Goal: Task Accomplishment & Management: Complete application form

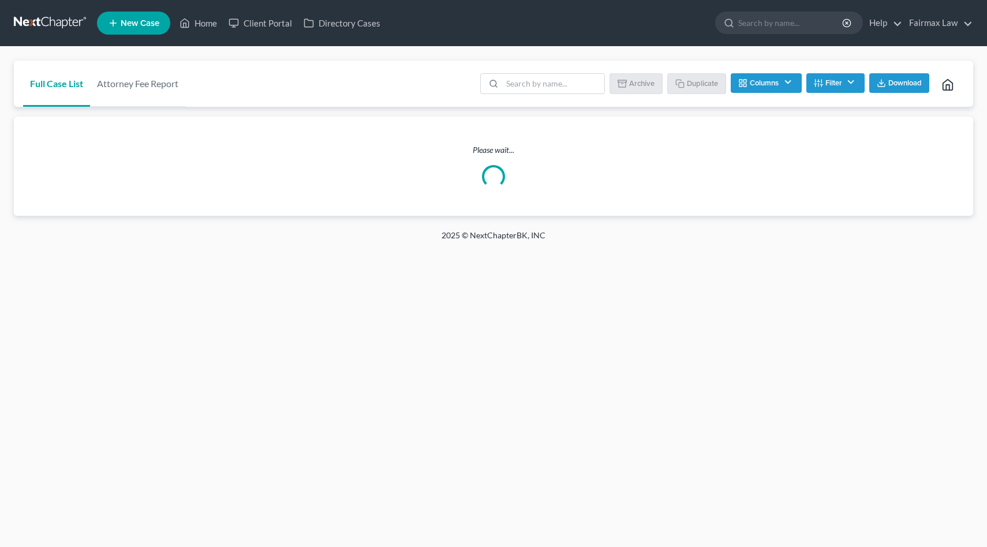
click at [57, 21] on link at bounding box center [51, 23] width 74 height 21
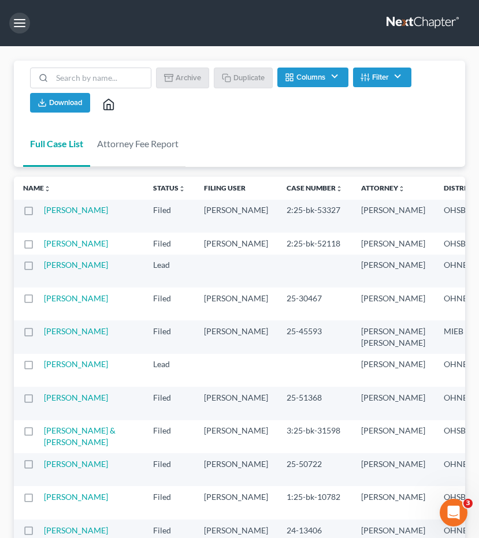
click at [26, 23] on button "button" at bounding box center [19, 23] width 21 height 21
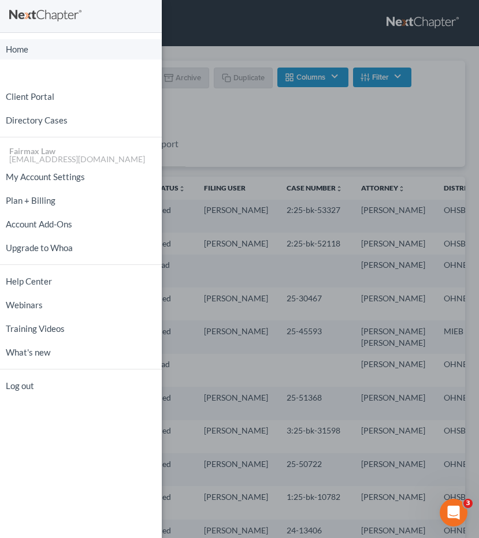
click at [33, 47] on link "Home" at bounding box center [81, 49] width 162 height 20
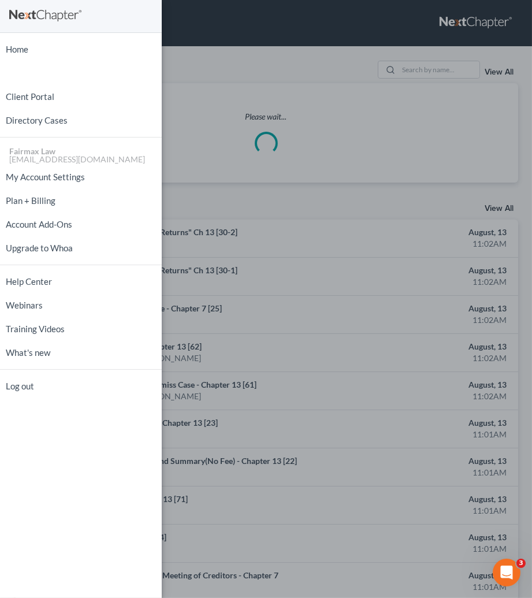
click at [291, 48] on div "Home New Case Client Portal Directory Cases Fairmax Law johnmark@fairmaxlaw.com…" at bounding box center [266, 299] width 532 height 598
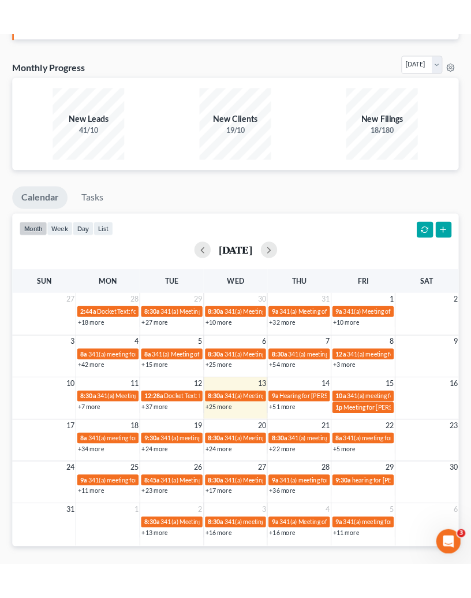
scroll to position [800, 0]
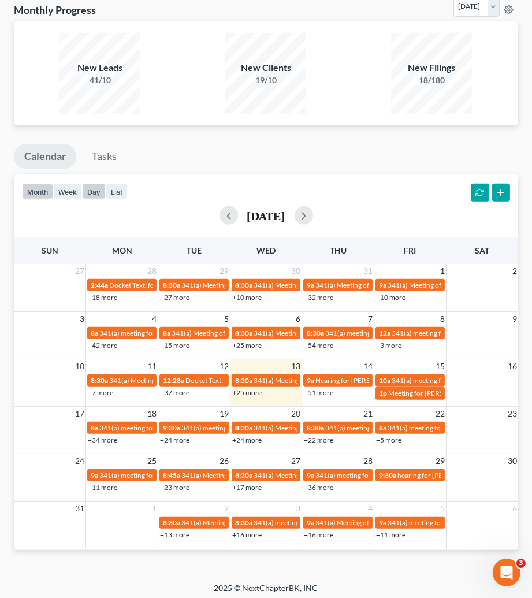
click at [95, 187] on button "day" at bounding box center [94, 192] width 24 height 16
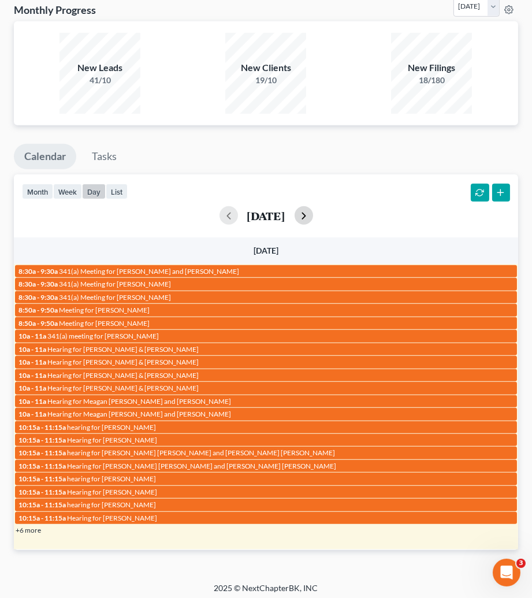
click at [313, 207] on button "button" at bounding box center [303, 215] width 18 height 18
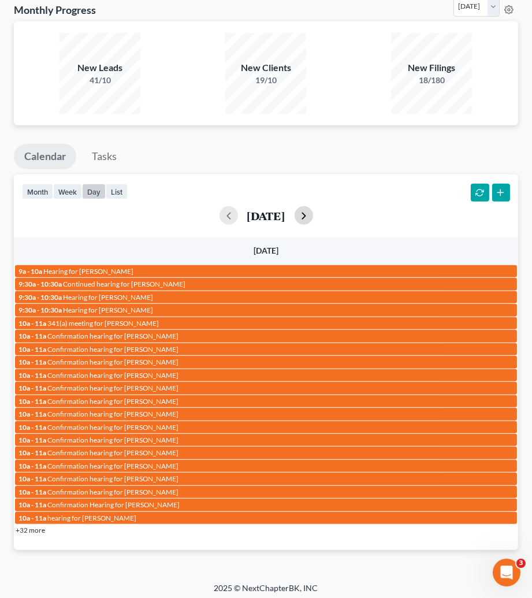
click at [313, 209] on button "button" at bounding box center [303, 215] width 18 height 18
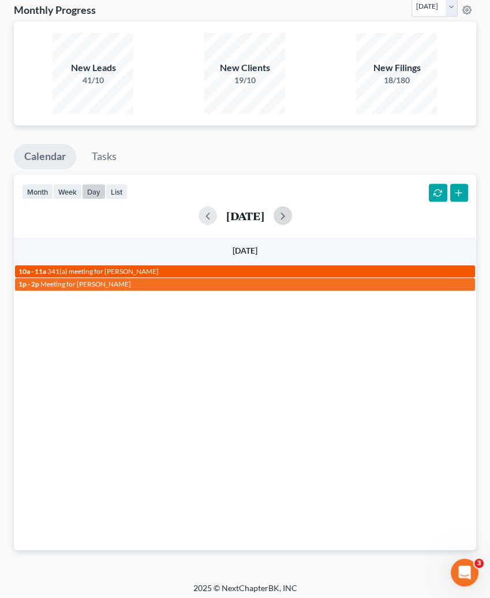
click at [166, 267] on div "10a - 11a 341(a) meeting for Robert Boekema" at bounding box center [244, 271] width 453 height 9
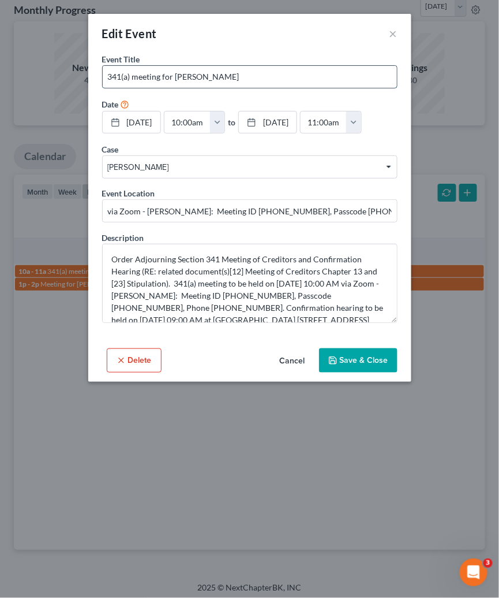
drag, startPoint x: 176, startPoint y: 74, endPoint x: 336, endPoint y: 83, distance: 160.8
click at [336, 83] on input "341(a) meeting for Robert Boekema" at bounding box center [250, 77] width 294 height 22
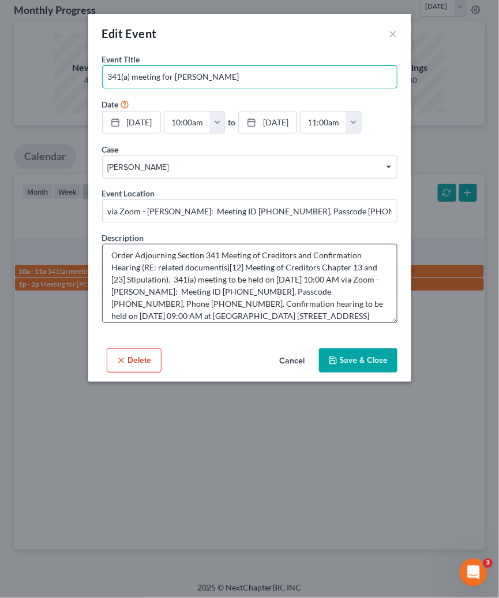
scroll to position [12, 0]
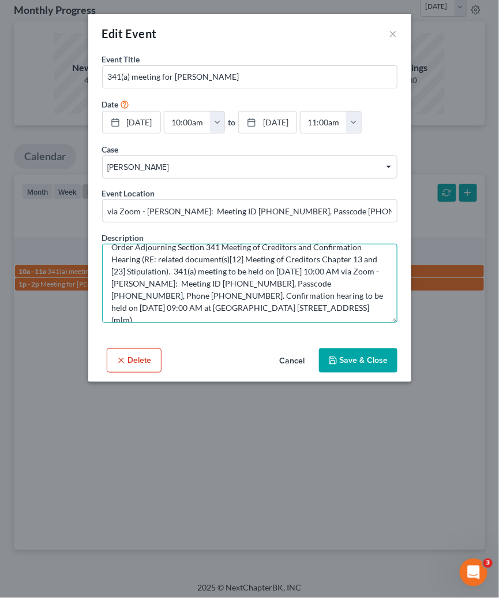
drag, startPoint x: 359, startPoint y: 268, endPoint x: 325, endPoint y: 268, distance: 33.5
click at [325, 268] on textarea "Order Adjourning Section 341 Meeting of Creditors and Confirmation Hearing (RE:…" at bounding box center [250, 283] width 296 height 79
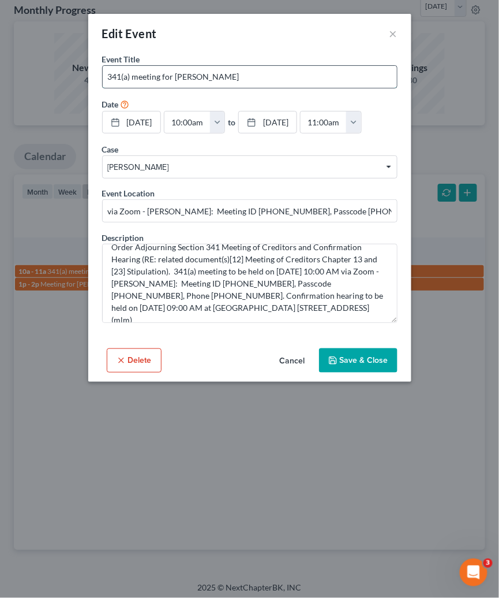
drag, startPoint x: 174, startPoint y: 74, endPoint x: 269, endPoint y: 76, distance: 95.3
click at [269, 76] on input "341(a) meeting for Robert Boekema" at bounding box center [250, 77] width 294 height 22
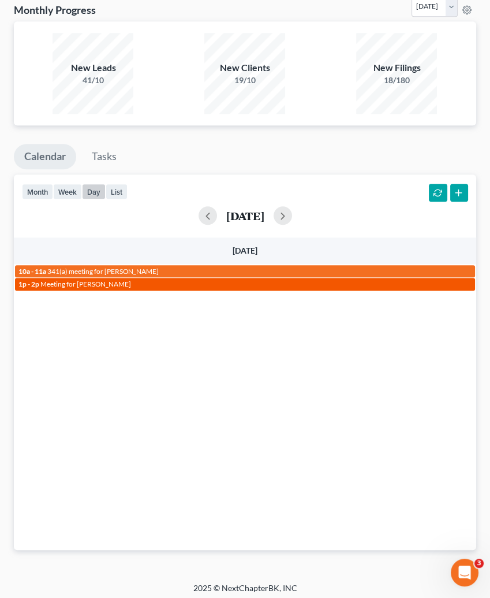
click at [111, 279] on span "Meeting for Kevin Brooks" at bounding box center [85, 283] width 91 height 9
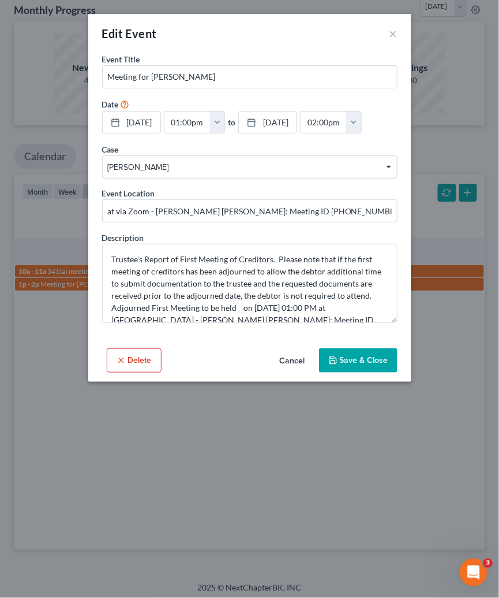
click at [161, 62] on div "Event Title * Meeting for Kevin Brooks" at bounding box center [250, 70] width 296 height 35
drag, startPoint x: 152, startPoint y: 76, endPoint x: 295, endPoint y: 74, distance: 142.6
click at [294, 74] on input "Meeting for Kevin Brooks" at bounding box center [250, 77] width 294 height 22
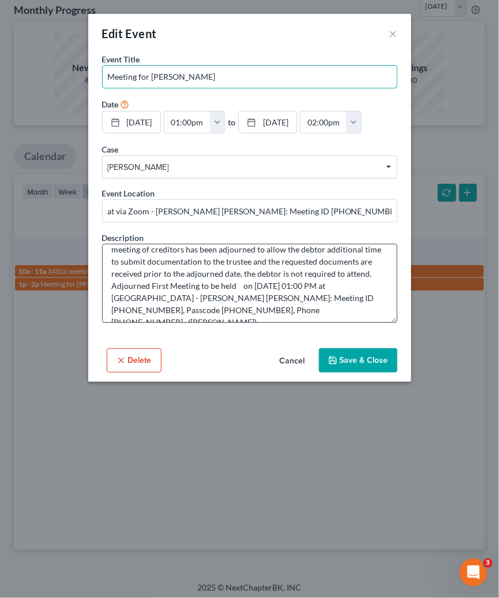
scroll to position [24, 0]
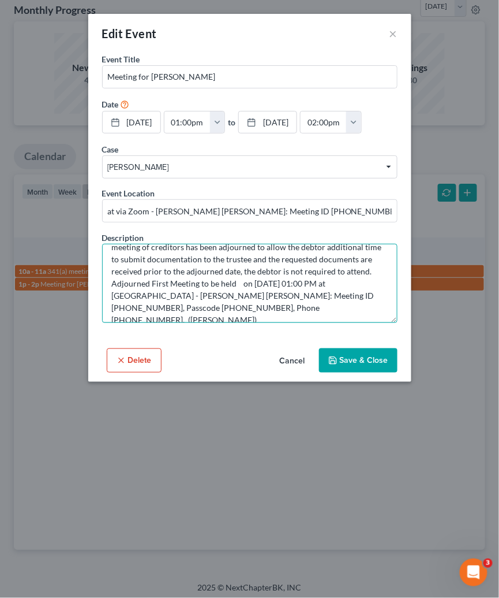
drag, startPoint x: 320, startPoint y: 278, endPoint x: 302, endPoint y: 279, distance: 17.9
click at [302, 279] on textarea "Trustee's Report of First Meeting of Creditors. Please note that if the first m…" at bounding box center [250, 283] width 296 height 79
click at [225, 262] on textarea "Trustee's Report of First Meeting of Creditors. Please note that if the first m…" at bounding box center [250, 283] width 296 height 79
drag, startPoint x: 333, startPoint y: 282, endPoint x: 252, endPoint y: 277, distance: 81.6
click at [252, 277] on textarea "Trustee's Report of First Meeting of Creditors. Please note that if the first m…" at bounding box center [250, 283] width 296 height 79
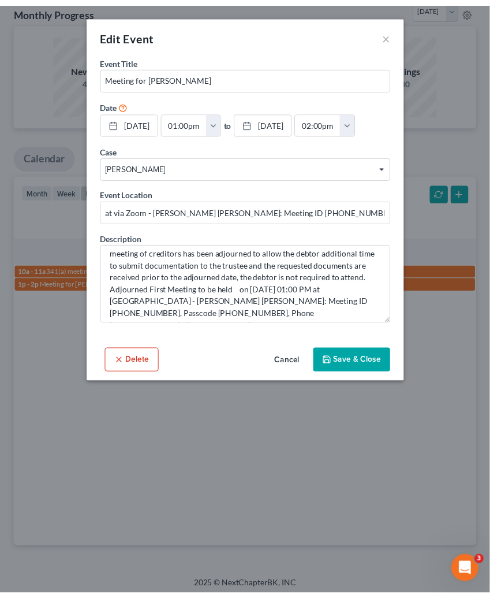
scroll to position [22, 0]
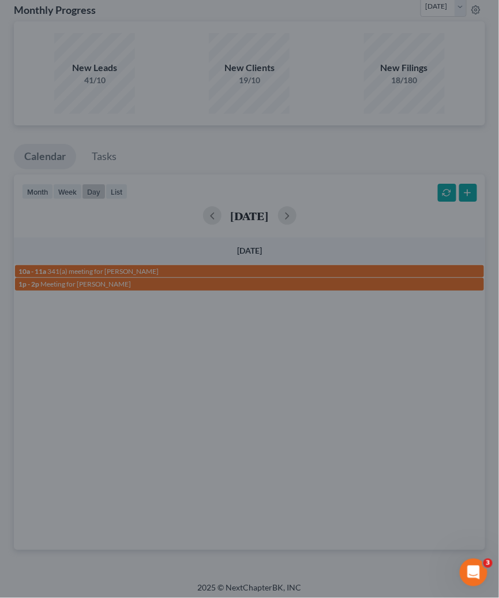
click at [457, 119] on div "Edit Event × Event Title * Meeting for Kevin Brooks Date 8/15/2025 close Date 8…" at bounding box center [249, 299] width 499 height 598
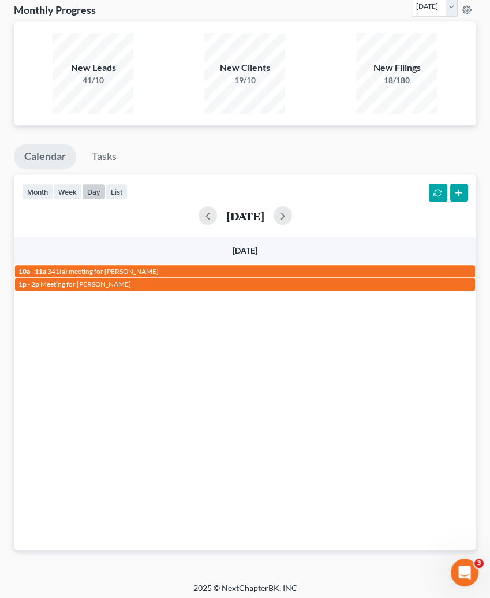
click at [236, 169] on ul "Calendar Tasks" at bounding box center [245, 159] width 462 height 31
click at [292, 207] on button "button" at bounding box center [283, 215] width 18 height 18
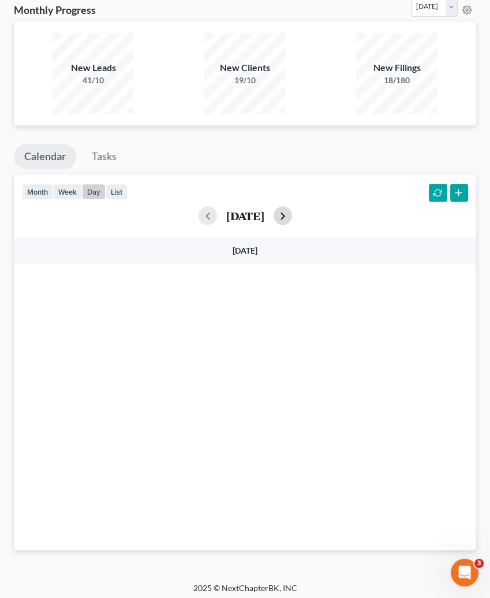
click at [292, 207] on button "button" at bounding box center [283, 215] width 18 height 18
click at [292, 211] on button "button" at bounding box center [283, 215] width 18 height 18
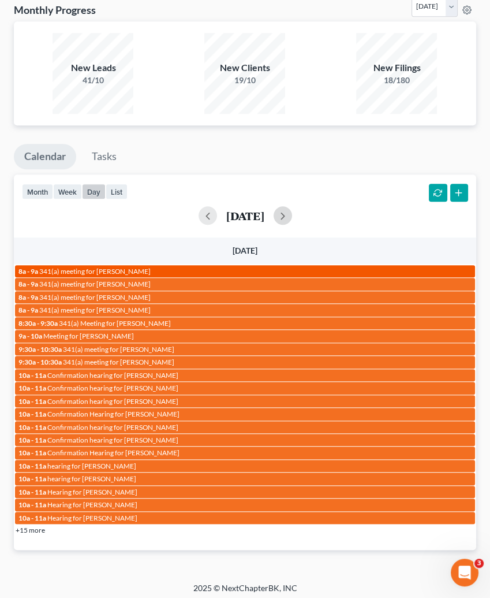
click at [245, 267] on div "8a - 9a 341(a) meeting for Eisa Abusida" at bounding box center [244, 271] width 453 height 9
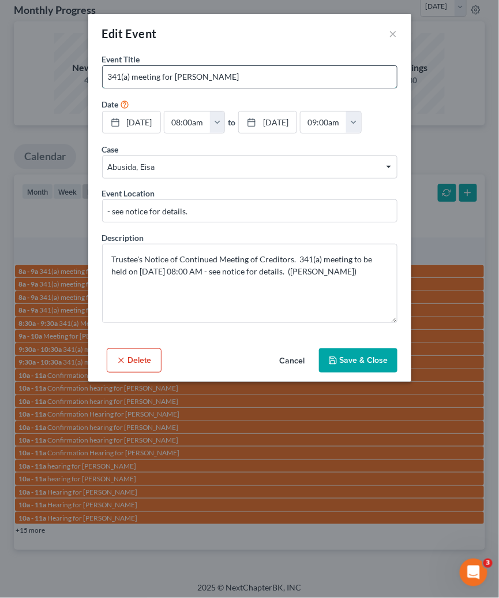
drag, startPoint x: 176, startPoint y: 76, endPoint x: 243, endPoint y: 80, distance: 67.7
click at [243, 80] on input "341(a) meeting for Eisa Abusida" at bounding box center [250, 77] width 294 height 22
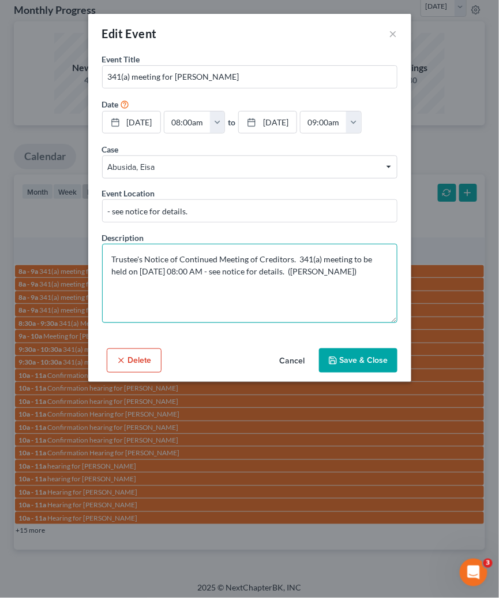
drag, startPoint x: 204, startPoint y: 267, endPoint x: 171, endPoint y: 267, distance: 33.5
click at [171, 267] on textarea "Trustee's Notice of Continued Meeting of Creditors. 341(a) meeting to be held o…" at bounding box center [250, 283] width 296 height 79
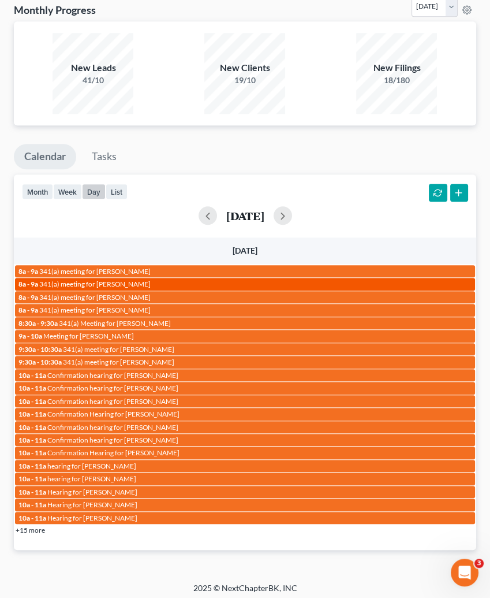
click at [165, 283] on div "8a - 9a 341(a) meeting for Lanaia Daniels" at bounding box center [244, 283] width 453 height 9
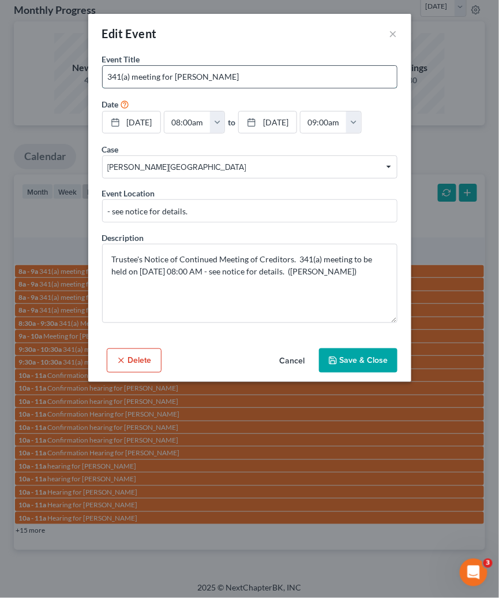
drag, startPoint x: 175, startPoint y: 75, endPoint x: 260, endPoint y: 69, distance: 85.7
click at [260, 69] on input "341(a) meeting for Lanaia Daniels" at bounding box center [250, 77] width 294 height 22
click at [439, 85] on div "Edit Event × Event Title * 341(a) meeting for Lanaia Daniels Date 8/18/2025 clo…" at bounding box center [249, 299] width 499 height 598
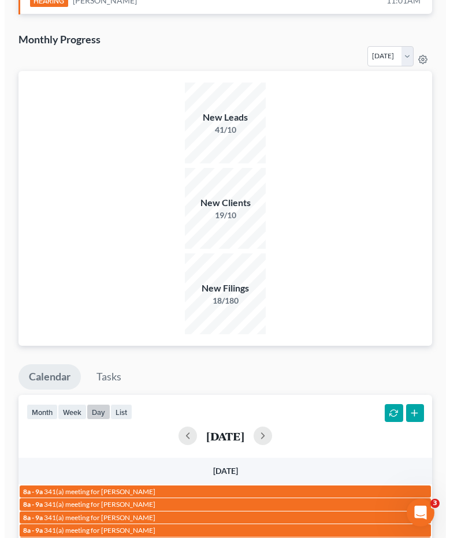
scroll to position [873, 0]
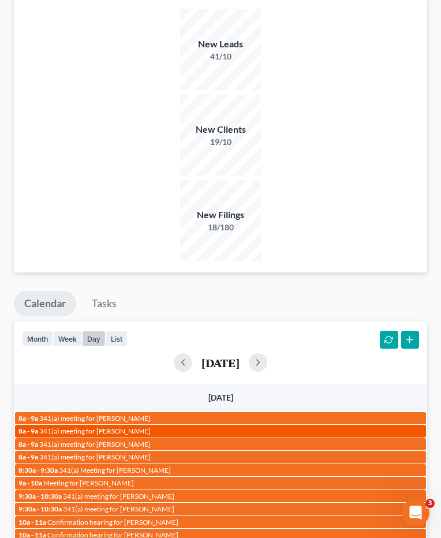
click at [165, 427] on div "8a - 9a 341(a) meeting for Lanaia Daniels" at bounding box center [220, 431] width 404 height 9
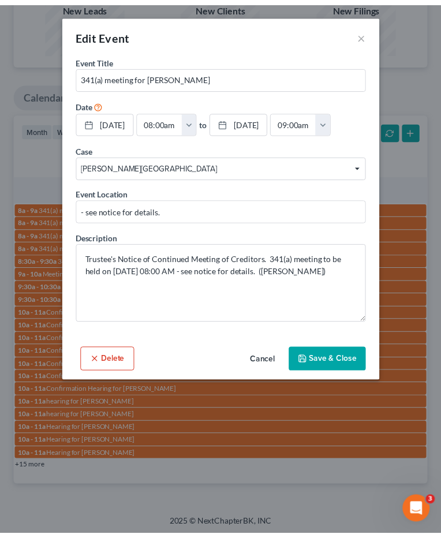
scroll to position [68, 0]
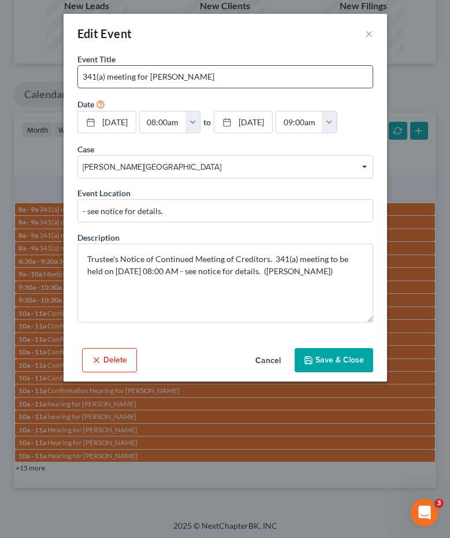
drag, startPoint x: 150, startPoint y: 75, endPoint x: 240, endPoint y: 73, distance: 90.1
click at [240, 73] on input "341(a) meeting for Lanaia Daniels" at bounding box center [225, 77] width 294 height 22
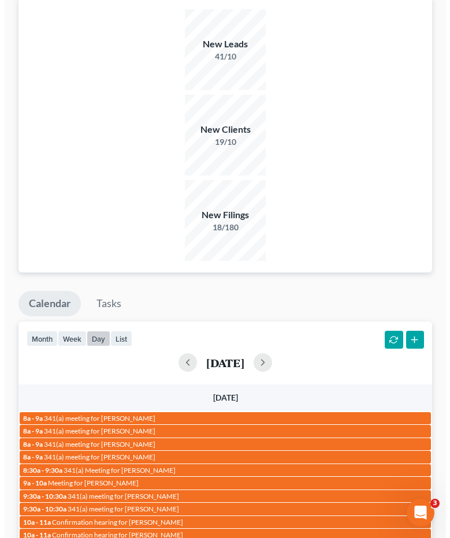
scroll to position [79, 0]
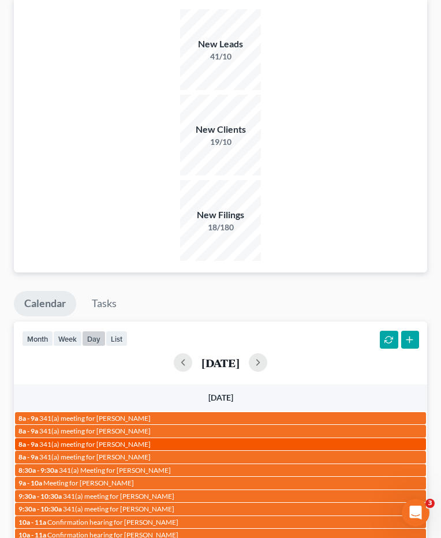
click at [135, 440] on div "8a - 9a 341(a) meeting for Lisa Rogers" at bounding box center [220, 444] width 404 height 9
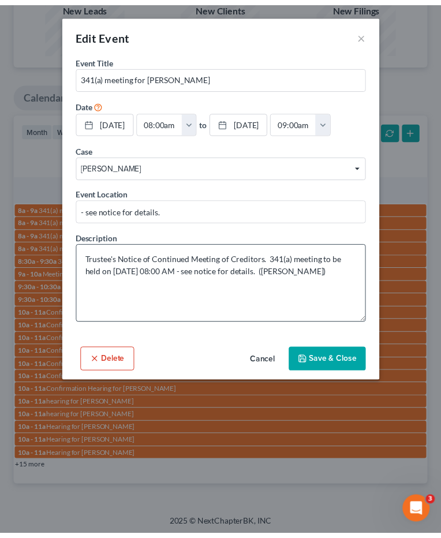
scroll to position [68, 0]
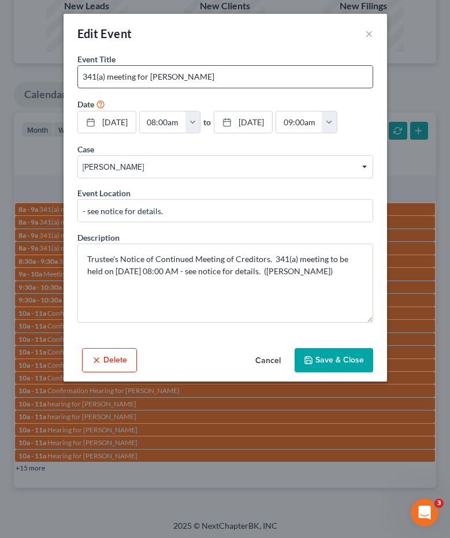
drag, startPoint x: 184, startPoint y: 76, endPoint x: 319, endPoint y: 84, distance: 135.3
click at [252, 68] on input "341(a) meeting for Lisa Rogers" at bounding box center [225, 77] width 294 height 22
click at [185, 76] on input "341(a) meeting for Lisa Rogers" at bounding box center [225, 77] width 294 height 22
drag, startPoint x: 210, startPoint y: 73, endPoint x: 156, endPoint y: 77, distance: 53.8
click at [150, 75] on input "341(a) meeting for Lisa Rogers" at bounding box center [225, 77] width 294 height 22
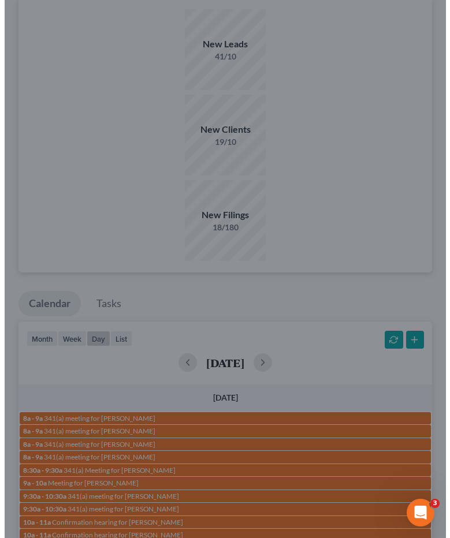
scroll to position [79, 0]
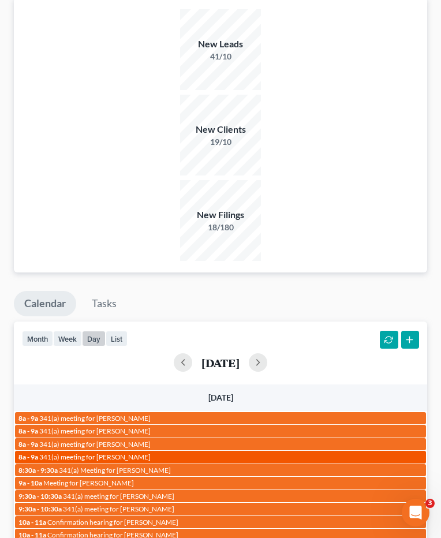
click at [150, 451] on link "8a - 9a 341(a) meeting for Lorenzo Felts" at bounding box center [220, 457] width 411 height 12
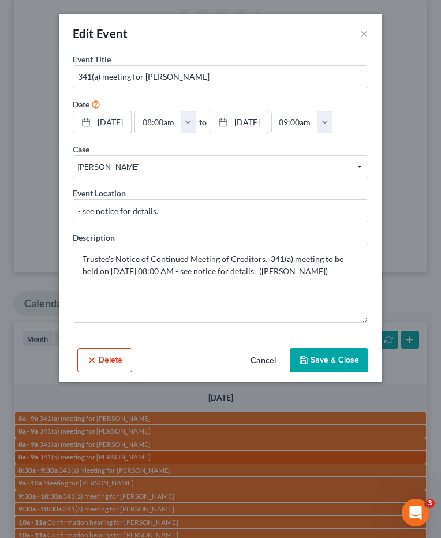
scroll to position [68, 0]
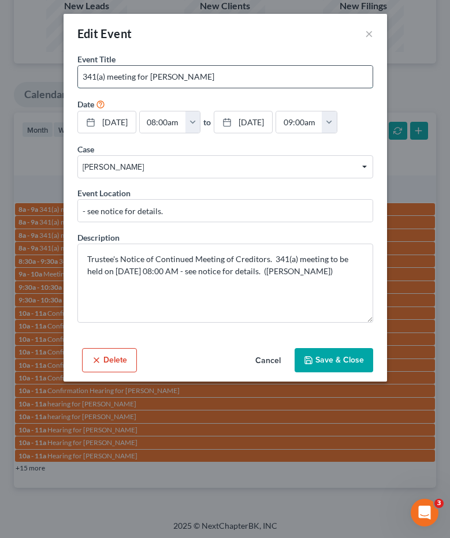
click at [209, 84] on input "341(a) meeting for Lorenzo Felts" at bounding box center [225, 77] width 294 height 22
drag, startPoint x: 150, startPoint y: 75, endPoint x: 240, endPoint y: 74, distance: 90.1
click at [240, 74] on input "341(a) meeting for Lorenzo Felts" at bounding box center [225, 77] width 294 height 22
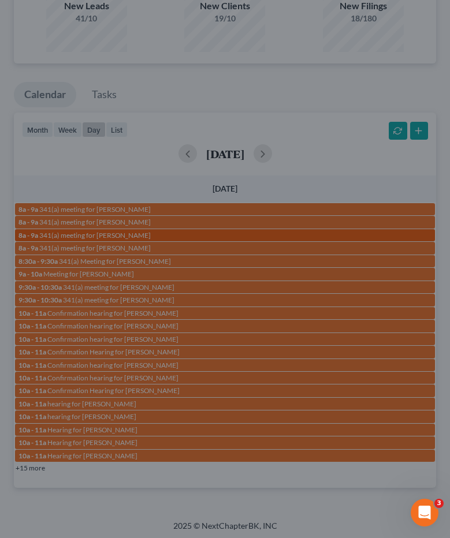
scroll to position [79, 0]
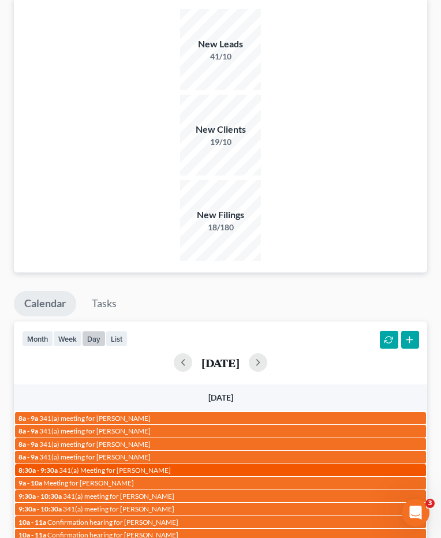
click at [171, 466] on div "8:30a - 9:30a 341(a) Meeting for Kathleen Sturkie" at bounding box center [220, 470] width 404 height 9
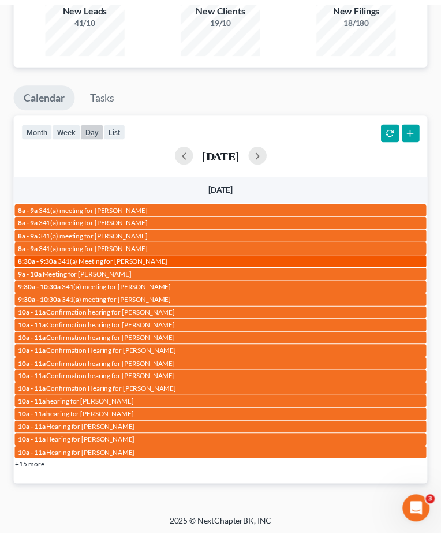
scroll to position [68, 0]
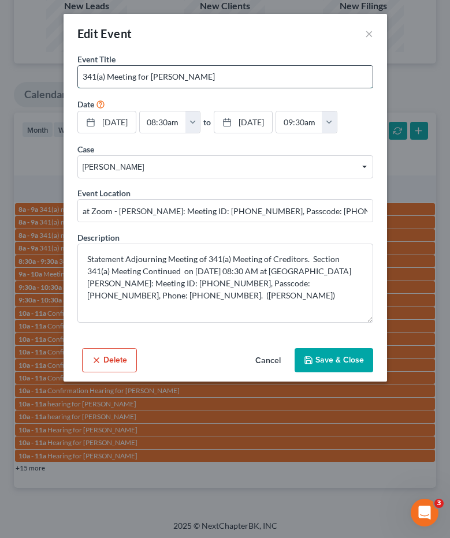
drag, startPoint x: 152, startPoint y: 77, endPoint x: 282, endPoint y: 76, distance: 130.5
click at [282, 76] on input "341(a) Meeting for Kathleen Sturkie" at bounding box center [225, 77] width 294 height 22
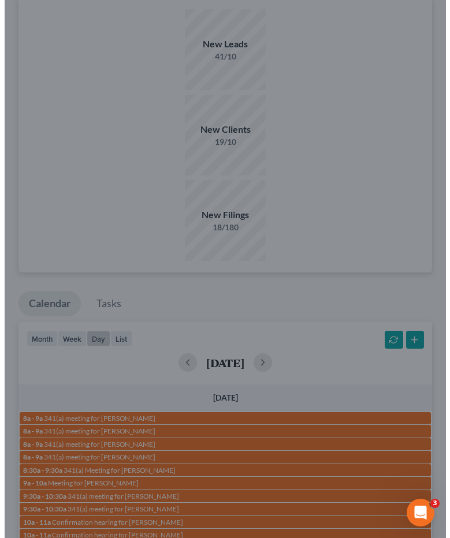
scroll to position [79, 0]
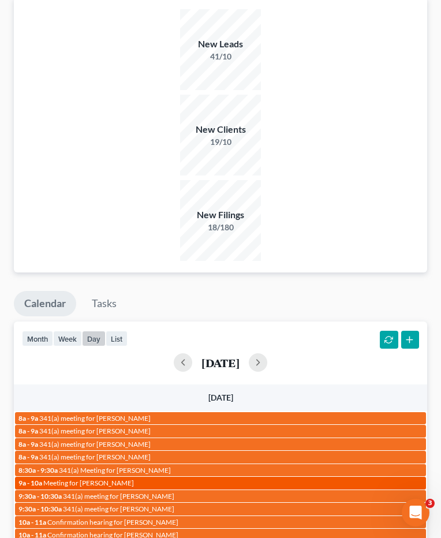
click at [152, 479] on div "9a - 10a Meeting for Monique Bell" at bounding box center [220, 483] width 404 height 9
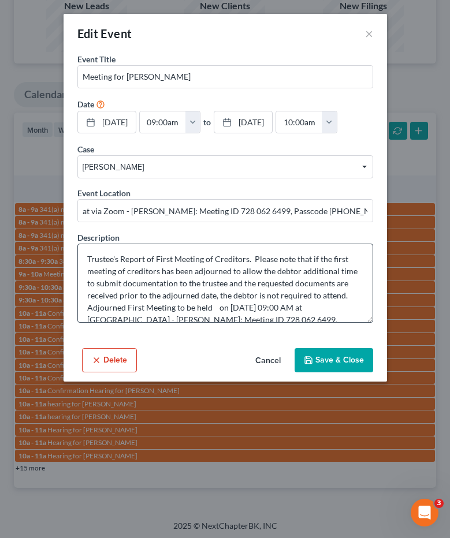
scroll to position [68, 0]
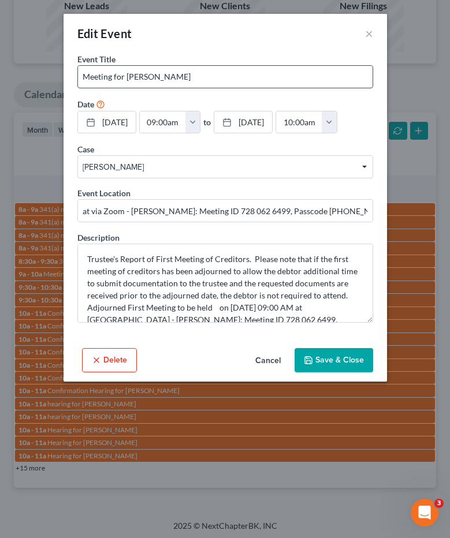
drag, startPoint x: 130, startPoint y: 77, endPoint x: 179, endPoint y: 79, distance: 48.5
click at [179, 79] on input "Meeting for Monique Bell" at bounding box center [225, 77] width 294 height 22
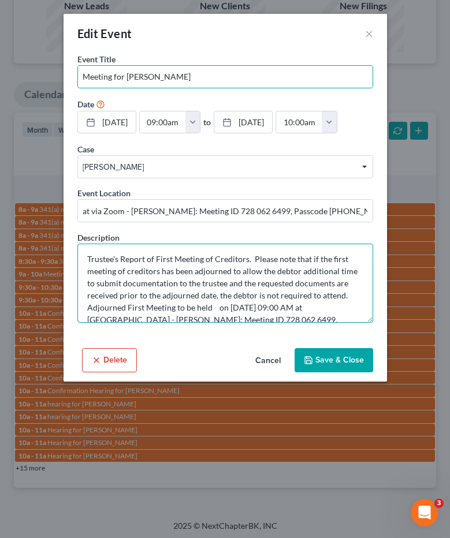
click at [207, 268] on textarea "Trustee's Report of First Meeting of Creditors. Please note that if the first m…" at bounding box center [225, 283] width 296 height 79
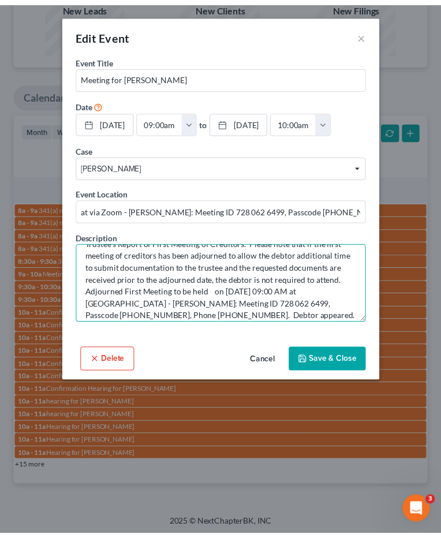
scroll to position [24, 0]
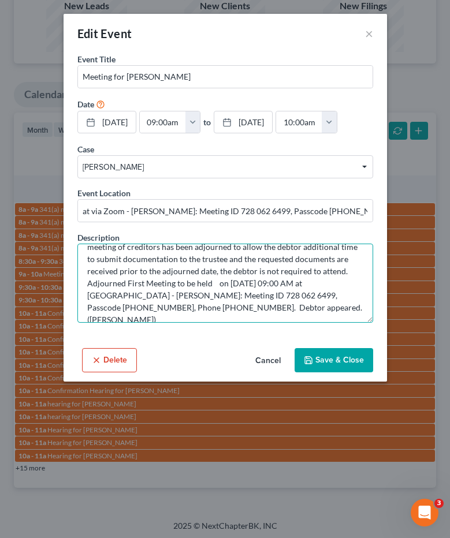
drag, startPoint x: 307, startPoint y: 283, endPoint x: 432, endPoint y: 367, distance: 150.5
click at [229, 281] on textarea "Trustee's Report of First Meeting of Creditors. Please note that if the first m…" at bounding box center [225, 283] width 296 height 79
click at [227, 282] on textarea "Trustee's Report of First Meeting of Creditors. Please note that if the first m…" at bounding box center [225, 283] width 296 height 79
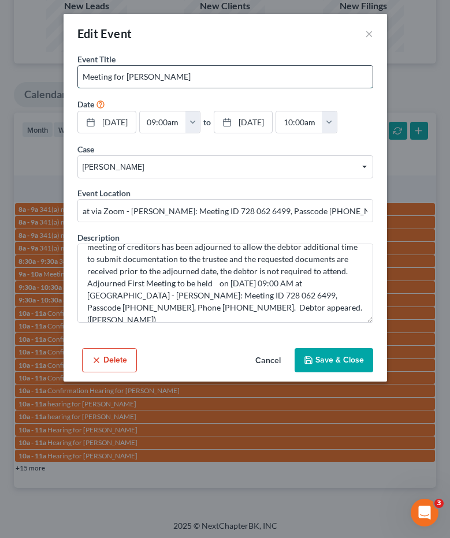
drag, startPoint x: 136, startPoint y: 73, endPoint x: 127, endPoint y: 73, distance: 9.2
click at [127, 73] on input "Meeting for Monique Bell" at bounding box center [225, 77] width 294 height 22
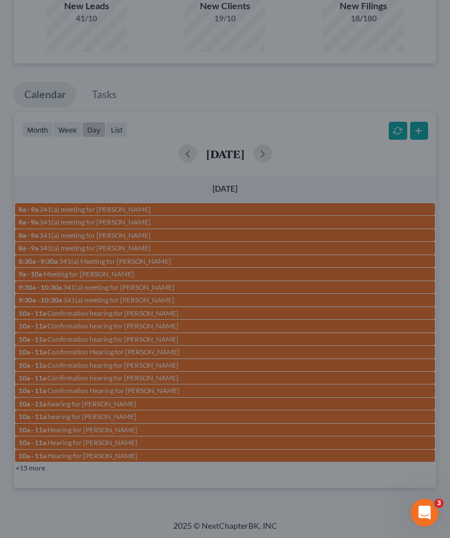
scroll to position [79, 0]
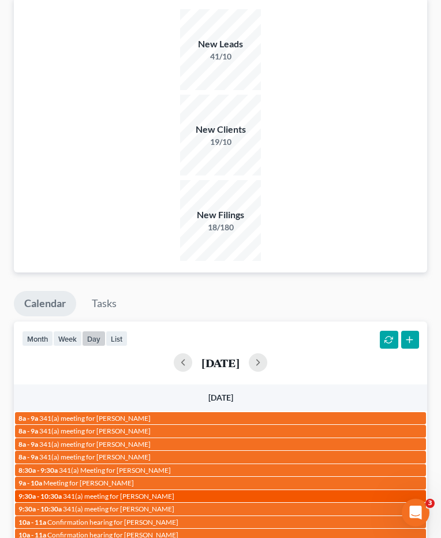
click at [140, 492] on span "341(a) meeting for Armand Adolphe Gloi" at bounding box center [118, 496] width 111 height 9
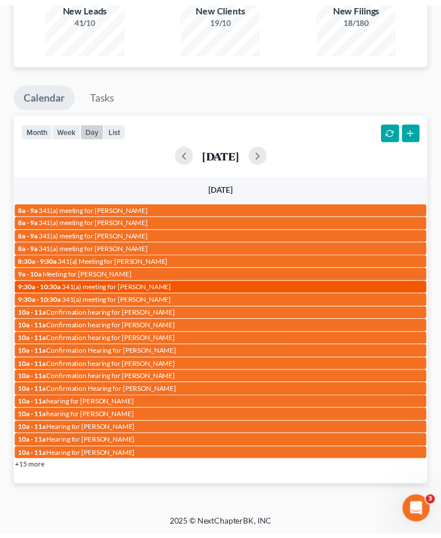
scroll to position [68, 0]
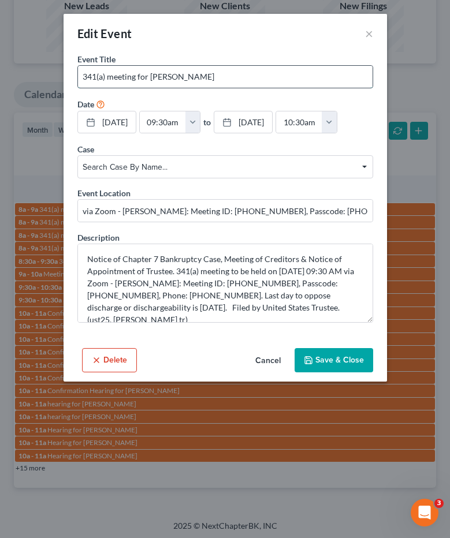
drag, startPoint x: 151, startPoint y: 74, endPoint x: 300, endPoint y: 74, distance: 148.4
click at [300, 74] on input "341(a) meeting for Armand Adolphe Gloi" at bounding box center [225, 77] width 294 height 22
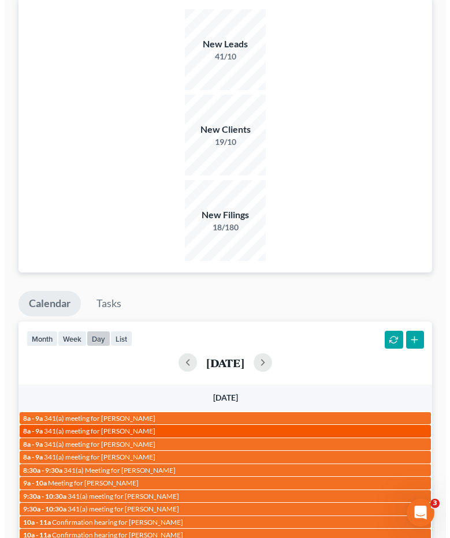
scroll to position [79, 0]
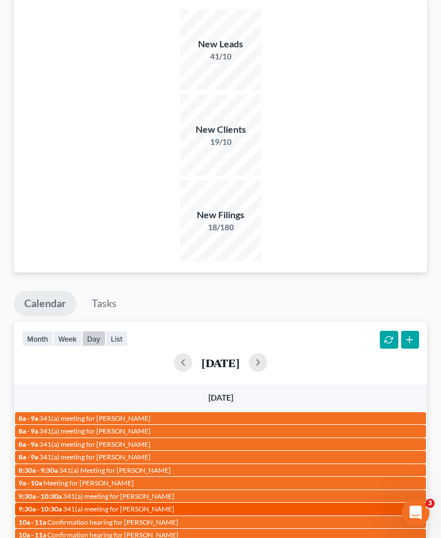
click at [162, 505] on span "341(a) meeting for Kanisha Marshall" at bounding box center [118, 509] width 111 height 9
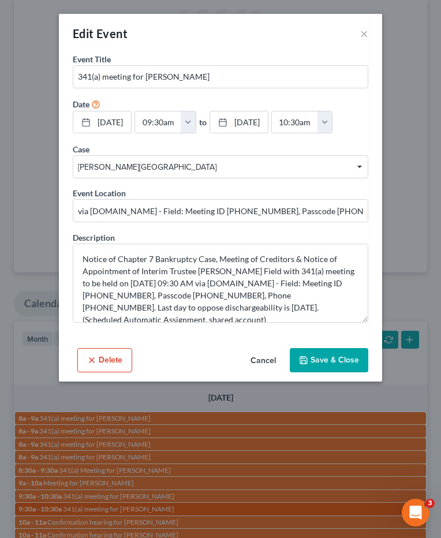
scroll to position [68, 0]
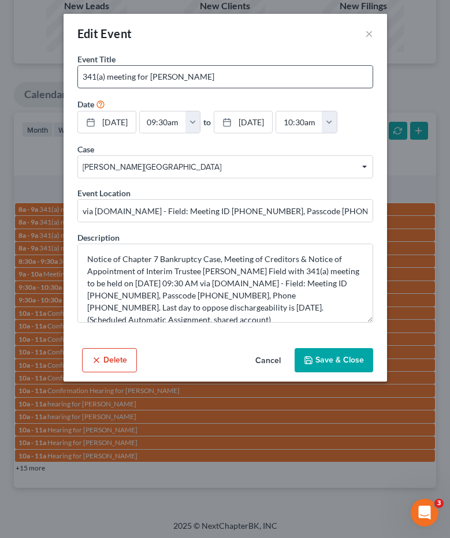
drag, startPoint x: 151, startPoint y: 76, endPoint x: 266, endPoint y: 73, distance: 114.9
click at [266, 73] on input "341(a) meeting for Kanisha Marshall" at bounding box center [225, 77] width 294 height 22
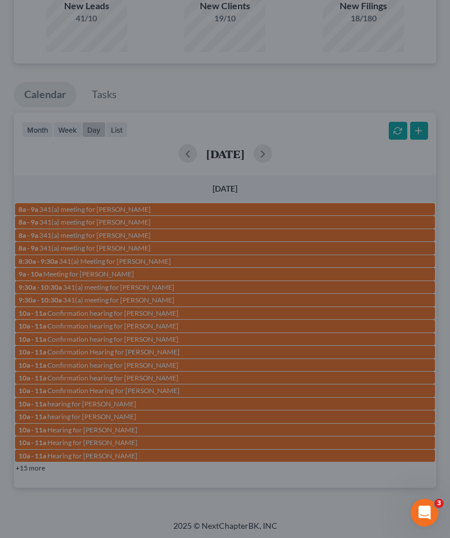
scroll to position [79, 0]
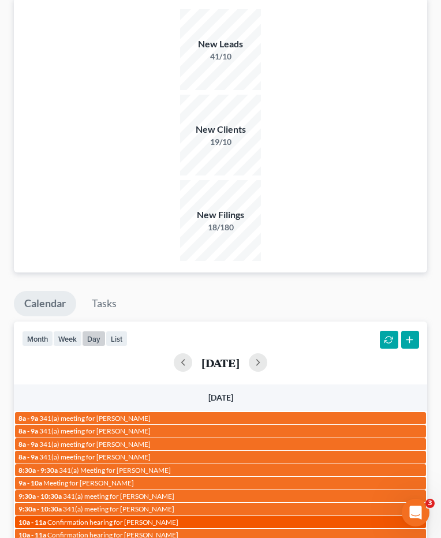
click at [146, 518] on span "Confirmation hearing for Courtney Chisolm" at bounding box center [112, 522] width 131 height 9
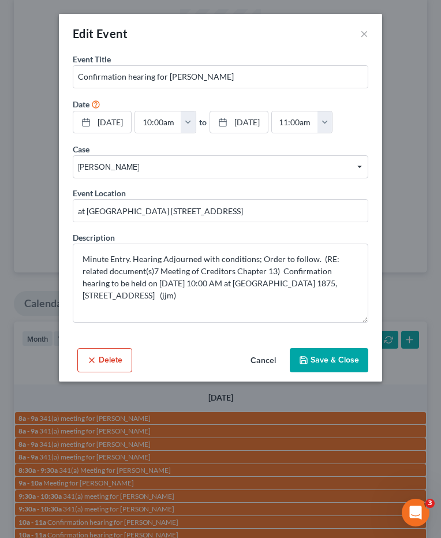
scroll to position [68, 0]
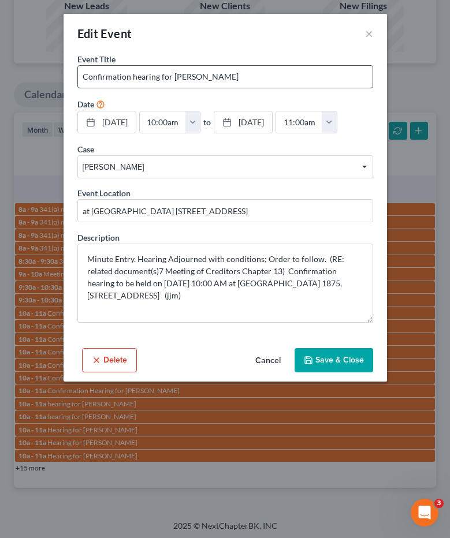
drag, startPoint x: 171, startPoint y: 76, endPoint x: 288, endPoint y: 86, distance: 117.0
click at [288, 86] on input "Confirmation hearing for Courtney Chisolm" at bounding box center [225, 77] width 294 height 22
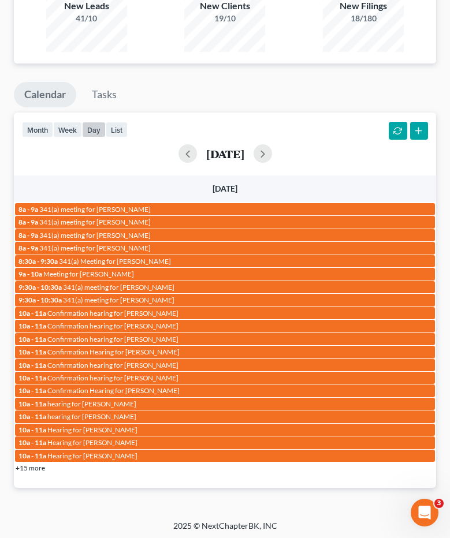
scroll to position [79, 0]
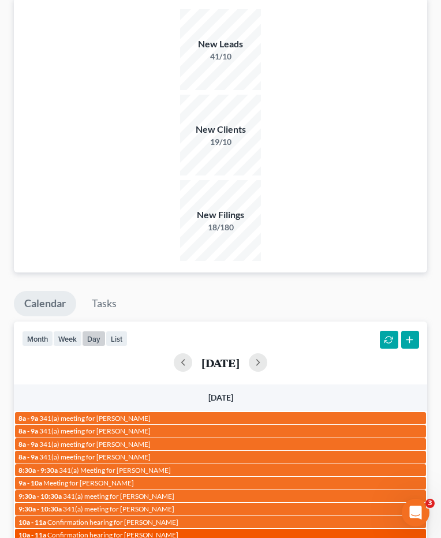
click at [150, 531] on span "Confirmation hearing for Okeima Johnson" at bounding box center [112, 535] width 131 height 9
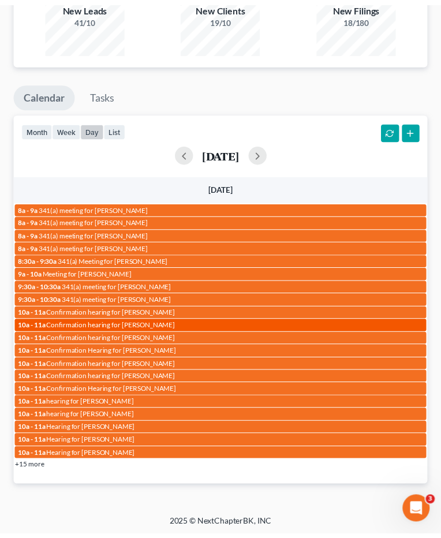
scroll to position [68, 0]
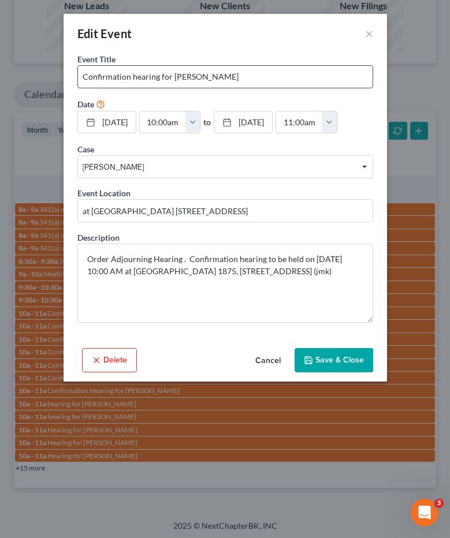
drag, startPoint x: 174, startPoint y: 76, endPoint x: 277, endPoint y: 76, distance: 102.8
click at [276, 76] on input "Confirmation hearing for Okeima Johnson" at bounding box center [225, 77] width 294 height 22
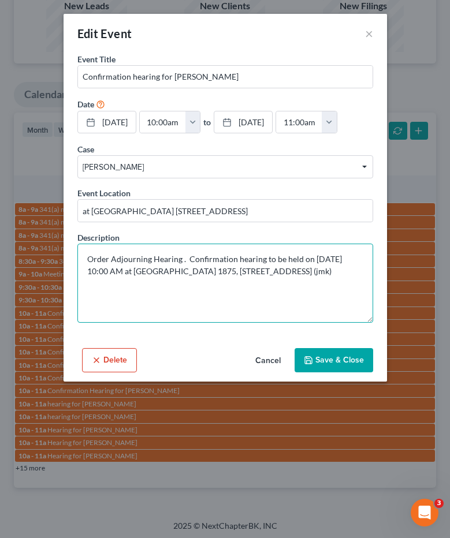
drag, startPoint x: 99, startPoint y: 271, endPoint x: 86, endPoint y: 271, distance: 12.7
click at [86, 271] on textarea "Order Adjourning Hearing . Confirmation hearing to be held on 8/18/2025 at 10:0…" at bounding box center [225, 283] width 296 height 79
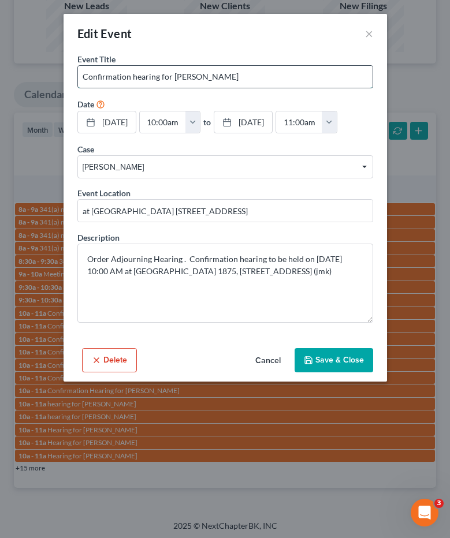
drag, startPoint x: 171, startPoint y: 77, endPoint x: 271, endPoint y: 76, distance: 99.3
click at [271, 76] on input "Confirmation hearing for Okeima Johnson" at bounding box center [225, 77] width 294 height 22
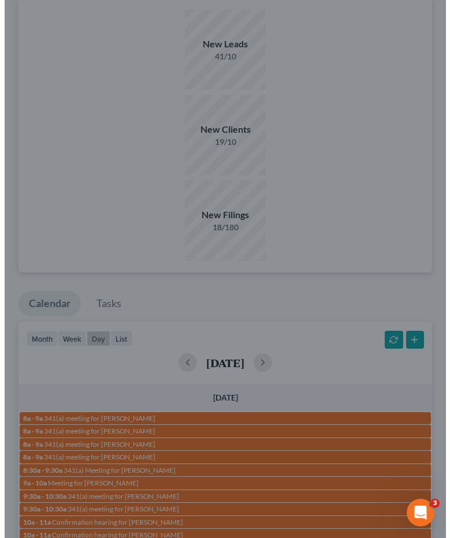
scroll to position [79, 0]
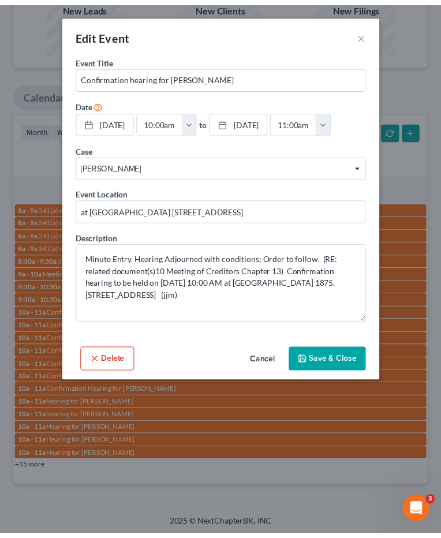
scroll to position [68, 0]
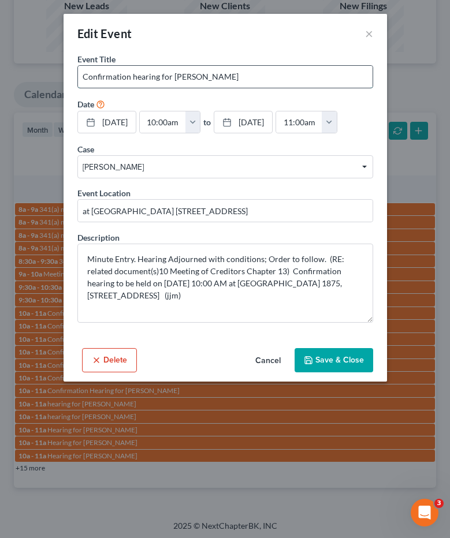
drag, startPoint x: 173, startPoint y: 76, endPoint x: 339, endPoint y: 68, distance: 165.9
click at [339, 68] on input "Confirmation hearing for Willie Moncrief Jr." at bounding box center [225, 77] width 294 height 22
drag, startPoint x: 219, startPoint y: 74, endPoint x: 174, endPoint y: 74, distance: 45.0
click at [171, 73] on input "Confirmation hearing for Willie Moncrief Jr." at bounding box center [225, 77] width 294 height 22
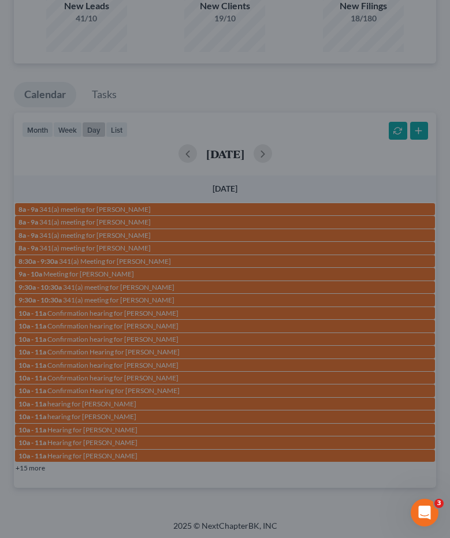
scroll to position [79, 0]
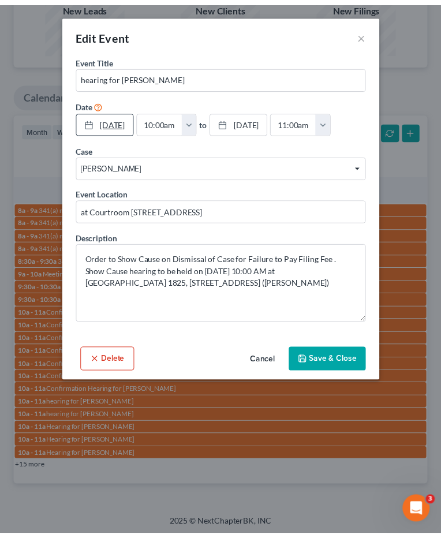
scroll to position [68, 0]
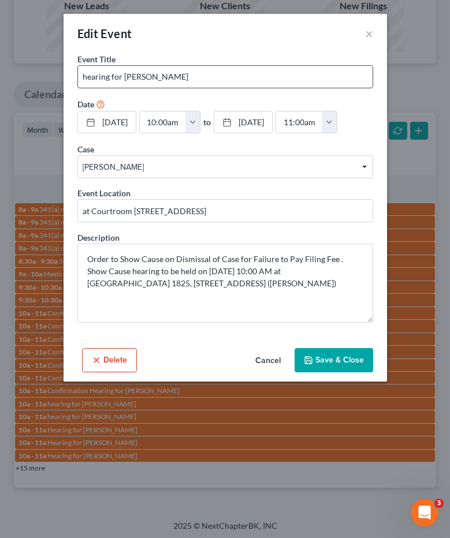
drag, startPoint x: 123, startPoint y: 74, endPoint x: 201, endPoint y: 75, distance: 77.9
click at [201, 75] on input "hearing for Crystal Young" at bounding box center [225, 77] width 294 height 22
paste input "10:00 AM"
type input "hearing for Crystal Young"
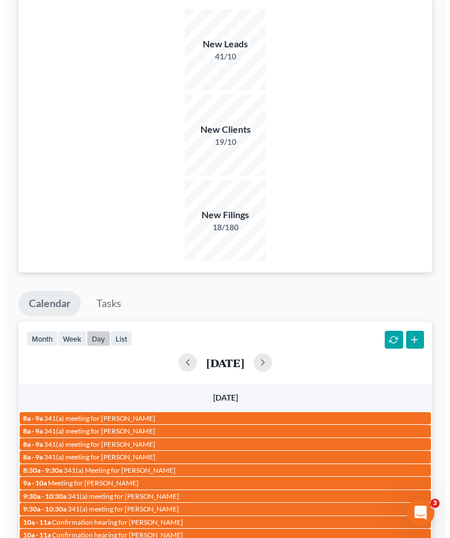
scroll to position [79, 0]
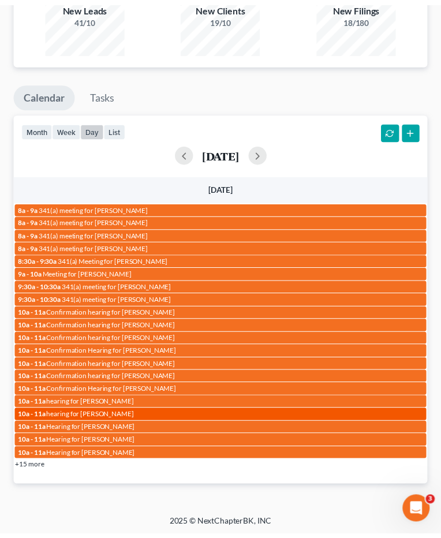
scroll to position [68, 0]
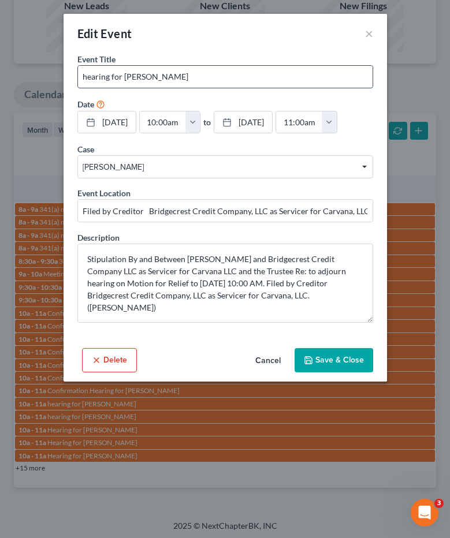
drag, startPoint x: 124, startPoint y: 76, endPoint x: 255, endPoint y: 75, distance: 131.1
click at [255, 75] on input "hearing for Matthew Endicott" at bounding box center [225, 77] width 294 height 22
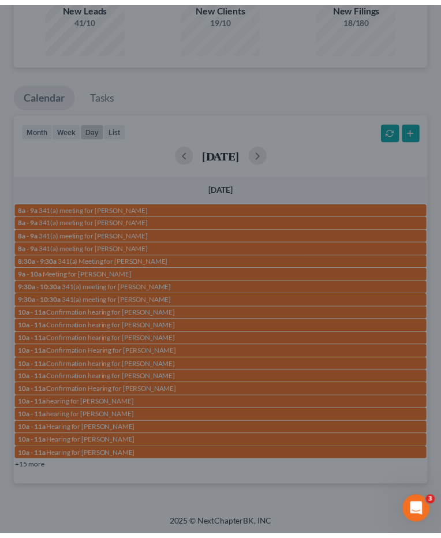
scroll to position [79, 0]
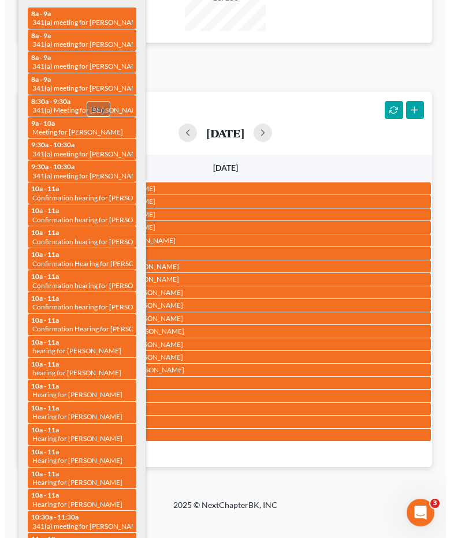
scroll to position [1133, 0]
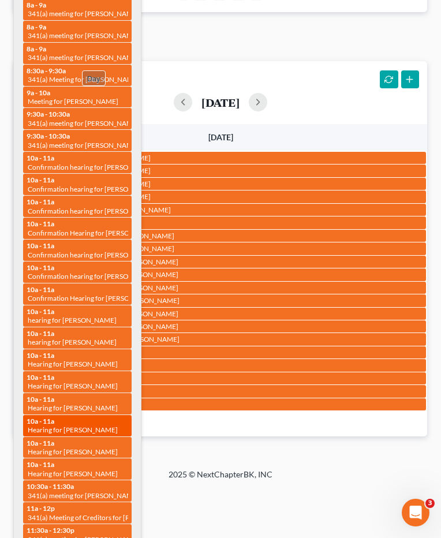
click at [82, 426] on span "Hearing for Sheila Andrews" at bounding box center [73, 430] width 90 height 9
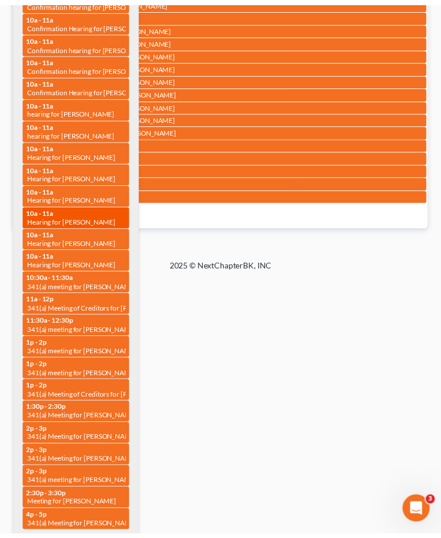
scroll to position [68, 0]
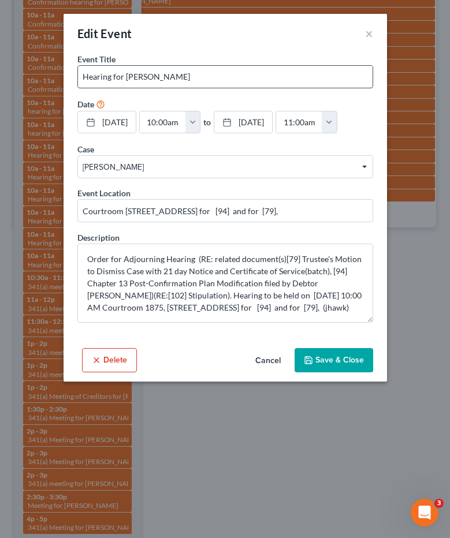
drag, startPoint x: 124, startPoint y: 78, endPoint x: 195, endPoint y: 71, distance: 71.4
click at [195, 71] on input "Hearing for Sheila Andrews" at bounding box center [225, 77] width 294 height 22
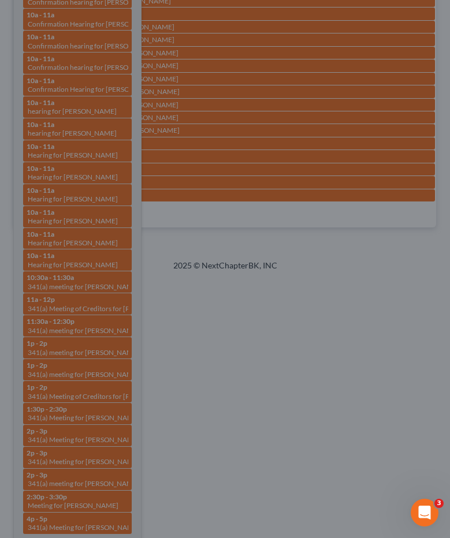
scroll to position [79, 0]
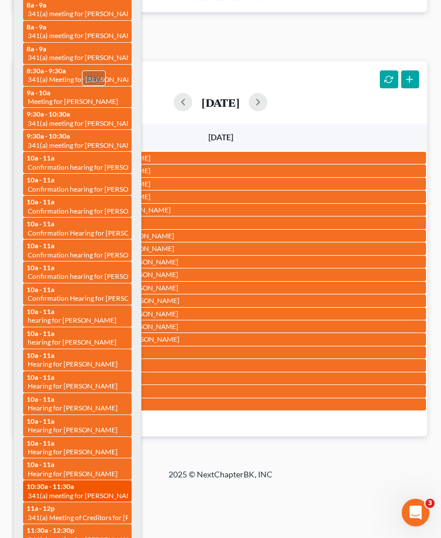
click at [76, 491] on span "341(a) meeting for Freddie Eugene Moore" at bounding box center [83, 495] width 111 height 9
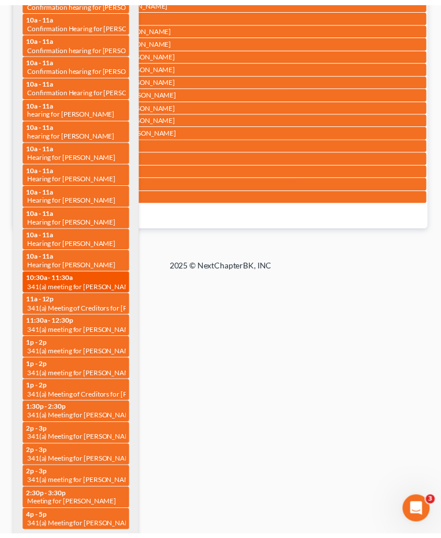
scroll to position [68, 0]
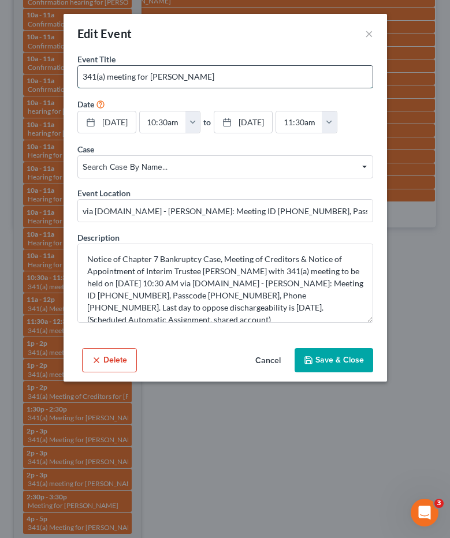
drag, startPoint x: 150, startPoint y: 79, endPoint x: 274, endPoint y: 76, distance: 123.6
click at [270, 74] on input "341(a) meeting for Freddie Eugene Moore" at bounding box center [225, 77] width 294 height 22
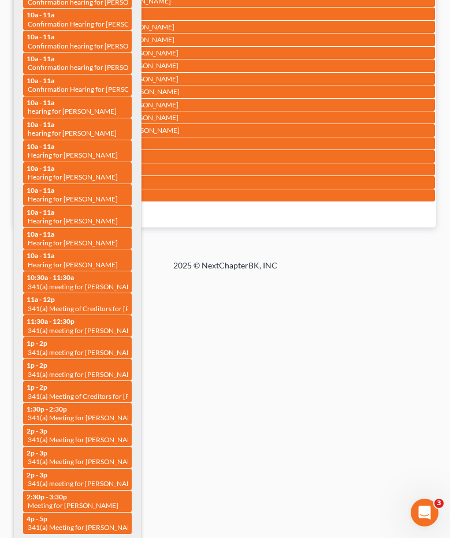
scroll to position [79, 0]
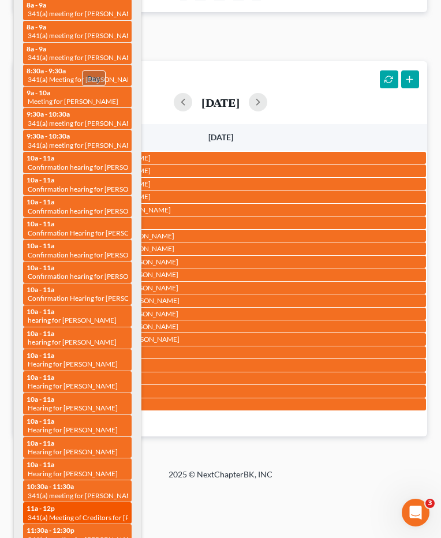
click at [101, 513] on span "341(a) Meeting of Creditors for Rebekah Leoncilli" at bounding box center [103, 517] width 150 height 9
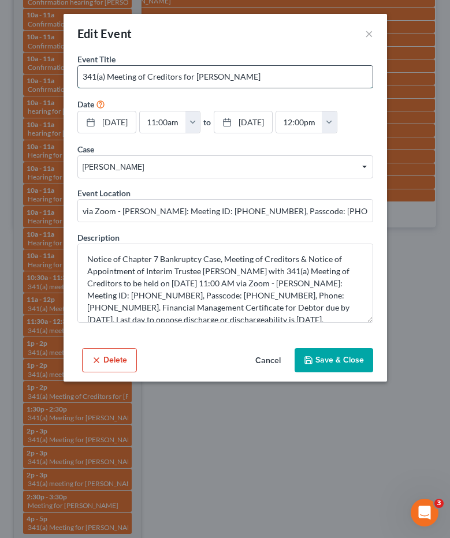
drag, startPoint x: 195, startPoint y: 77, endPoint x: 296, endPoint y: 79, distance: 101.6
click at [296, 79] on input "341(a) Meeting of Creditors for Rebekah Leoncilli" at bounding box center [225, 77] width 294 height 22
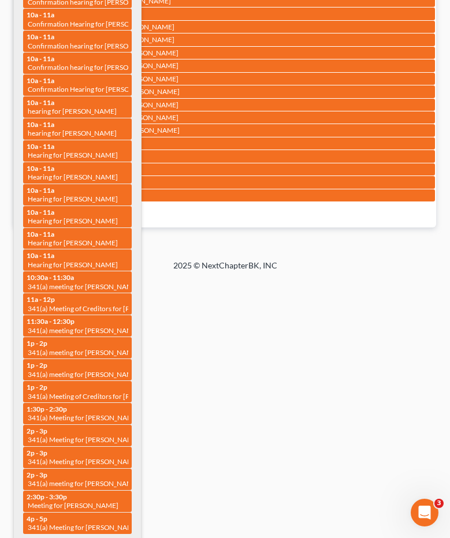
scroll to position [79, 0]
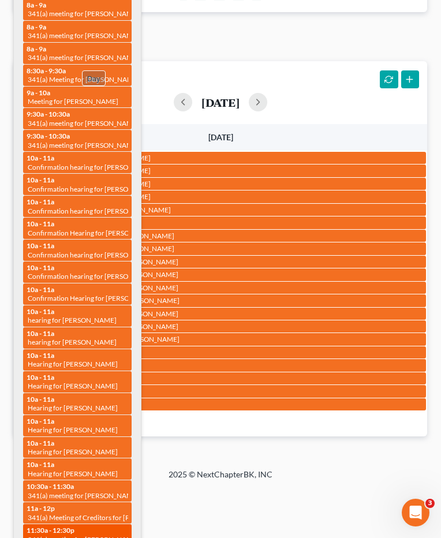
click at [110, 535] on span "341(a) meeting for Joseph Lane" at bounding box center [83, 539] width 111 height 9
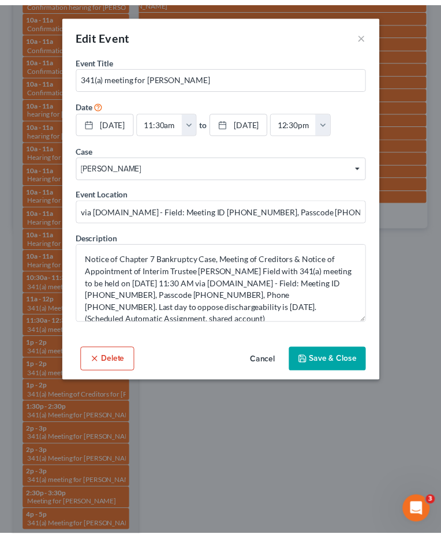
scroll to position [68, 0]
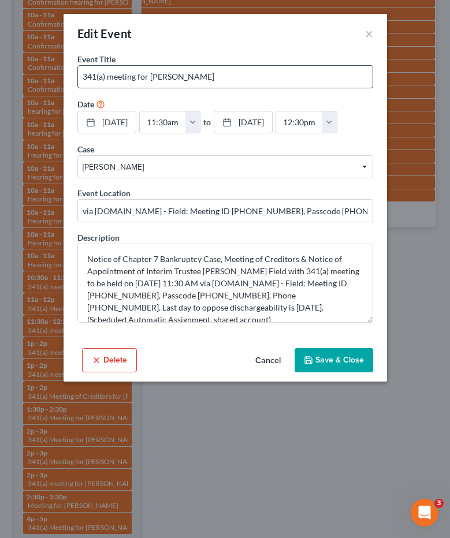
drag, startPoint x: 149, startPoint y: 76, endPoint x: 238, endPoint y: 73, distance: 89.6
click at [238, 73] on input "341(a) meeting for Joseph Lane" at bounding box center [225, 77] width 294 height 22
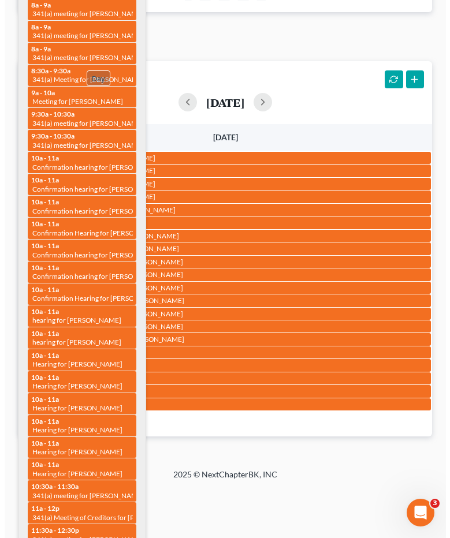
scroll to position [79, 0]
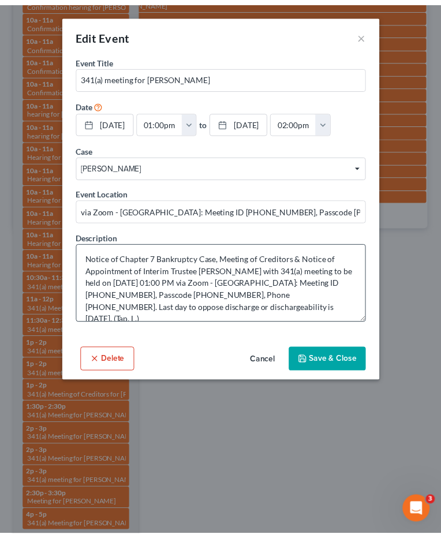
scroll to position [68, 0]
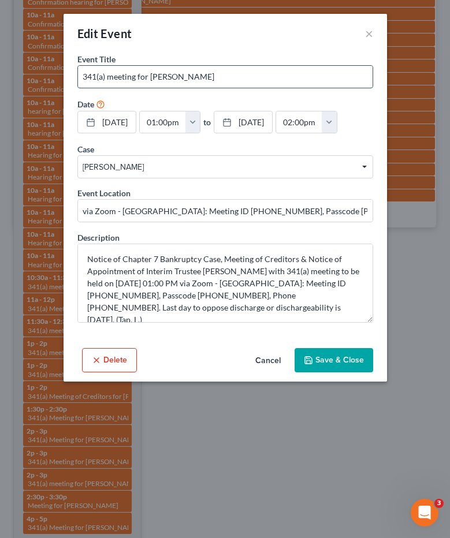
drag, startPoint x: 150, startPoint y: 76, endPoint x: 261, endPoint y: 77, distance: 110.9
click at [261, 77] on input "341(a) meeting for Ezequiel Martinez" at bounding box center [225, 77] width 294 height 22
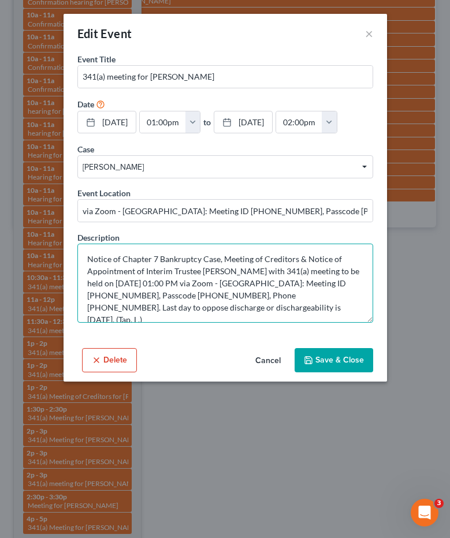
drag, startPoint x: 170, startPoint y: 282, endPoint x: 421, endPoint y: 304, distance: 252.2
click at [136, 283] on textarea "Notice of Chapter 7 Bankruptcy Case, Meeting of Creditors & Notice of Appointme…" at bounding box center [225, 283] width 296 height 79
click at [88, 284] on textarea "Notice of Chapter 7 Bankruptcy Case, Meeting of Creditors & Notice of Appointme…" at bounding box center [225, 283] width 296 height 79
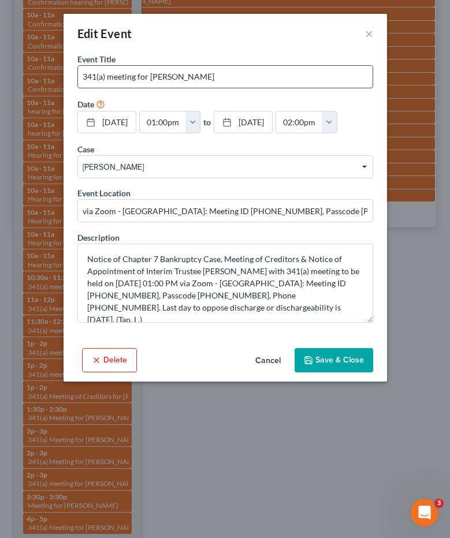
drag, startPoint x: 150, startPoint y: 74, endPoint x: 285, endPoint y: 75, distance: 135.7
click at [285, 75] on input "341(a) meeting for Ezequiel Martinez" at bounding box center [225, 77] width 294 height 22
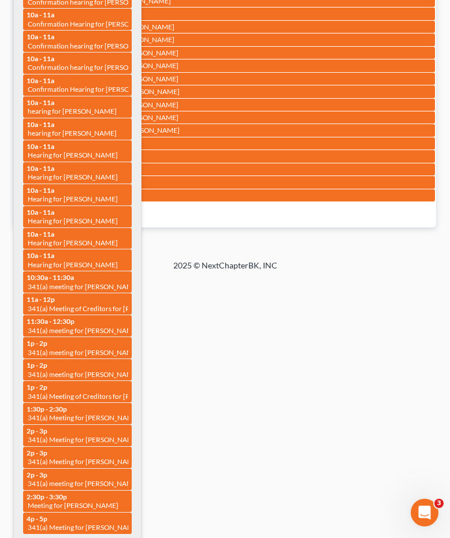
scroll to position [79, 0]
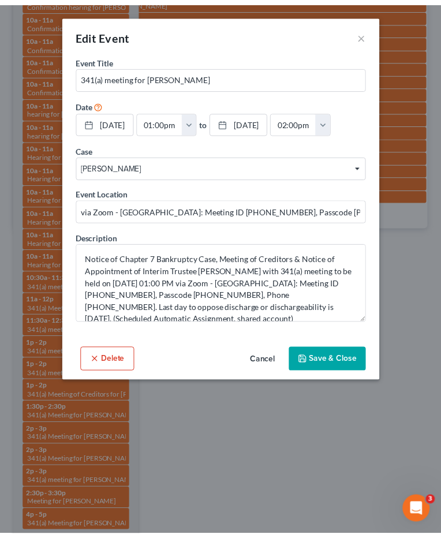
scroll to position [68, 0]
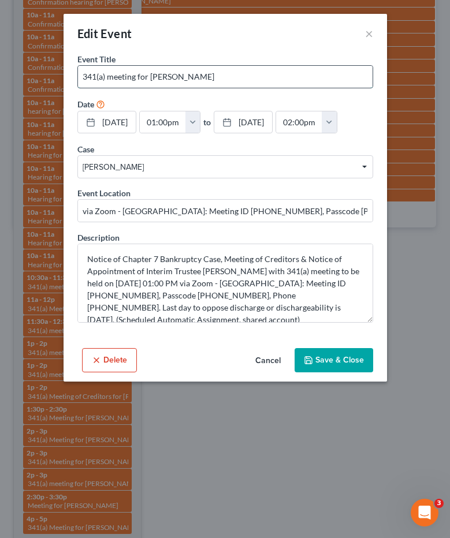
drag, startPoint x: 210, startPoint y: 87, endPoint x: 198, endPoint y: 87, distance: 12.1
click at [210, 87] on input "341(a) meeting for Janet Ulleg" at bounding box center [225, 77] width 294 height 22
drag, startPoint x: 150, startPoint y: 79, endPoint x: 193, endPoint y: 78, distance: 43.3
click at [193, 78] on input "341(a) meeting for Janet Ulleg" at bounding box center [225, 77] width 294 height 22
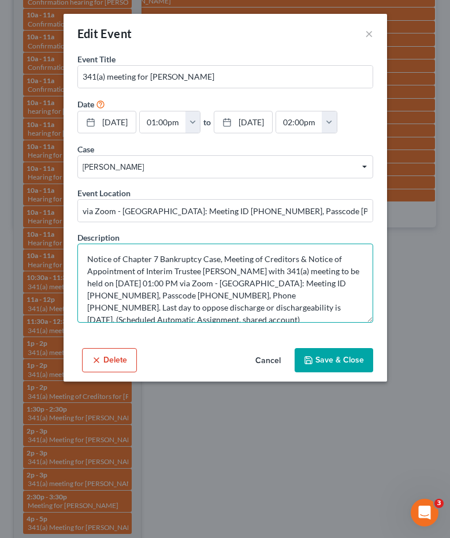
click at [271, 283] on textarea "Notice of Chapter 7 Bankruptcy Case, Meeting of Creditors & Notice of Appointme…" at bounding box center [225, 283] width 296 height 79
drag, startPoint x: 204, startPoint y: 283, endPoint x: 126, endPoint y: 283, distance: 78.5
click at [126, 283] on textarea "Notice of Chapter 7 Bankruptcy Case, Meeting of Creditors & Notice of Appointme…" at bounding box center [225, 283] width 296 height 79
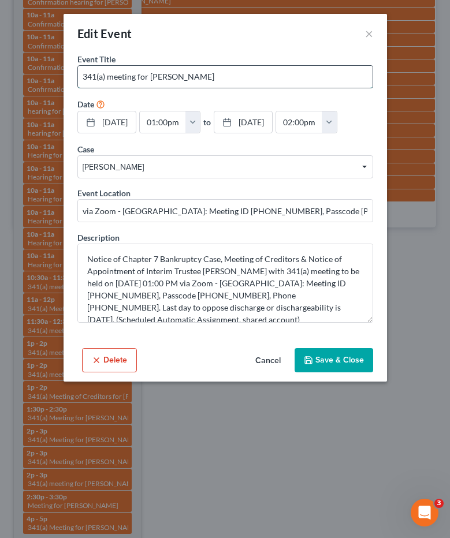
drag, startPoint x: 150, startPoint y: 74, endPoint x: 253, endPoint y: 77, distance: 104.0
click at [253, 77] on input "341(a) meeting for Janet Ulleg" at bounding box center [225, 77] width 294 height 22
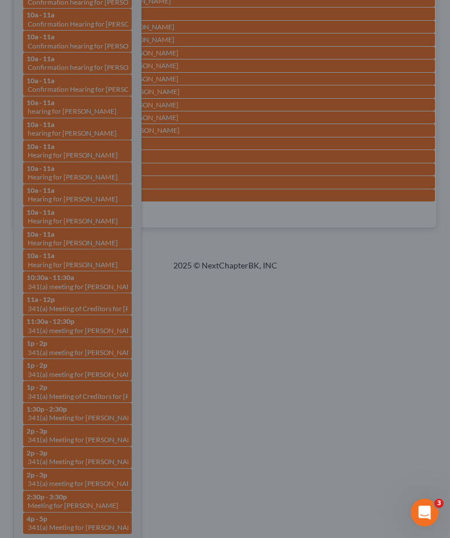
scroll to position [79, 0]
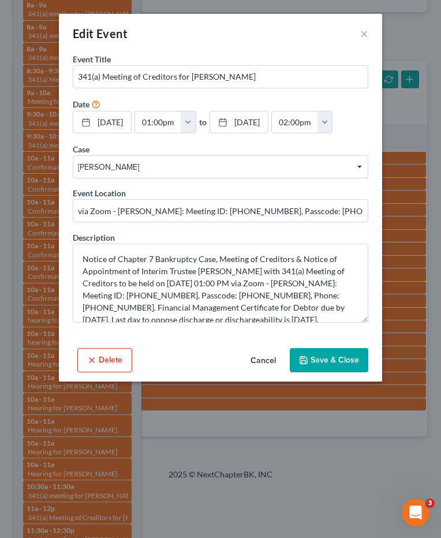
scroll to position [68, 0]
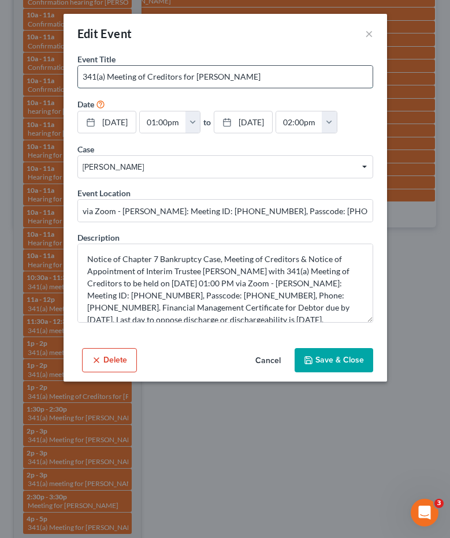
drag, startPoint x: 196, startPoint y: 74, endPoint x: 311, endPoint y: 79, distance: 115.6
click at [301, 76] on input "341(a) Meeting of Creditors for Tonyer McKinney" at bounding box center [225, 77] width 294 height 22
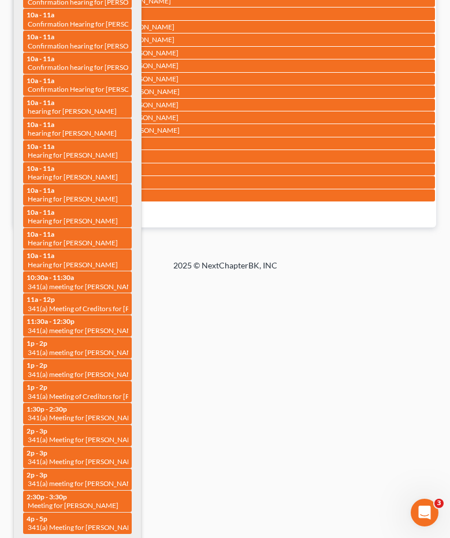
scroll to position [79, 0]
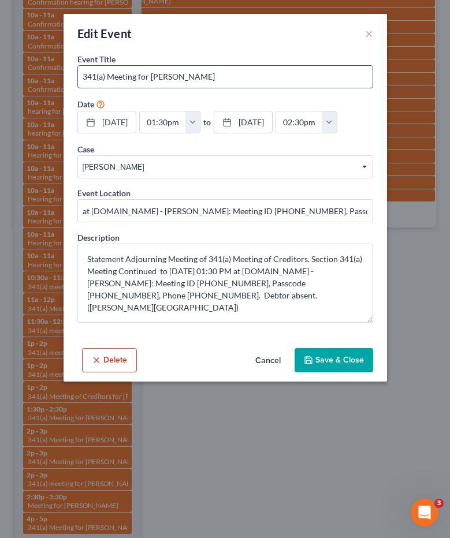
drag, startPoint x: 151, startPoint y: 77, endPoint x: 277, endPoint y: 77, distance: 125.9
click at [277, 77] on input "341(a) Meeting for Dashonna Blondet" at bounding box center [225, 77] width 294 height 22
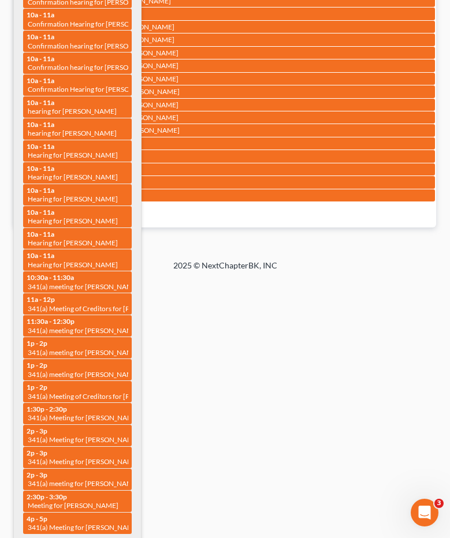
scroll to position [79, 0]
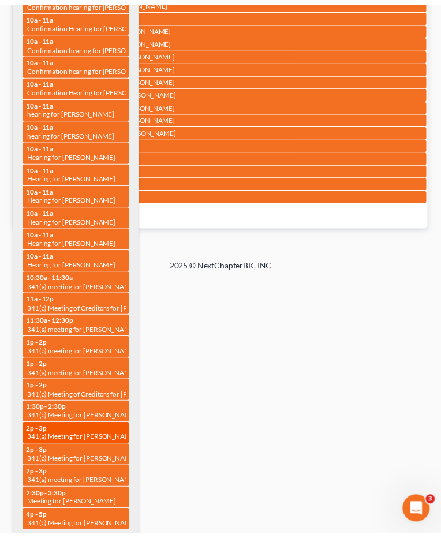
scroll to position [68, 0]
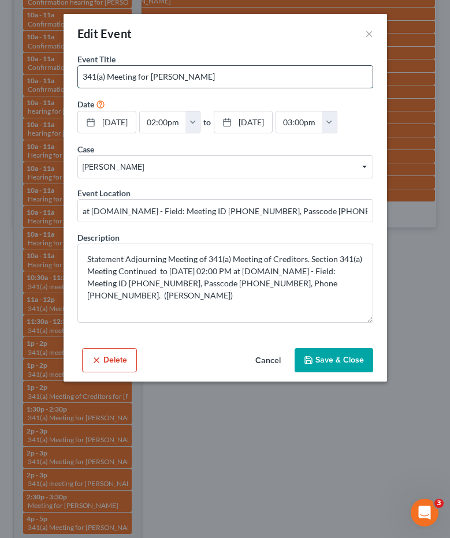
drag, startPoint x: 151, startPoint y: 76, endPoint x: 225, endPoint y: 77, distance: 73.9
click at [225, 77] on input "341(a) Meeting for Ebony Williams" at bounding box center [225, 77] width 294 height 22
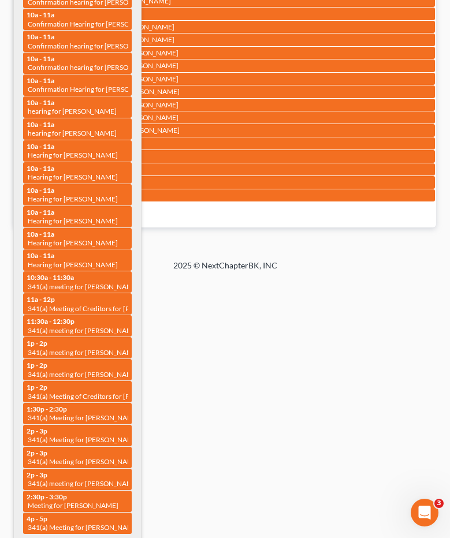
scroll to position [79, 0]
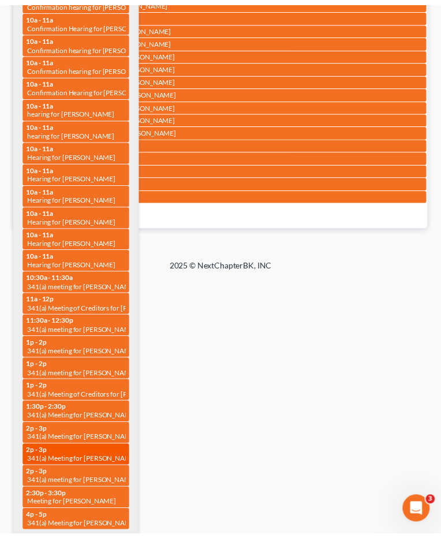
scroll to position [68, 0]
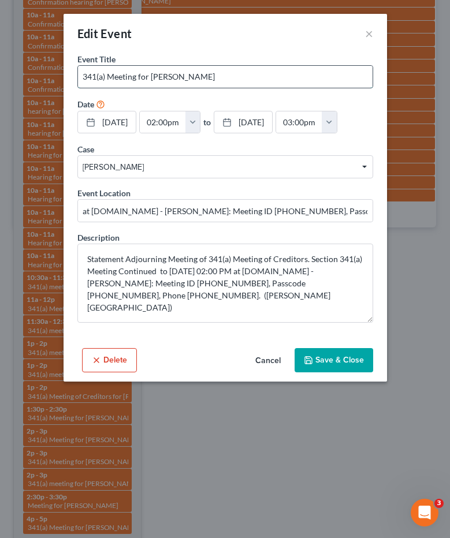
drag, startPoint x: 150, startPoint y: 76, endPoint x: 271, endPoint y: 80, distance: 121.3
click at [271, 80] on input "341(a) Meeting for Jamaree Obannon" at bounding box center [225, 77] width 294 height 22
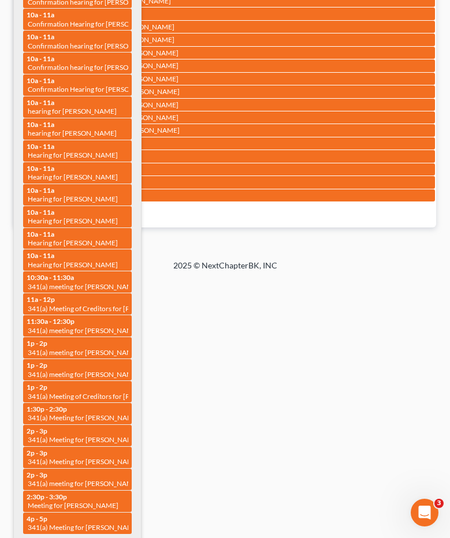
scroll to position [79, 0]
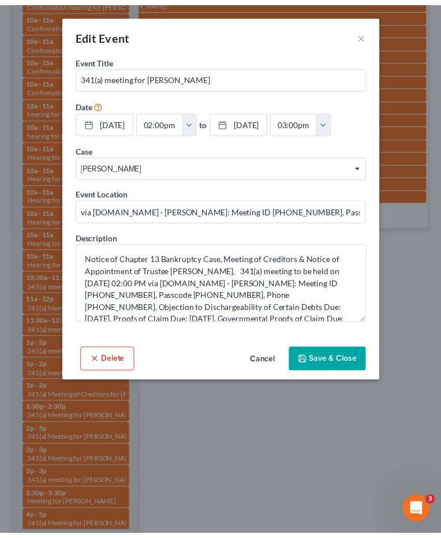
scroll to position [68, 0]
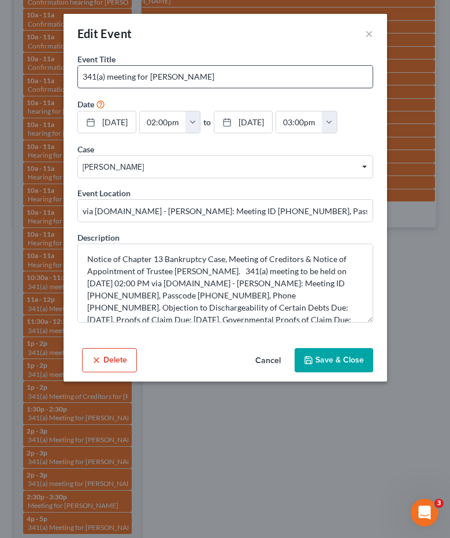
drag, startPoint x: 150, startPoint y: 76, endPoint x: 242, endPoint y: 75, distance: 91.8
click at [242, 75] on input "341(a) meeting for Jeremy Cox" at bounding box center [225, 77] width 294 height 22
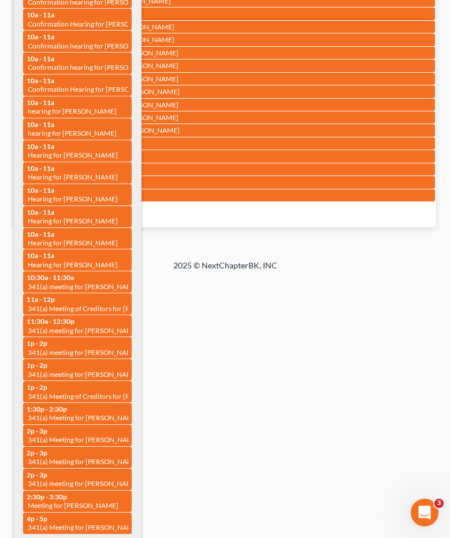
scroll to position [79, 0]
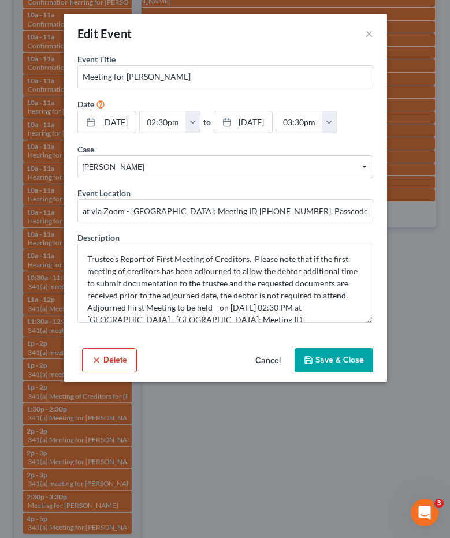
scroll to position [68, 0]
drag, startPoint x: 181, startPoint y: 77, endPoint x: 382, endPoint y: 86, distance: 201.7
click at [324, 73] on input "Meeting for Pedro Delgado-Carrasquillo" at bounding box center [225, 77] width 294 height 22
drag, startPoint x: 127, startPoint y: 76, endPoint x: 272, endPoint y: 80, distance: 145.0
click at [272, 80] on input "Meeting for Pedro Delgado-Carrasquillo" at bounding box center [225, 77] width 294 height 22
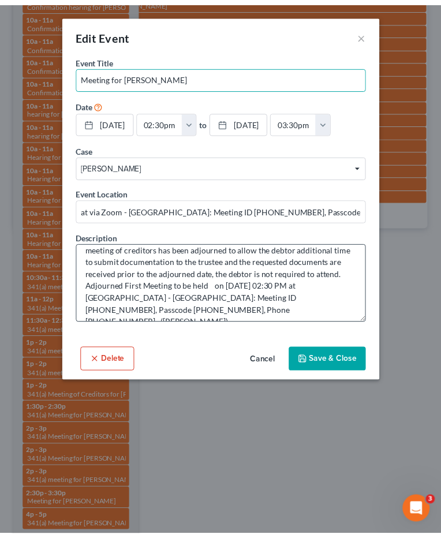
scroll to position [22, 0]
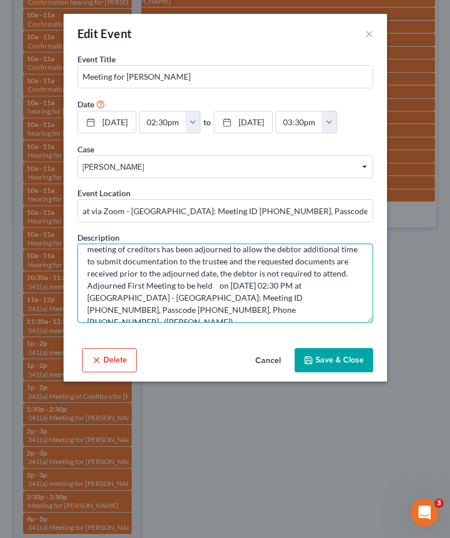
drag, startPoint x: 311, startPoint y: 287, endPoint x: 277, endPoint y: 287, distance: 34.1
click at [277, 287] on textarea "Trustee's Report of First Meeting of Creditors. Please note that if the first m…" at bounding box center [225, 283] width 296 height 79
click at [227, 286] on textarea "Trustee's Report of First Meeting of Creditors. Please note that if the first m…" at bounding box center [225, 283] width 296 height 79
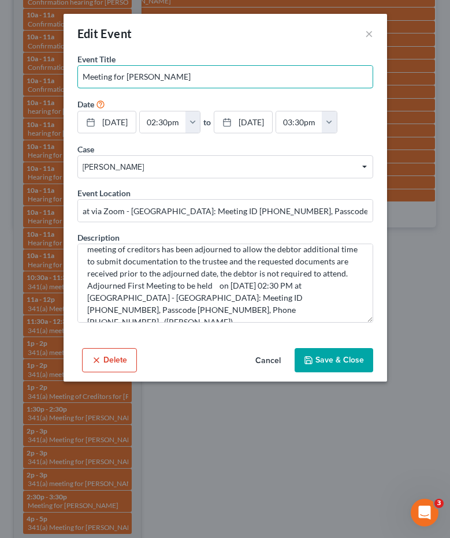
drag, startPoint x: 127, startPoint y: 76, endPoint x: 421, endPoint y: 77, distance: 293.9
click at [421, 77] on div "Edit Event × Event Title * Meeting for Pedro Delgado-Carrasquillo Date 8/18/202…" at bounding box center [225, 269] width 450 height 538
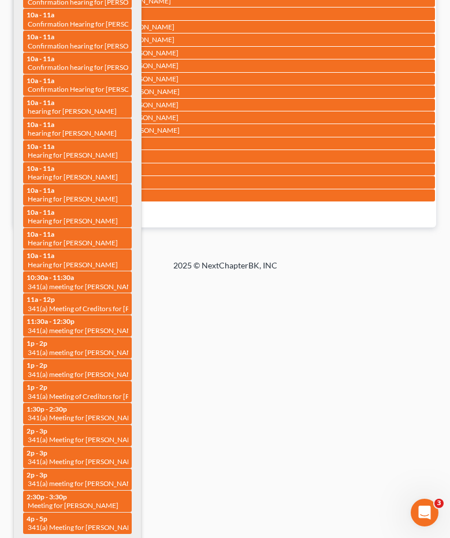
scroll to position [79, 0]
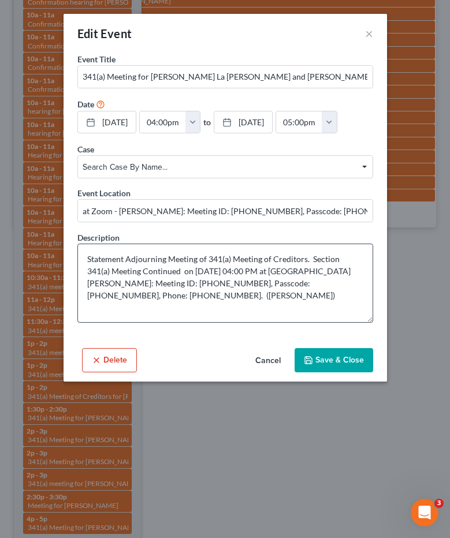
scroll to position [68, 0]
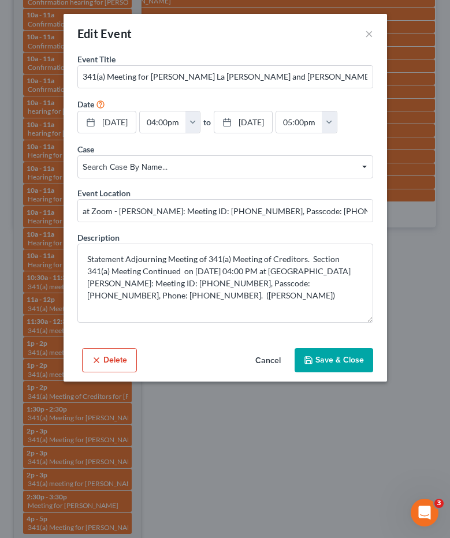
click at [281, 446] on div "Edit Event × Event Title * 341(a) Meeting for Carrissa La Ren Congrove and Kyle…" at bounding box center [225, 269] width 450 height 538
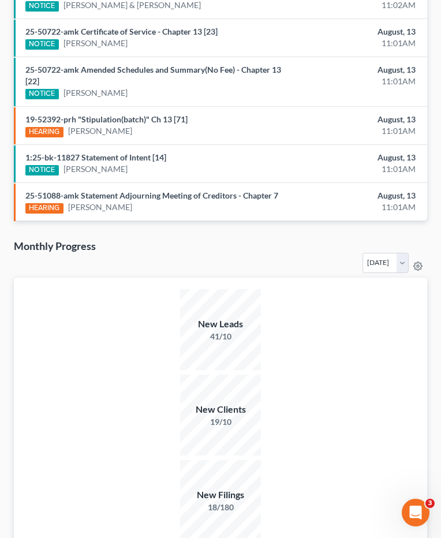
scroll to position [610, 0]
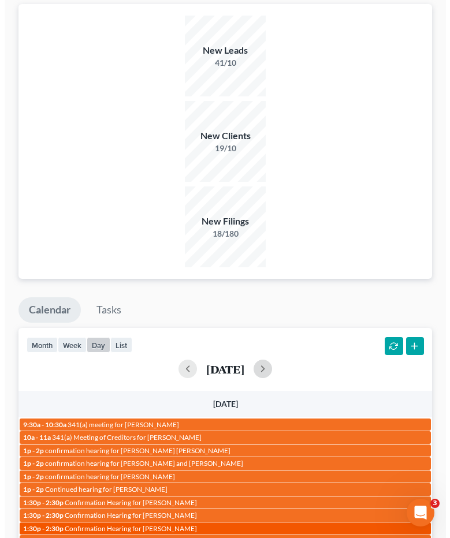
scroll to position [873, 0]
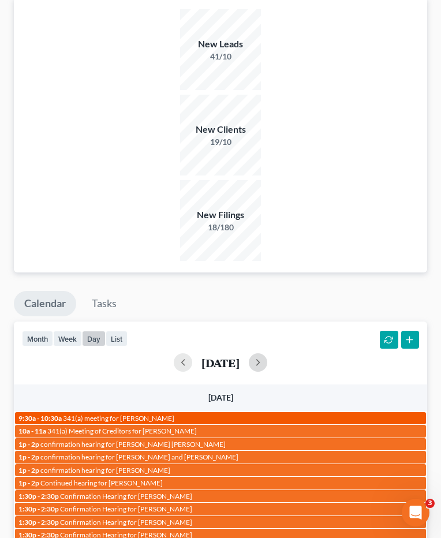
click at [204, 414] on div "9:30a - 10:30a 341(a) meeting for Kyle Smith" at bounding box center [220, 418] width 404 height 9
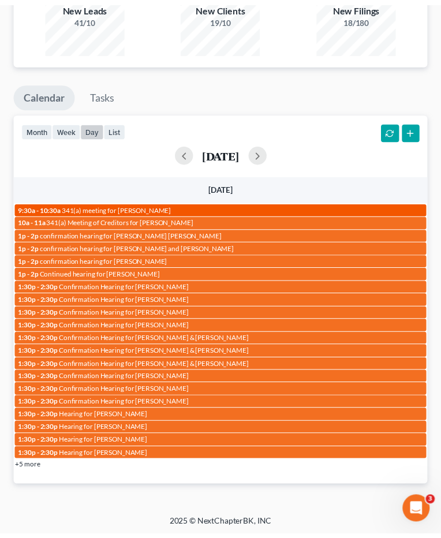
scroll to position [68, 0]
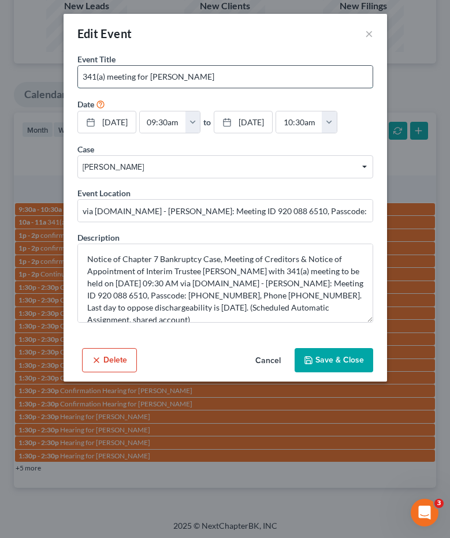
drag, startPoint x: 151, startPoint y: 75, endPoint x: 203, endPoint y: 76, distance: 51.4
click at [203, 76] on input "341(a) meeting for Kyle Smith" at bounding box center [225, 77] width 294 height 22
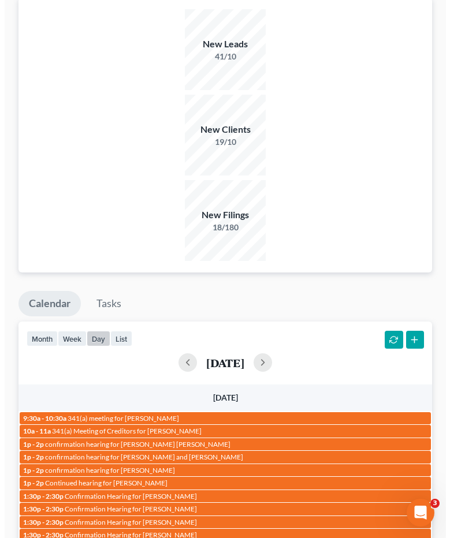
scroll to position [79, 0]
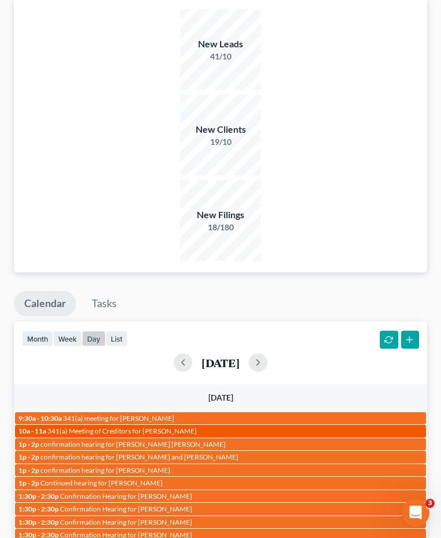
click at [130, 427] on span "341(a) Meeting of Creditors for Clara Hamilton" at bounding box center [122, 431] width 150 height 9
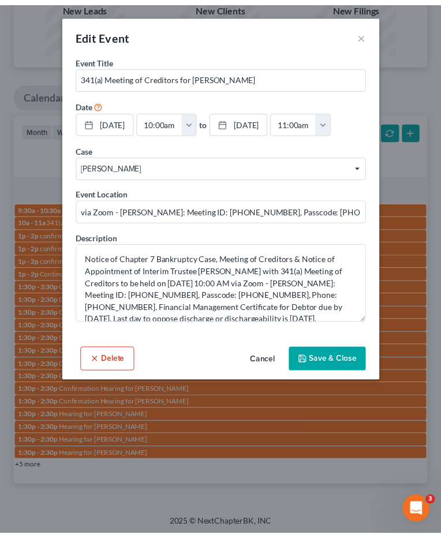
scroll to position [68, 0]
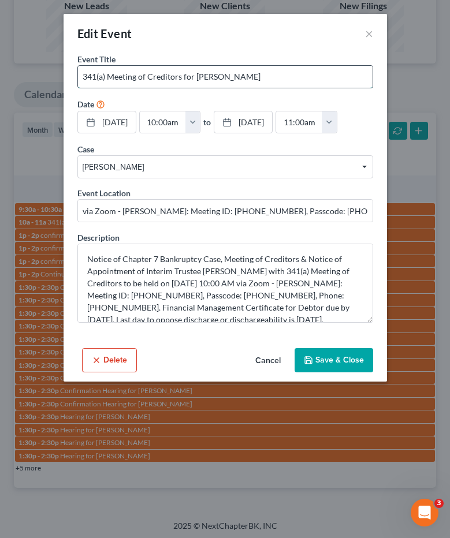
drag, startPoint x: 196, startPoint y: 75, endPoint x: 296, endPoint y: 79, distance: 99.9
click at [296, 79] on input "341(a) Meeting of Creditors for Clara Hamilton" at bounding box center [225, 77] width 294 height 22
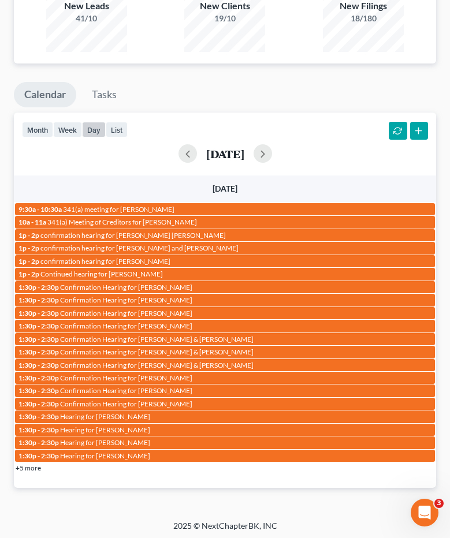
scroll to position [79, 0]
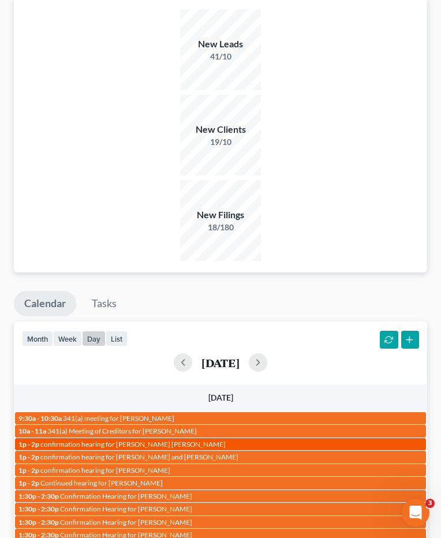
click at [165, 440] on span "confirmation hearing for Ian Todd Morrison Tipton" at bounding box center [132, 444] width 185 height 9
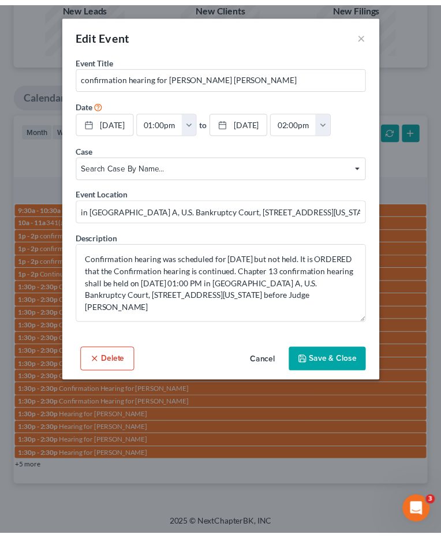
scroll to position [68, 0]
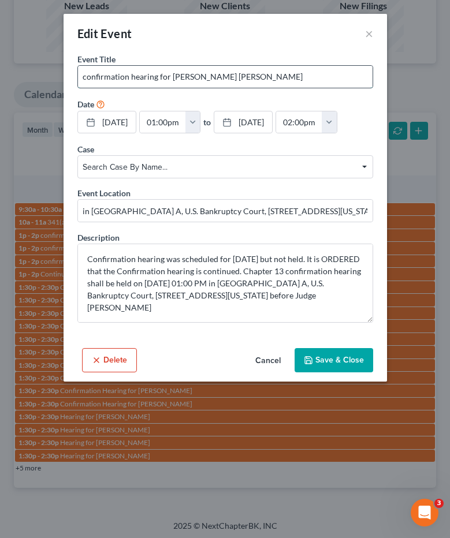
click at [243, 75] on input "confirmation hearing for Ian Todd Morrison Tipton" at bounding box center [225, 77] width 294 height 22
drag, startPoint x: 243, startPoint y: 75, endPoint x: 253, endPoint y: 76, distance: 9.9
click at [243, 75] on input "confirmation hearing for Ian Todd Morrison Tipton" at bounding box center [225, 77] width 294 height 22
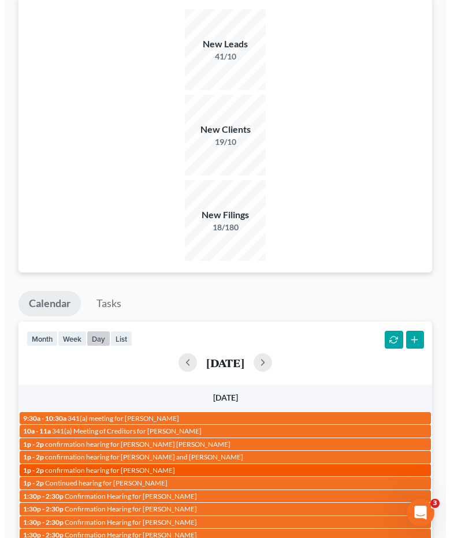
scroll to position [79, 0]
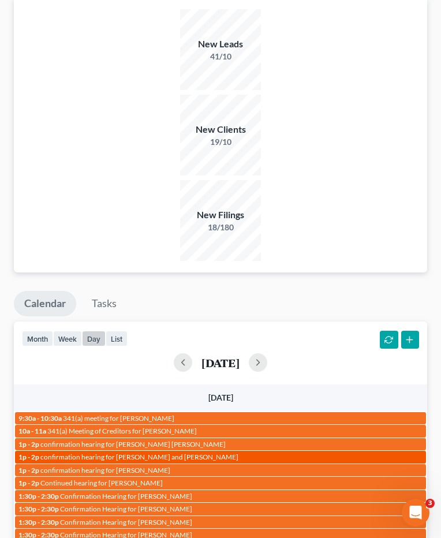
click at [126, 453] on span "confirmation hearing for James Jason Probst and Jamie Ellen Probst" at bounding box center [139, 457] width 198 height 9
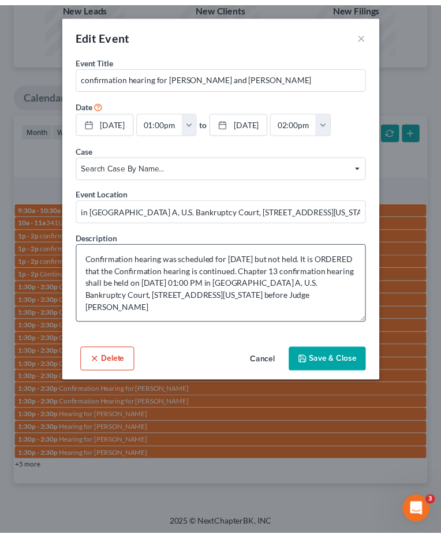
scroll to position [68, 0]
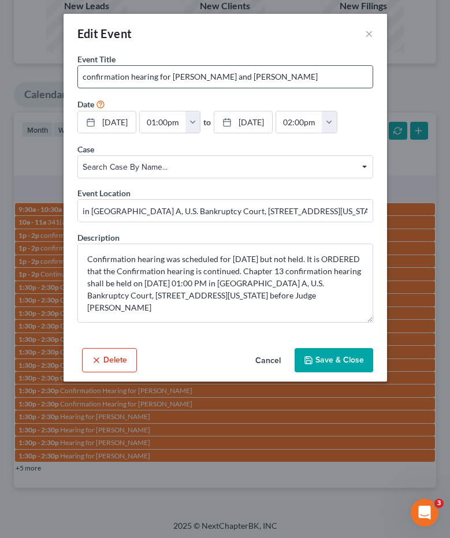
drag, startPoint x: 256, startPoint y: 76, endPoint x: 371, endPoint y: 71, distance: 115.0
click at [371, 71] on input "confirmation hearing for James Jason Probst and Jamie Ellen Probst" at bounding box center [225, 77] width 294 height 22
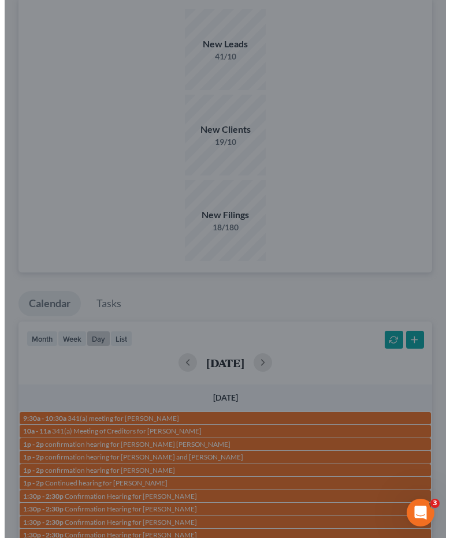
scroll to position [79, 0]
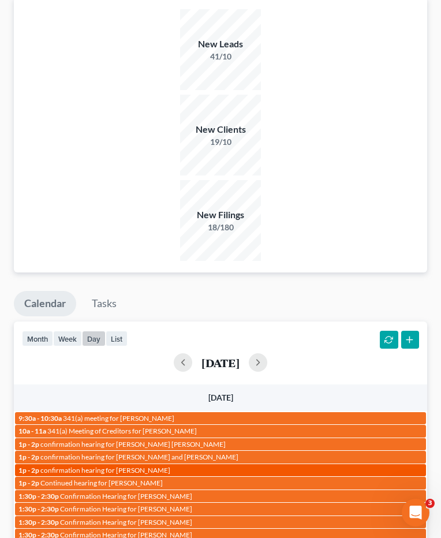
click at [145, 466] on span "confirmation hearing for Kari Gullick" at bounding box center [105, 470] width 130 height 9
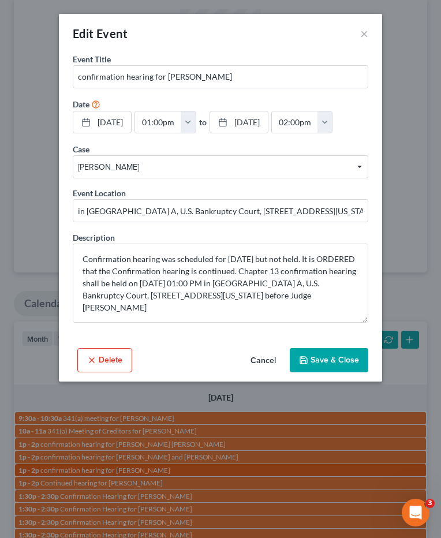
scroll to position [68, 0]
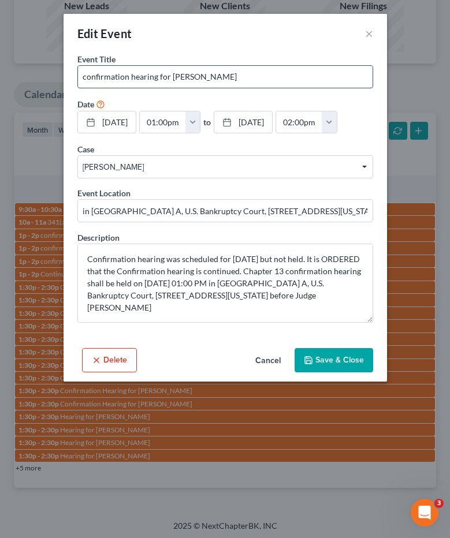
drag, startPoint x: 170, startPoint y: 76, endPoint x: 273, endPoint y: 74, distance: 103.4
click at [273, 74] on input "confirmation hearing for Kari Gullick" at bounding box center [225, 77] width 294 height 22
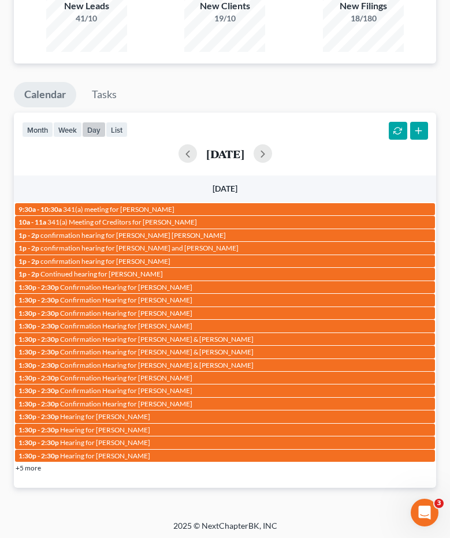
scroll to position [79, 0]
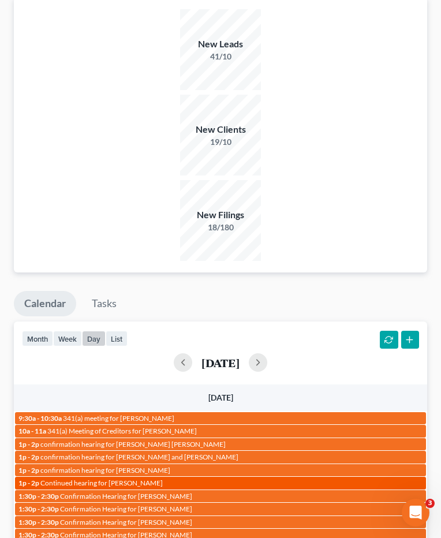
click at [150, 479] on div "1p - 2p Continued hearing for Cheina Harris" at bounding box center [220, 483] width 404 height 9
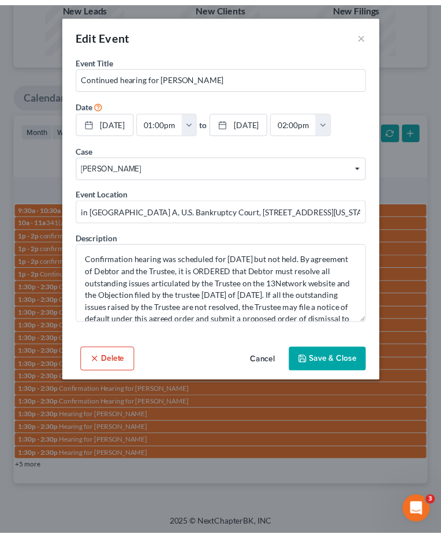
scroll to position [68, 0]
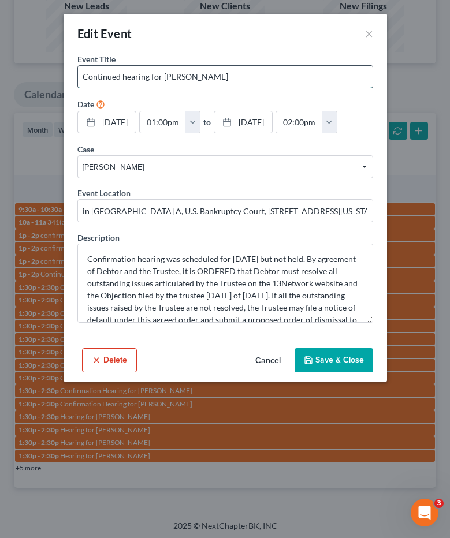
drag, startPoint x: 162, startPoint y: 77, endPoint x: 255, endPoint y: 77, distance: 93.0
click at [255, 77] on input "Continued hearing for Cheina Harris" at bounding box center [225, 77] width 294 height 22
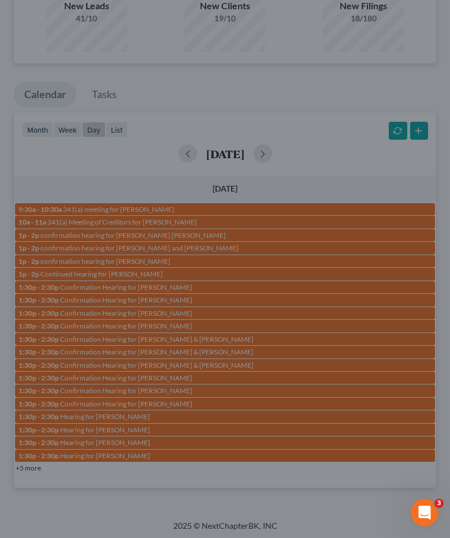
scroll to position [79, 0]
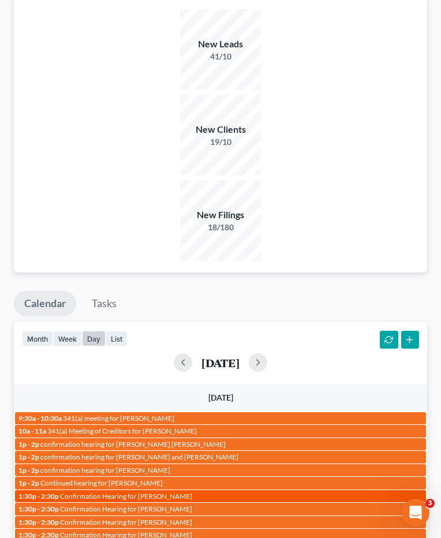
click at [154, 492] on span "Confirmation Hearing for Ashley Burton" at bounding box center [126, 496] width 132 height 9
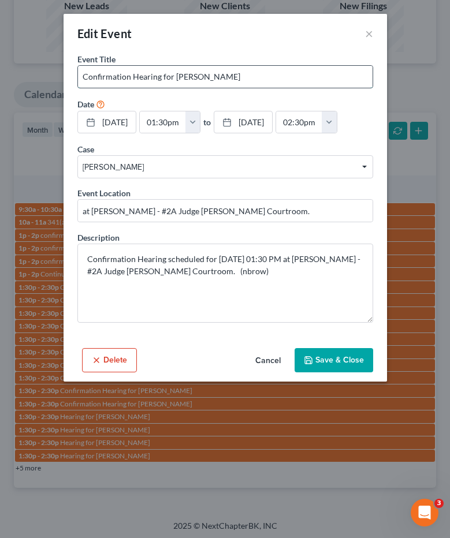
drag, startPoint x: 174, startPoint y: 73, endPoint x: 282, endPoint y: 76, distance: 108.0
click at [280, 75] on input "Confirmation Hearing for Ashley Burton" at bounding box center [225, 77] width 294 height 22
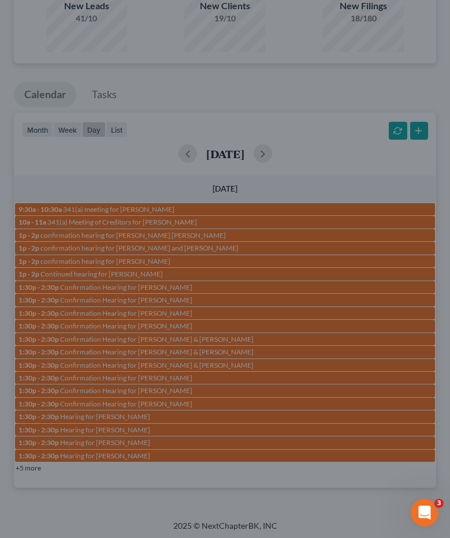
scroll to position [79, 0]
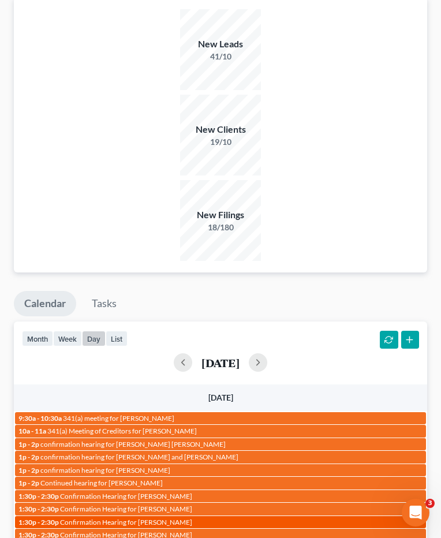
click at [165, 518] on span "Confirmation Hearing for Freddie Mcfarlane" at bounding box center [126, 522] width 132 height 9
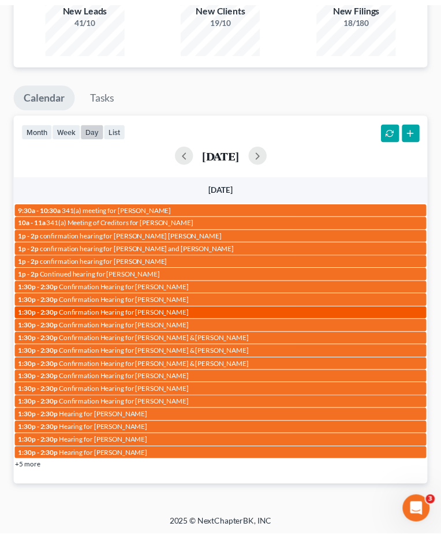
scroll to position [68, 0]
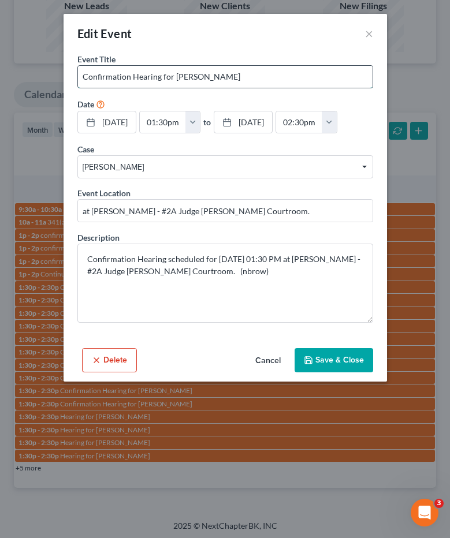
drag, startPoint x: 174, startPoint y: 76, endPoint x: 347, endPoint y: 80, distance: 173.3
click at [340, 79] on input "Confirmation Hearing for Freddie Mcfarlane" at bounding box center [225, 77] width 294 height 22
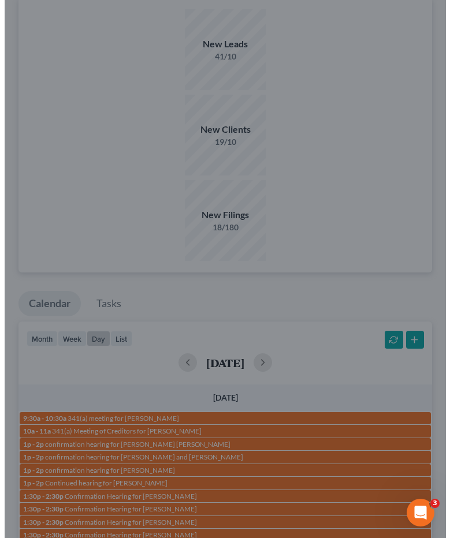
scroll to position [79, 0]
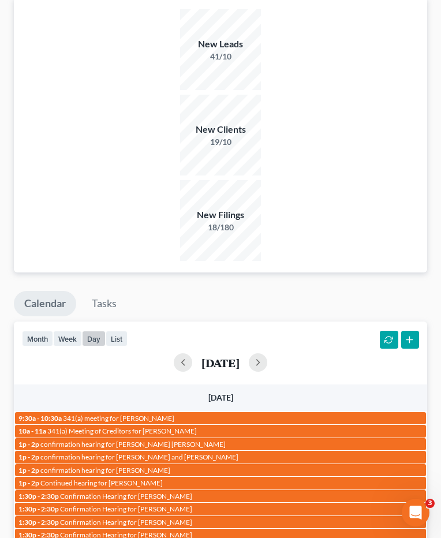
click at [212, 544] on span "Confirmation Hearing for Kenneth Laycock Jr & Arielle Laycock" at bounding box center [156, 548] width 193 height 9
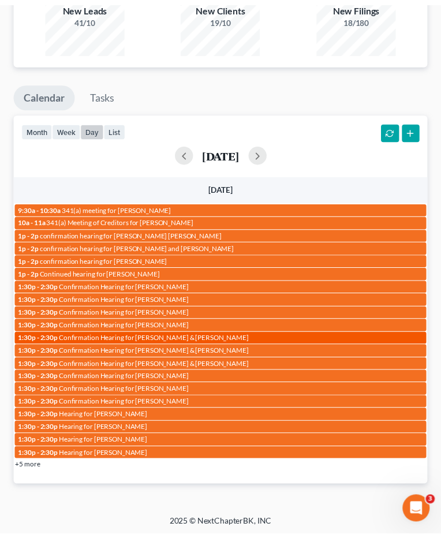
scroll to position [68, 0]
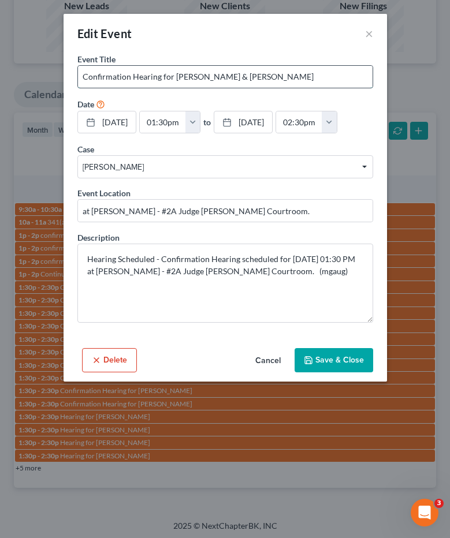
drag, startPoint x: 253, startPoint y: 76, endPoint x: 356, endPoint y: 73, distance: 102.3
click at [356, 73] on input "Confirmation Hearing for Kenneth Laycock Jr & Arielle Laycock" at bounding box center [225, 77] width 294 height 22
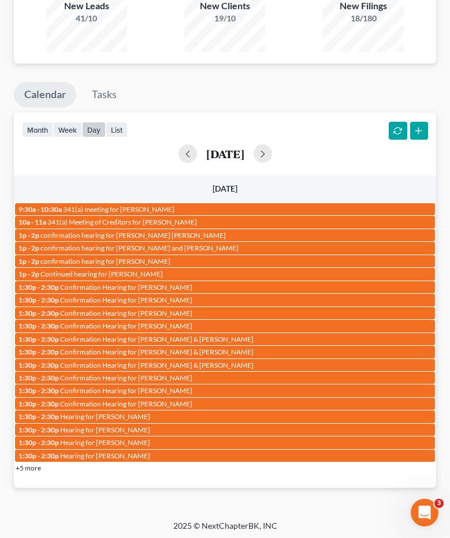
scroll to position [79, 0]
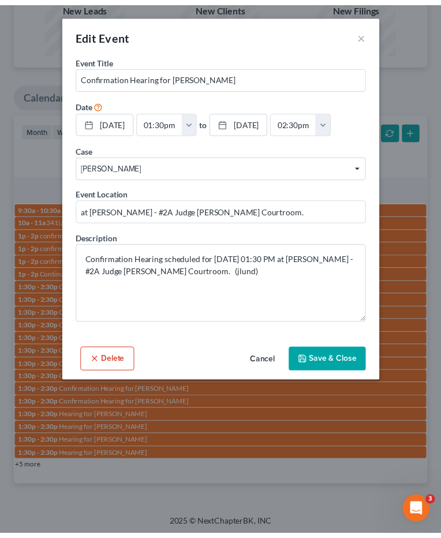
scroll to position [68, 0]
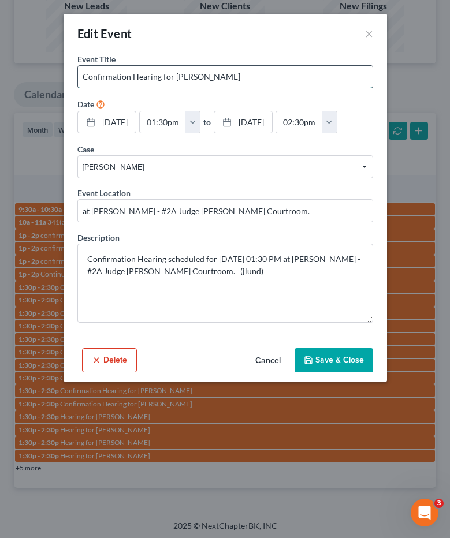
drag, startPoint x: 174, startPoint y: 77, endPoint x: 277, endPoint y: 82, distance: 102.9
click at [277, 82] on input "Confirmation Hearing for Kevin Kempffer" at bounding box center [225, 77] width 294 height 22
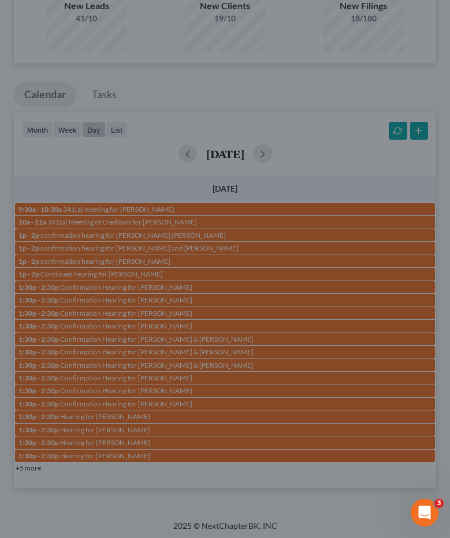
scroll to position [79, 0]
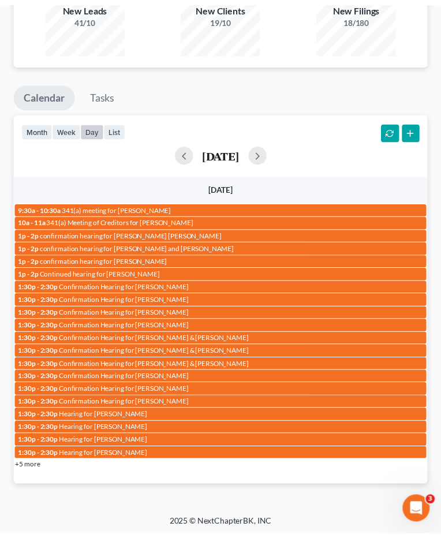
scroll to position [68, 0]
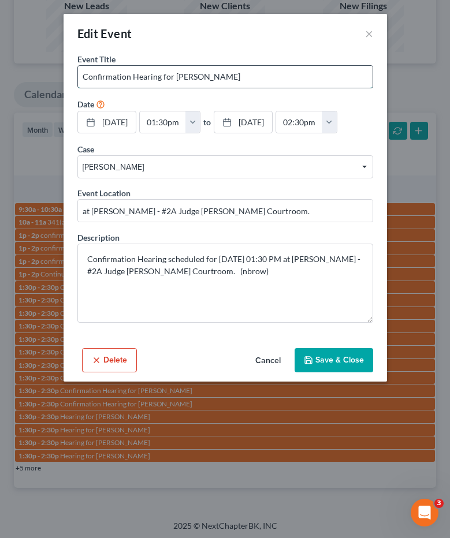
drag, startPoint x: 175, startPoint y: 74, endPoint x: 297, endPoint y: 74, distance: 121.8
click at [297, 74] on input "Confirmation Hearing for Marc Cleary" at bounding box center [225, 77] width 294 height 22
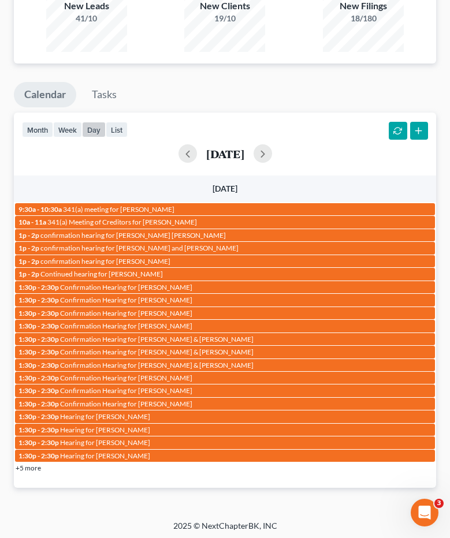
scroll to position [79, 0]
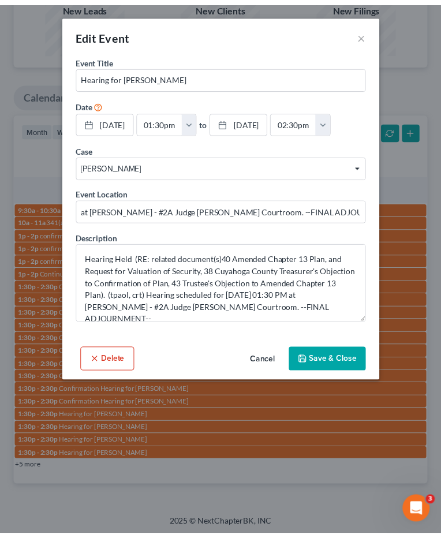
scroll to position [68, 0]
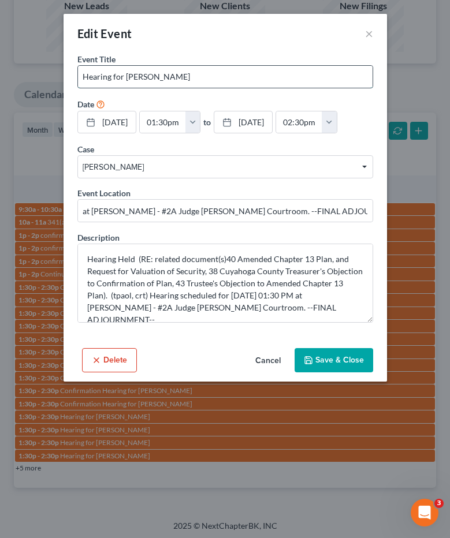
drag, startPoint x: 127, startPoint y: 79, endPoint x: 252, endPoint y: 77, distance: 124.7
click at [252, 77] on input "Hearing for Amanda Zuchelli" at bounding box center [225, 77] width 294 height 22
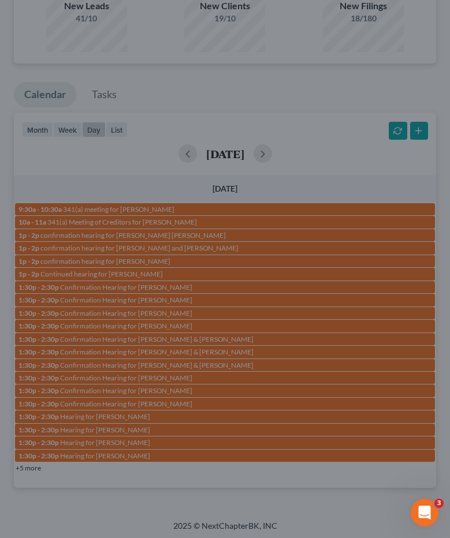
scroll to position [79, 0]
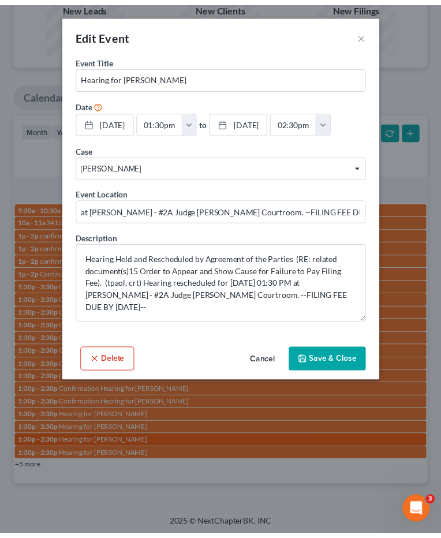
scroll to position [68, 0]
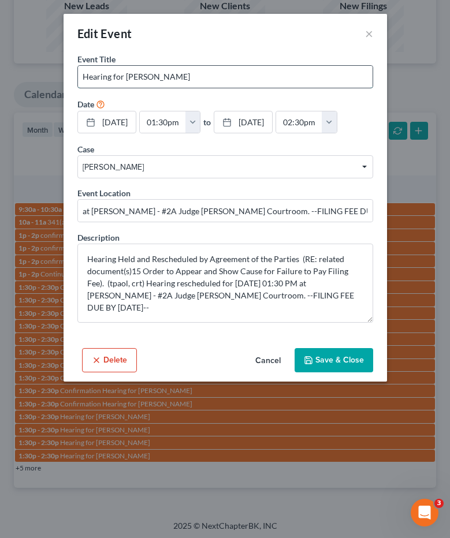
drag, startPoint x: 127, startPoint y: 76, endPoint x: 189, endPoint y: 83, distance: 62.2
click at [189, 83] on input "Hearing for Ashley Burton" at bounding box center [225, 77] width 294 height 22
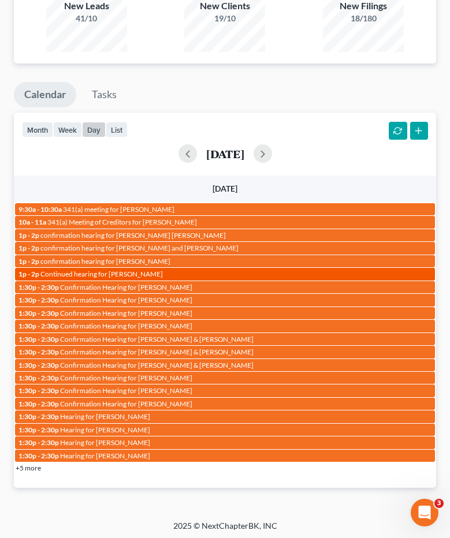
scroll to position [79, 0]
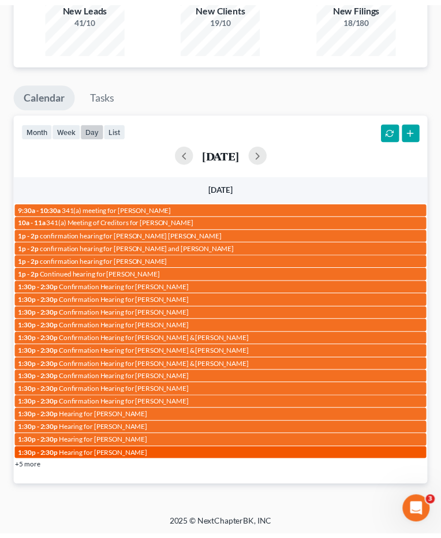
scroll to position [68, 0]
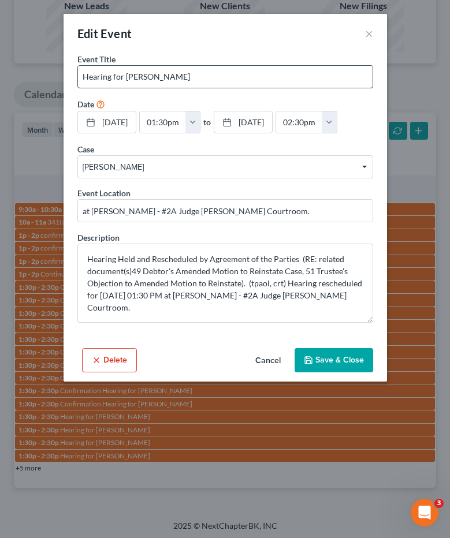
drag, startPoint x: 125, startPoint y: 76, endPoint x: 273, endPoint y: 74, distance: 147.8
click at [273, 74] on input "Hearing for Felicia McDonald" at bounding box center [225, 77] width 294 height 22
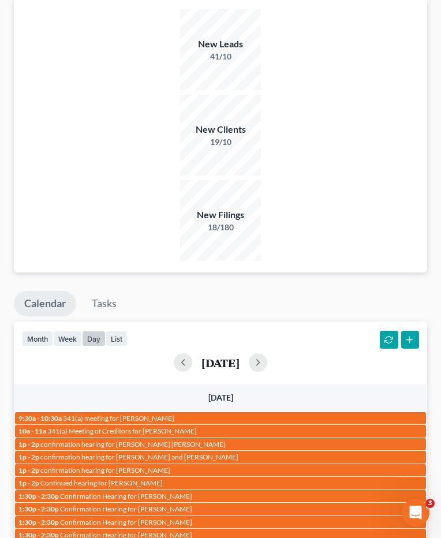
scroll to position [79, 0]
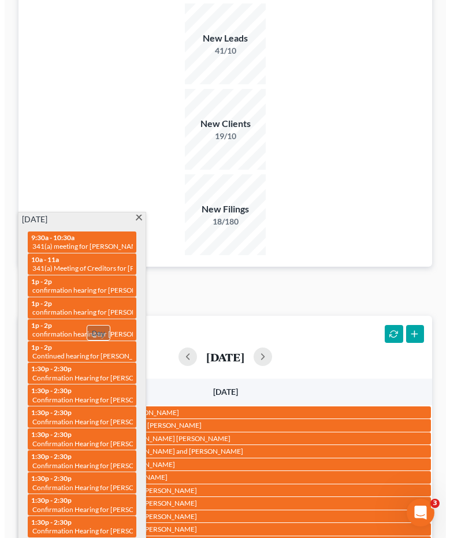
scroll to position [915, 0]
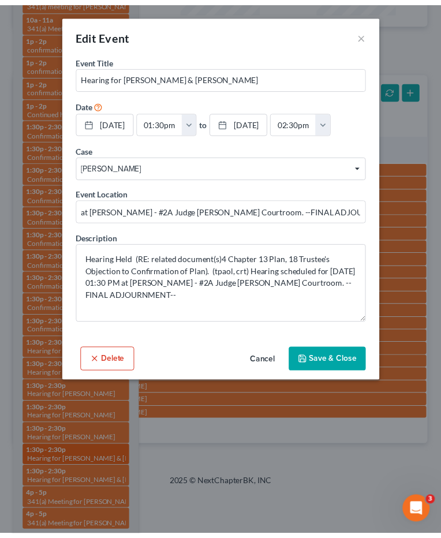
scroll to position [68, 0]
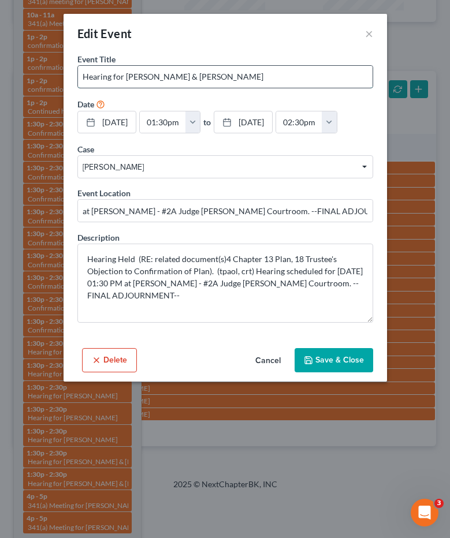
drag, startPoint x: 191, startPoint y: 73, endPoint x: 297, endPoint y: 83, distance: 106.6
click at [296, 83] on input "Hearing for Lavelle Lawshea & Keya Lawshea" at bounding box center [225, 77] width 294 height 22
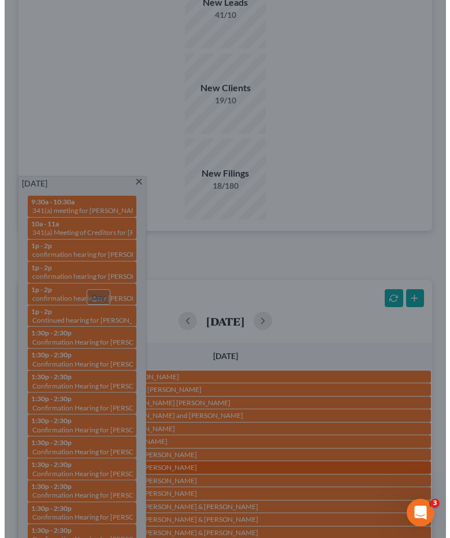
scroll to position [79, 0]
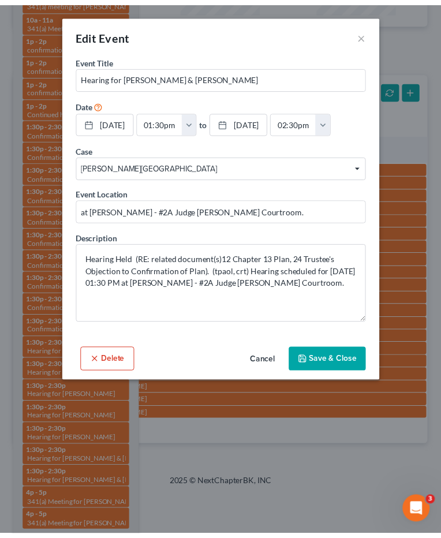
scroll to position [68, 0]
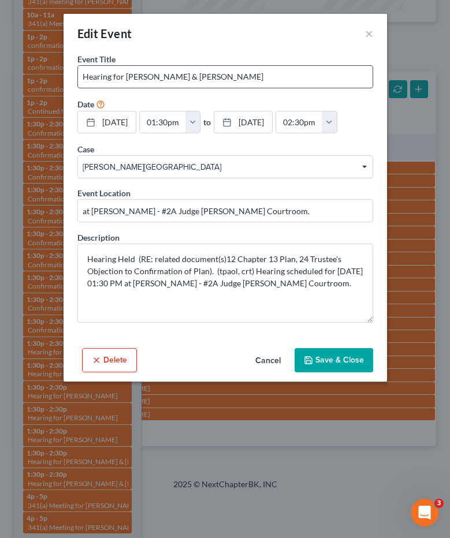
drag, startPoint x: 192, startPoint y: 78, endPoint x: 312, endPoint y: 72, distance: 120.3
click at [312, 72] on input "Hearing for Trenton Ervin Jr & Rasheeda Ervin" at bounding box center [225, 77] width 294 height 22
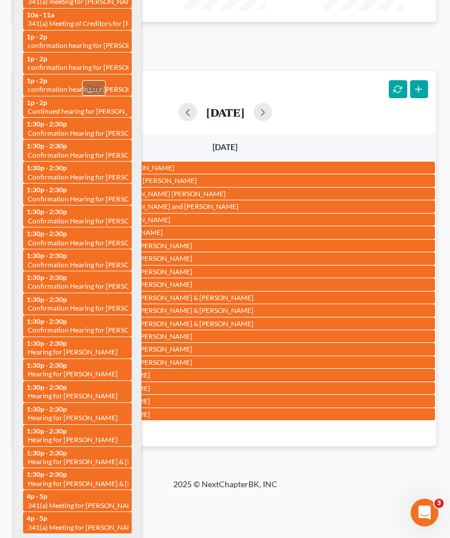
scroll to position [79, 0]
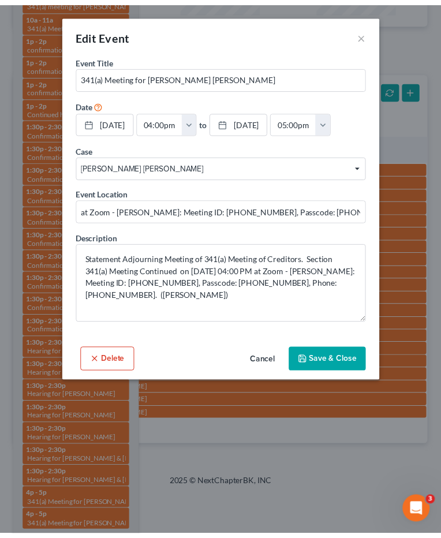
scroll to position [68, 0]
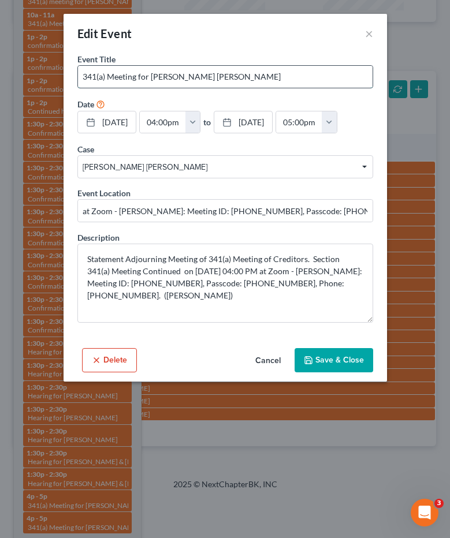
click at [215, 76] on input "341(a) Meeting for Andrew Fowler Hebert" at bounding box center [225, 77] width 294 height 22
click at [236, 83] on input "341(a) Meeting for Andrew Fowler Hebert" at bounding box center [225, 77] width 294 height 22
drag, startPoint x: 153, startPoint y: 77, endPoint x: 381, endPoint y: 68, distance: 228.3
click at [381, 68] on div "Event Title * 341(a) Meeting for Andrew Fowler Hebert Date 8/19/2025 close Date…" at bounding box center [225, 198] width 323 height 290
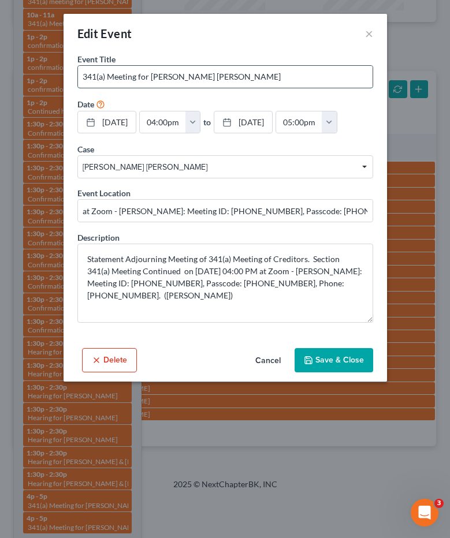
click at [307, 72] on input "341(a) Meeting for Andrew Fowler Hebert" at bounding box center [225, 77] width 294 height 22
click at [148, 77] on input "341(a) Meeting for Andrew Fowler Hebert" at bounding box center [225, 77] width 294 height 22
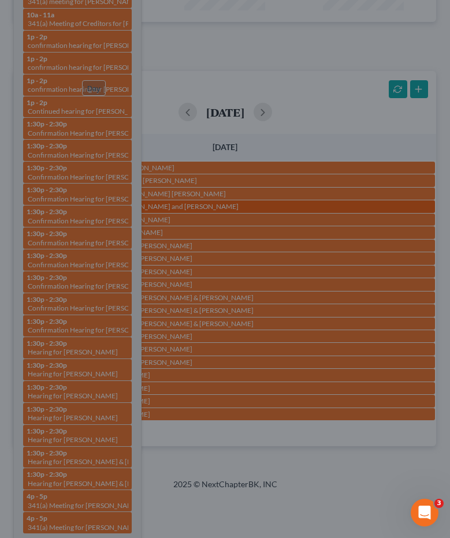
scroll to position [79, 0]
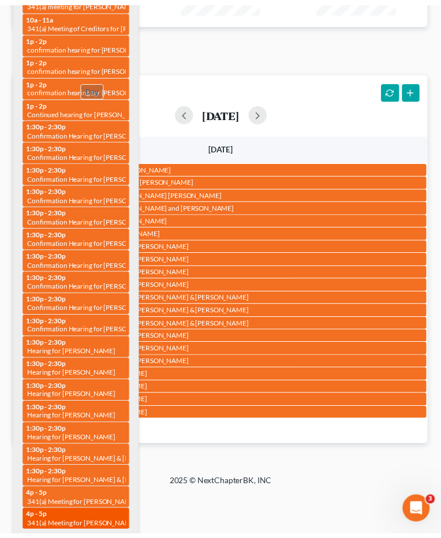
scroll to position [68, 0]
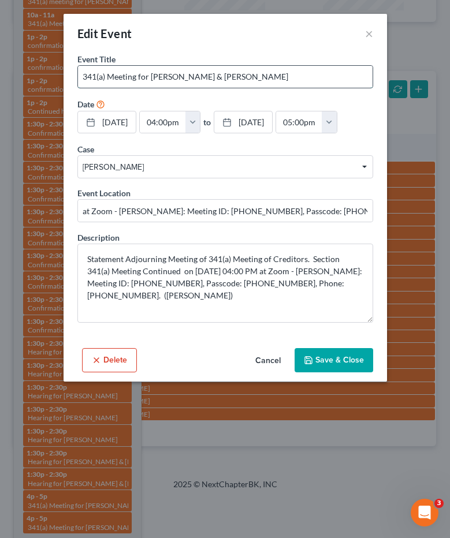
drag, startPoint x: 219, startPoint y: 79, endPoint x: 316, endPoint y: 77, distance: 97.0
click at [316, 77] on input "341(a) Meeting for Carlton Williams & Anna Williams" at bounding box center [225, 77] width 294 height 22
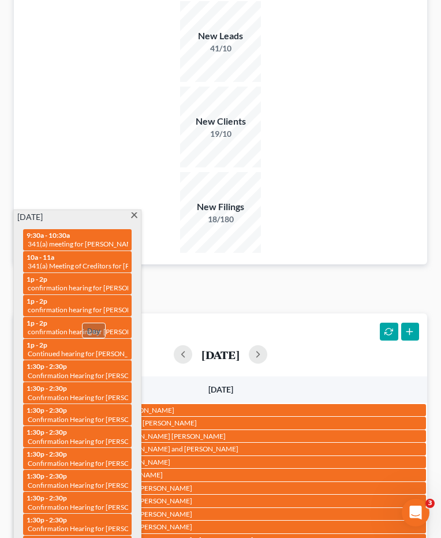
scroll to position [794, 0]
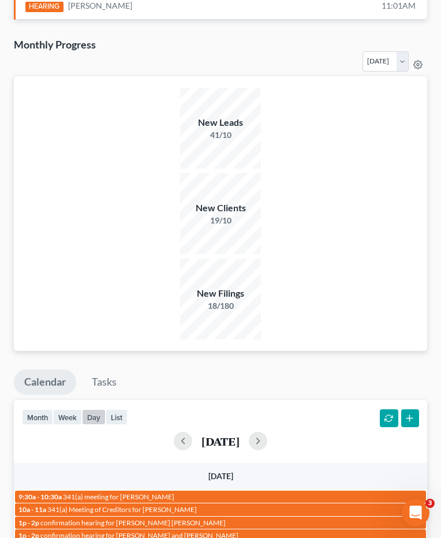
click at [301, 370] on ul "Calendar Tasks" at bounding box center [220, 385] width 413 height 31
click at [267, 432] on button "button" at bounding box center [258, 441] width 18 height 18
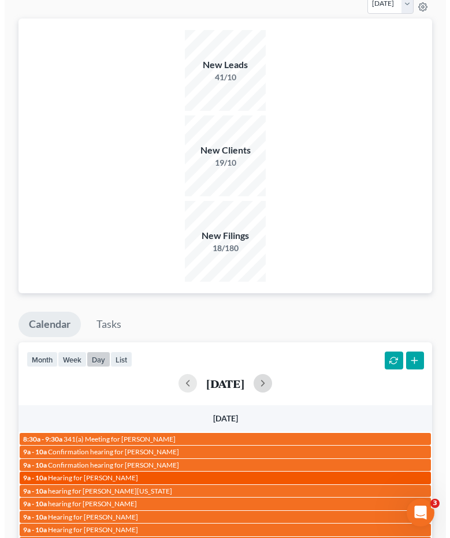
scroll to position [873, 0]
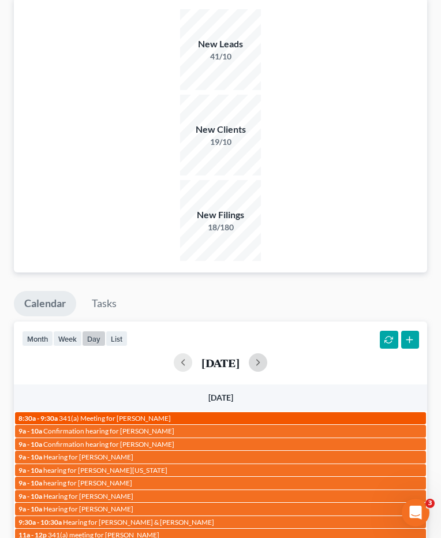
click at [112, 414] on div "8:30a - 9:30a 341(a) Meeting for Tamika McIntosh" at bounding box center [220, 418] width 404 height 9
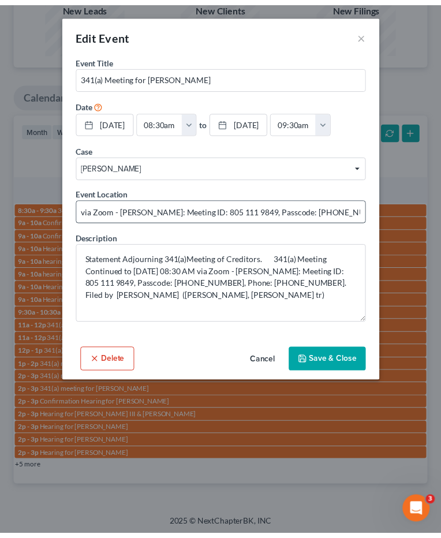
scroll to position [79, 0]
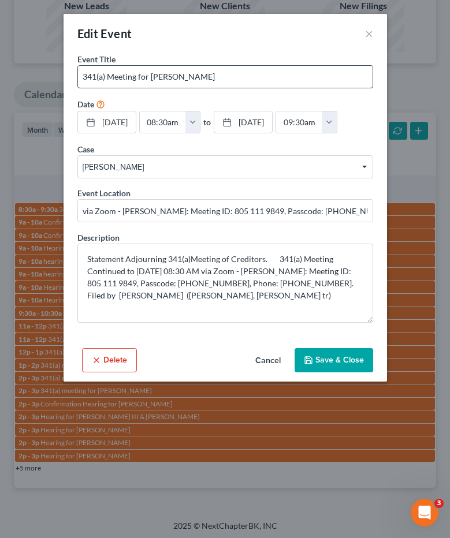
drag, startPoint x: 150, startPoint y: 74, endPoint x: 264, endPoint y: 76, distance: 113.8
click at [264, 76] on input "341(a) Meeting for Tamika McIntosh" at bounding box center [225, 77] width 294 height 22
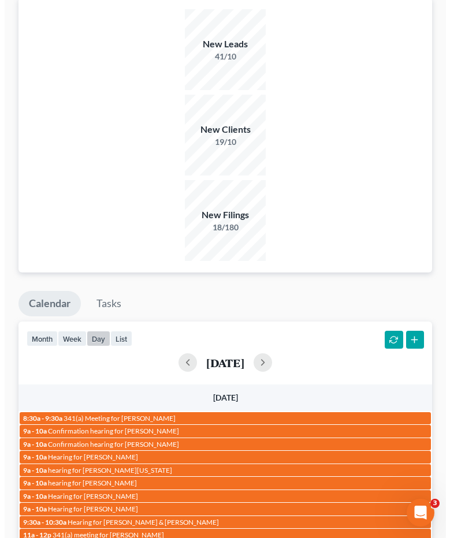
scroll to position [171, 0]
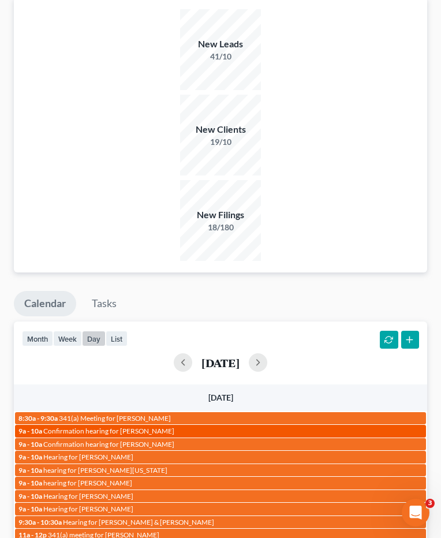
click at [138, 427] on span "Confirmation hearing for Willie Wilson" at bounding box center [108, 431] width 131 height 9
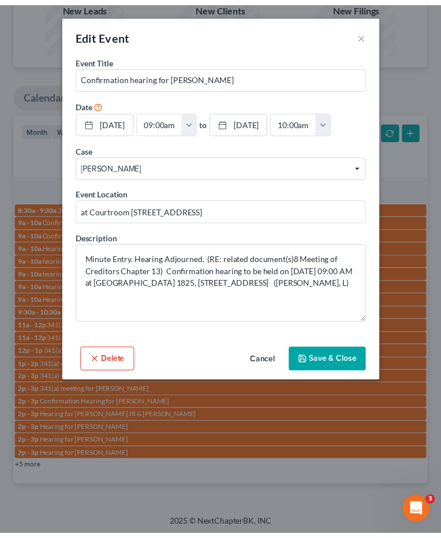
scroll to position [79, 0]
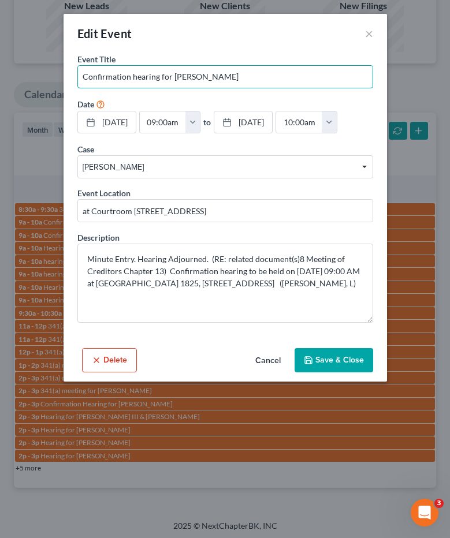
drag, startPoint x: 173, startPoint y: 77, endPoint x: 346, endPoint y: 92, distance: 173.3
click at [274, 81] on input "Confirmation hearing for Willie Wilson" at bounding box center [225, 77] width 294 height 22
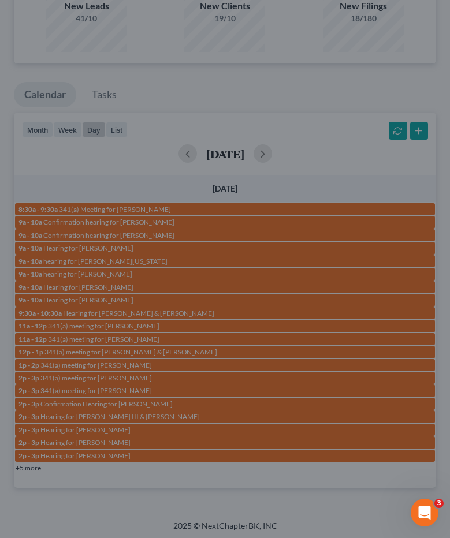
scroll to position [171, 0]
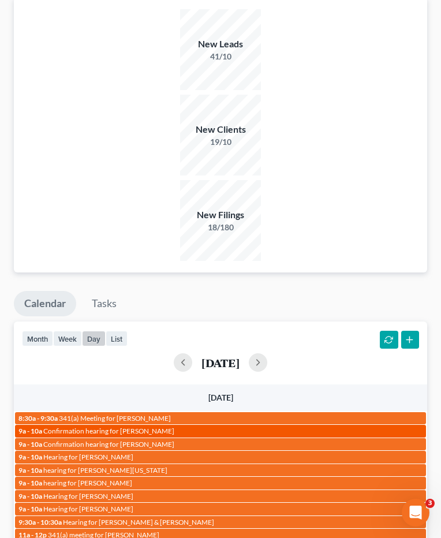
click at [151, 427] on span "Confirmation hearing for Willie Wilson" at bounding box center [108, 431] width 131 height 9
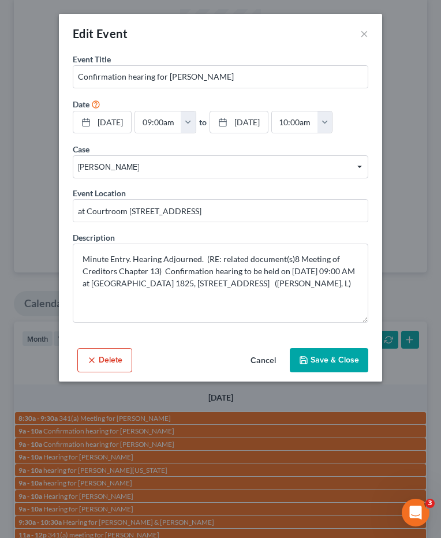
scroll to position [79, 0]
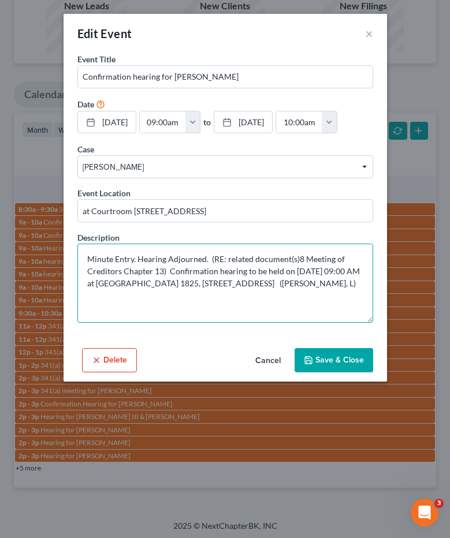
drag, startPoint x: 120, startPoint y: 282, endPoint x: 87, endPoint y: 283, distance: 32.3
click at [87, 283] on textarea "Minute Entry. Hearing Adjourned. (RE: related document(s)8 Meeting of Creditors…" at bounding box center [225, 283] width 296 height 79
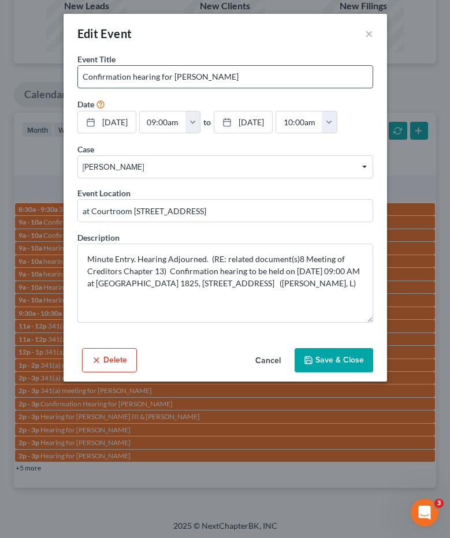
drag, startPoint x: 174, startPoint y: 76, endPoint x: 290, endPoint y: 74, distance: 116.1
click at [290, 74] on input "Confirmation hearing for Willie Wilson" at bounding box center [225, 77] width 294 height 22
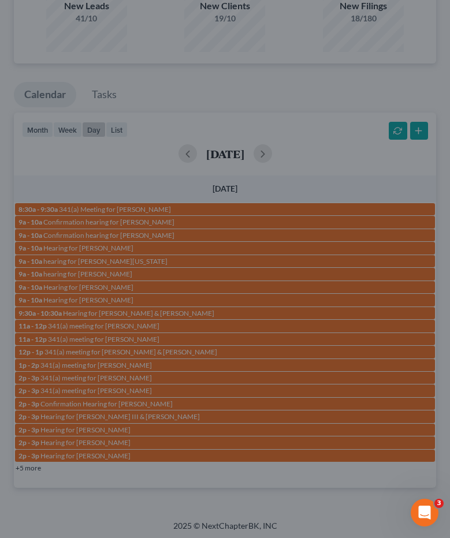
scroll to position [171, 0]
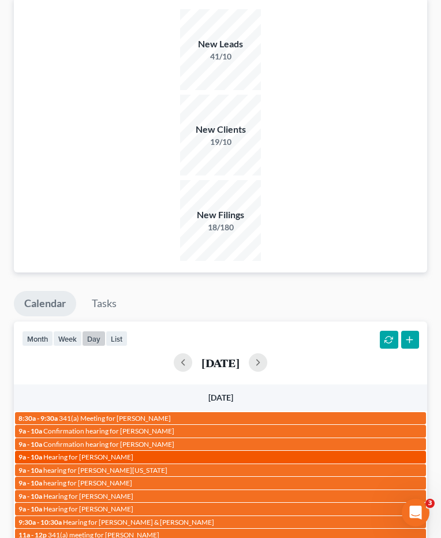
click at [135, 453] on div "9a - 10a Hearing for Ashley Adams" at bounding box center [220, 457] width 404 height 9
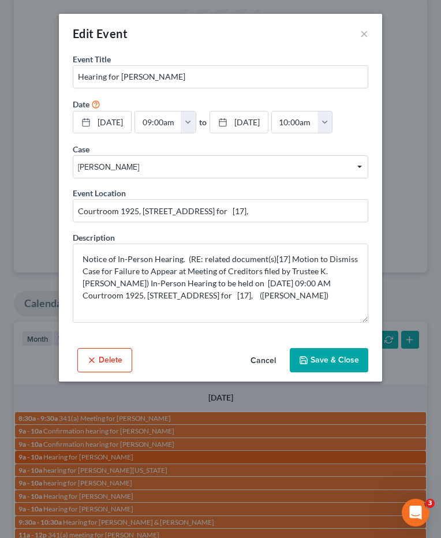
scroll to position [79, 0]
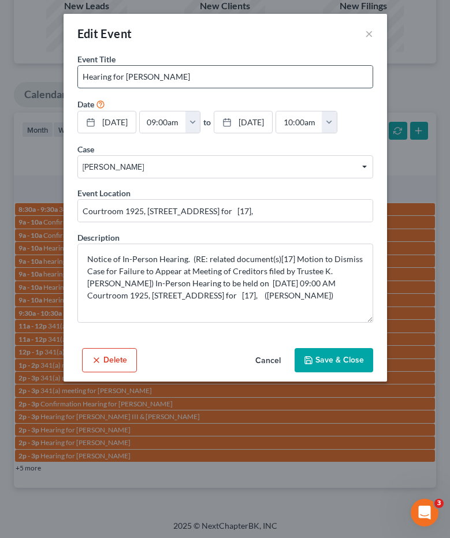
drag, startPoint x: 126, startPoint y: 77, endPoint x: 302, endPoint y: 77, distance: 176.1
click at [294, 74] on input "Hearing for Ashley Adams" at bounding box center [225, 77] width 294 height 22
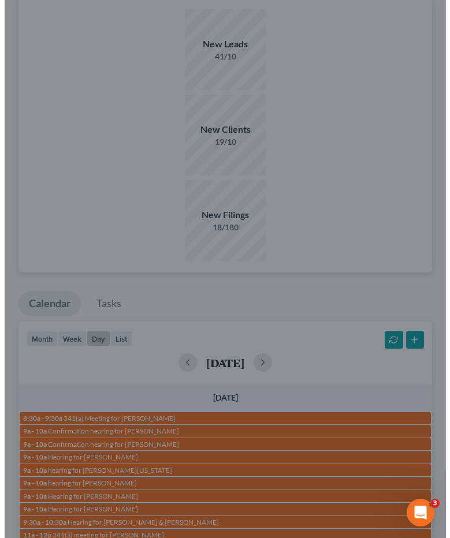
scroll to position [171, 0]
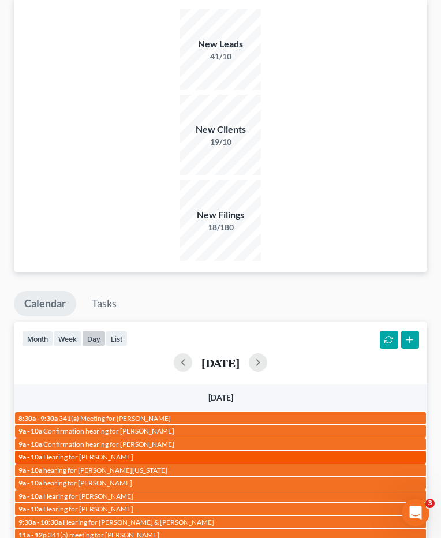
click at [142, 453] on div "9a - 10a Hearing for Ashley Adams" at bounding box center [220, 457] width 404 height 9
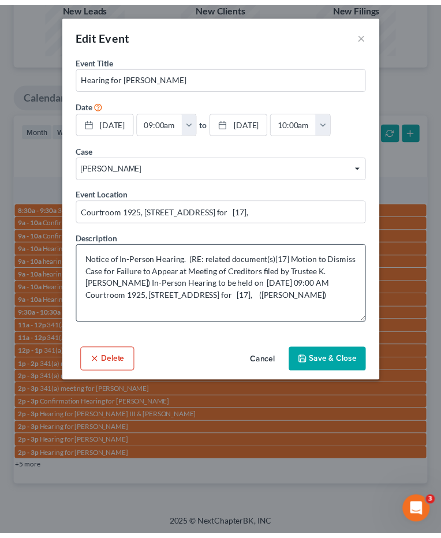
scroll to position [79, 0]
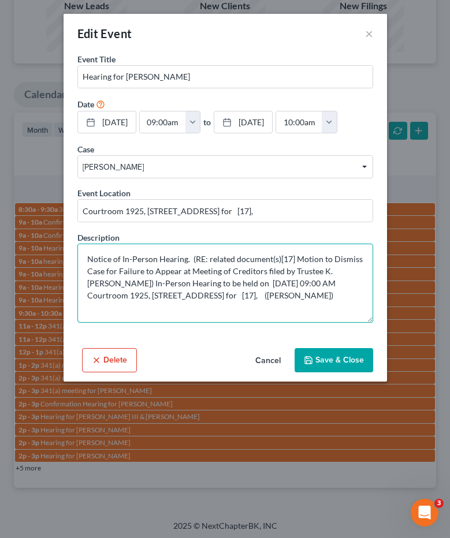
drag, startPoint x: 283, startPoint y: 282, endPoint x: 252, endPoint y: 283, distance: 31.8
click at [252, 283] on textarea "Notice of In-Person Hearing. (RE: related document(s)[17] Motion to Dismiss Cas…" at bounding box center [225, 283] width 296 height 79
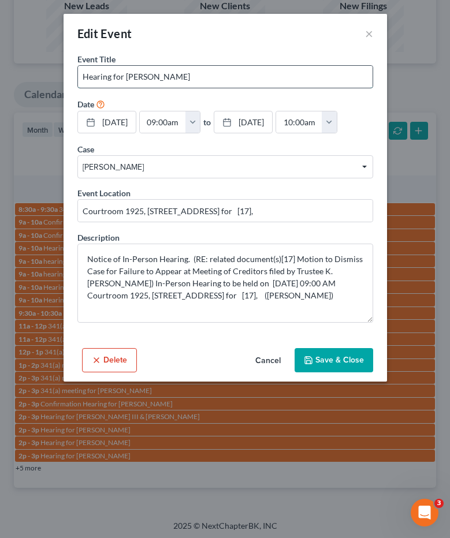
drag, startPoint x: 125, startPoint y: 77, endPoint x: 288, endPoint y: 70, distance: 162.9
click at [288, 70] on input "Hearing for Ashley Adams" at bounding box center [225, 77] width 294 height 22
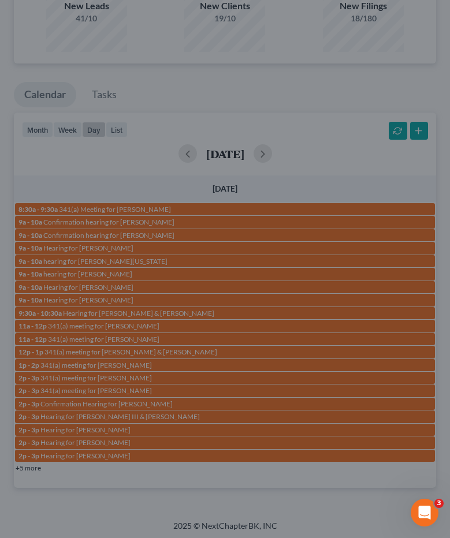
scroll to position [171, 0]
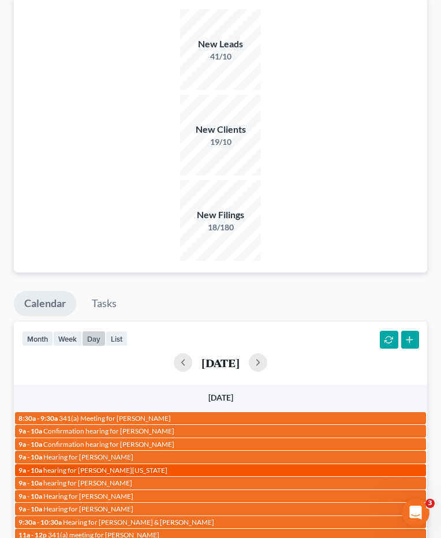
click at [86, 466] on span "hearing for Leah Washington" at bounding box center [105, 470] width 124 height 9
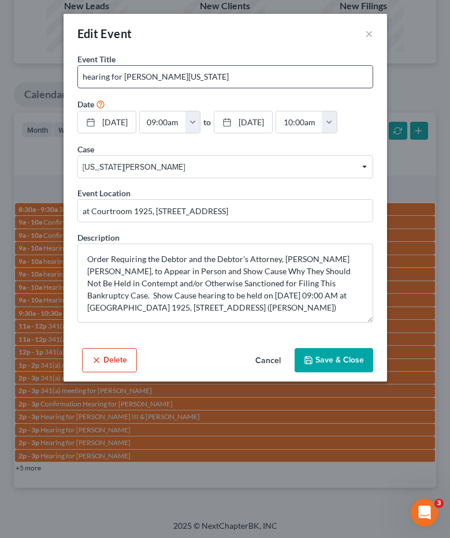
drag, startPoint x: 124, startPoint y: 75, endPoint x: 212, endPoint y: 71, distance: 88.4
click at [209, 71] on input "hearing for Leah Washington" at bounding box center [225, 77] width 294 height 22
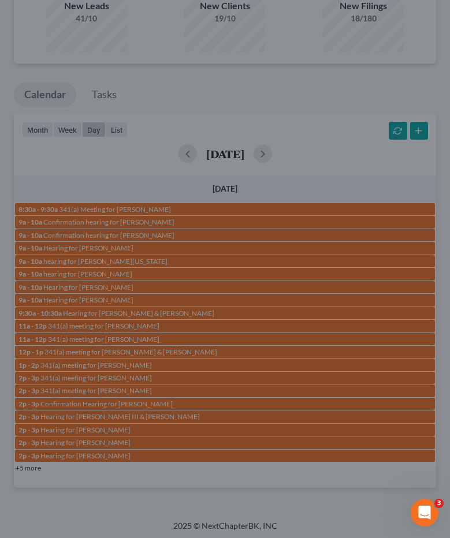
scroll to position [171, 0]
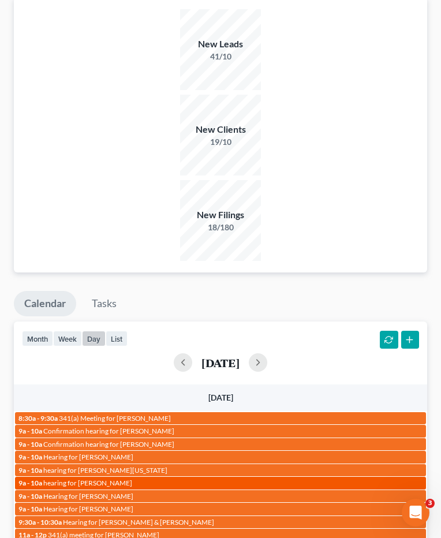
click at [121, 479] on span "hearing for Stephanie Smith" at bounding box center [87, 483] width 89 height 9
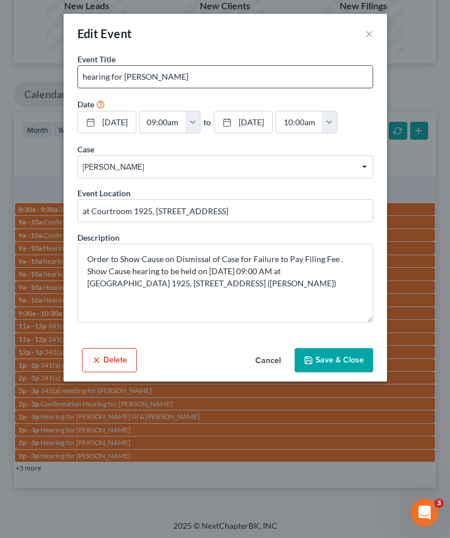
click at [124, 79] on input "hearing for Stephanie Smith" at bounding box center [225, 77] width 294 height 22
click at [122, 74] on input "hearing for Stephanie Smith" at bounding box center [225, 77] width 294 height 22
drag, startPoint x: 122, startPoint y: 74, endPoint x: 289, endPoint y: 75, distance: 167.4
click at [289, 75] on input "hearing for Stephanie Smith" at bounding box center [225, 77] width 294 height 22
drag, startPoint x: 287, startPoint y: 74, endPoint x: 206, endPoint y: 76, distance: 81.4
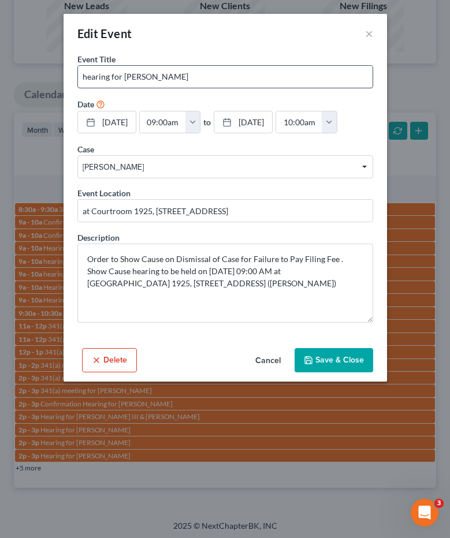
click at [286, 74] on input "hearing for Stephanie Smith" at bounding box center [225, 77] width 294 height 22
drag, startPoint x: 125, startPoint y: 76, endPoint x: 203, endPoint y: 79, distance: 78.6
click at [203, 79] on input "hearing for Stephanie Smith" at bounding box center [225, 77] width 294 height 22
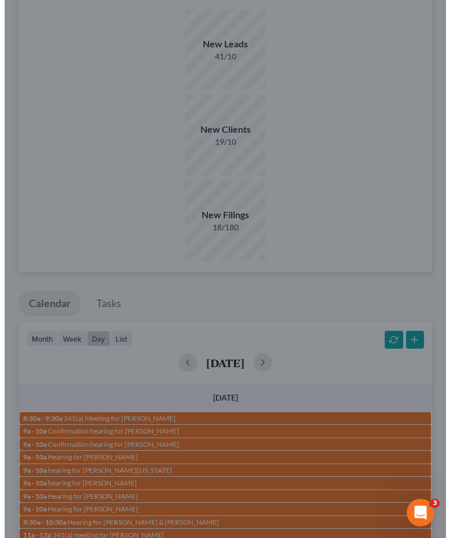
scroll to position [171, 0]
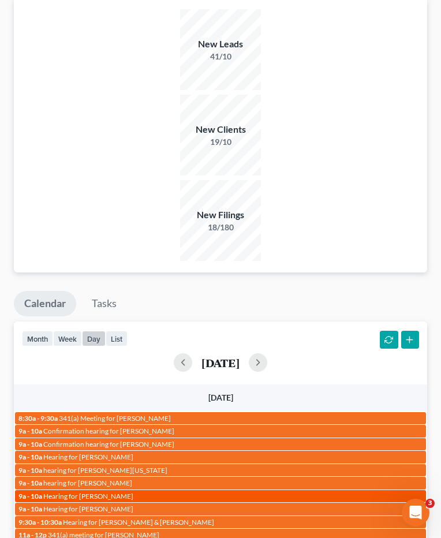
click at [105, 492] on span "Hearing for Terena Rice" at bounding box center [88, 496] width 90 height 9
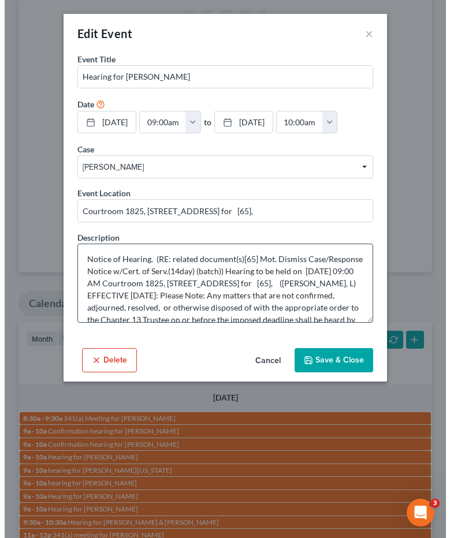
scroll to position [79, 0]
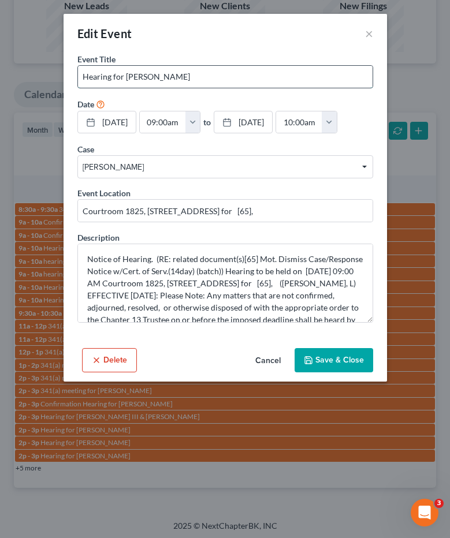
drag, startPoint x: 156, startPoint y: 74, endPoint x: 206, endPoint y: 73, distance: 49.7
click at [206, 73] on input "Hearing for Terena Rice" at bounding box center [225, 77] width 294 height 22
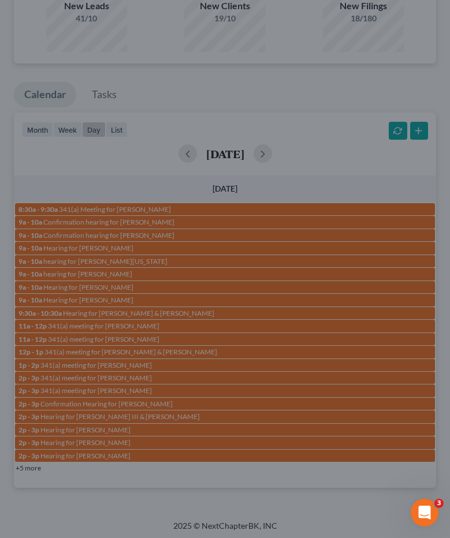
scroll to position [171, 0]
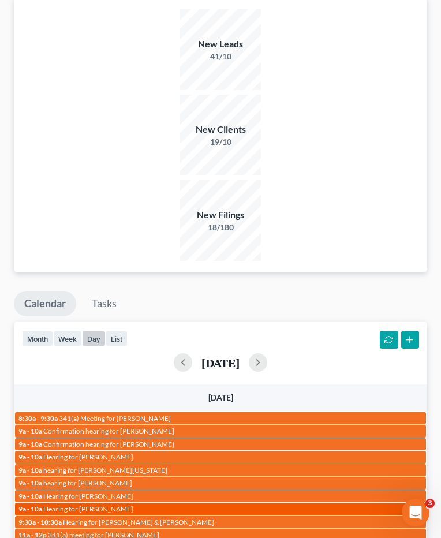
click at [81, 505] on span "Hearing for Willie Wilson" at bounding box center [88, 509] width 90 height 9
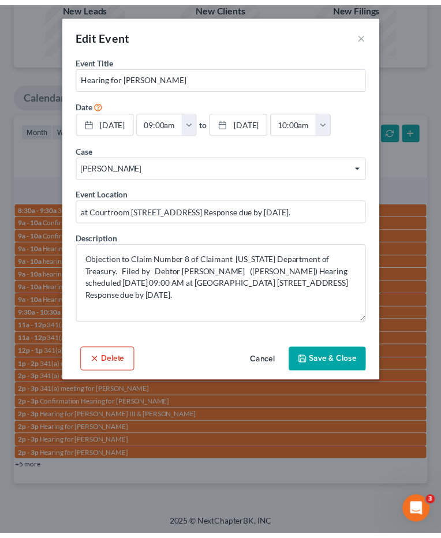
scroll to position [79, 0]
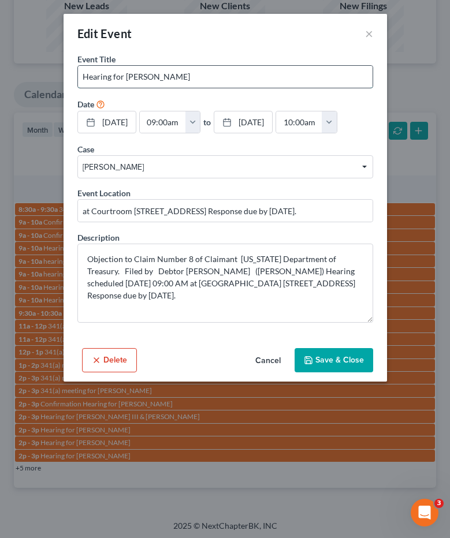
drag, startPoint x: 125, startPoint y: 74, endPoint x: 211, endPoint y: 80, distance: 85.7
click at [211, 80] on input "Hearing for Willie Wilson" at bounding box center [225, 77] width 294 height 22
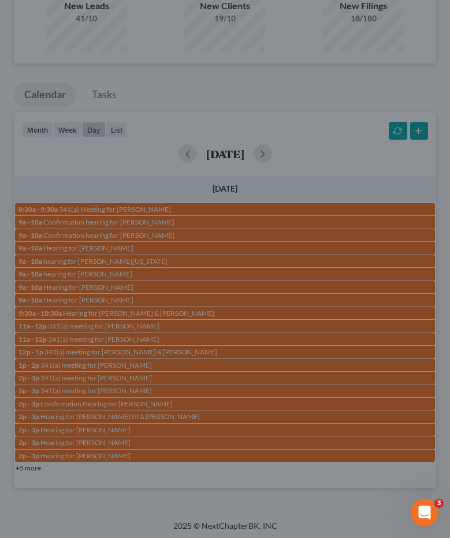
scroll to position [171, 0]
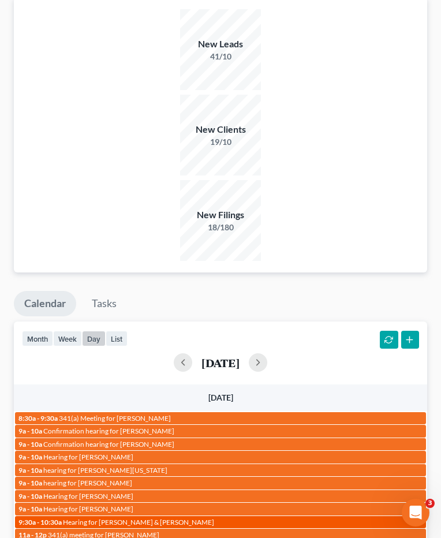
click at [148, 518] on span "Hearing for Brian Watson & Deborah Watson" at bounding box center [138, 522] width 151 height 9
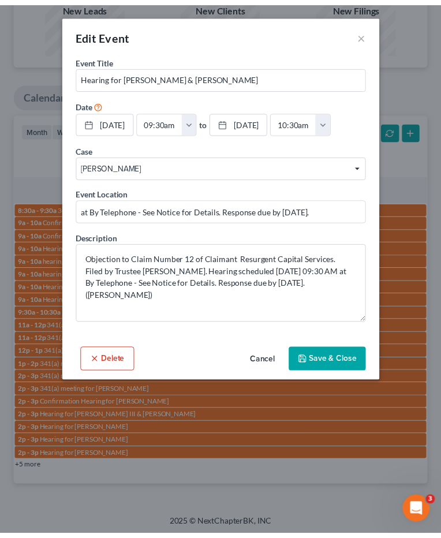
scroll to position [79, 0]
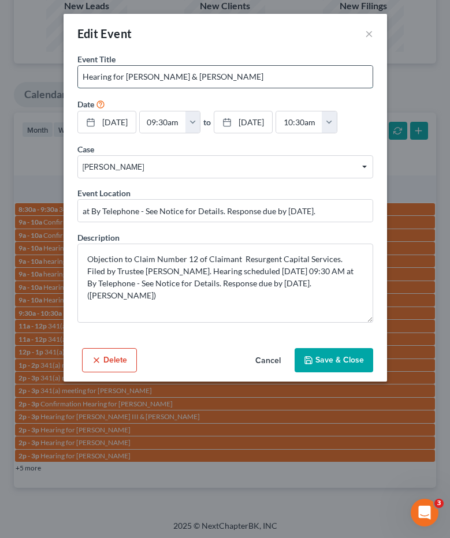
drag, startPoint x: 183, startPoint y: 76, endPoint x: 261, endPoint y: 75, distance: 78.0
click at [261, 75] on input "Hearing for Brian Watson & Deborah Watson" at bounding box center [225, 77] width 294 height 22
drag, startPoint x: 126, startPoint y: 76, endPoint x: 311, endPoint y: 79, distance: 185.4
click at [311, 79] on input "Hearing for Brian Watson & Deborah Watson" at bounding box center [225, 77] width 294 height 22
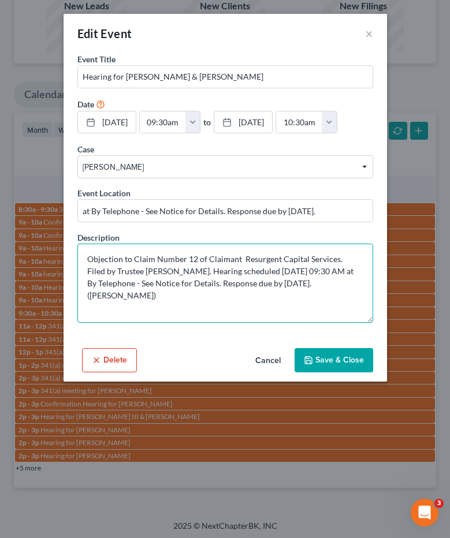
drag, startPoint x: 348, startPoint y: 273, endPoint x: 316, endPoint y: 272, distance: 32.4
click at [316, 272] on textarea "Objection to Claim Number 12 of Claimant Resurgent Capital Services. Filed by T…" at bounding box center [225, 283] width 296 height 79
drag, startPoint x: 314, startPoint y: 267, endPoint x: 346, endPoint y: 270, distance: 33.0
click at [347, 271] on textarea "Objection to Claim Number 12 of Claimant Resurgent Capital Services. Filed by T…" at bounding box center [225, 283] width 296 height 79
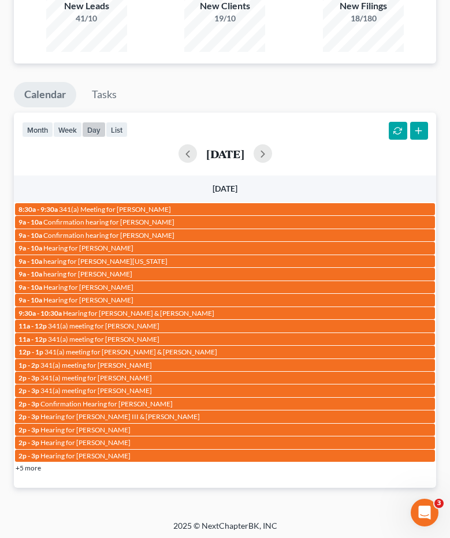
scroll to position [171, 0]
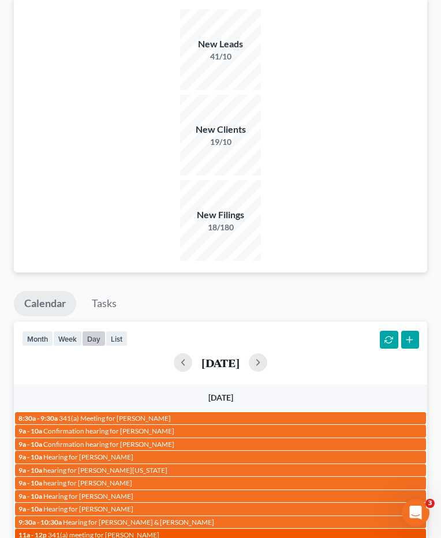
click at [176, 531] on div "11a - 12p 341(a) meeting for Jessica Robinson" at bounding box center [220, 535] width 404 height 9
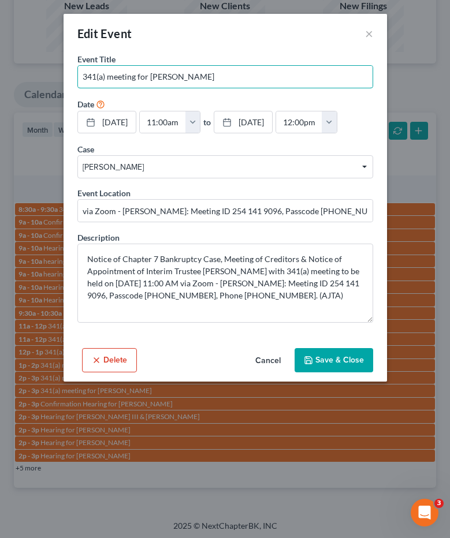
drag, startPoint x: 150, startPoint y: 78, endPoint x: 363, endPoint y: 98, distance: 214.0
click at [239, 79] on input "341(a) meeting for Jessica Robinson" at bounding box center [225, 77] width 294 height 22
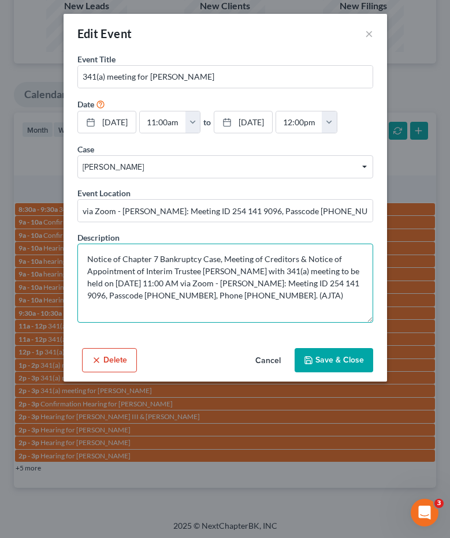
drag, startPoint x: 208, startPoint y: 282, endPoint x: 174, endPoint y: 282, distance: 34.1
click at [174, 282] on textarea "Notice of Chapter 7 Bankruptcy Case, Meeting of Creditors & Notice of Appointme…" at bounding box center [225, 283] width 296 height 79
click at [219, 270] on textarea "Notice of Chapter 7 Bankruptcy Case, Meeting of Creditors & Notice of Appointme…" at bounding box center [225, 283] width 296 height 79
drag, startPoint x: 207, startPoint y: 284, endPoint x: 168, endPoint y: 301, distance: 42.7
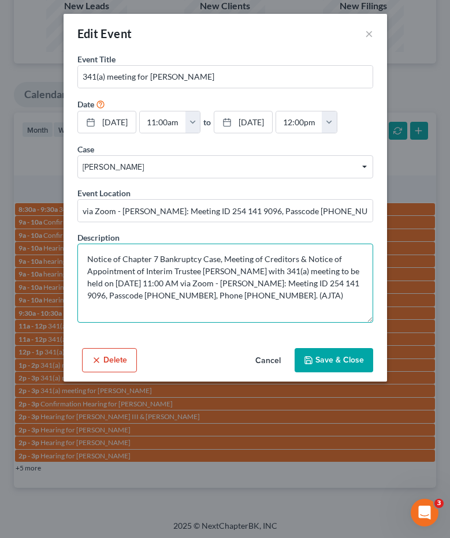
click at [125, 281] on textarea "Notice of Chapter 7 Bankruptcy Case, Meeting of Creditors & Notice of Appointme…" at bounding box center [225, 283] width 296 height 79
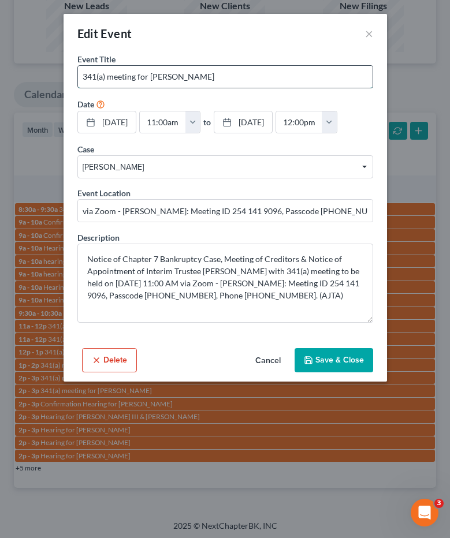
drag, startPoint x: 148, startPoint y: 74, endPoint x: 208, endPoint y: 77, distance: 60.1
click at [264, 79] on input "341(a) meeting for Jessica Robinson" at bounding box center [225, 77] width 294 height 22
drag, startPoint x: 148, startPoint y: 76, endPoint x: 221, endPoint y: 78, distance: 72.8
click at [218, 79] on input "341(a) meeting for Jessica Robinson" at bounding box center [225, 77] width 294 height 22
click at [221, 77] on input "341(a) meeting for Jessica Robinson" at bounding box center [225, 77] width 294 height 22
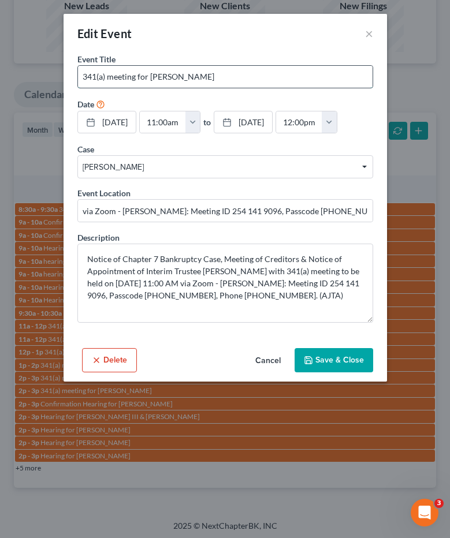
drag, startPoint x: 150, startPoint y: 75, endPoint x: 223, endPoint y: 79, distance: 74.0
click at [223, 79] on input "341(a) meeting for Jessica Robinson" at bounding box center [225, 77] width 294 height 22
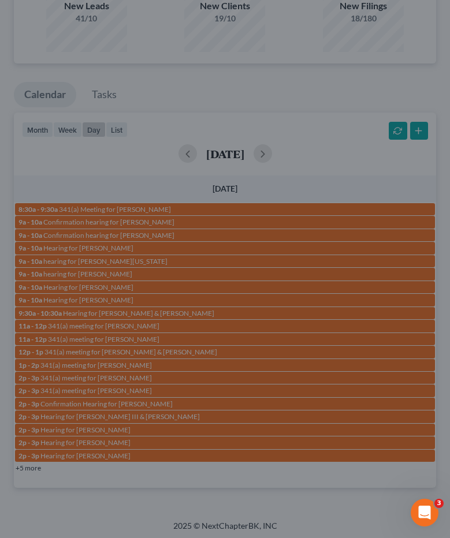
scroll to position [171, 0]
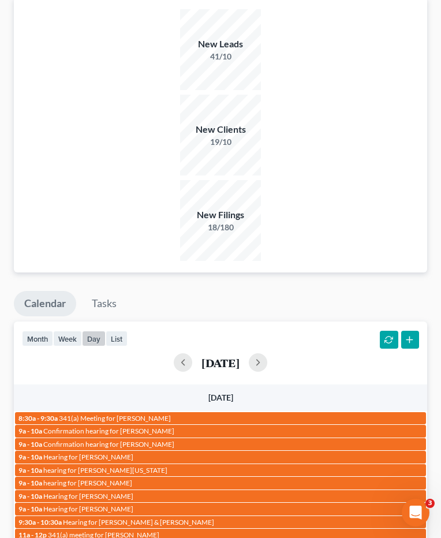
click at [139, 542] on link "11a - 12p 341(a) meeting for Vernon Goodlow" at bounding box center [220, 548] width 411 height 12
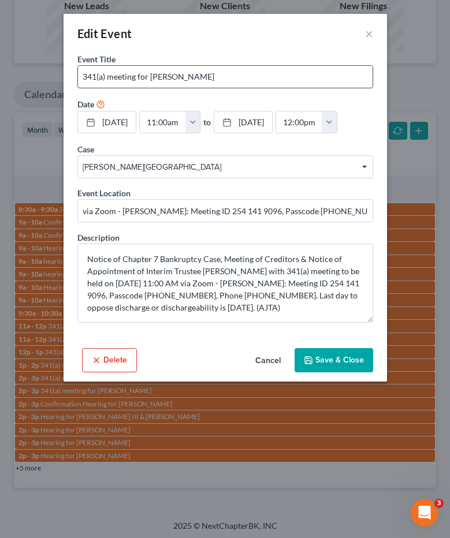
drag, startPoint x: 149, startPoint y: 77, endPoint x: 227, endPoint y: 79, distance: 78.0
click at [227, 79] on input "341(a) meeting for Vernon Goodlow" at bounding box center [225, 77] width 294 height 22
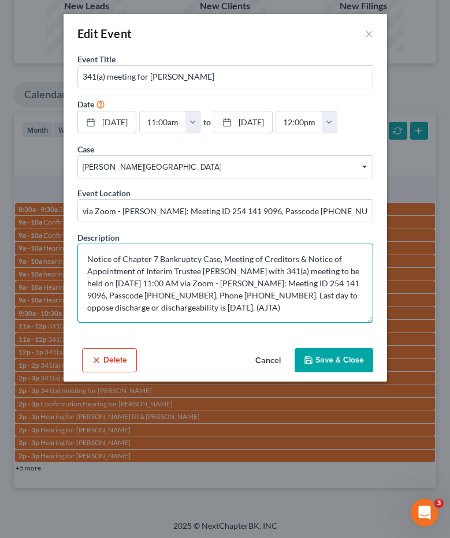
drag, startPoint x: 208, startPoint y: 282, endPoint x: 126, endPoint y: 282, distance: 81.4
click at [126, 282] on textarea "Notice of Chapter 7 Bankruptcy Case, Meeting of Creditors & Notice of Appointme…" at bounding box center [225, 283] width 296 height 79
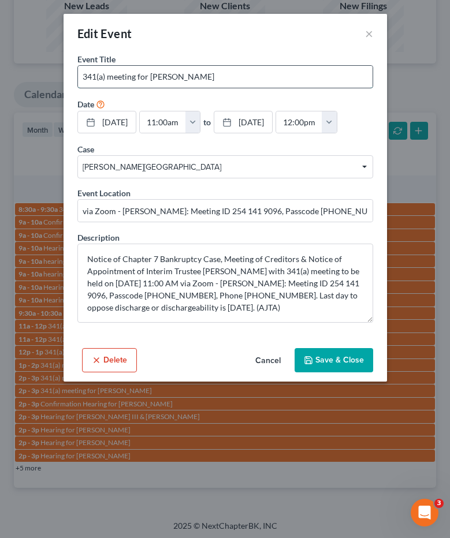
drag, startPoint x: 151, startPoint y: 76, endPoint x: 259, endPoint y: 73, distance: 108.0
click at [259, 73] on input "341(a) meeting for Vernon Goodlow" at bounding box center [225, 77] width 294 height 22
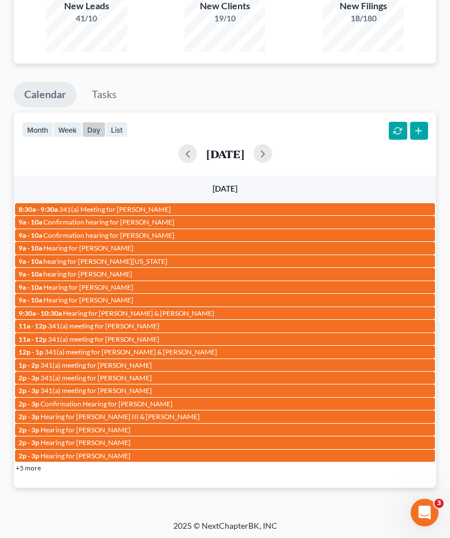
scroll to position [171, 0]
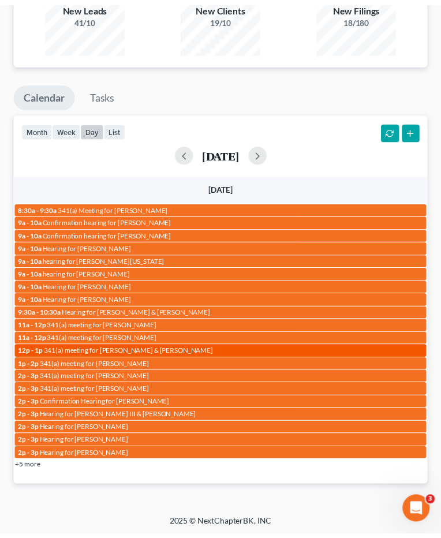
scroll to position [79, 0]
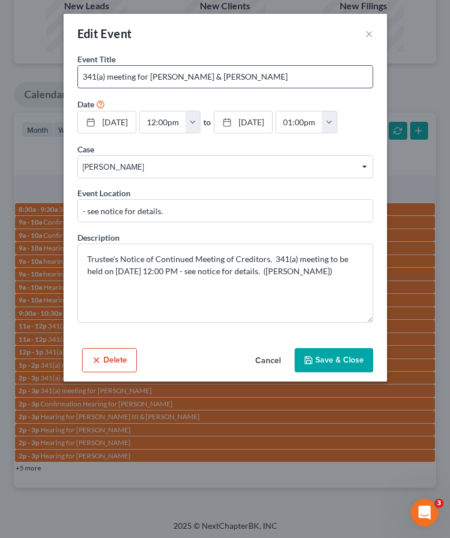
drag, startPoint x: 202, startPoint y: 76, endPoint x: 271, endPoint y: 78, distance: 69.3
click at [271, 78] on input "341(a) meeting for Darrell Olds & Shelby Olds" at bounding box center [225, 77] width 294 height 22
drag, startPoint x: 150, startPoint y: 72, endPoint x: 448, endPoint y: 99, distance: 299.1
click at [348, 81] on input "341(a) meeting for Darrell Olds & Shelby Olds" at bounding box center [225, 77] width 294 height 22
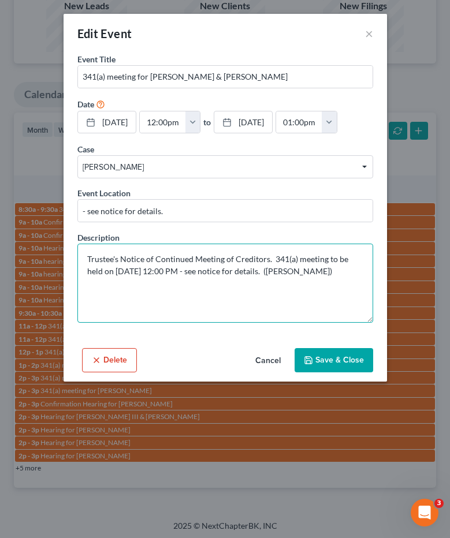
drag, startPoint x: 179, startPoint y: 271, endPoint x: 148, endPoint y: 268, distance: 30.7
click at [148, 268] on textarea "Trustee's Notice of Continued Meeting of Creditors. 341(a) meeting to be held o…" at bounding box center [225, 283] width 296 height 79
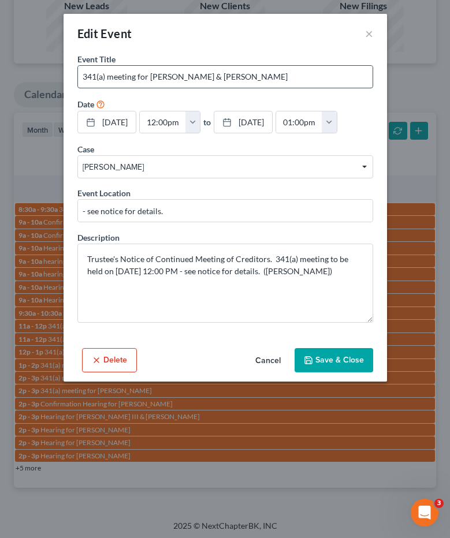
drag, startPoint x: 151, startPoint y: 76, endPoint x: 359, endPoint y: 70, distance: 208.5
click at [359, 70] on input "341(a) meeting for Darrell Olds & Shelby Olds" at bounding box center [225, 77] width 294 height 22
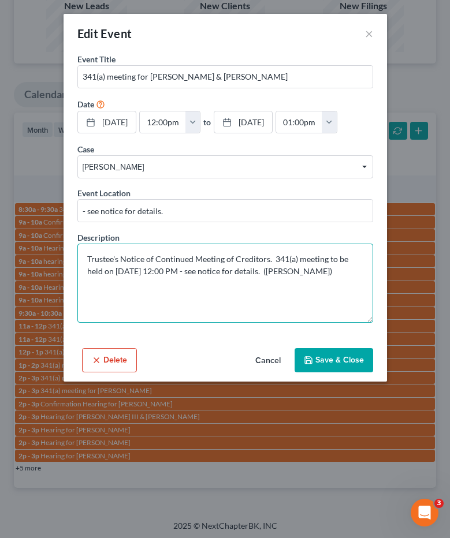
click at [215, 291] on textarea "Trustee's Notice of Continued Meeting of Creditors. 341(a) meeting to be held o…" at bounding box center [225, 283] width 296 height 79
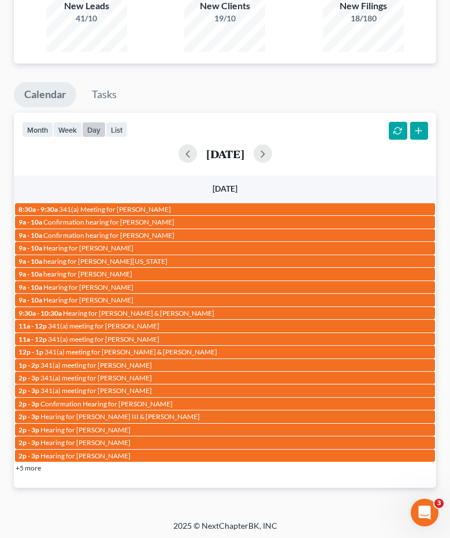
scroll to position [171, 0]
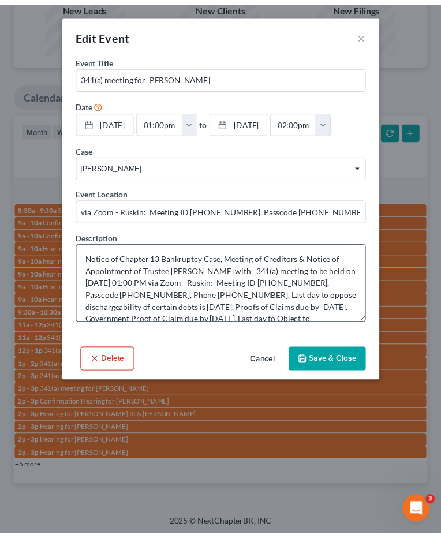
scroll to position [79, 0]
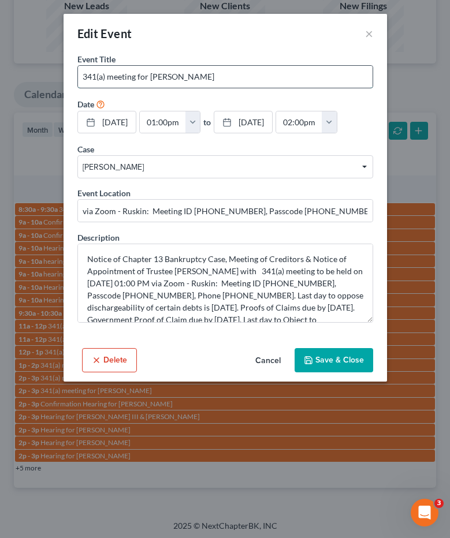
drag, startPoint x: 152, startPoint y: 74, endPoint x: 268, endPoint y: 74, distance: 116.1
click at [268, 74] on input "341(a) meeting for Natalie Mercer" at bounding box center [225, 77] width 294 height 22
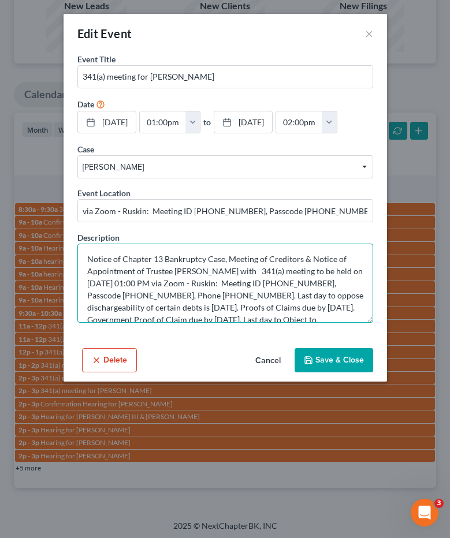
drag, startPoint x: 179, startPoint y: 282, endPoint x: 148, endPoint y: 281, distance: 31.2
click at [148, 281] on textarea "Notice of Chapter 13 Bankruptcy Case, Meeting of Creditors & Notice of Appointm…" at bounding box center [225, 283] width 296 height 79
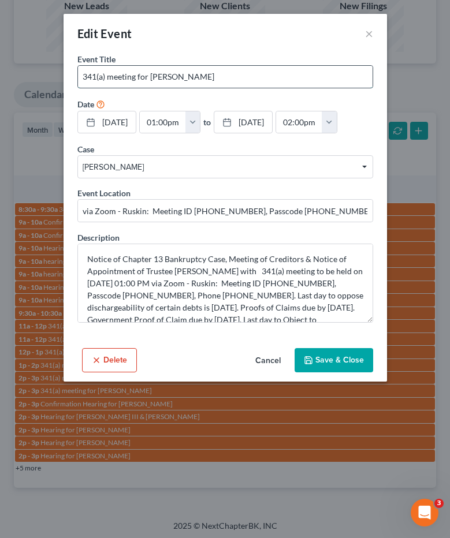
drag, startPoint x: 152, startPoint y: 77, endPoint x: 259, endPoint y: 72, distance: 106.9
click at [259, 72] on input "341(a) meeting for Natalie Mercer" at bounding box center [225, 77] width 294 height 22
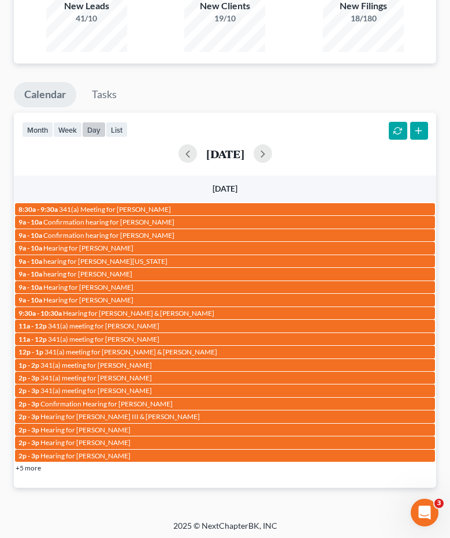
scroll to position [171, 0]
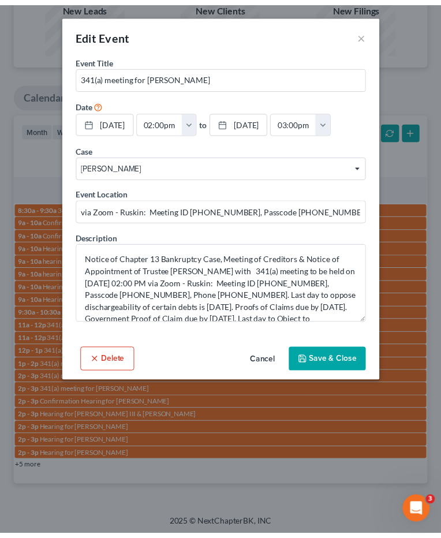
scroll to position [79, 0]
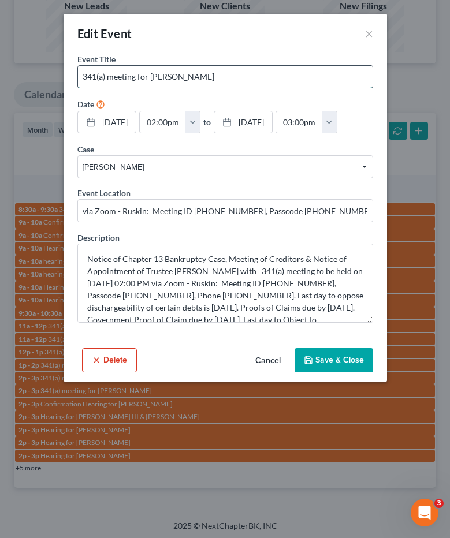
drag, startPoint x: 152, startPoint y: 74, endPoint x: 221, endPoint y: 73, distance: 68.7
click at [225, 73] on input "341(a) meeting for Amina Brown" at bounding box center [225, 77] width 294 height 22
click at [219, 73] on input "341(a) meeting for Amina Brown" at bounding box center [225, 77] width 294 height 22
drag, startPoint x: 151, startPoint y: 76, endPoint x: 208, endPoint y: 82, distance: 58.1
click at [208, 82] on input "341(a) meeting for Amina Brown" at bounding box center [225, 77] width 294 height 22
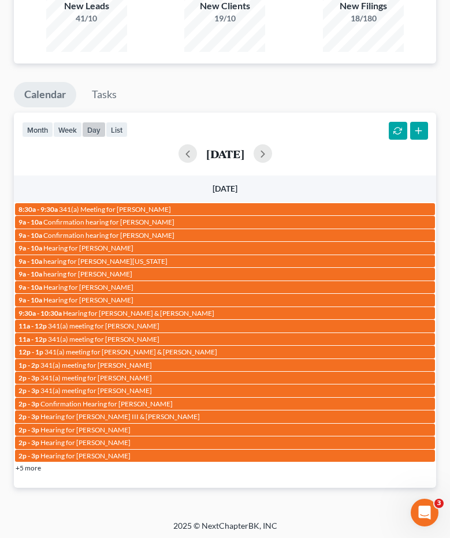
scroll to position [171, 0]
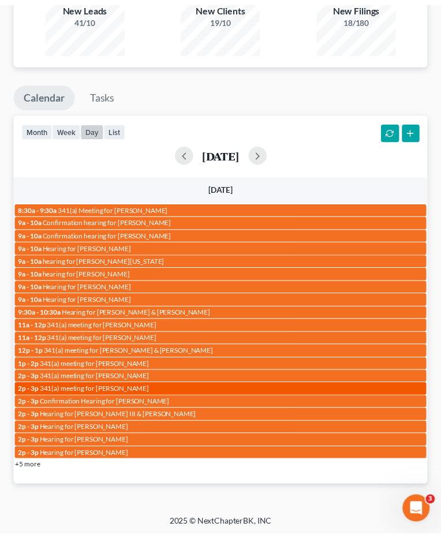
scroll to position [79, 0]
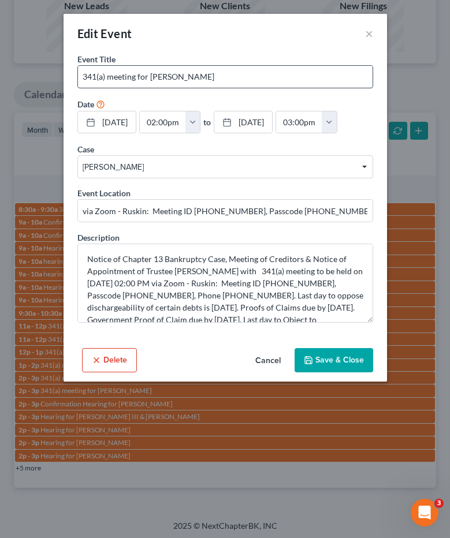
drag, startPoint x: 150, startPoint y: 76, endPoint x: 284, endPoint y: 87, distance: 134.5
click at [283, 87] on input "341(a) meeting for Latasha Haynes" at bounding box center [225, 77] width 294 height 22
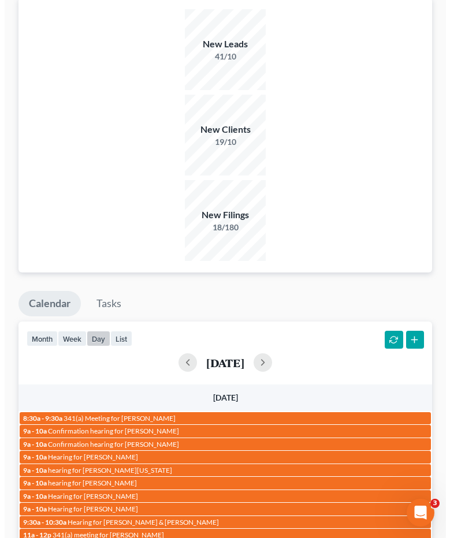
scroll to position [171, 0]
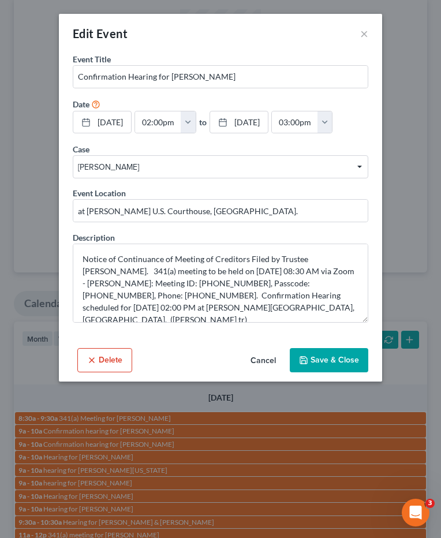
scroll to position [79, 0]
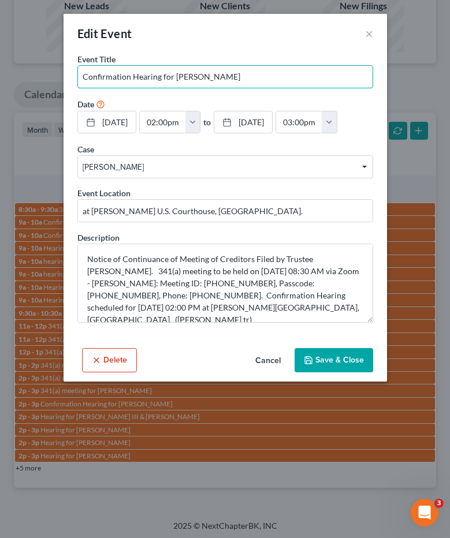
drag, startPoint x: 174, startPoint y: 76, endPoint x: 296, endPoint y: 89, distance: 122.6
click at [257, 75] on input "Confirmation Hearing for Steve Cole" at bounding box center [225, 77] width 294 height 22
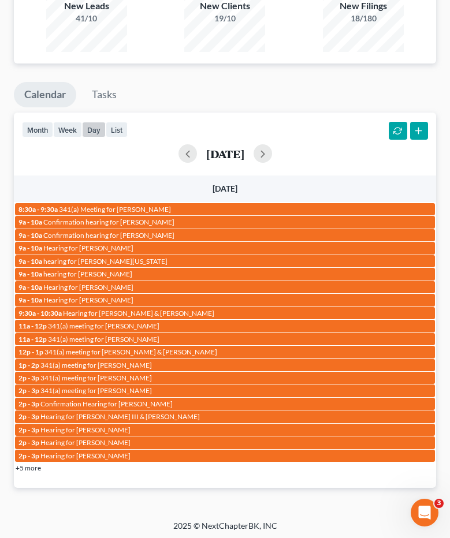
scroll to position [171, 0]
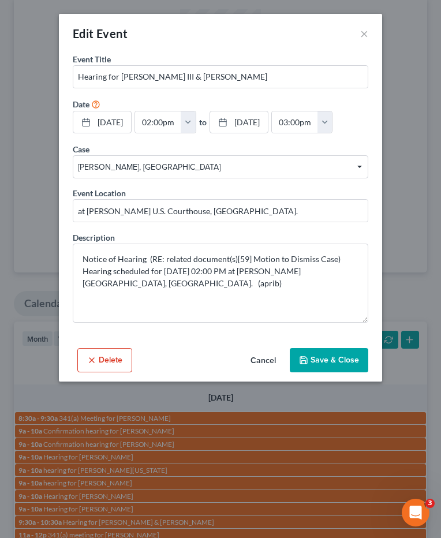
scroll to position [79, 0]
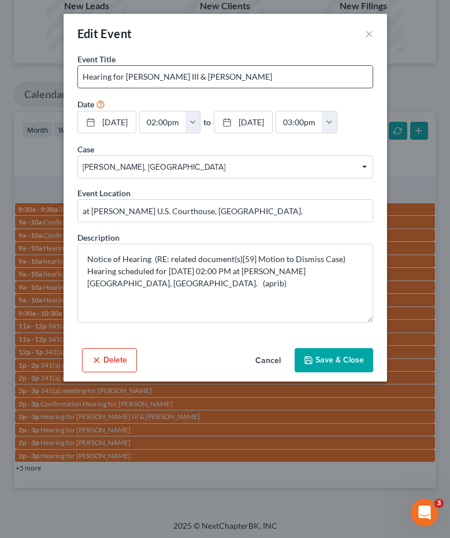
drag, startPoint x: 194, startPoint y: 76, endPoint x: 345, endPoint y: 76, distance: 151.3
click at [340, 74] on input "Hearing for Littleton Lloyd III & Chrystal Lloyd" at bounding box center [225, 77] width 294 height 22
drag, startPoint x: 126, startPoint y: 77, endPoint x: 326, endPoint y: 79, distance: 200.4
click at [326, 79] on input "Hearing for Littleton Lloyd III & Chrystal Lloyd" at bounding box center [225, 77] width 294 height 22
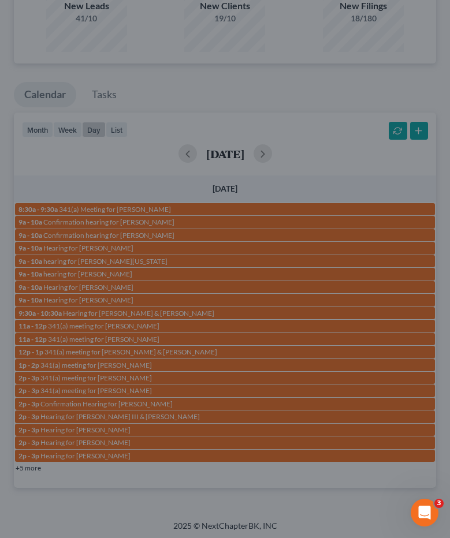
scroll to position [171, 0]
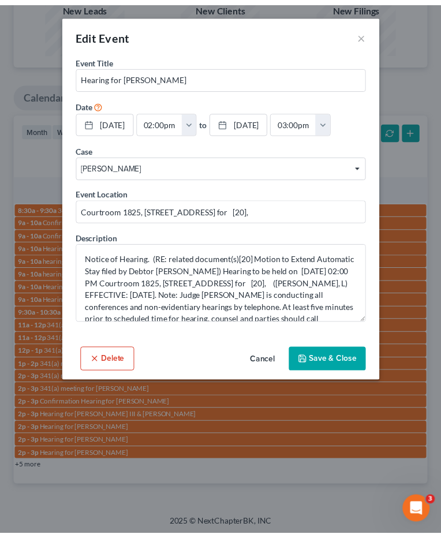
scroll to position [79, 0]
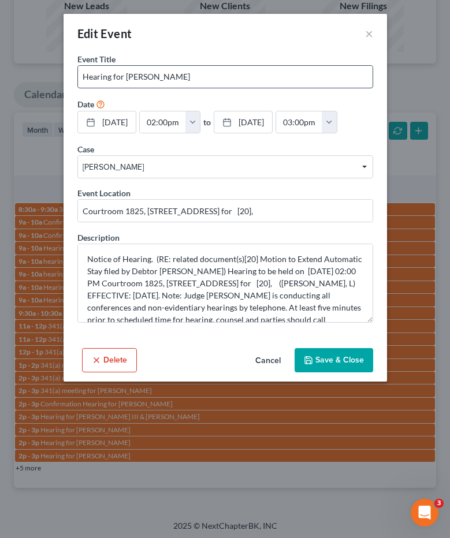
drag, startPoint x: 124, startPoint y: 77, endPoint x: 259, endPoint y: 74, distance: 135.2
click at [259, 74] on input "Hearing for Thomas Golden Jr" at bounding box center [225, 77] width 294 height 22
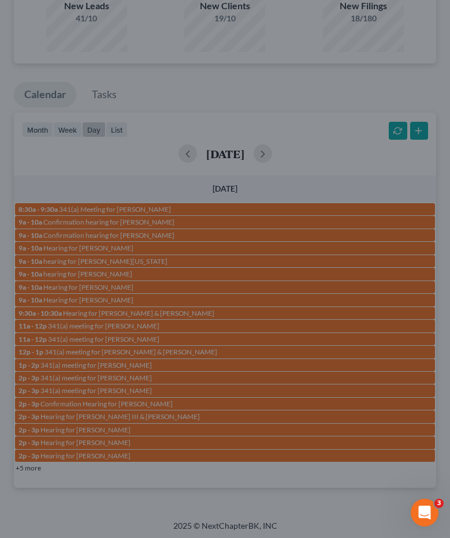
scroll to position [171, 0]
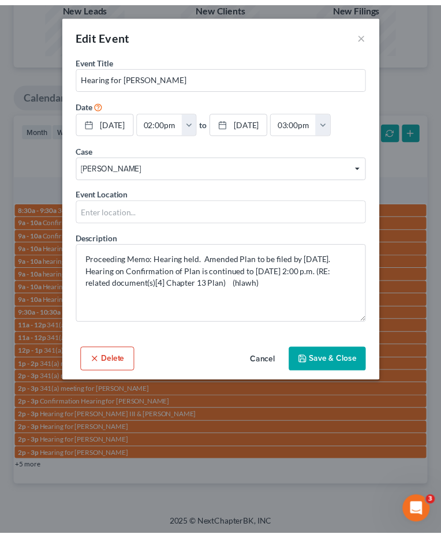
scroll to position [79, 0]
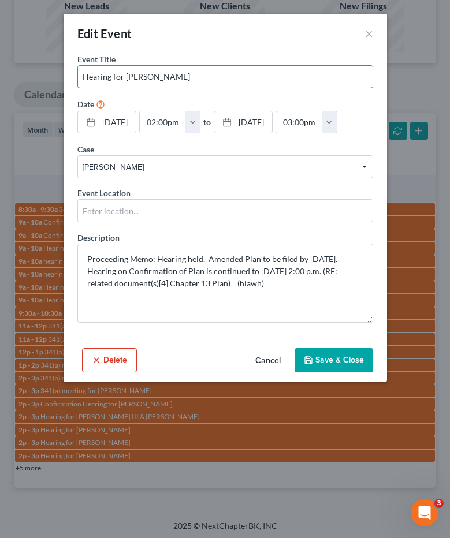
drag, startPoint x: 125, startPoint y: 76, endPoint x: 264, endPoint y: 88, distance: 140.3
click at [240, 82] on input "Hearing for Tina Friedman" at bounding box center [225, 77] width 294 height 22
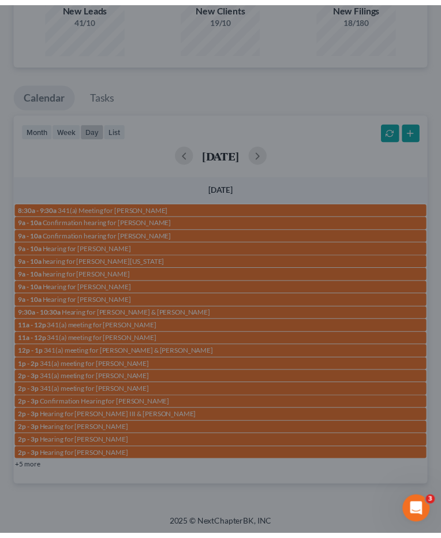
scroll to position [171, 0]
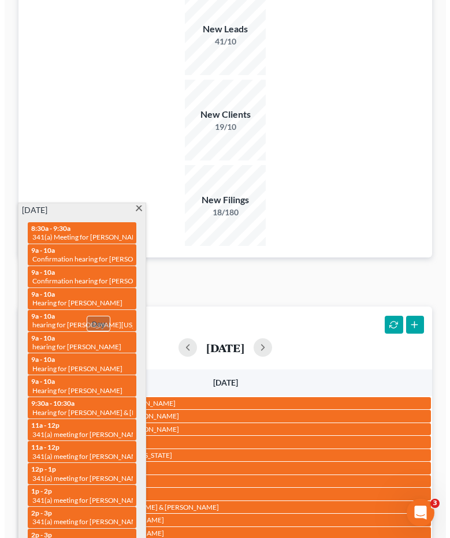
scroll to position [897, 0]
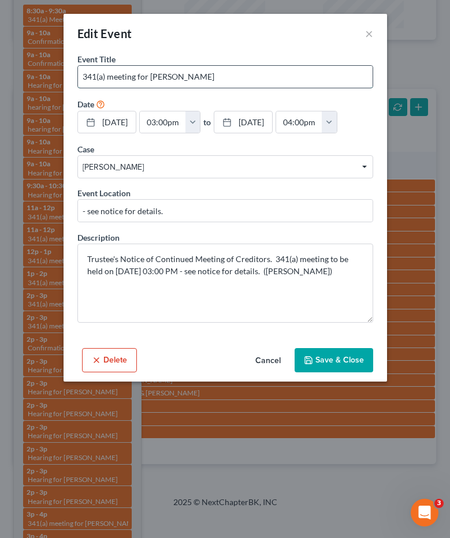
drag, startPoint x: 173, startPoint y: 76, endPoint x: 303, endPoint y: 81, distance: 130.0
click at [303, 81] on input "341(a) meeting for Michael Mleczko" at bounding box center [225, 77] width 294 height 22
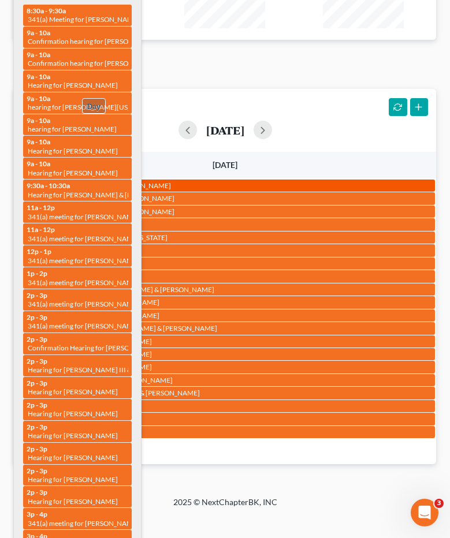
scroll to position [171, 0]
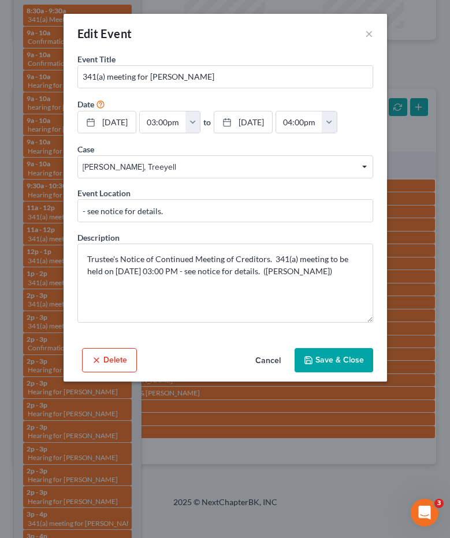
scroll to position [79, 0]
drag, startPoint x: 190, startPoint y: 76, endPoint x: 329, endPoint y: 70, distance: 138.7
click at [329, 70] on input "341(a) meeting for Treeyell Henderson" at bounding box center [225, 77] width 294 height 22
click at [263, 74] on input "341(a) meeting for Treeyell Henderson" at bounding box center [225, 77] width 294 height 22
click at [150, 75] on input "341(a) meeting for Treeyell Henderson" at bounding box center [225, 77] width 294 height 22
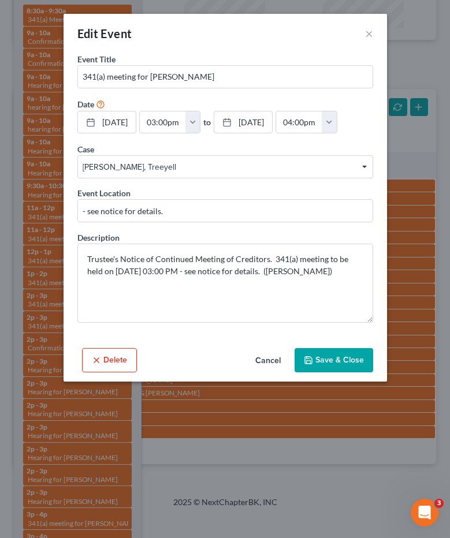
click at [297, 47] on div "Edit Event ×" at bounding box center [225, 33] width 323 height 39
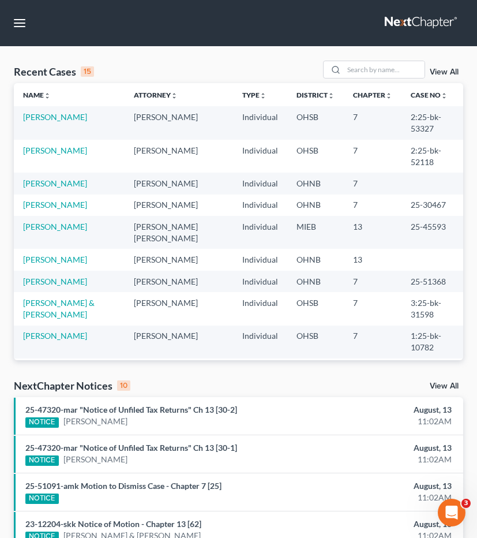
click at [441, 70] on link "View All" at bounding box center [444, 72] width 29 height 8
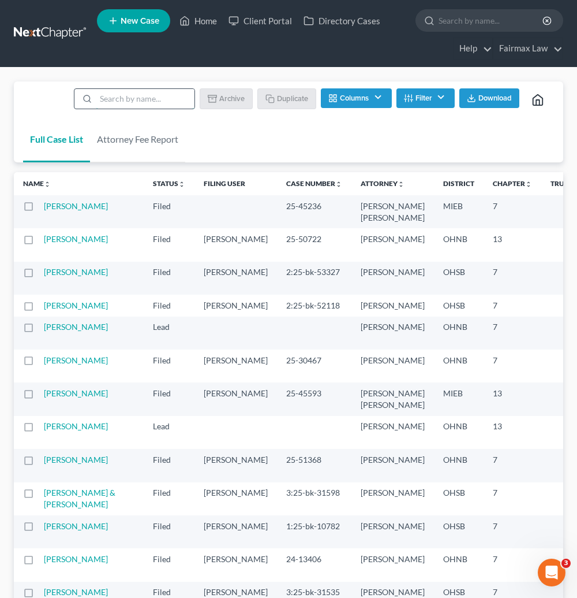
click at [165, 92] on input "search" at bounding box center [145, 99] width 99 height 20
paste input "Robert Boekema"
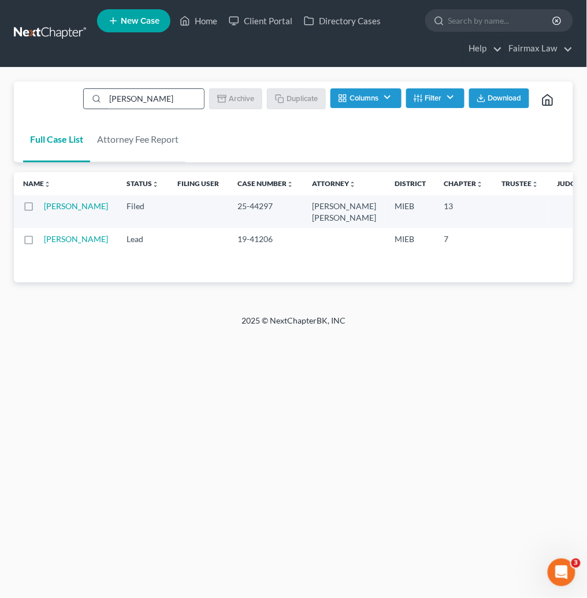
click at [171, 95] on input "Robert Boekema" at bounding box center [154, 99] width 99 height 20
click at [172, 95] on input "Robert Boekema" at bounding box center [154, 99] width 99 height 20
click at [173, 95] on input "Robert Boekema" at bounding box center [154, 99] width 99 height 20
paste input "Kevin Brooks"
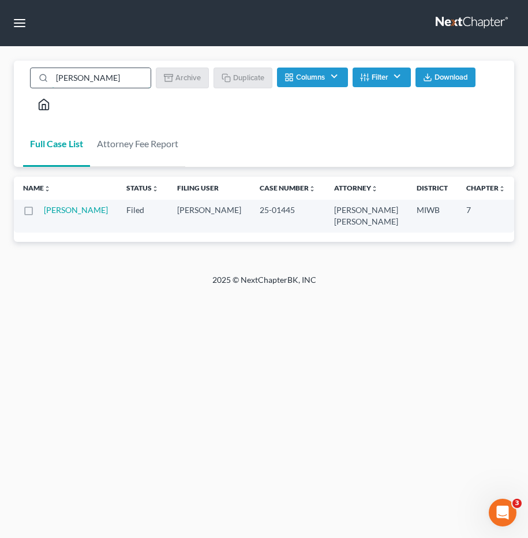
click at [120, 80] on input "Kevin Brooks" at bounding box center [101, 78] width 99 height 20
paste input "athleen Sturkie"
click at [114, 87] on input "Kathleen Sturkie" at bounding box center [101, 78] width 99 height 20
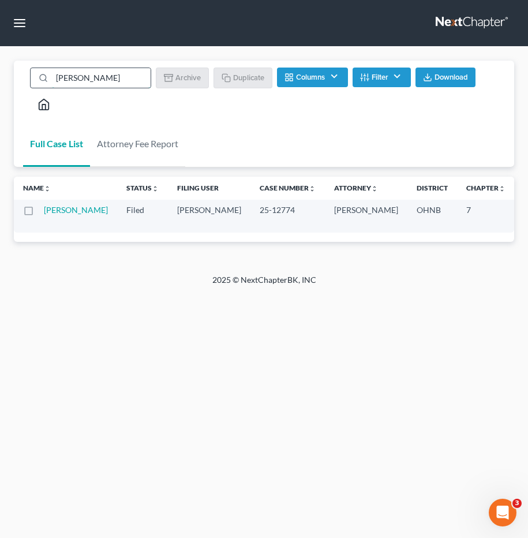
click at [114, 87] on input "Kathleen Sturkie" at bounding box center [101, 78] width 99 height 20
paste input "Monique Bell"
click at [49, 210] on link "Bell, Monique" at bounding box center [76, 210] width 64 height 10
click at [97, 80] on input "Monique Bell" at bounding box center [101, 78] width 99 height 20
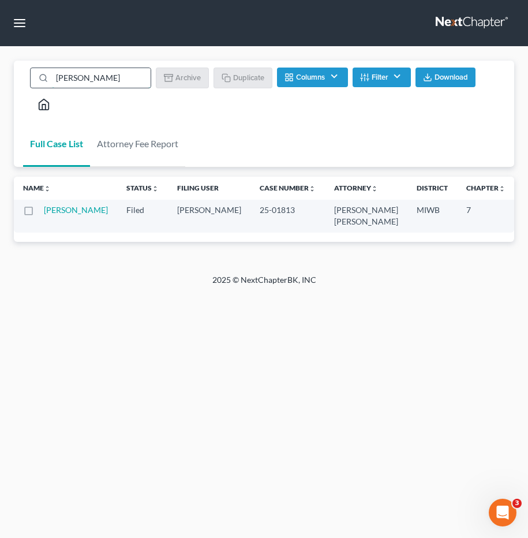
click at [97, 80] on input "Monique Bell" at bounding box center [101, 78] width 99 height 20
paste input "Armand Adolphe Gloi"
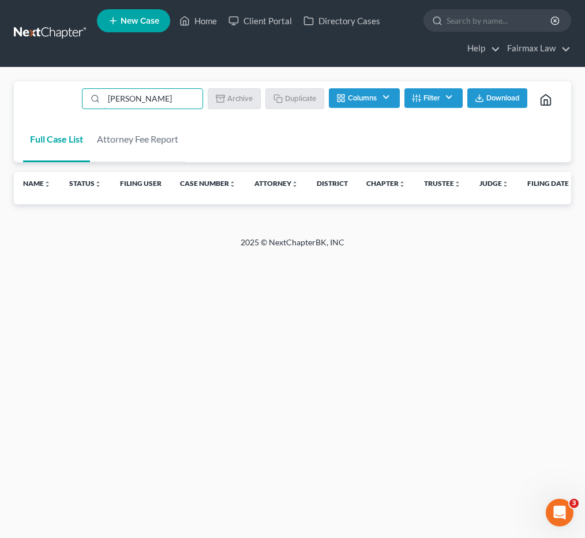
drag, startPoint x: 170, startPoint y: 98, endPoint x: -58, endPoint y: 94, distance: 227.5
click at [0, 94] on html "Home New Case Client Portal Directory Cases Fairmax Law johnmark@fairmaxlaw.com…" at bounding box center [292, 269] width 585 height 538
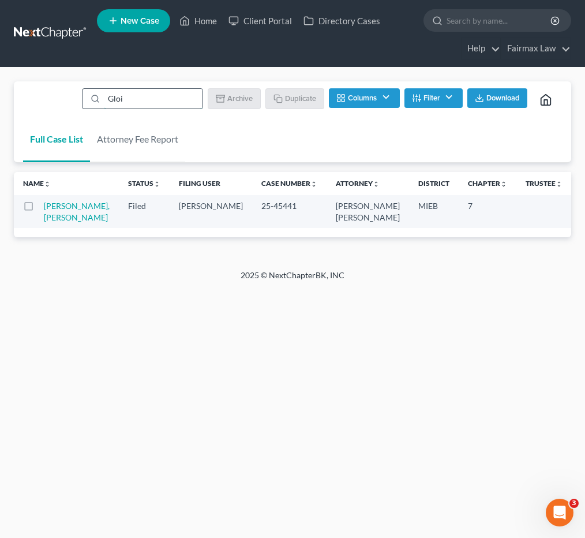
click at [144, 95] on input "Gloi" at bounding box center [153, 99] width 99 height 20
paste input "Kanisha Marshall"
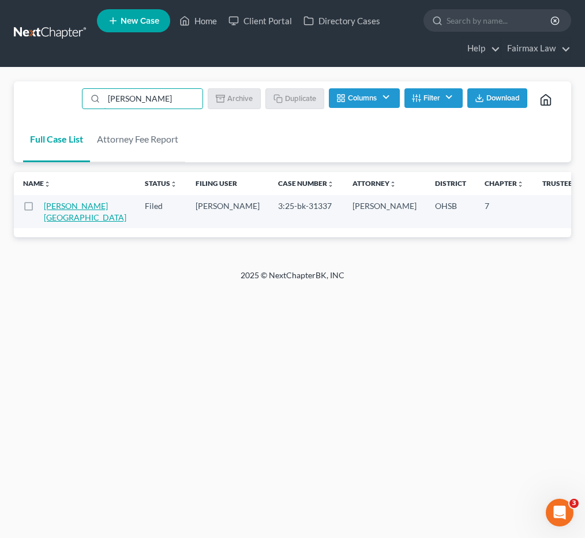
click at [53, 207] on link "[PERSON_NAME][GEOGRAPHIC_DATA]" at bounding box center [85, 211] width 83 height 21
click at [166, 102] on input "Kanisha Marshall" at bounding box center [153, 99] width 99 height 20
paste input "Courtney Chisolm"
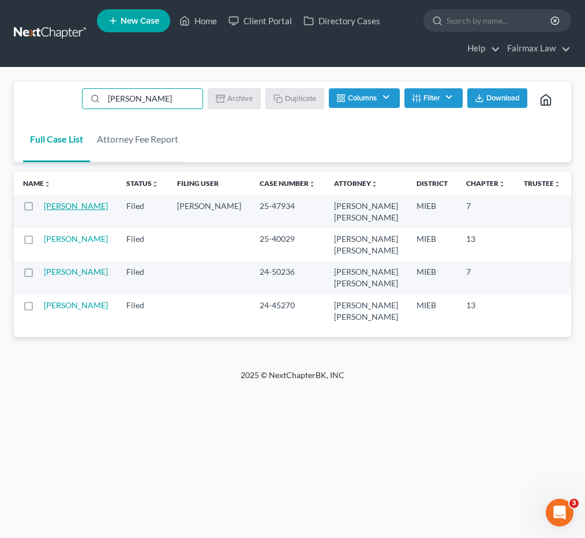
click at [66, 208] on link "[PERSON_NAME]" at bounding box center [76, 206] width 64 height 10
click at [167, 95] on input "Courtney Chisolm" at bounding box center [153, 99] width 99 height 20
paste input "Okeima Johnson"
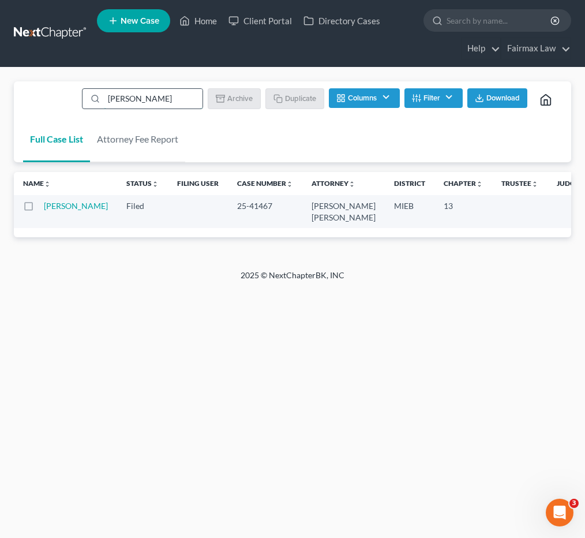
click at [165, 102] on input "Okeima Johnson" at bounding box center [153, 99] width 99 height 20
paste input "Willie Moncrief Jr."
click at [166, 98] on input "Willie Moncrief Jr." at bounding box center [153, 99] width 99 height 20
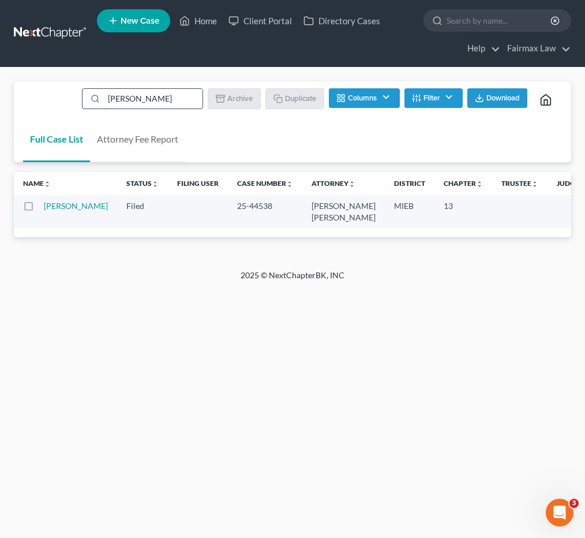
click at [166, 98] on input "Willie Moncrief Jr." at bounding box center [153, 99] width 99 height 20
paste input "Crystal Young"
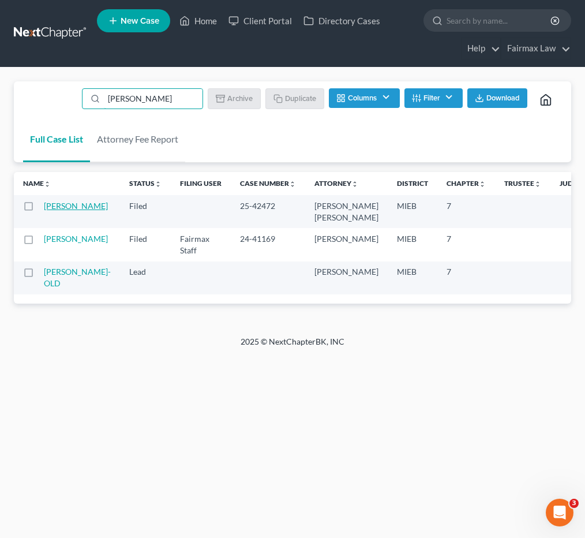
click at [47, 203] on link "Young, Crystal" at bounding box center [76, 206] width 64 height 10
click at [178, 103] on input "Crystal Young" at bounding box center [153, 99] width 99 height 20
paste input "Matthew Endicott"
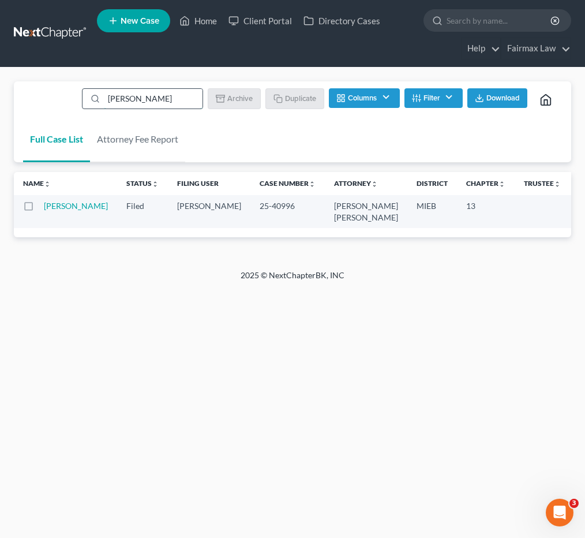
click at [171, 102] on input "Matthew Endicott" at bounding box center [153, 99] width 99 height 20
paste input "Sheila Andrews"
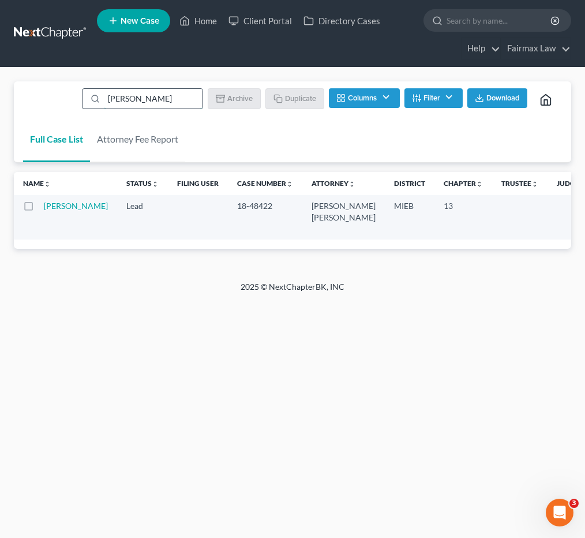
click at [177, 102] on input "Sheila Andrews" at bounding box center [153, 99] width 99 height 20
paste input "Freddie Eugene Moore"
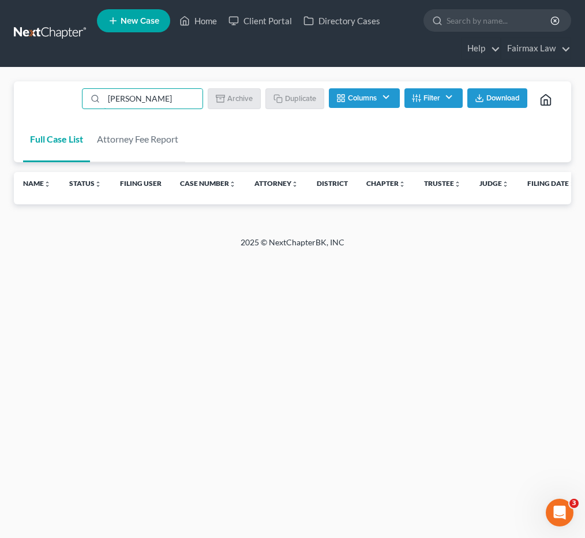
drag, startPoint x: 167, startPoint y: 99, endPoint x: -4, endPoint y: 93, distance: 171.6
click at [0, 93] on html "Home New Case Client Portal Directory Cases Fairmax Law johnmark@fairmaxlaw.com…" at bounding box center [292, 269] width 585 height 538
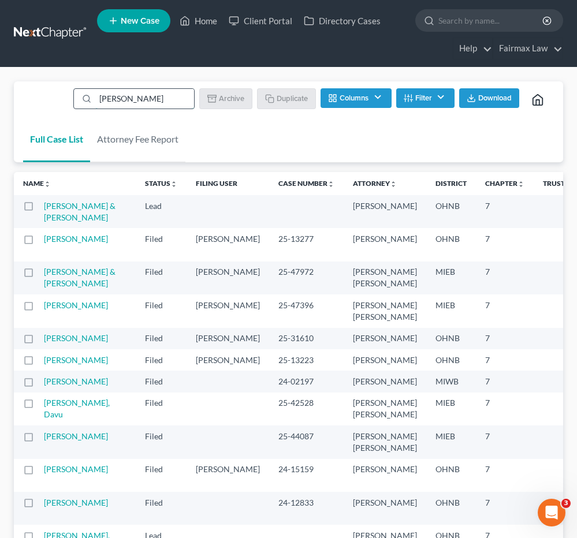
click at [143, 105] on input "Moore" at bounding box center [144, 99] width 99 height 20
paste input "Rebekah Leoncilli"
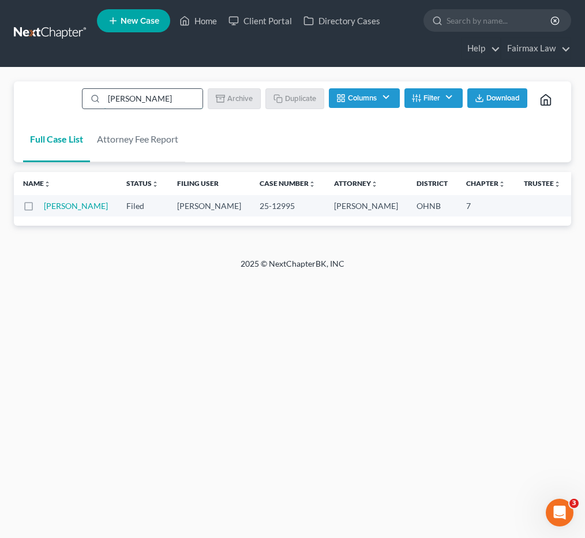
click at [144, 94] on input "Rebekah Leoncilli" at bounding box center [153, 99] width 99 height 20
paste input "Joseph Lane"
click at [139, 102] on input "Joseph Lane" at bounding box center [153, 99] width 99 height 20
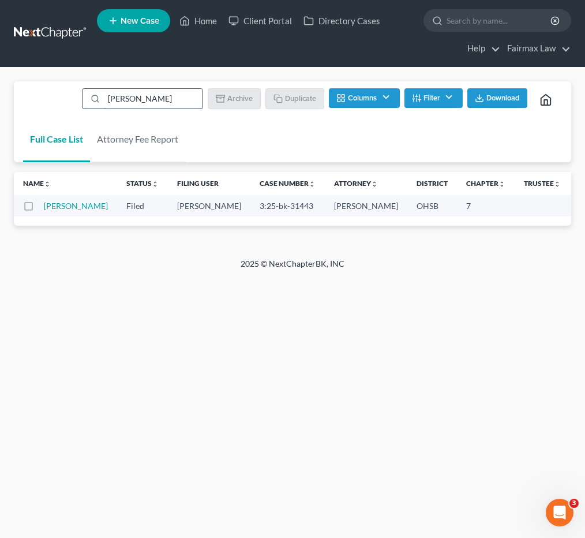
click at [139, 102] on input "Joseph Lane" at bounding box center [153, 99] width 99 height 20
click at [140, 102] on input "Joseph Lane" at bounding box center [153, 99] width 99 height 20
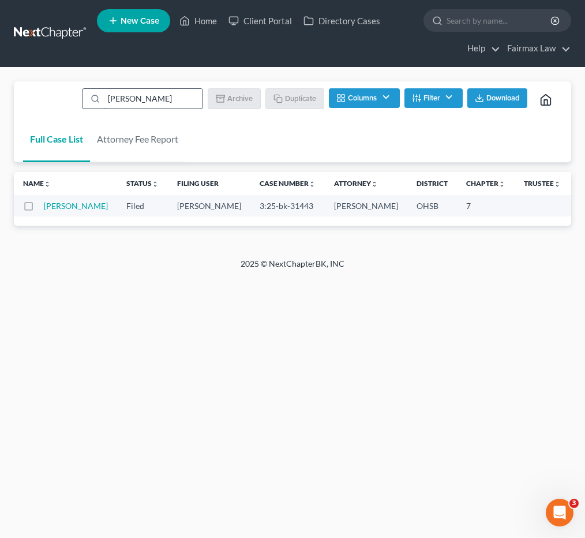
paste input "Ezequiel Martinez"
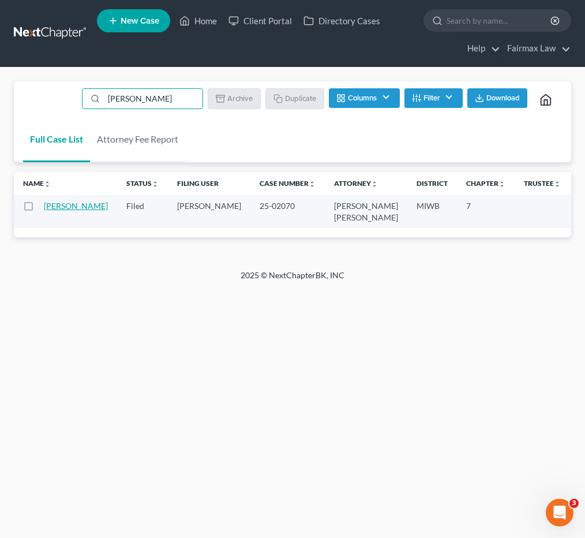
click at [69, 206] on link "Martinez, Ezequiel" at bounding box center [76, 206] width 64 height 10
click at [161, 102] on input "Ezequiel Martinez" at bounding box center [153, 99] width 99 height 20
paste input "Janet Ulleg"
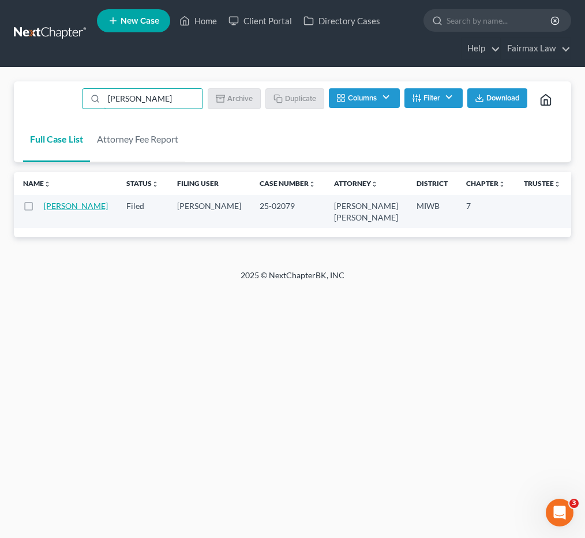
click at [59, 204] on link "Ulleg, Janet" at bounding box center [76, 206] width 64 height 10
click at [169, 94] on input "Janet Ulleg" at bounding box center [153, 99] width 99 height 20
paste input "Tonyer McKinney"
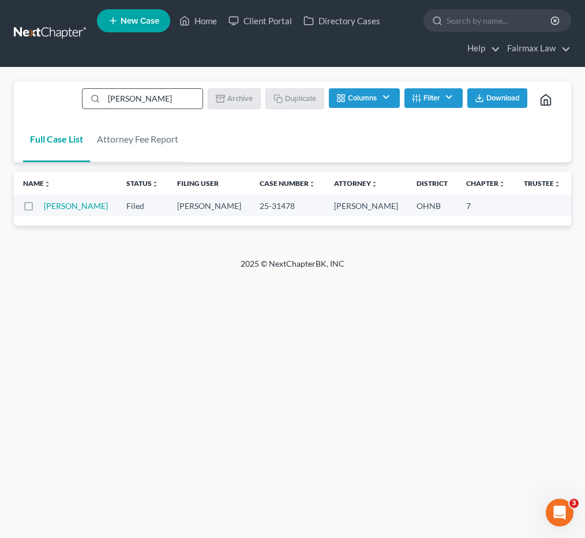
click at [139, 101] on input "Tonyer McKinney" at bounding box center [153, 99] width 99 height 20
paste input "Dashonna Blondet"
click at [178, 89] on input "Dashonna Blondet" at bounding box center [153, 99] width 99 height 20
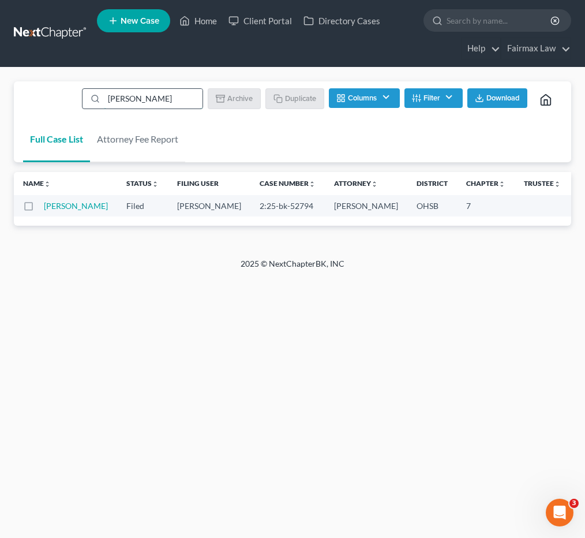
click at [178, 89] on input "Dashonna Blondet" at bounding box center [153, 99] width 99 height 20
paste input "Ebony Williams"
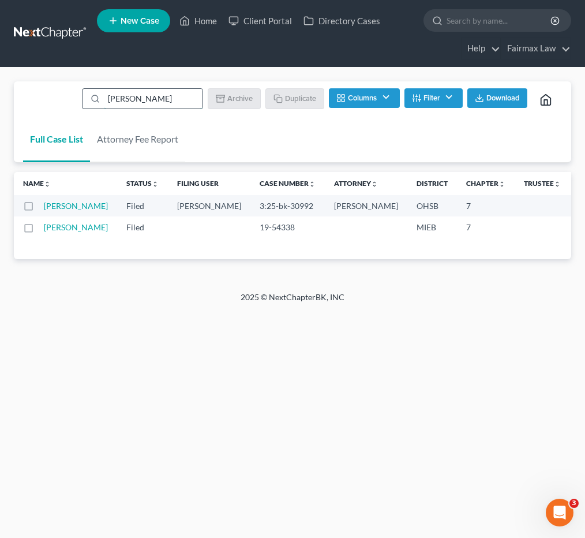
click at [141, 100] on input "Ebony Williams" at bounding box center [153, 99] width 99 height 20
paste input "Jamaree Obannon"
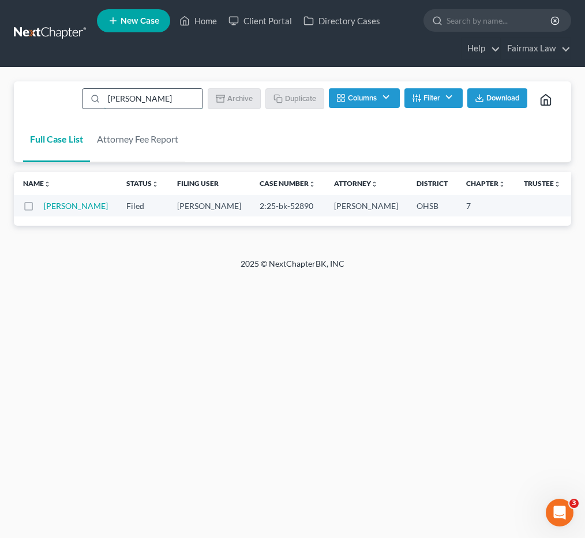
click at [161, 99] on input "Jamaree Obannon" at bounding box center [153, 99] width 99 height 20
paste input "eremy Cox"
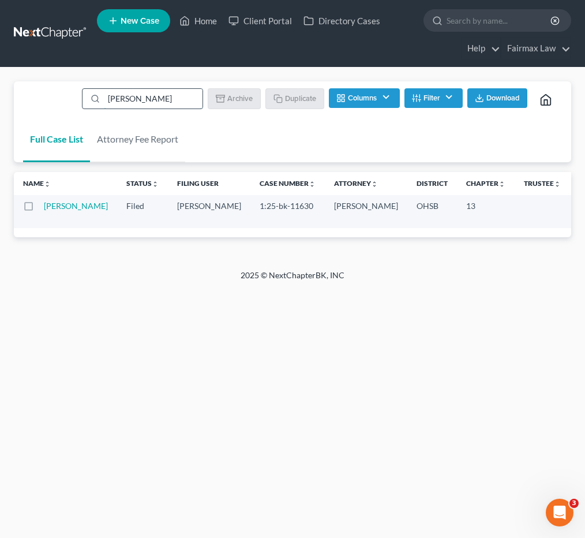
click at [182, 98] on input "Jeremy Cox" at bounding box center [153, 99] width 99 height 20
paste input "Carrasquillo"
click at [61, 204] on link "Delgado-Carrasquillo, Pedro" at bounding box center [76, 206] width 64 height 10
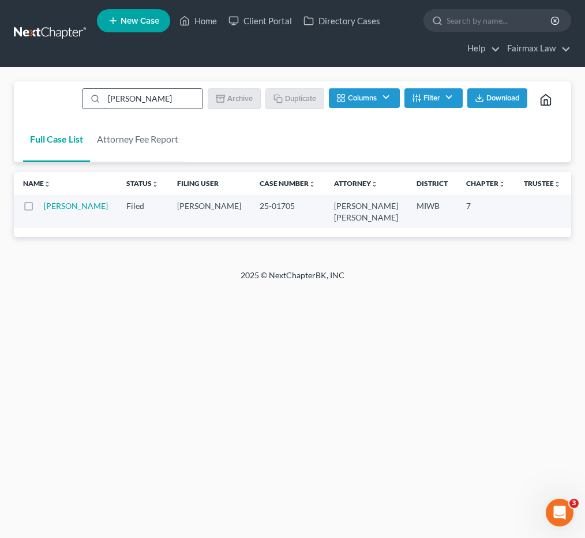
click at [154, 107] on input "Carrasquillo" at bounding box center [153, 99] width 99 height 20
click at [154, 106] on input "Carrasquillo" at bounding box center [153, 99] width 99 height 20
paste input "Kyle Smith"
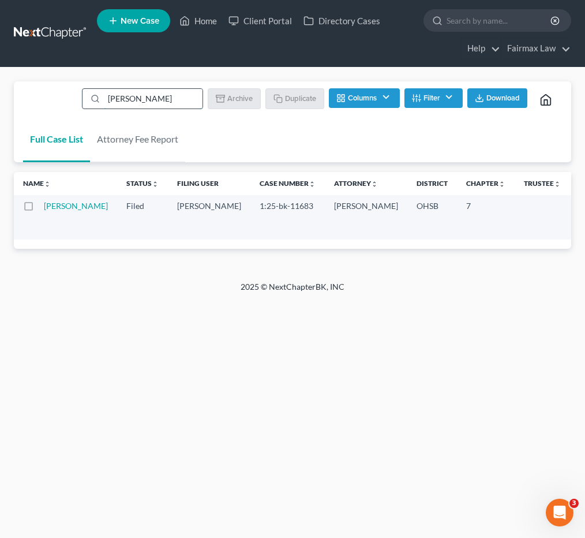
click at [173, 103] on input "Kyle Smith" at bounding box center [153, 99] width 99 height 20
paste input "Clara Hamilton"
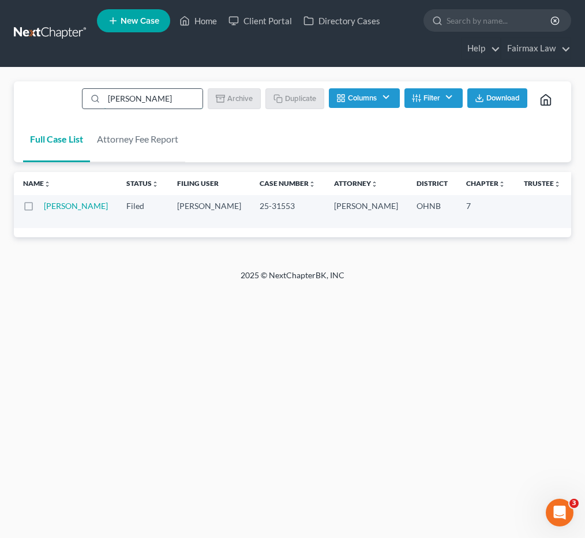
click at [133, 95] on input "Clara Hamilton" at bounding box center [153, 99] width 99 height 20
paste input "Tip"
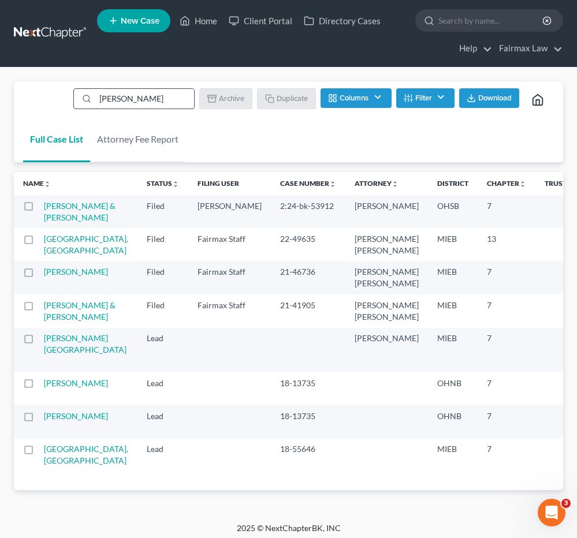
click at [146, 103] on input "Tipton" at bounding box center [144, 99] width 99 height 20
paste input "Jamie Ellen Probst"
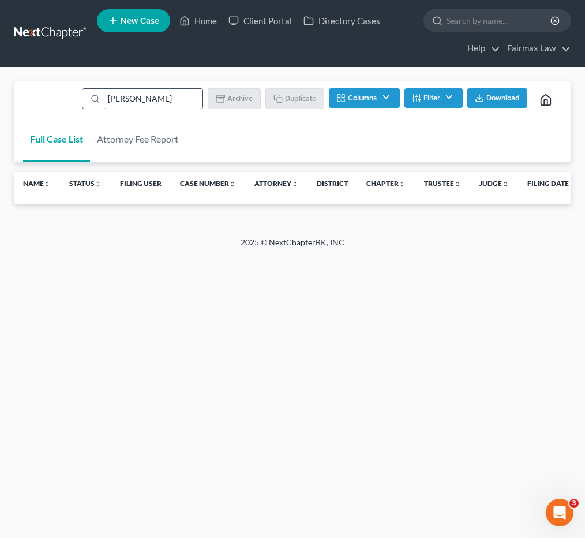
click at [141, 98] on input "Jamie Ellen Probst" at bounding box center [153, 99] width 99 height 20
click at [153, 99] on input "Jamie Ellen Probst" at bounding box center [153, 99] width 99 height 20
drag, startPoint x: 152, startPoint y: 98, endPoint x: 29, endPoint y: 99, distance: 123.0
click at [29, 99] on div "Full Case List Attorney Fee Report Jamie Ellen Probst Batch Download Archive Un…" at bounding box center [293, 121] width 558 height 81
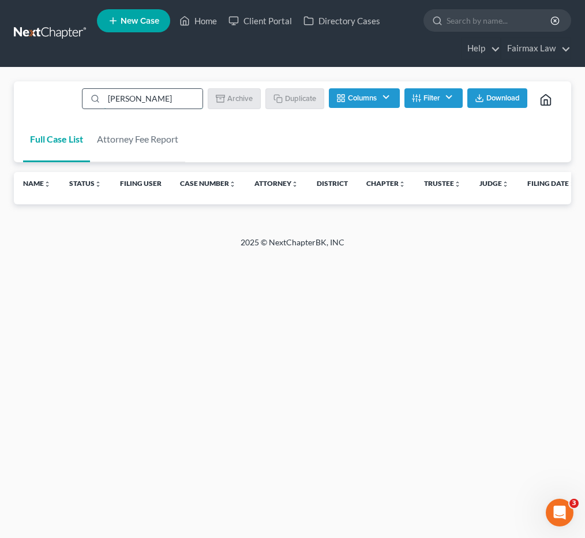
click at [167, 94] on input "Probst" at bounding box center [153, 99] width 99 height 20
paste input "Kari Gullick"
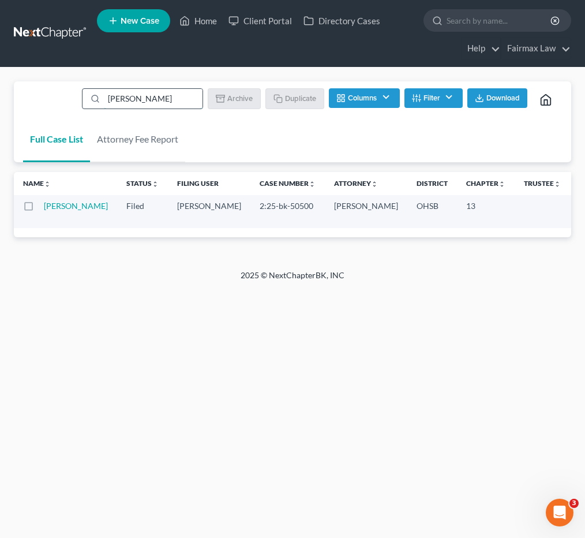
click at [138, 96] on input "Kari Gullick" at bounding box center [153, 99] width 99 height 20
click at [139, 96] on input "Kari Gullick" at bounding box center [153, 99] width 99 height 20
paste input "Cheina Harris"
click at [169, 100] on input "Cheina Harris" at bounding box center [153, 99] width 99 height 20
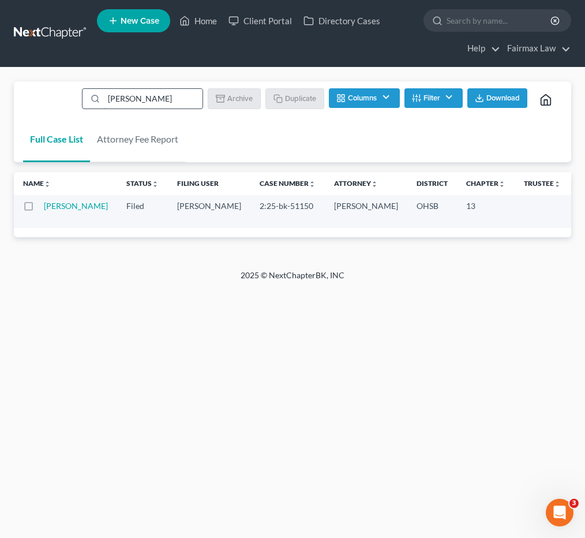
click at [168, 100] on input "Cheina Harris" at bounding box center [153, 99] width 99 height 20
paste input "Ashley Burton"
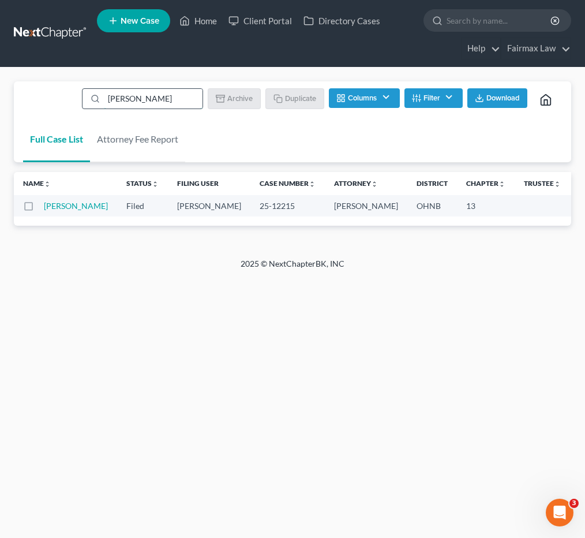
click at [151, 89] on input "Ashley Burton" at bounding box center [153, 99] width 99 height 20
click at [162, 98] on input "Ashley Burton" at bounding box center [153, 99] width 99 height 20
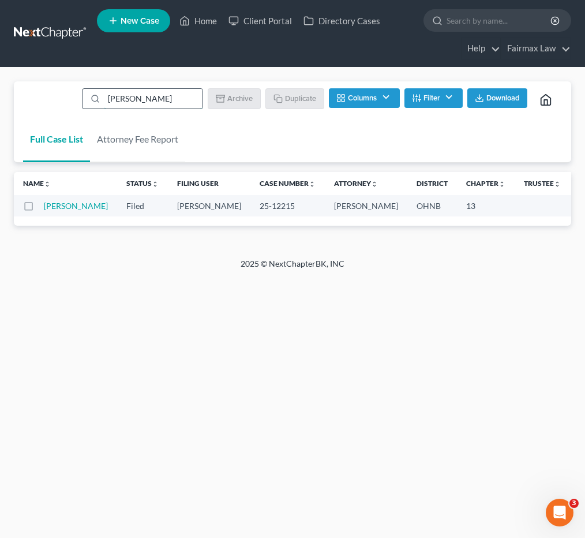
click at [162, 98] on input "Ashley Burton" at bounding box center [153, 99] width 99 height 20
paste input "Freddie Mcfarlane"
click at [143, 102] on input "Freddie Mcfarlane" at bounding box center [153, 99] width 99 height 20
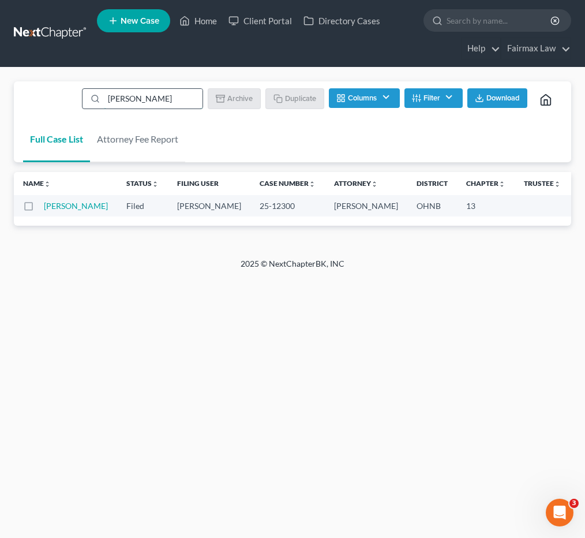
click at [143, 102] on input "Freddie Mcfarlane" at bounding box center [153, 99] width 99 height 20
paste input "Arielle Laycock"
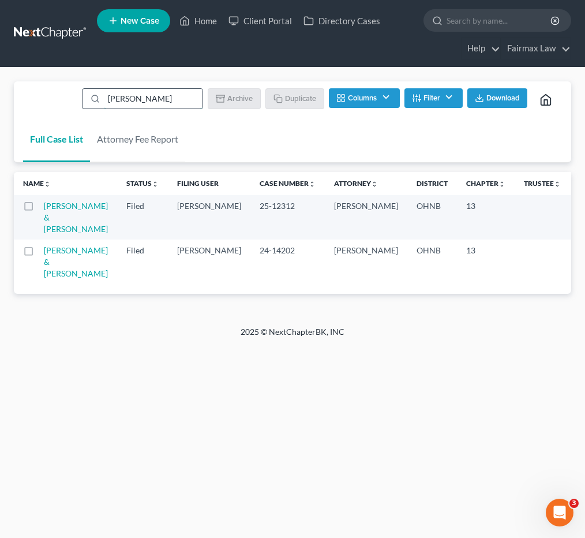
click at [167, 100] on input "Arielle Laycock" at bounding box center [153, 99] width 99 height 20
paste input "Kevin Kempffer"
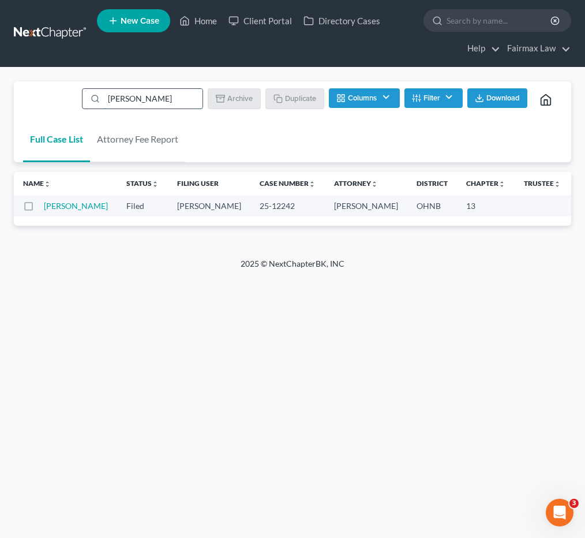
click at [151, 96] on input "Kevin Kempffer" at bounding box center [153, 99] width 99 height 20
paste input "Marc Cleary"
click at [158, 99] on input "Marc Cleary" at bounding box center [153, 99] width 99 height 20
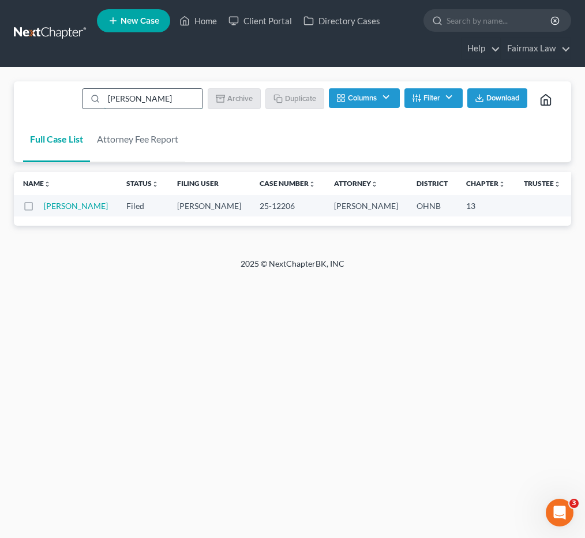
click at [158, 99] on input "Marc Cleary" at bounding box center [153, 99] width 99 height 20
paste input "Amanda Zuchelli"
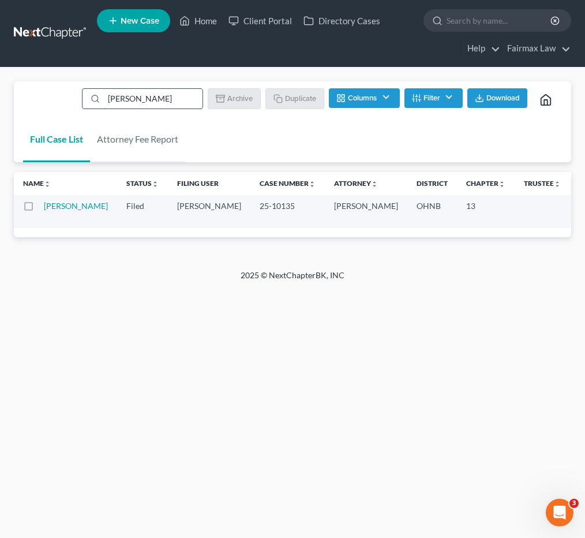
click at [130, 98] on input "Amanda Zuchelli" at bounding box center [153, 99] width 99 height 20
paste input "shley Burton"
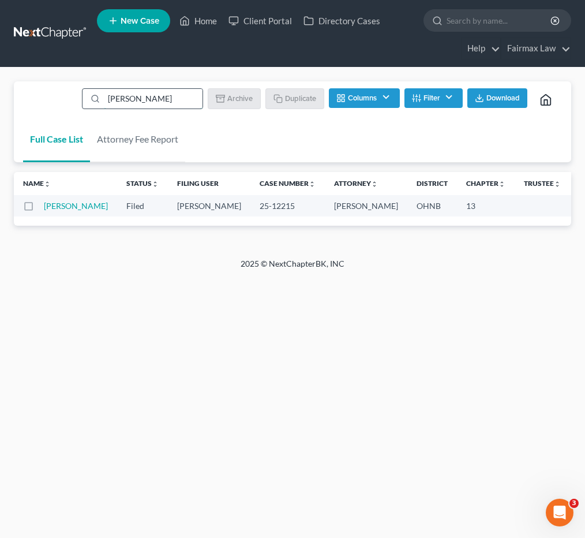
click at [154, 93] on input "Ashley Burton" at bounding box center [153, 99] width 99 height 20
paste input "Felicia McDonald"
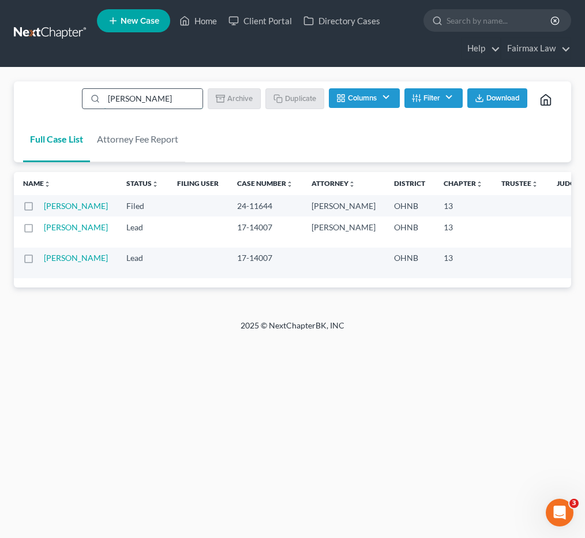
click at [180, 100] on input "Felicia McDonald" at bounding box center [153, 99] width 99 height 20
paste input "Keya Lawshea"
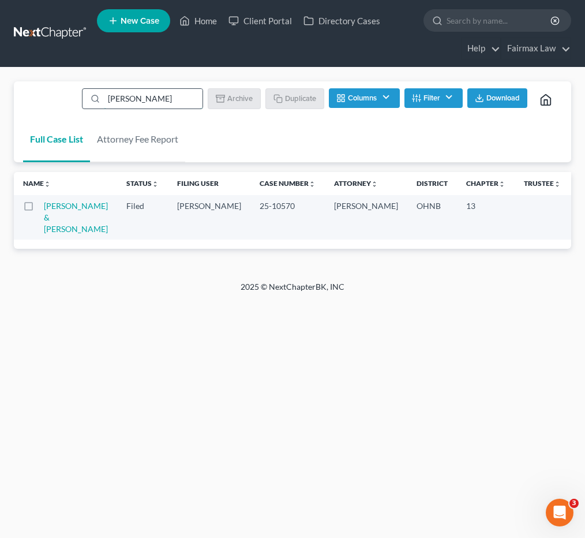
click at [170, 94] on input "Keya Lawshea" at bounding box center [153, 99] width 99 height 20
paste input "Rasheeda Ervin"
click at [156, 96] on input "Rasheeda Ervin" at bounding box center [153, 99] width 99 height 20
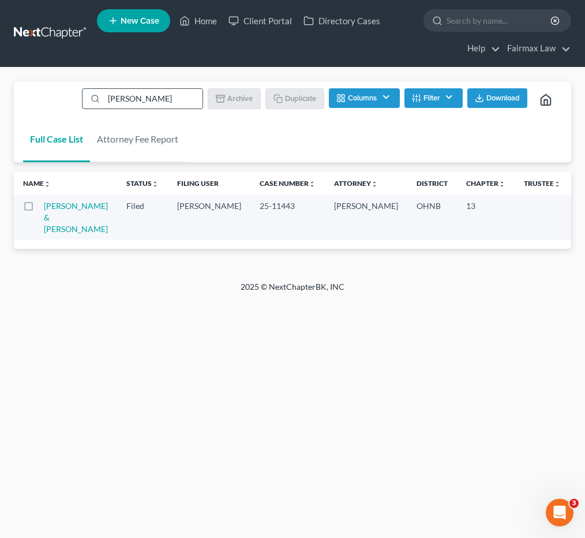
click at [157, 96] on input "Rasheeda Ervin" at bounding box center [153, 99] width 99 height 20
click at [158, 96] on input "Rasheeda Ervin" at bounding box center [153, 99] width 99 height 20
paste input "Anna Williams"
paste input "search"
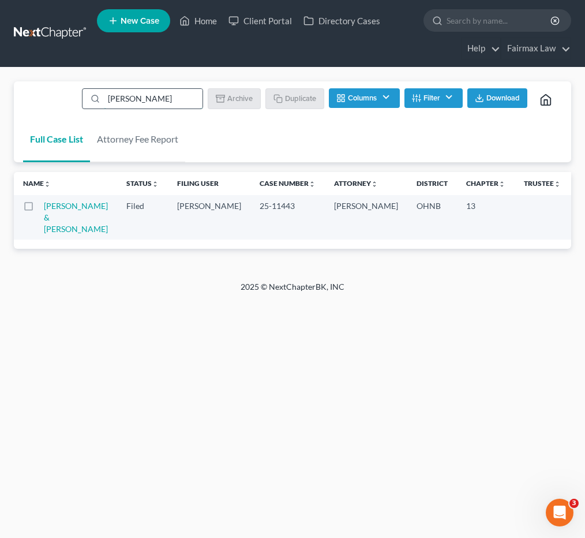
scroll to position [0, 0]
click at [135, 98] on input "Anna Williams" at bounding box center [153, 99] width 99 height 20
paste input "Tamika McIntosh"
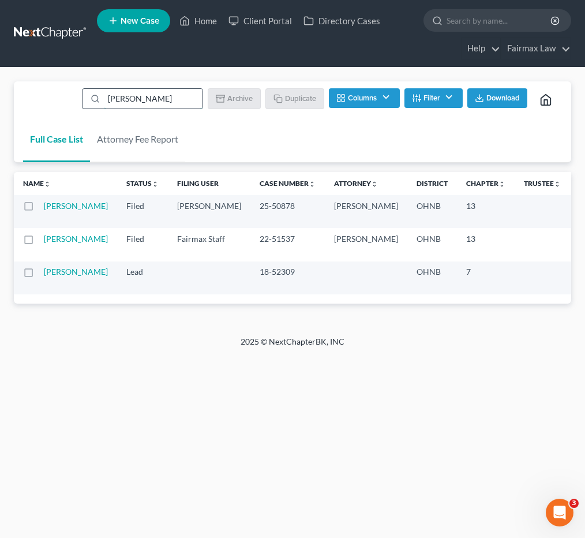
click at [162, 96] on input "Tamika McIntosh" at bounding box center [153, 99] width 99 height 20
click at [163, 96] on input "Tamika McIntosh" at bounding box center [153, 99] width 99 height 20
paste input "Willie Wilson"
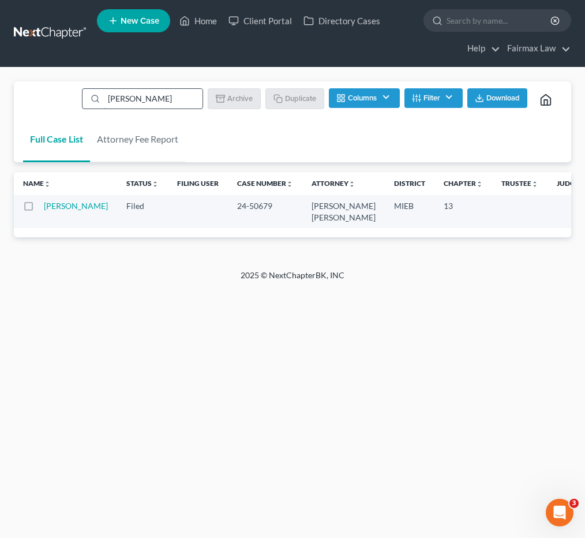
click at [166, 94] on input "Willie Wilson" at bounding box center [153, 99] width 99 height 20
paste input "Ashley Adams"
click at [162, 94] on input "Ashley Adams" at bounding box center [153, 99] width 99 height 20
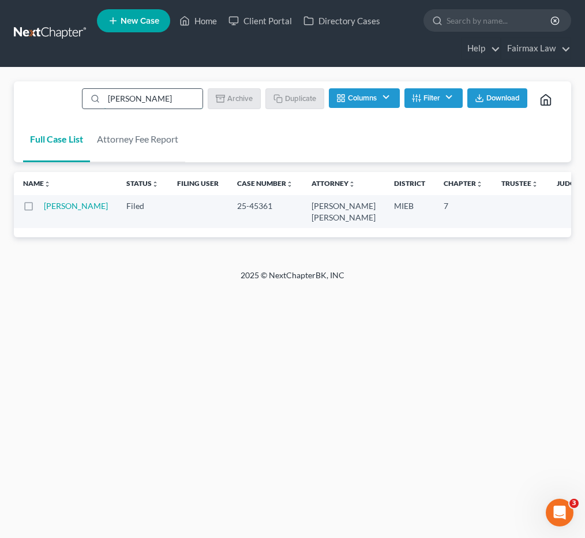
click at [162, 94] on input "Ashley Adams" at bounding box center [153, 99] width 99 height 20
paste input "Leah Washington"
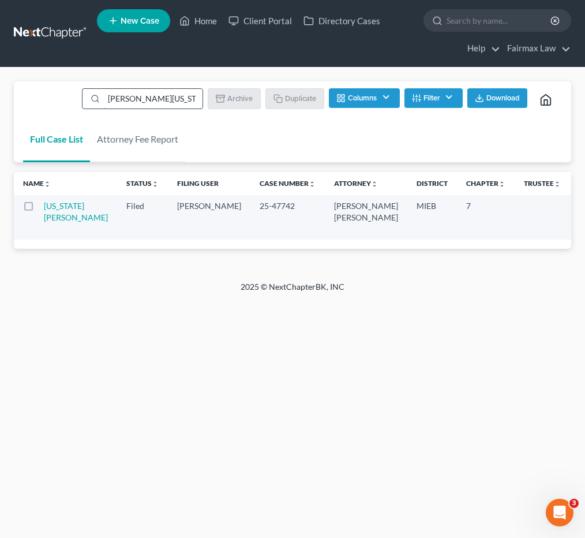
click at [137, 105] on input "Leah Washington" at bounding box center [153, 99] width 99 height 20
paste input "Stephanie Smith"
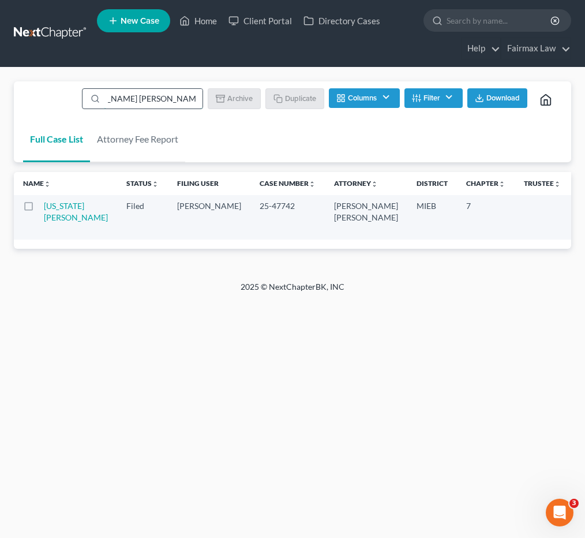
paste input "search"
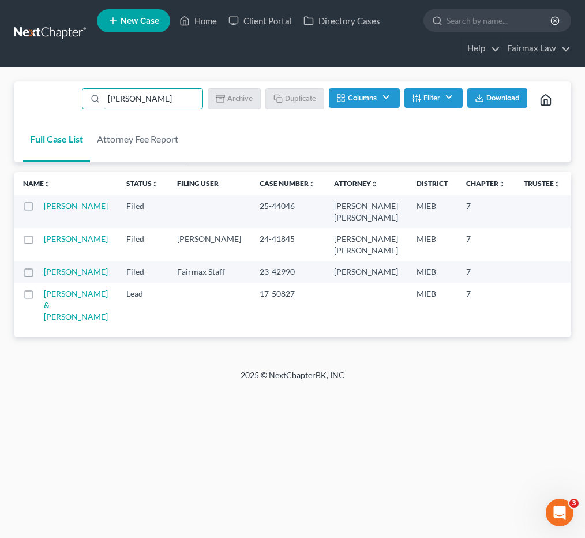
click at [60, 208] on link "Smith, Stephanie" at bounding box center [76, 206] width 64 height 10
type input "Stephanie Smith"
click at [141, 103] on input "Stephanie Smith" at bounding box center [153, 99] width 99 height 20
click at [140, 103] on input "Stephanie Smith" at bounding box center [153, 99] width 99 height 20
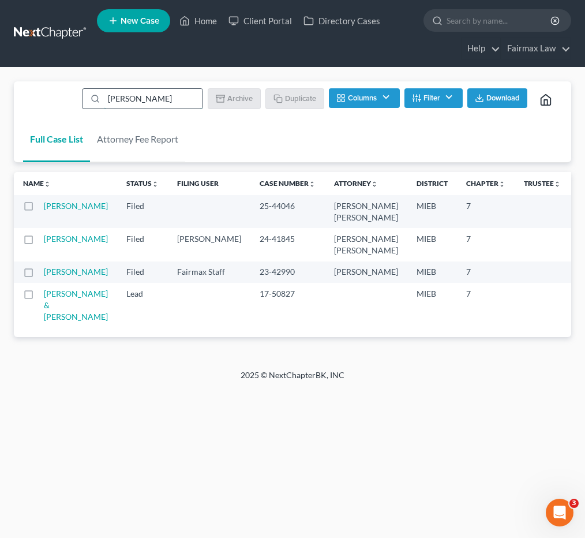
paste input "Terena Rice"
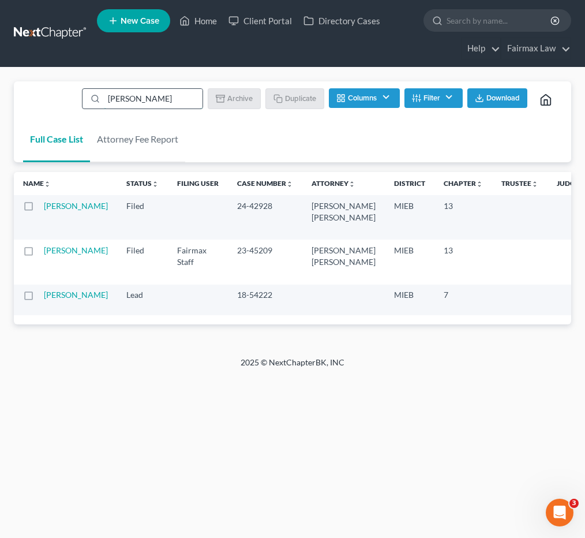
click at [139, 100] on input "Terena Rice" at bounding box center [153, 99] width 99 height 20
paste input "Willie Wilson"
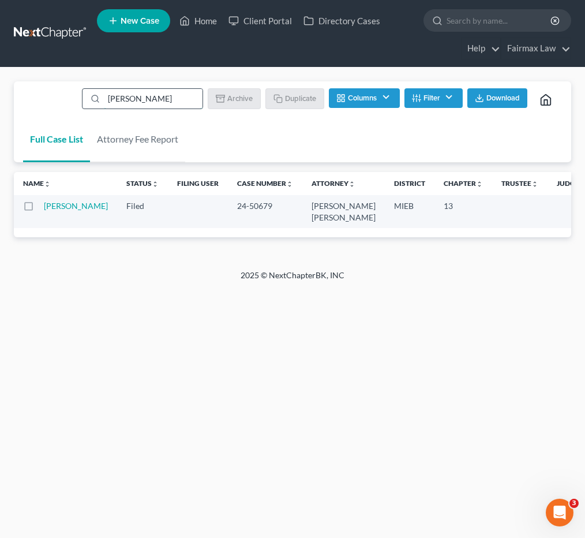
click at [172, 95] on input "Willie Wilson" at bounding box center [153, 99] width 99 height 20
paste input "Deborah Wat"
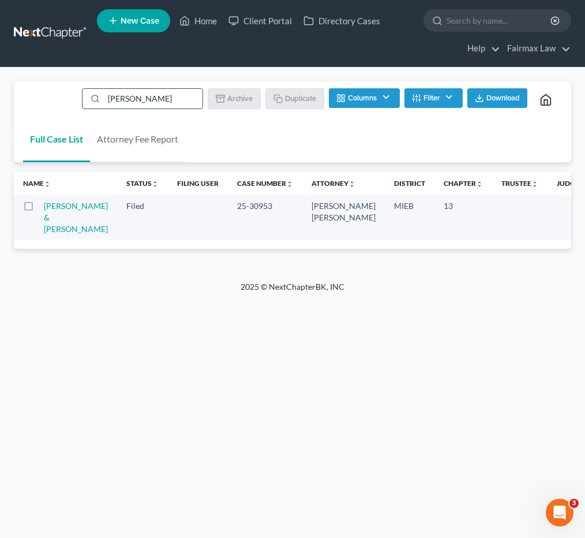
click at [138, 99] on input "Deborah Watson" at bounding box center [153, 99] width 99 height 20
paste input "Jessica Robinson"
paste input "search"
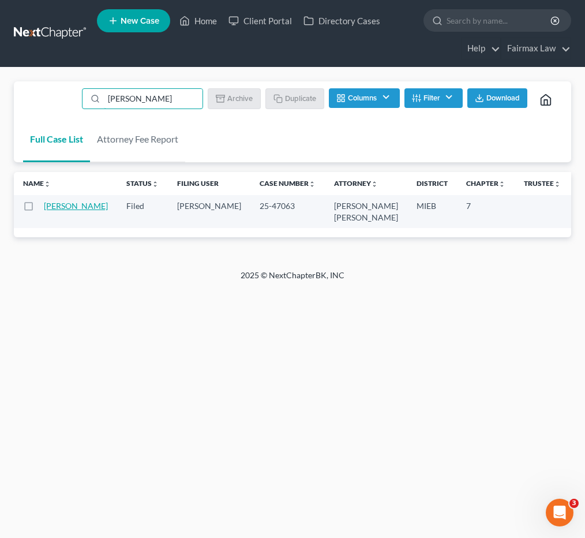
click at [57, 203] on link "Robinson, Jessica" at bounding box center [76, 206] width 64 height 10
click at [134, 98] on input "Jessica Robinson" at bounding box center [153, 99] width 99 height 20
click at [135, 98] on input "Jessica Robinson" at bounding box center [153, 99] width 99 height 20
paste input "Vernon Goodlow"
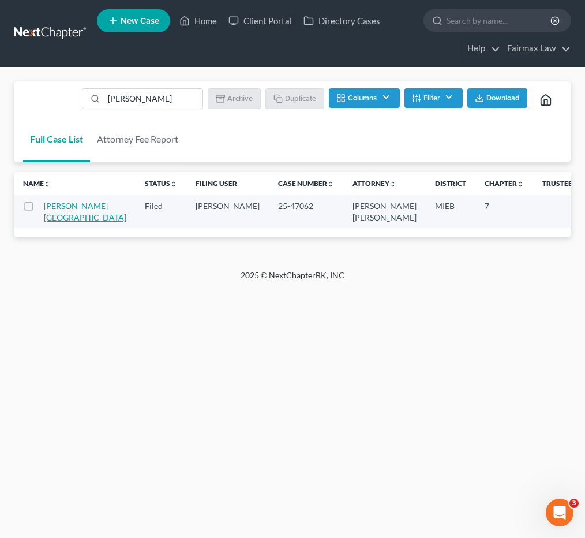
click at [64, 206] on link "Goodlow, Vernon" at bounding box center [85, 211] width 83 height 21
click at [144, 96] on input "Vernon Goodlow" at bounding box center [153, 99] width 99 height 20
drag, startPoint x: 144, startPoint y: 96, endPoint x: 284, endPoint y: 118, distance: 141.4
click at [144, 96] on input "Vernon Goodlow" at bounding box center [153, 99] width 99 height 20
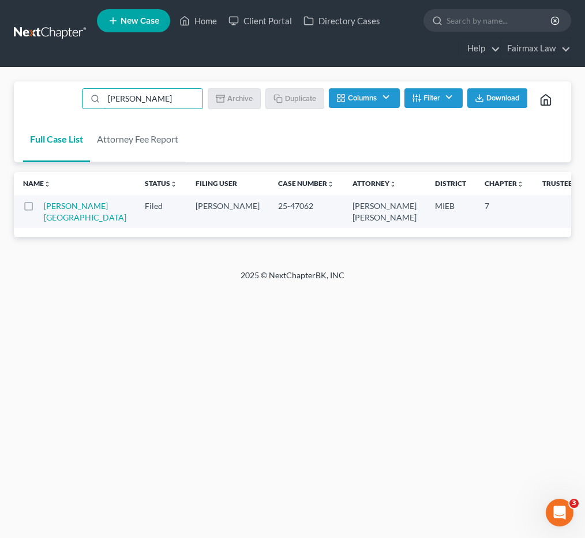
paste input "Shelby Olds"
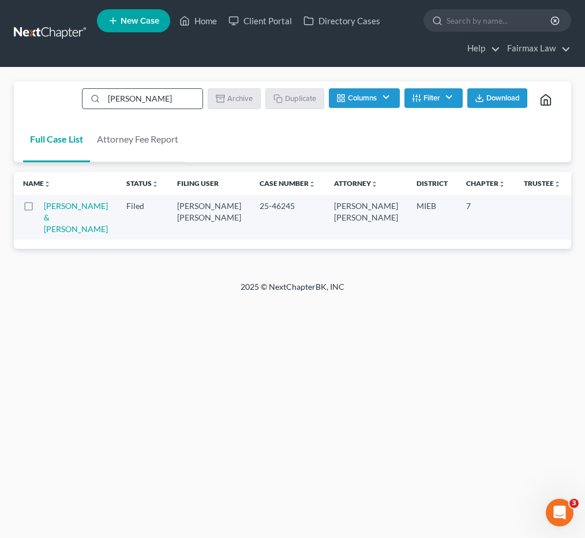
click at [114, 98] on input "Shelby Olds" at bounding box center [153, 99] width 99 height 20
paste input "Natalie Mercer"
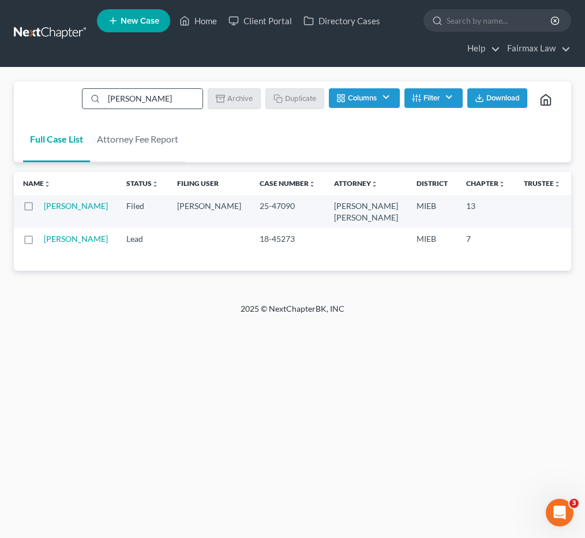
click at [167, 101] on input "Natalie Mercer" at bounding box center [153, 99] width 99 height 20
paste input "Steve Cole"
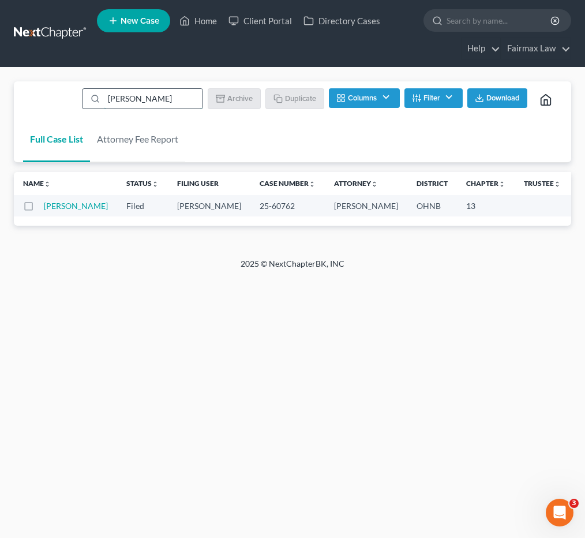
click at [176, 99] on input "Steve Cole" at bounding box center [153, 99] width 99 height 20
paste input "Chrystal Lloyd"
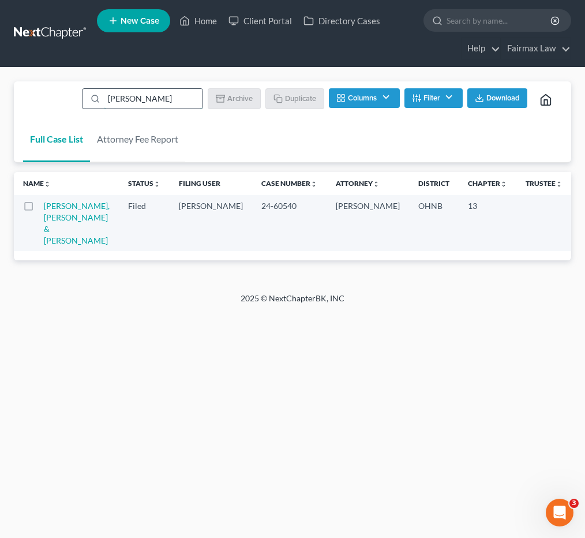
click at [137, 103] on input "Chrystal Lloyd" at bounding box center [153, 99] width 99 height 20
paste input "Thomas Golden Jr"
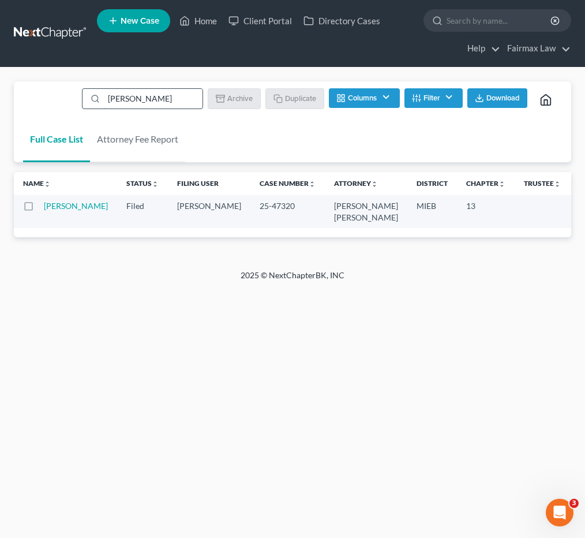
click at [159, 99] on input "Thomas Golden Jr" at bounding box center [153, 99] width 99 height 20
click at [160, 99] on input "Thomas Golden Jr" at bounding box center [153, 99] width 99 height 20
paste input "ina Friedman"
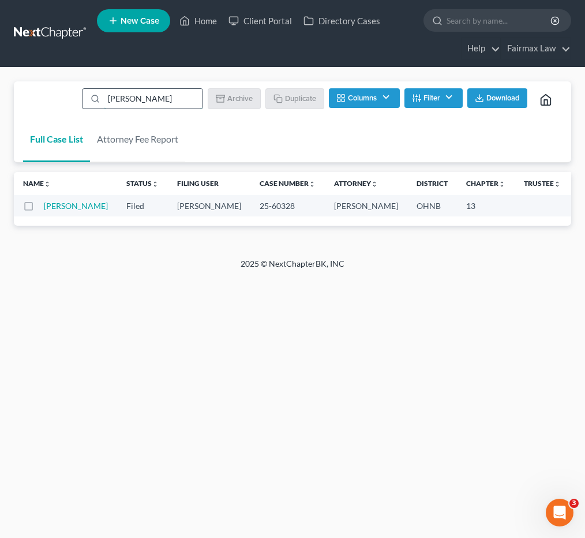
click at [161, 95] on input "Tina Friedman" at bounding box center [153, 99] width 99 height 20
paste input "Michael Mleczko"
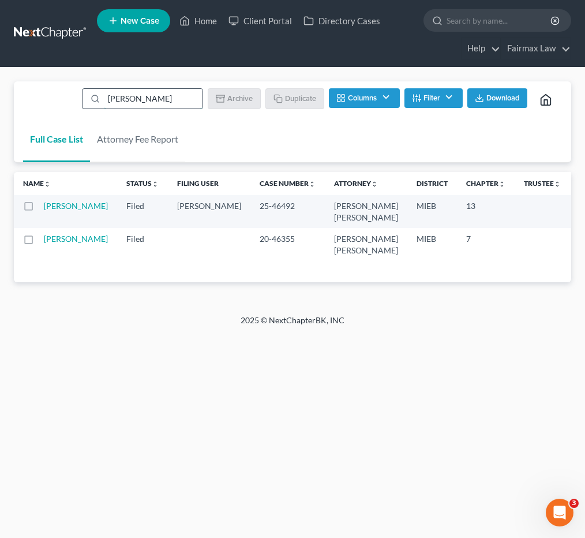
click at [156, 96] on input "Michael Mleczko" at bounding box center [153, 99] width 99 height 20
click at [191, 99] on input "Michael Mleczko" at bounding box center [153, 99] width 99 height 20
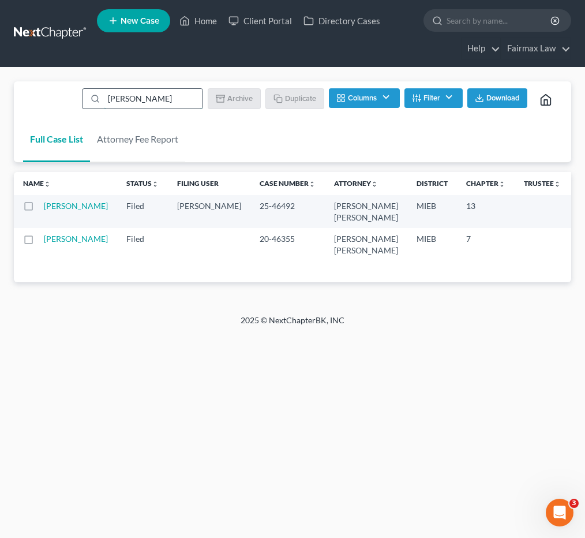
click at [191, 99] on input "Michael Mleczko" at bounding box center [153, 99] width 99 height 20
paste input "Treeyell Henderson"
type input "Treeyell Henderson"
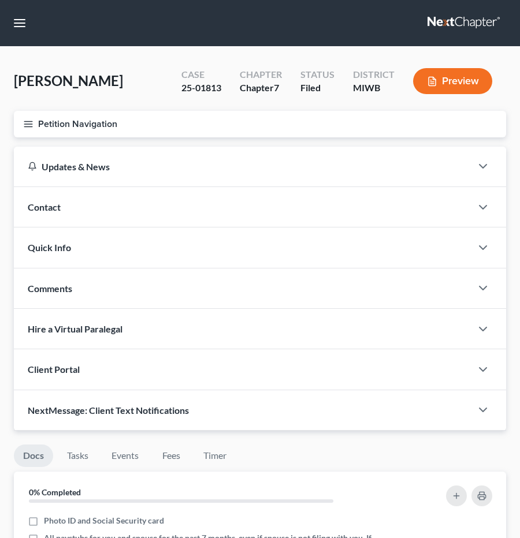
click at [32, 122] on icon "button" at bounding box center [28, 124] width 10 height 10
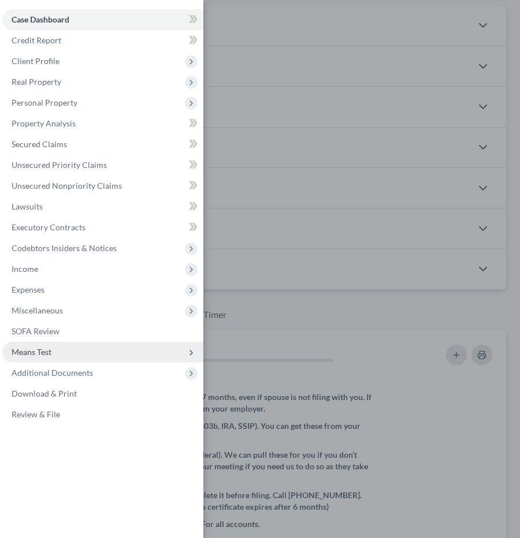
scroll to position [177, 0]
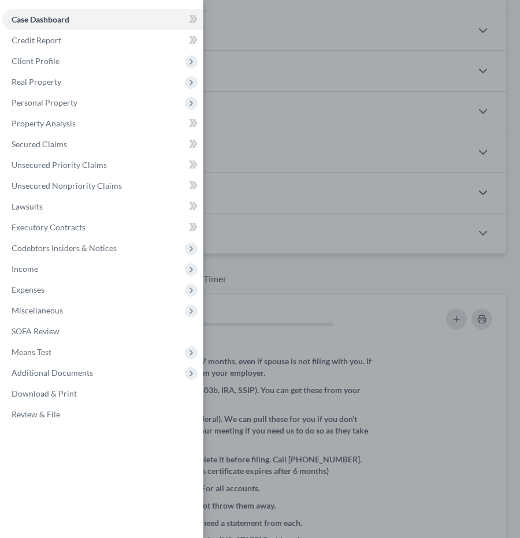
click at [320, 315] on div "Case Dashboard Payments Invoices Payments Payments Credit Report Client Profile" at bounding box center [260, 269] width 520 height 538
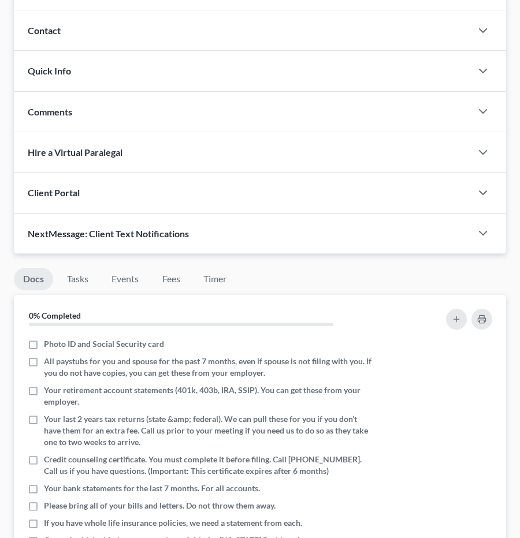
scroll to position [0, 0]
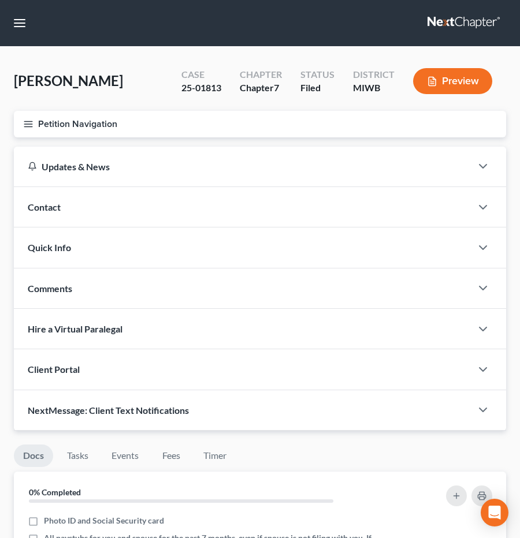
click at [27, 124] on line "button" at bounding box center [28, 124] width 8 height 0
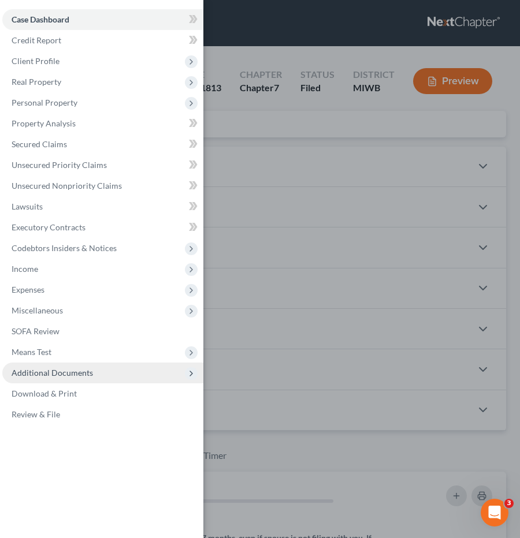
click at [59, 370] on span "Additional Documents" at bounding box center [52, 373] width 81 height 10
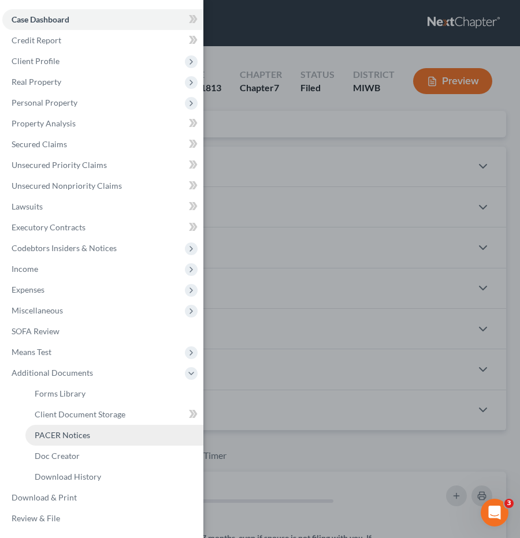
click at [64, 435] on span "PACER Notices" at bounding box center [62, 435] width 55 height 10
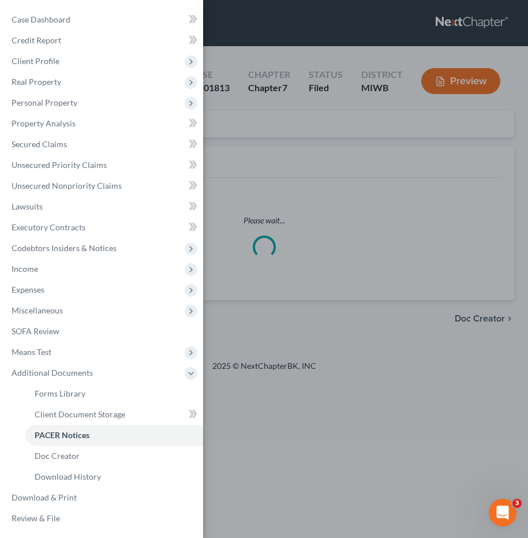
click at [342, 167] on div "Case Dashboard Payments Invoices Payments Payments Credit Report Client Profile" at bounding box center [264, 269] width 528 height 538
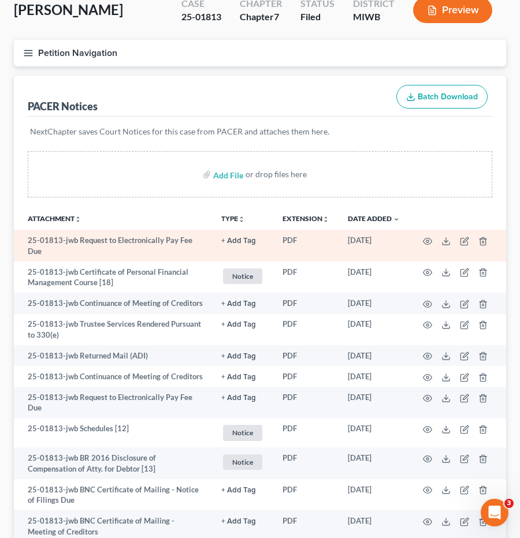
scroll to position [95, 0]
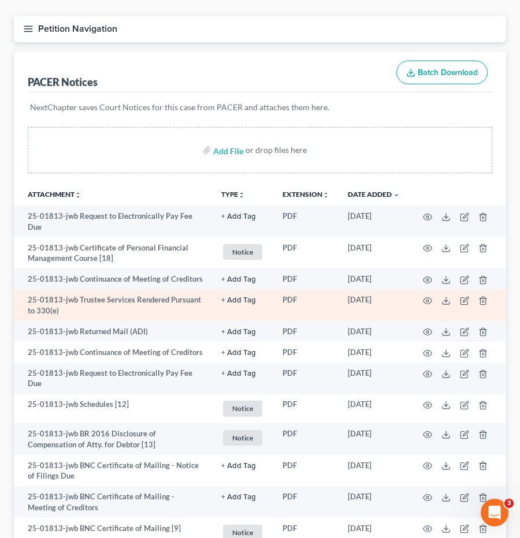
click at [400, 290] on td "07/29/2025" at bounding box center [373, 306] width 70 height 32
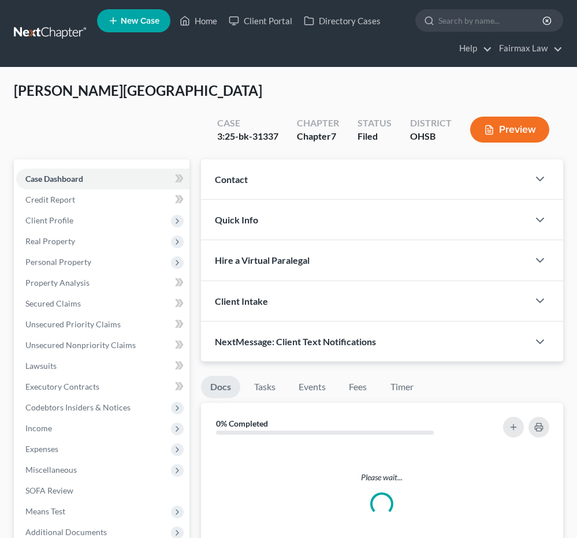
click at [330, 47] on ul "New Case Home Client Portal Directory Cases - No Result - See all results Or Pr…" at bounding box center [330, 33] width 466 height 55
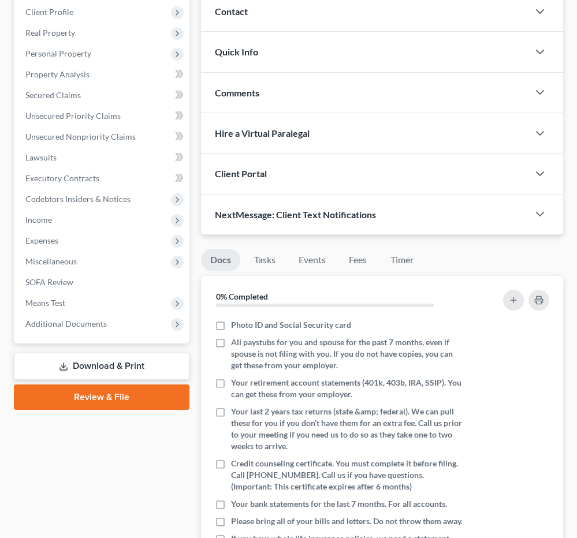
scroll to position [190, 0]
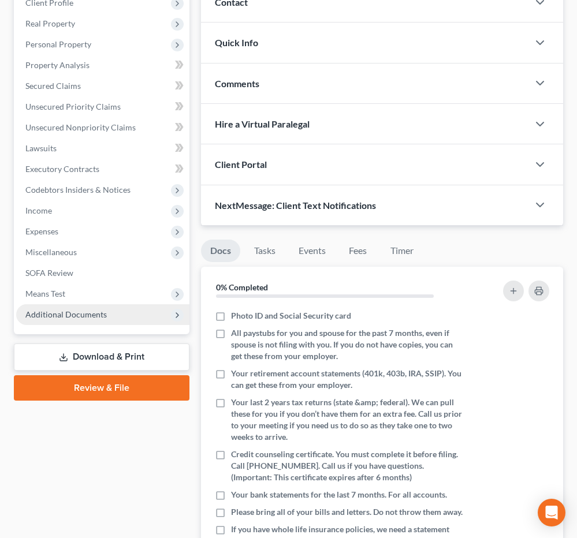
click at [69, 317] on span "Additional Documents" at bounding box center [65, 314] width 81 height 10
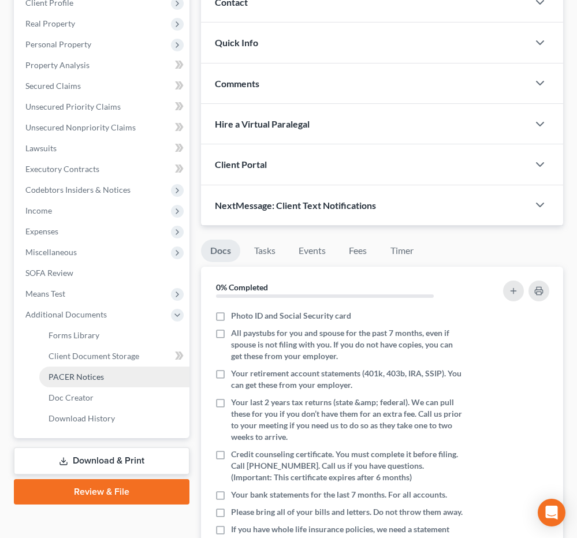
click at [72, 369] on link "PACER Notices" at bounding box center [114, 377] width 150 height 21
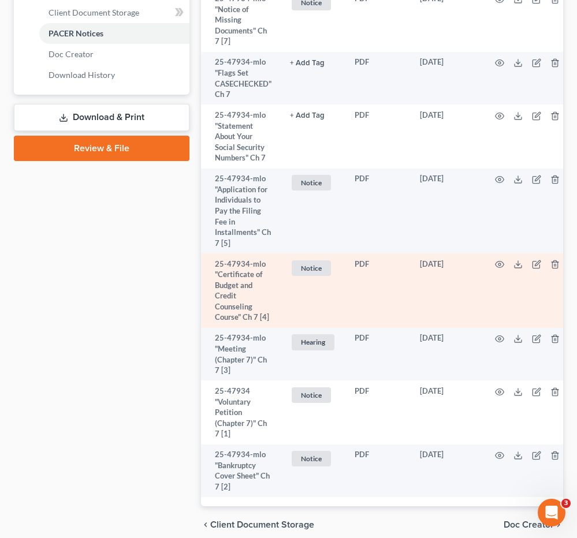
scroll to position [580, 0]
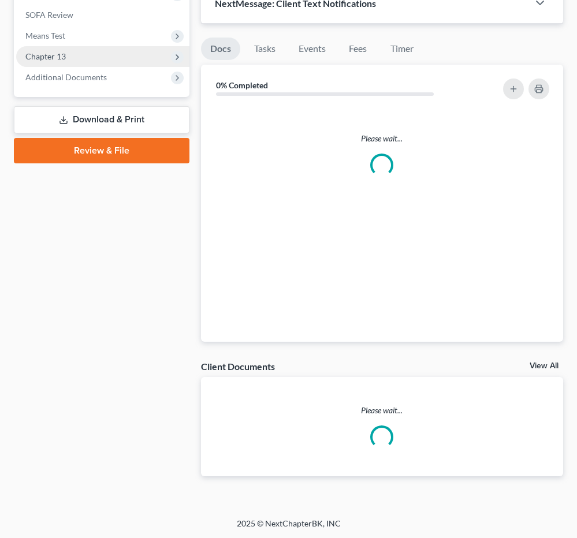
scroll to position [423, 0]
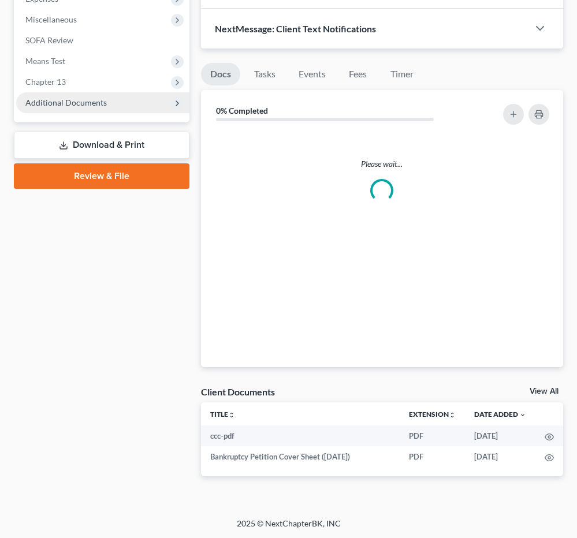
click at [106, 96] on span "Additional Documents" at bounding box center [102, 102] width 173 height 21
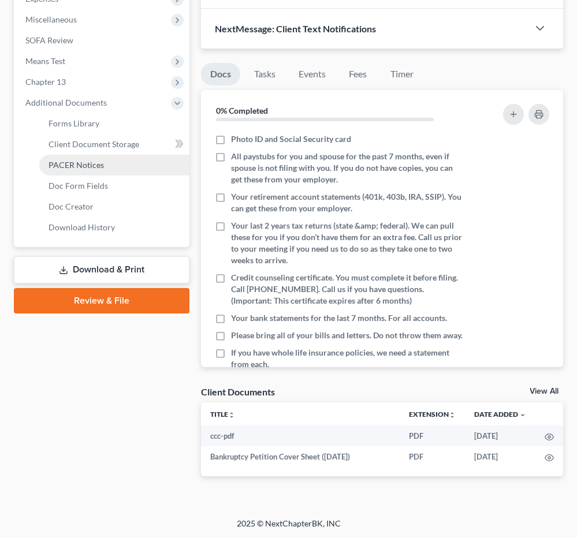
click at [86, 165] on span "PACER Notices" at bounding box center [76, 165] width 55 height 10
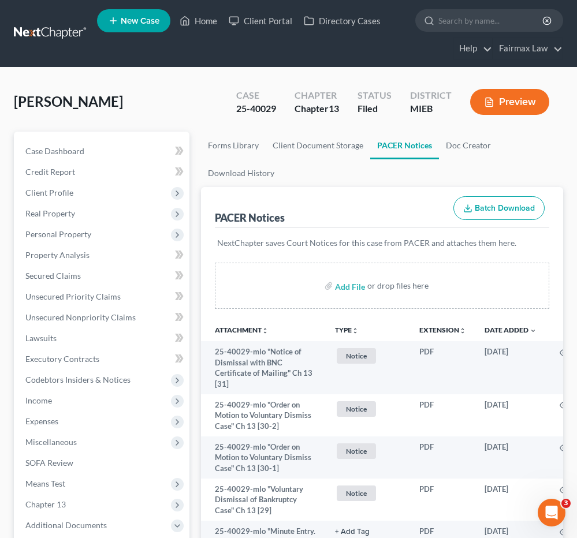
click at [316, 171] on ul "Forms Library Client Document Storage PACER Notices Doc Creator Download History" at bounding box center [382, 159] width 362 height 55
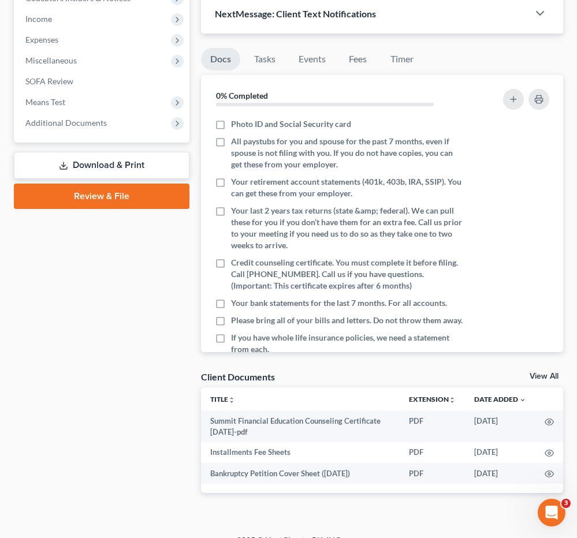
scroll to position [398, 0]
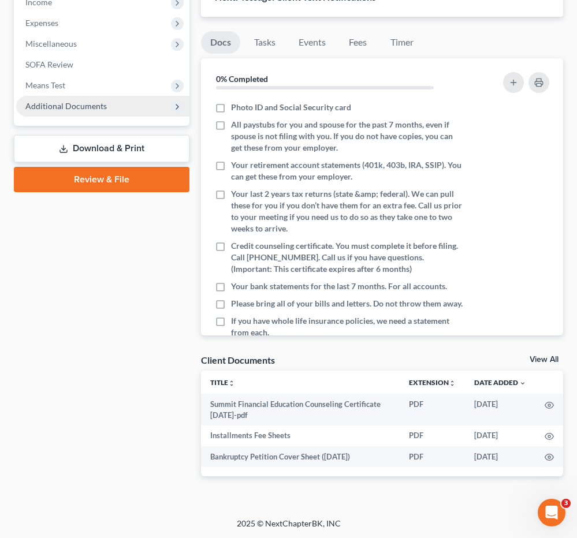
click at [72, 96] on span "Additional Documents" at bounding box center [102, 106] width 173 height 21
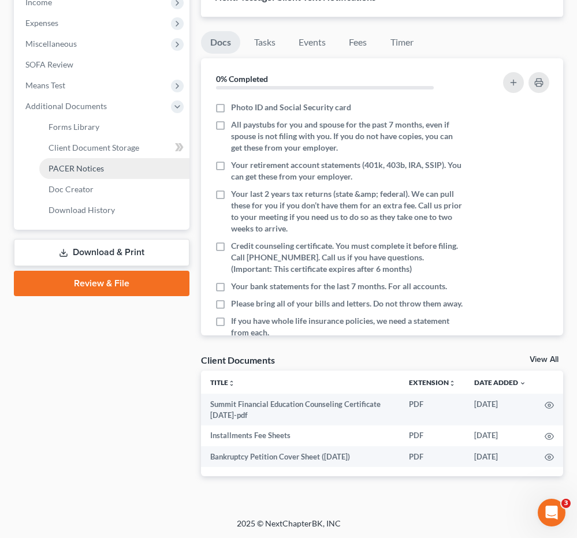
click at [78, 171] on span "PACER Notices" at bounding box center [76, 168] width 55 height 10
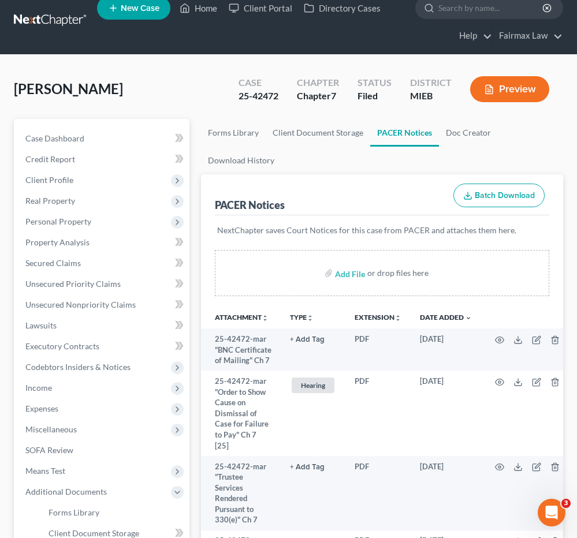
scroll to position [13, 0]
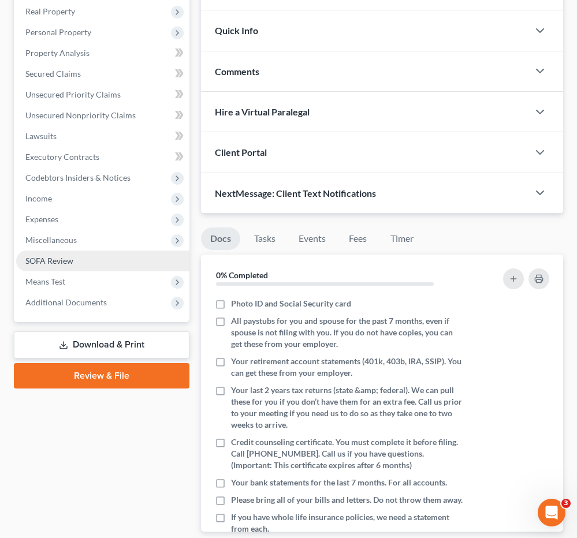
scroll to position [203, 0]
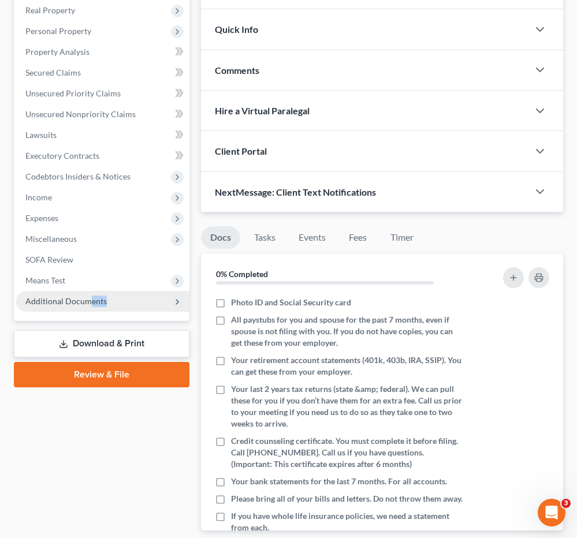
click at [89, 306] on span "Additional Documents" at bounding box center [102, 301] width 173 height 21
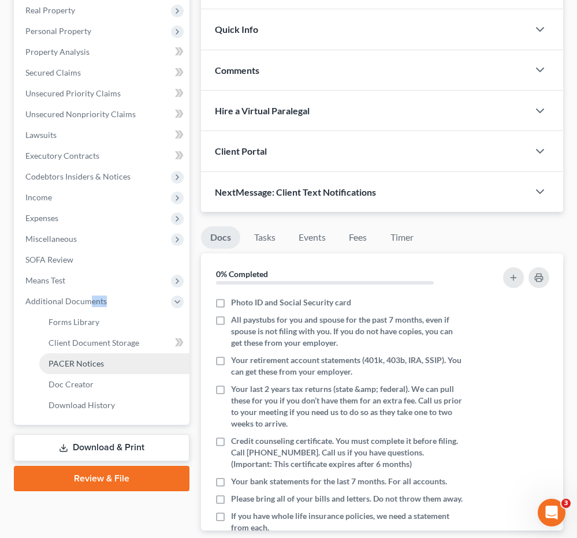
click at [87, 367] on span "PACER Notices" at bounding box center [76, 364] width 55 height 10
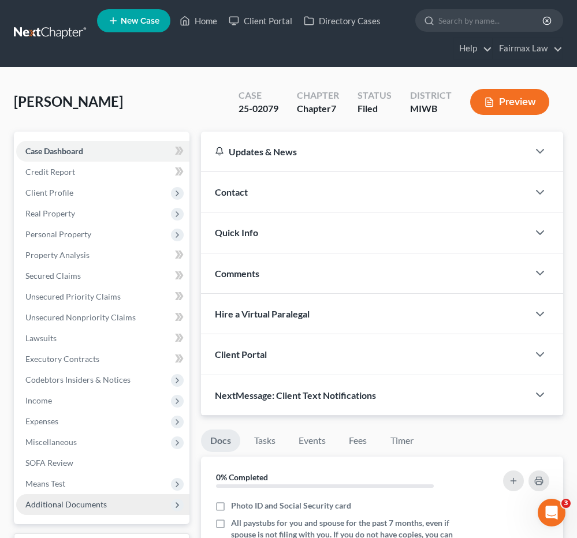
click at [63, 499] on span "Additional Documents" at bounding box center [65, 504] width 81 height 10
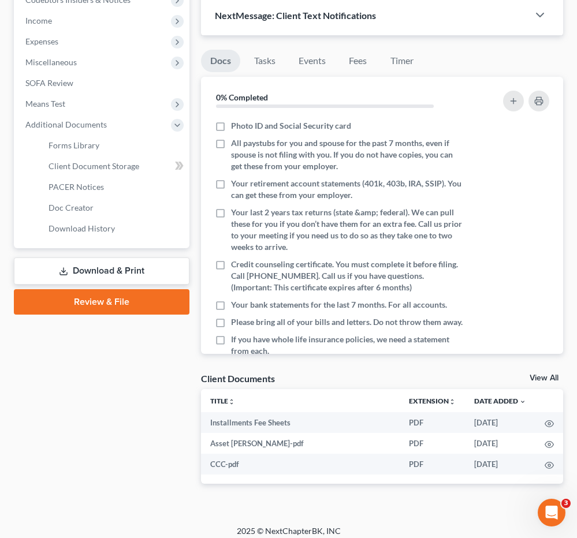
scroll to position [387, 0]
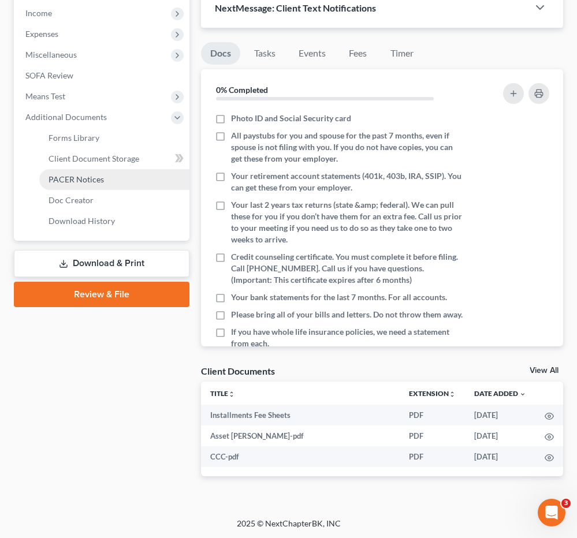
click at [81, 183] on span "PACER Notices" at bounding box center [76, 179] width 55 height 10
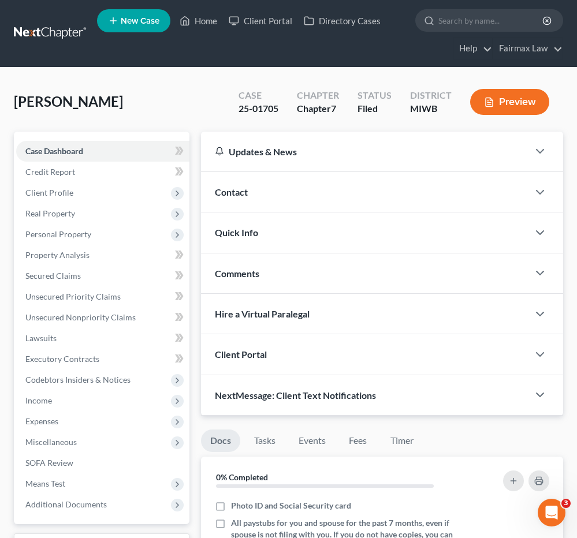
click at [264, 45] on ul "New Case Home Client Portal Directory Cases - No Result - See all results Or Pr…" at bounding box center [330, 33] width 466 height 55
click at [91, 506] on span "Additional Documents" at bounding box center [65, 504] width 81 height 10
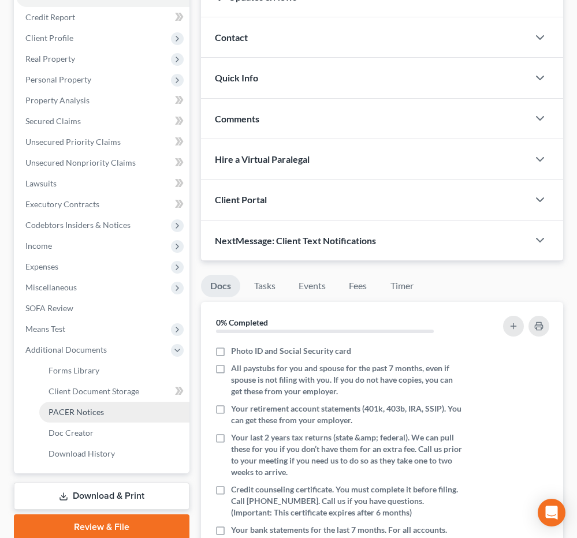
click at [71, 407] on span "PACER Notices" at bounding box center [76, 412] width 55 height 10
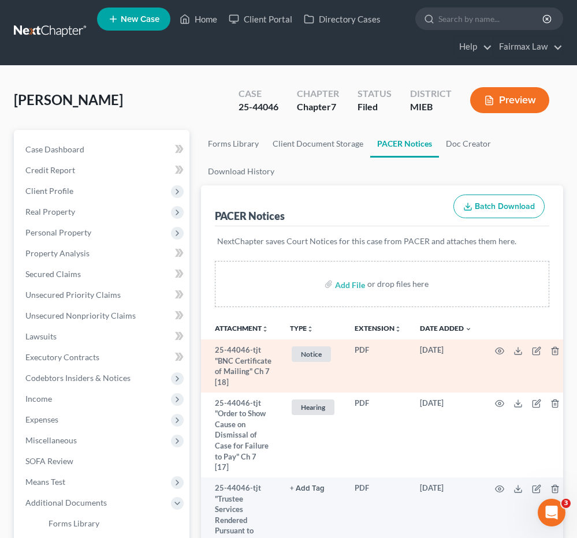
scroll to position [2, 0]
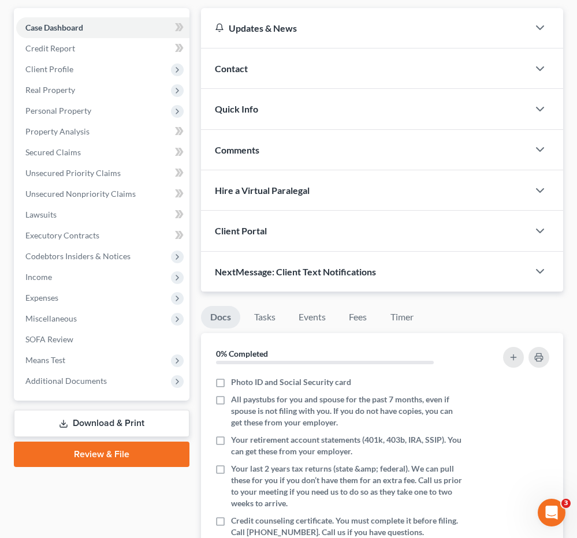
scroll to position [155, 0]
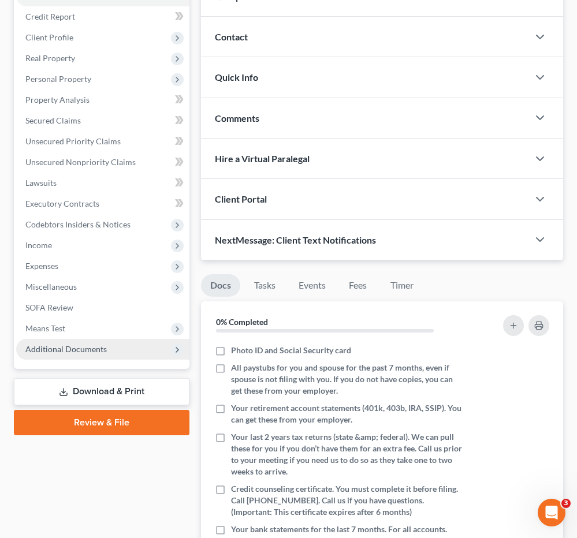
click at [76, 351] on span "Additional Documents" at bounding box center [65, 349] width 81 height 10
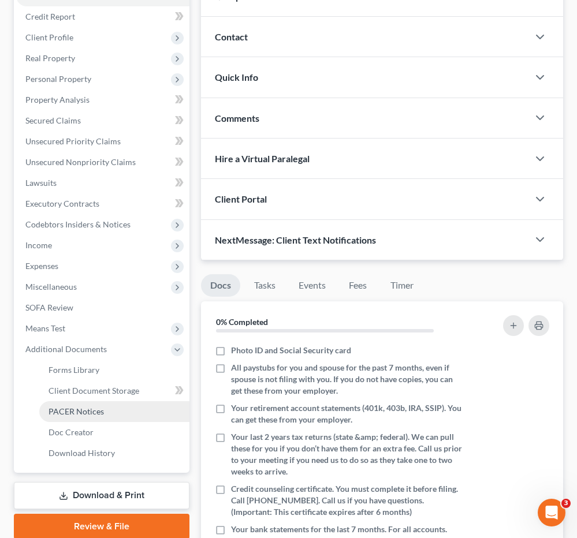
click at [94, 407] on span "PACER Notices" at bounding box center [76, 411] width 55 height 10
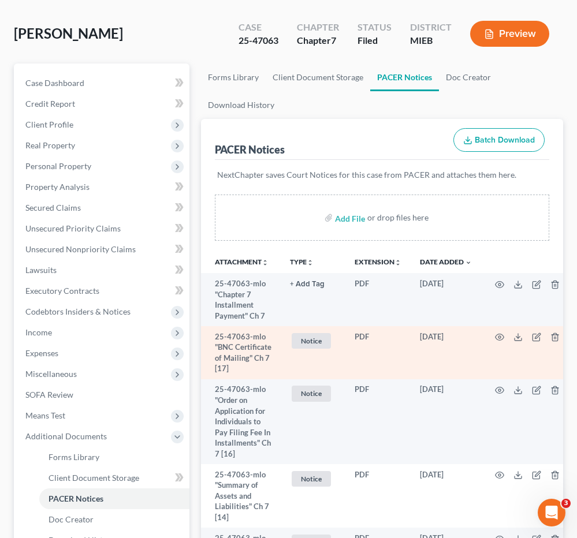
scroll to position [84, 0]
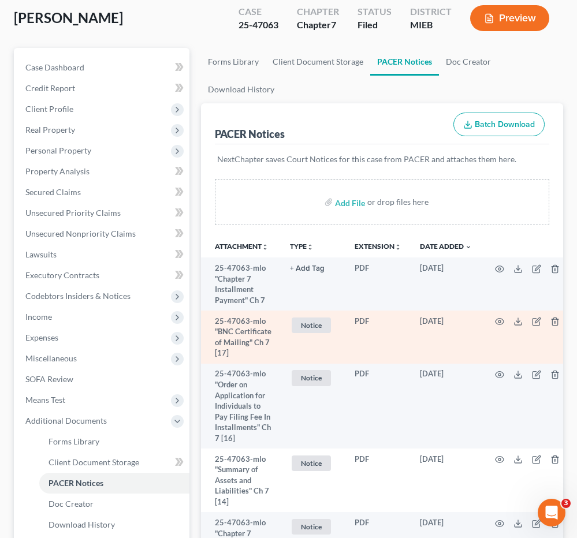
click at [360, 358] on td "PDF" at bounding box center [377, 337] width 65 height 53
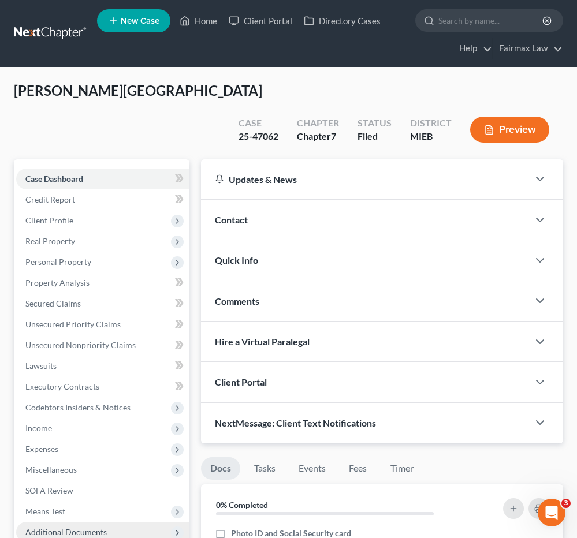
click at [86, 527] on span "Additional Documents" at bounding box center [65, 532] width 81 height 10
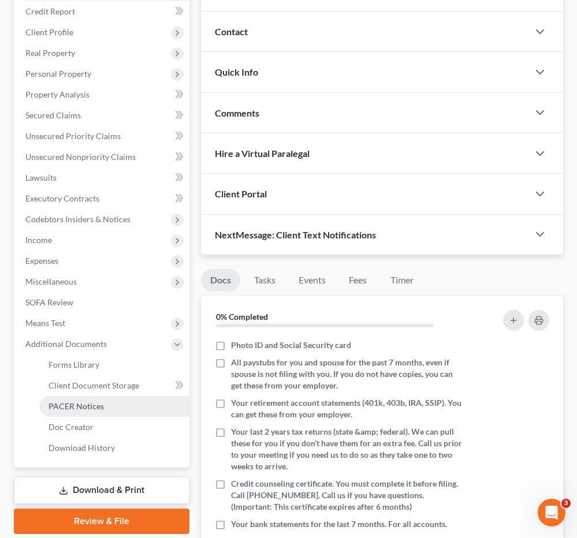
click at [91, 401] on span "PACER Notices" at bounding box center [76, 406] width 55 height 10
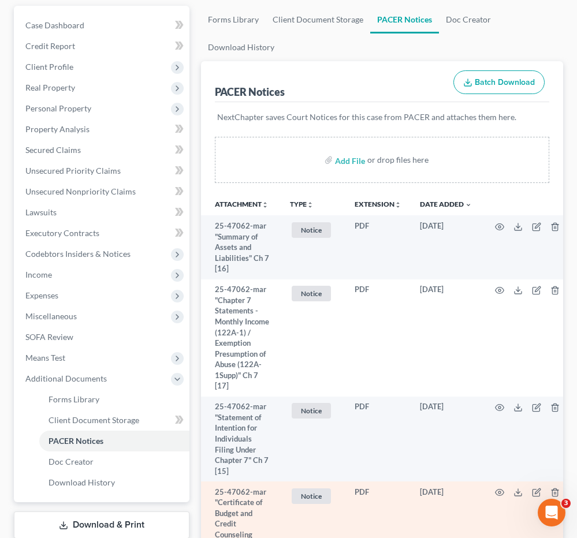
scroll to position [340, 0]
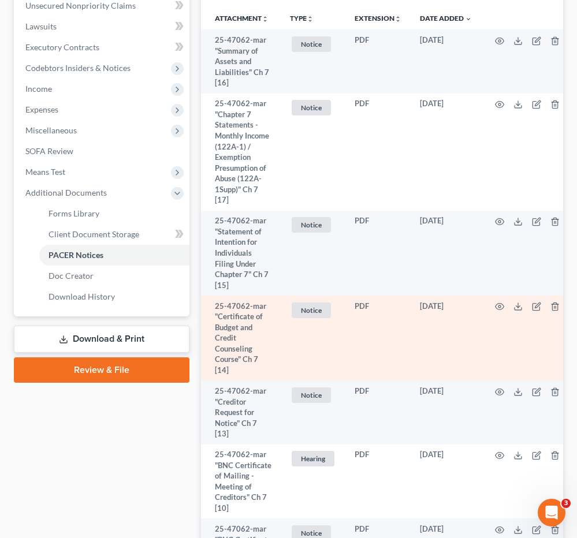
click at [449, 304] on td "07/24/2025" at bounding box center [446, 338] width 70 height 85
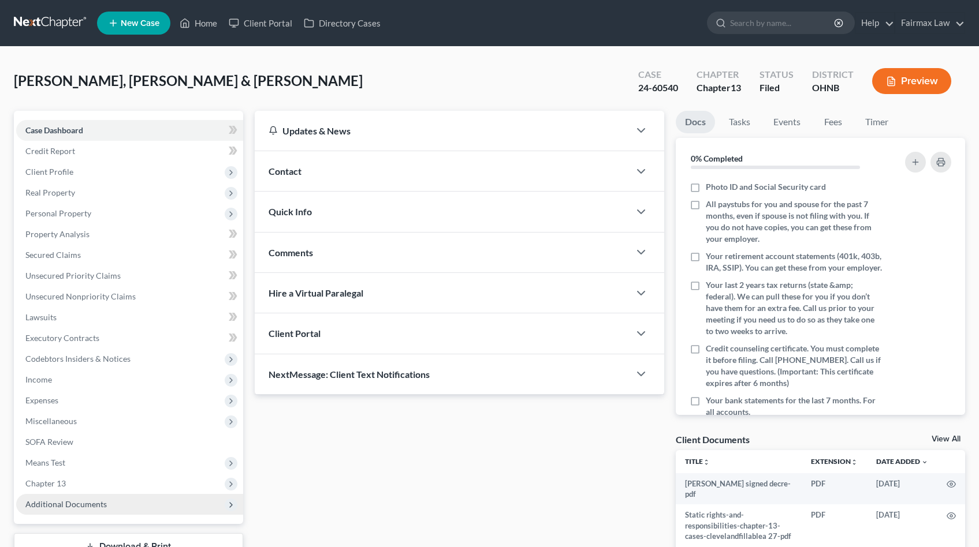
drag, startPoint x: 59, startPoint y: 506, endPoint x: 96, endPoint y: 498, distance: 38.4
click at [59, 506] on span "Additional Documents" at bounding box center [65, 504] width 81 height 10
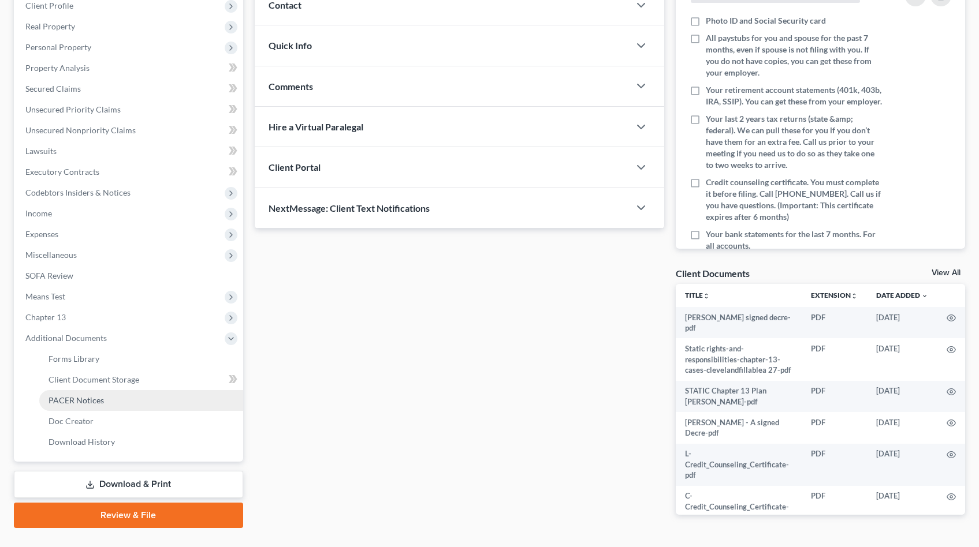
click at [103, 397] on link "PACER Notices" at bounding box center [141, 400] width 204 height 21
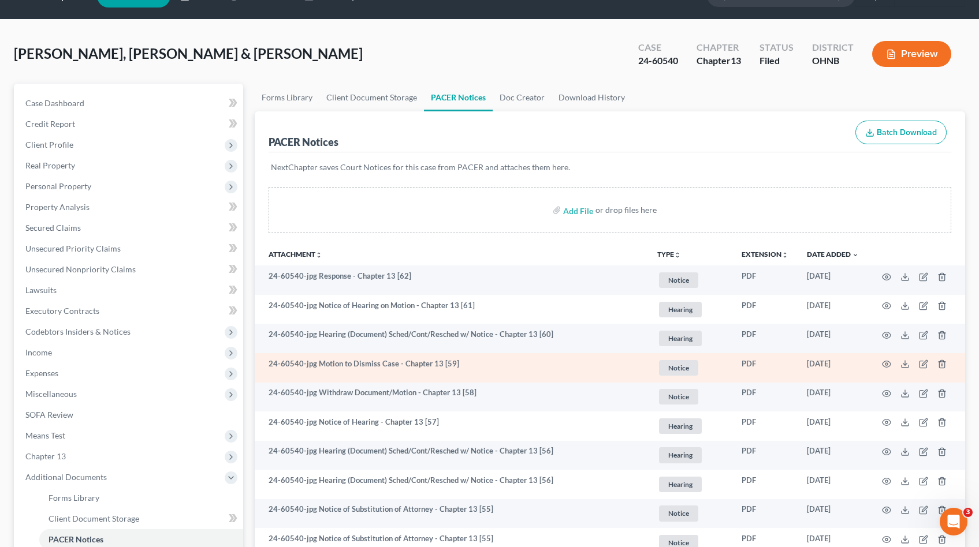
scroll to position [49, 0]
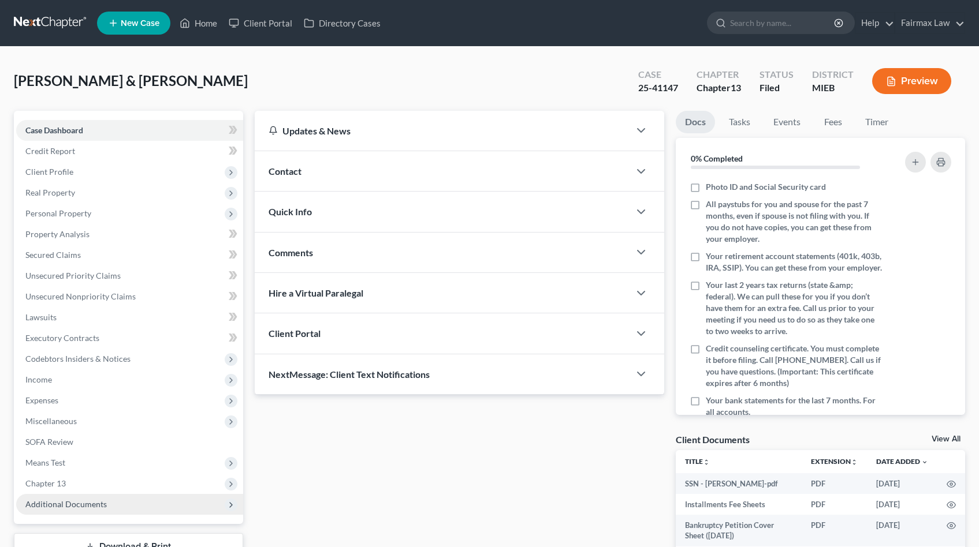
click at [111, 502] on span "Additional Documents" at bounding box center [129, 504] width 227 height 21
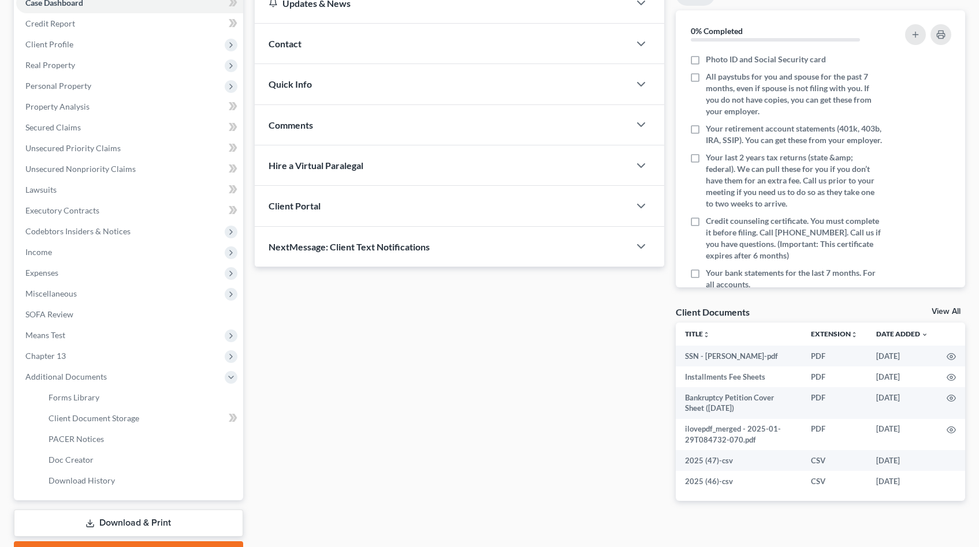
scroll to position [162, 0]
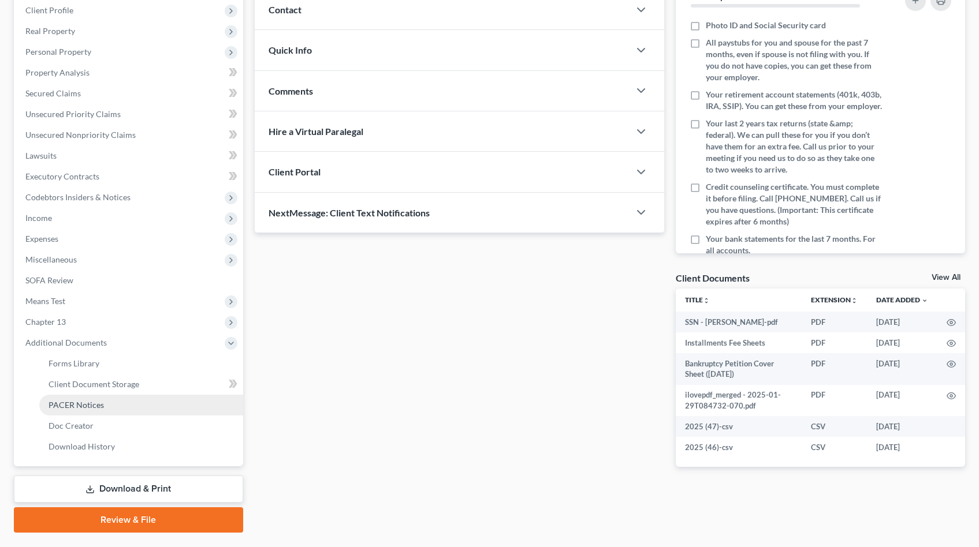
click at [93, 404] on span "PACER Notices" at bounding box center [76, 405] width 55 height 10
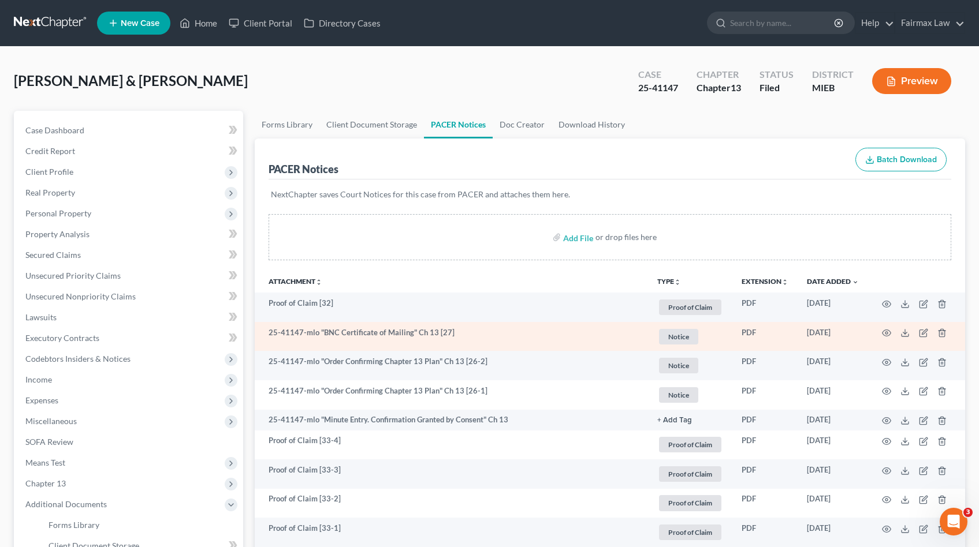
click at [570, 344] on td "25-41147-mlo "BNC Certificate of Mailing" Ch 13 [27]" at bounding box center [451, 336] width 393 height 29
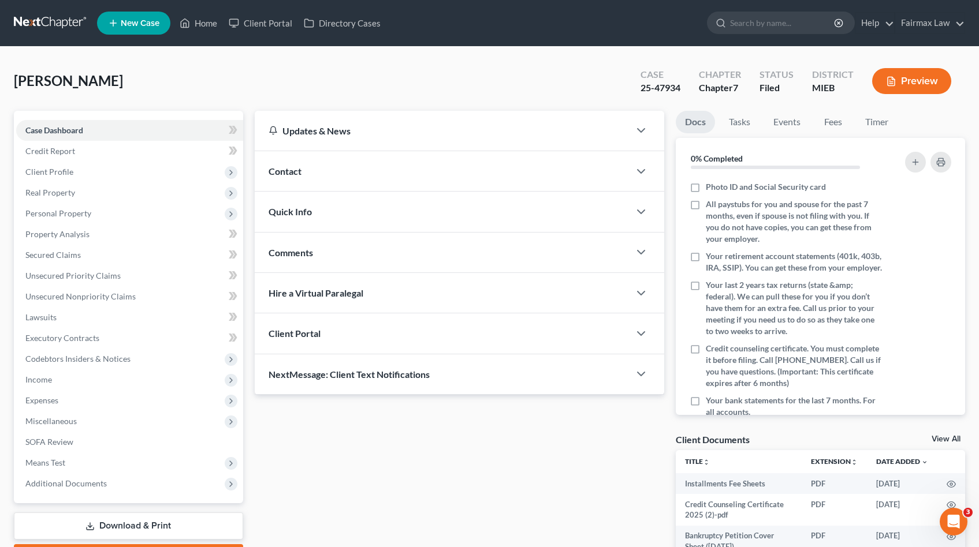
drag, startPoint x: 74, startPoint y: 486, endPoint x: 100, endPoint y: 501, distance: 30.3
click at [74, 486] on span "Additional Documents" at bounding box center [65, 484] width 81 height 10
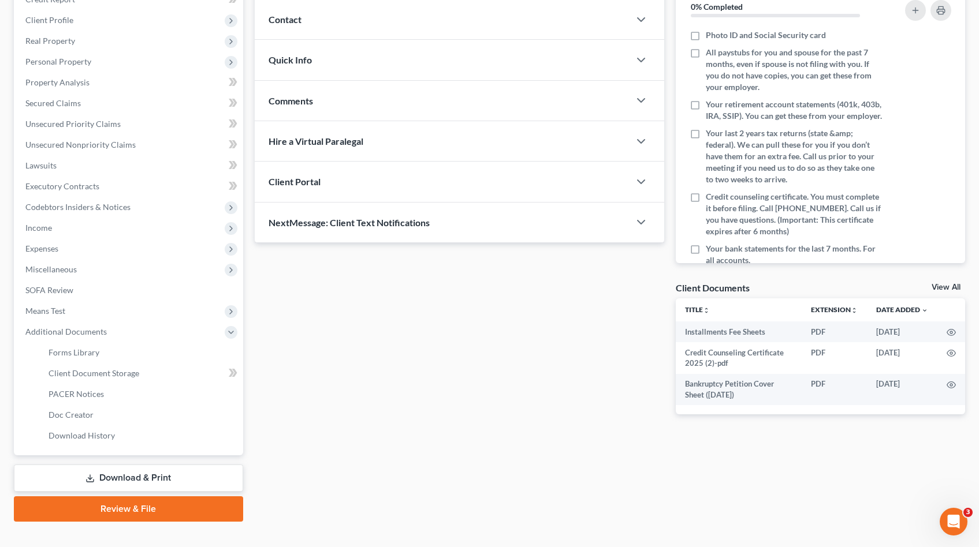
scroll to position [169, 0]
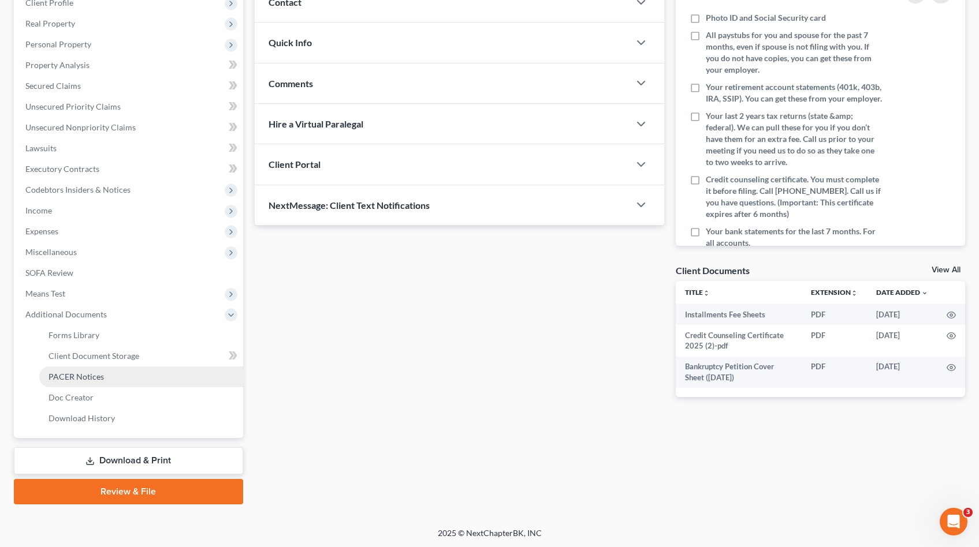
click at [85, 380] on span "PACER Notices" at bounding box center [76, 377] width 55 height 10
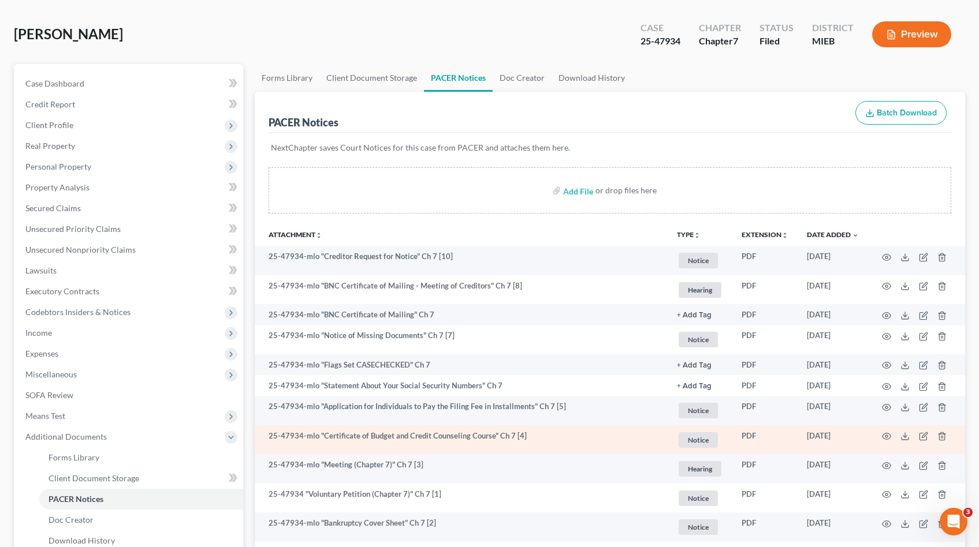
scroll to position [169, 0]
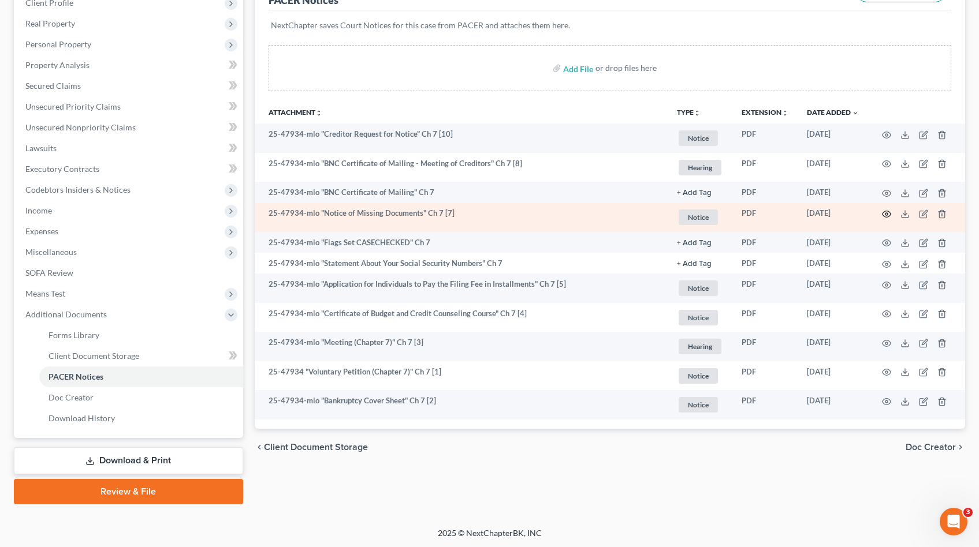
click at [890, 212] on icon "button" at bounding box center [886, 214] width 9 height 6
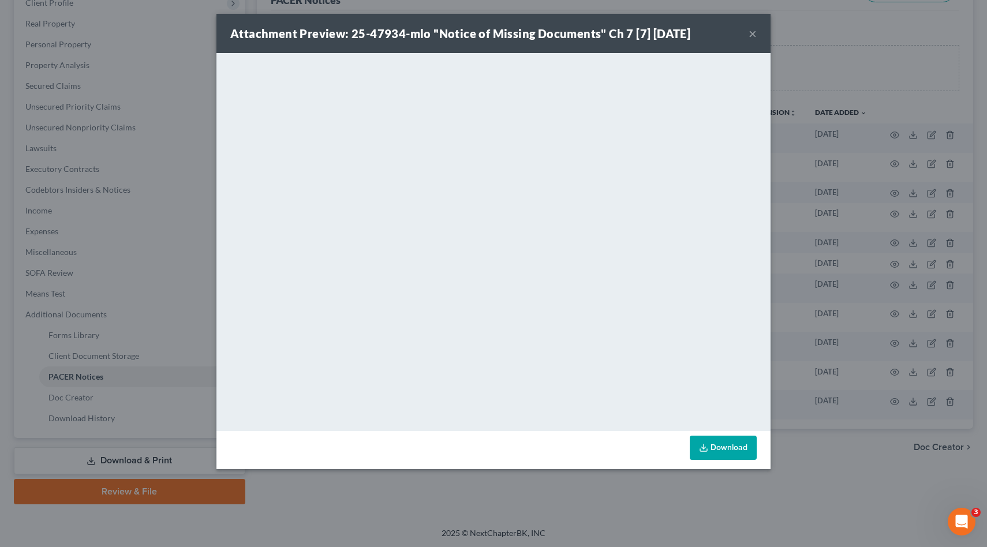
click at [817, 188] on div "Attachment Preview: 25-47934-mlo "Notice of Missing Documents" Ch 7 [7] [DATE] …" at bounding box center [493, 273] width 987 height 547
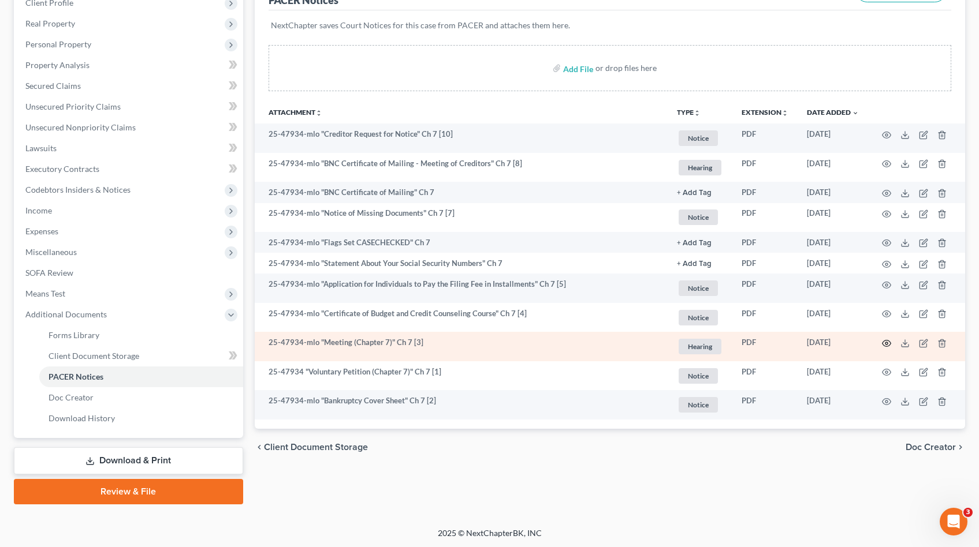
click at [882, 344] on icon "button" at bounding box center [886, 343] width 9 height 9
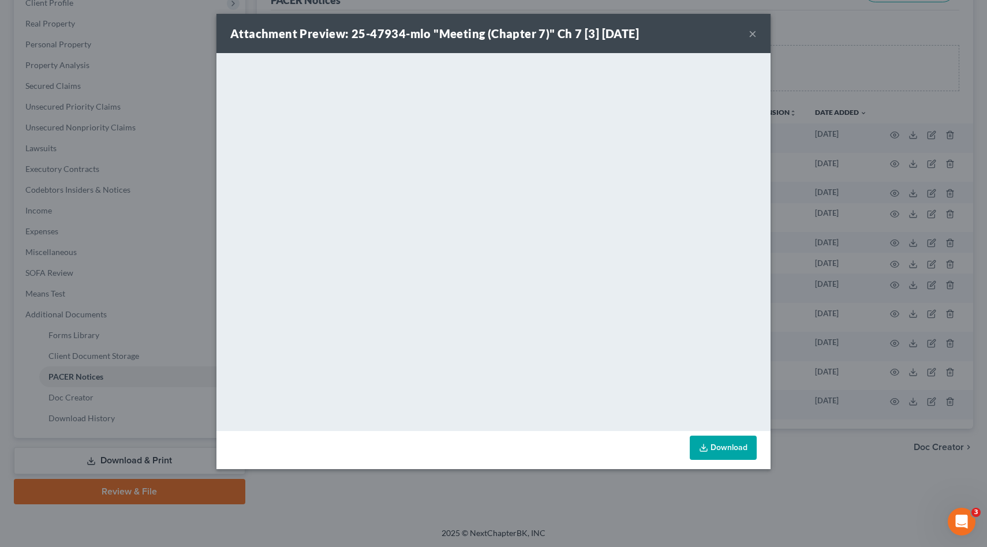
click at [881, 205] on div "Attachment Preview: 25-47934-mlo "Meeting (Chapter 7)" Ch 7 [3] [DATE] × <objec…" at bounding box center [493, 273] width 987 height 547
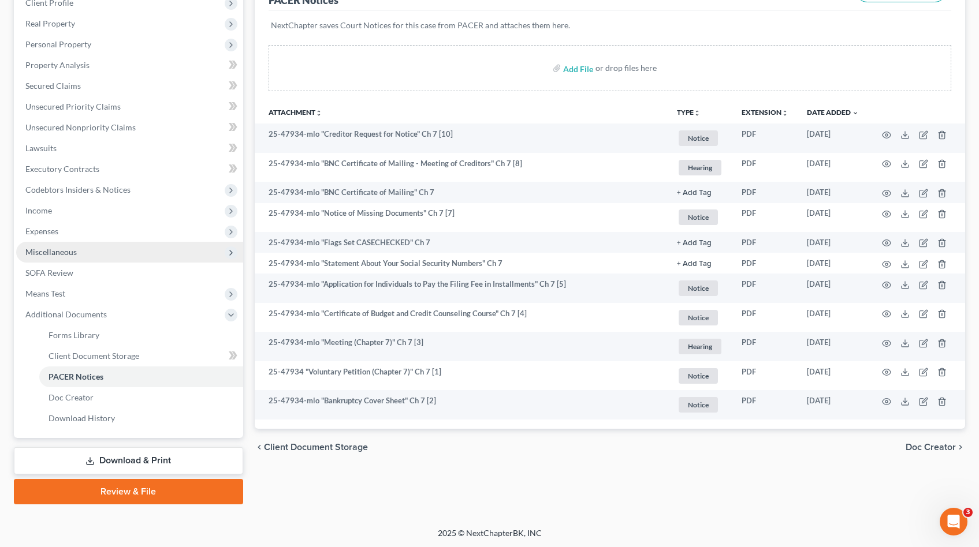
click at [70, 258] on span "Miscellaneous" at bounding box center [129, 252] width 227 height 21
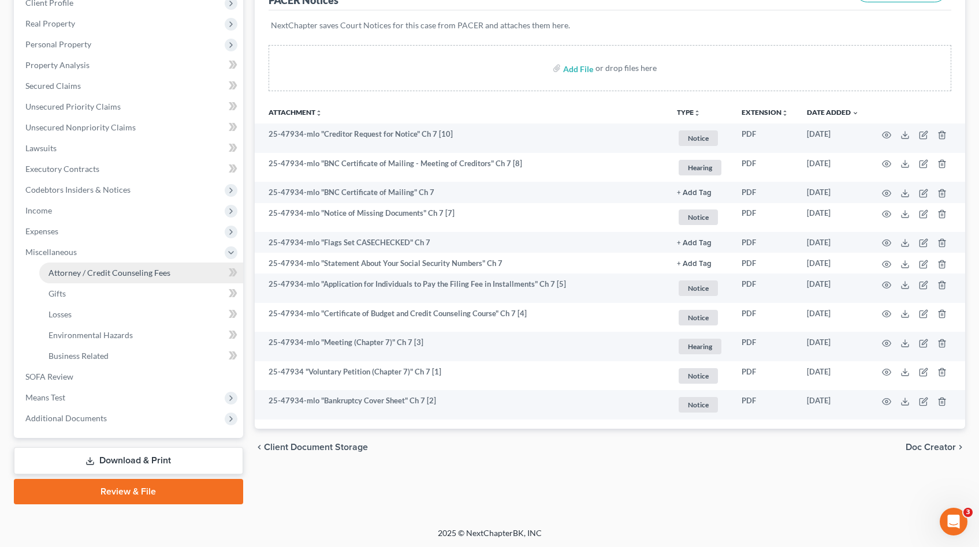
click at [91, 273] on span "Attorney / Credit Counseling Fees" at bounding box center [110, 273] width 122 height 10
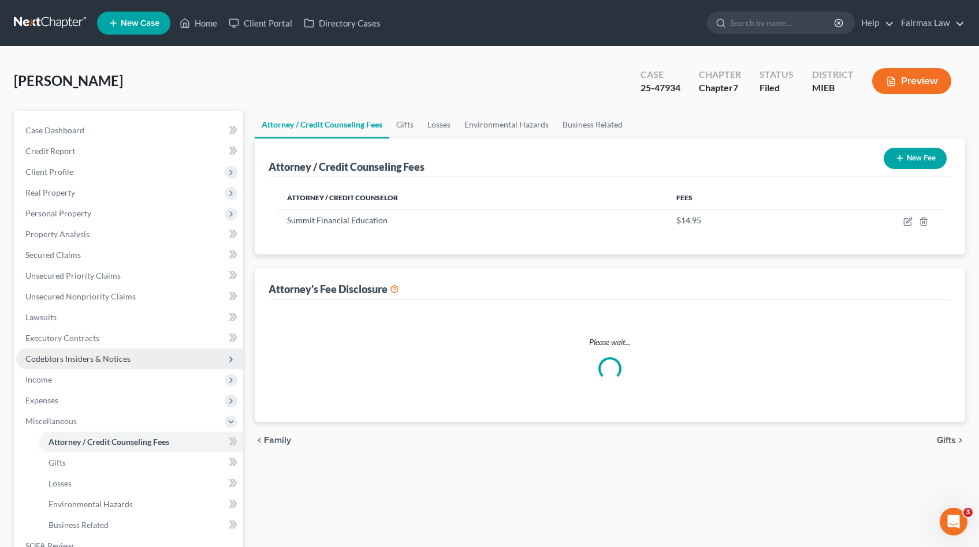
select select "2"
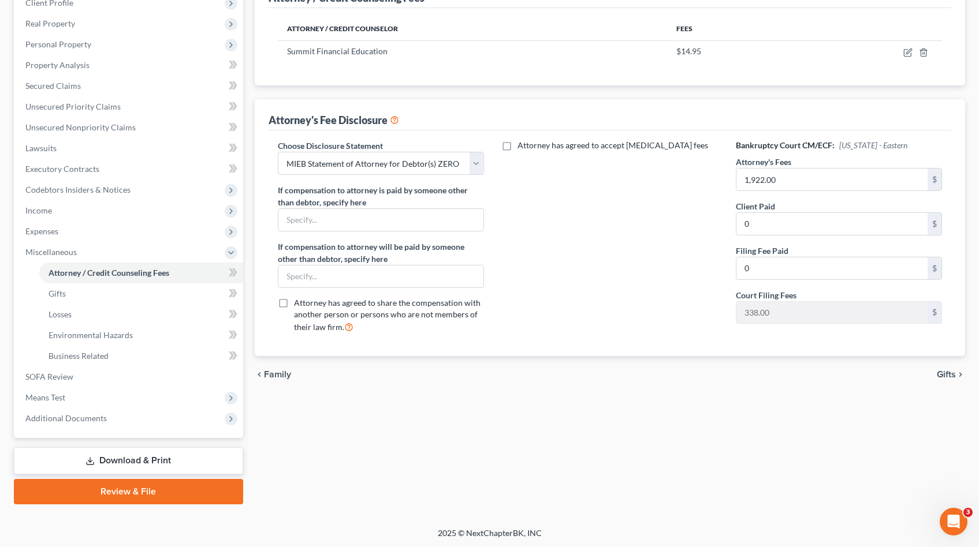
click at [125, 472] on link "Download & Print" at bounding box center [128, 460] width 229 height 27
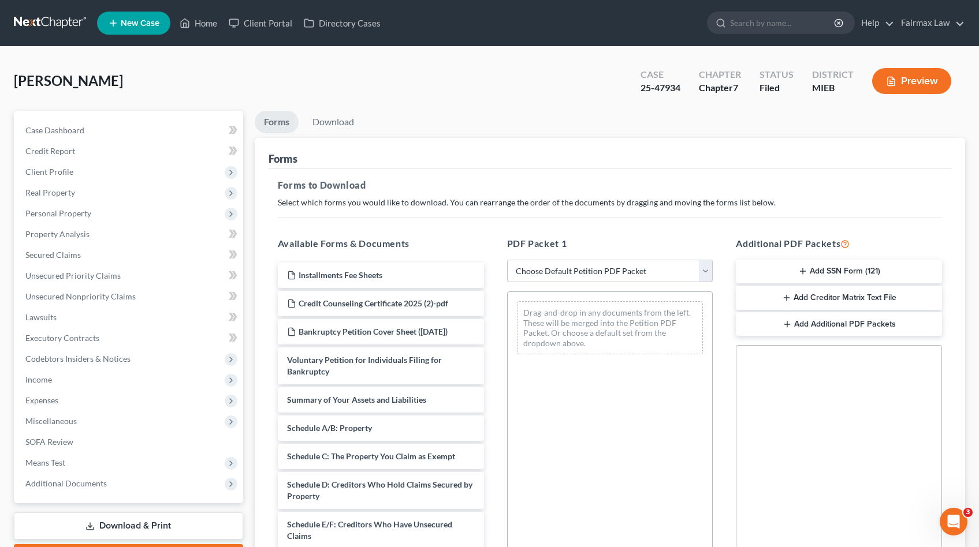
click at [585, 269] on select "Choose Default Petition PDF Packet Complete Bankruptcy Petition (all forms and …" at bounding box center [610, 271] width 206 height 23
select select "8"
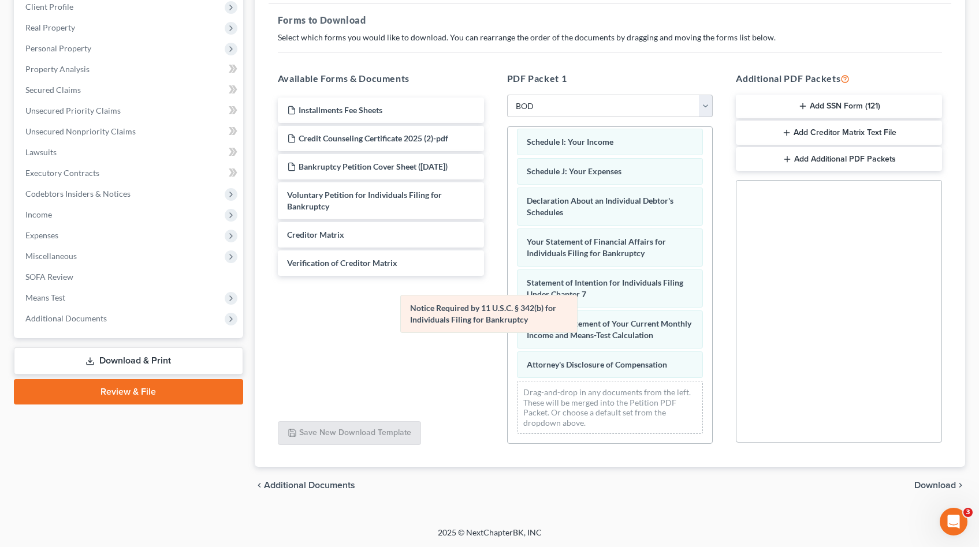
scroll to position [271, 0]
drag, startPoint x: 585, startPoint y: 327, endPoint x: 361, endPoint y: 293, distance: 225.9
click at [508, 293] on div "Notice Required by 11 U.S.C. § 342(b) for Individuals Filing for Bankruptcy Sum…" at bounding box center [610, 155] width 205 height 576
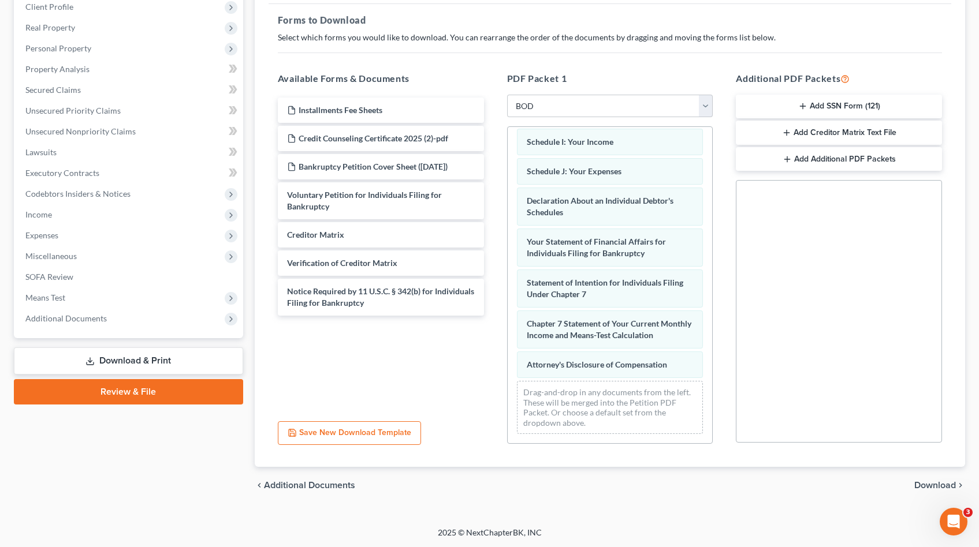
click at [942, 483] on span "Download" at bounding box center [935, 485] width 42 height 9
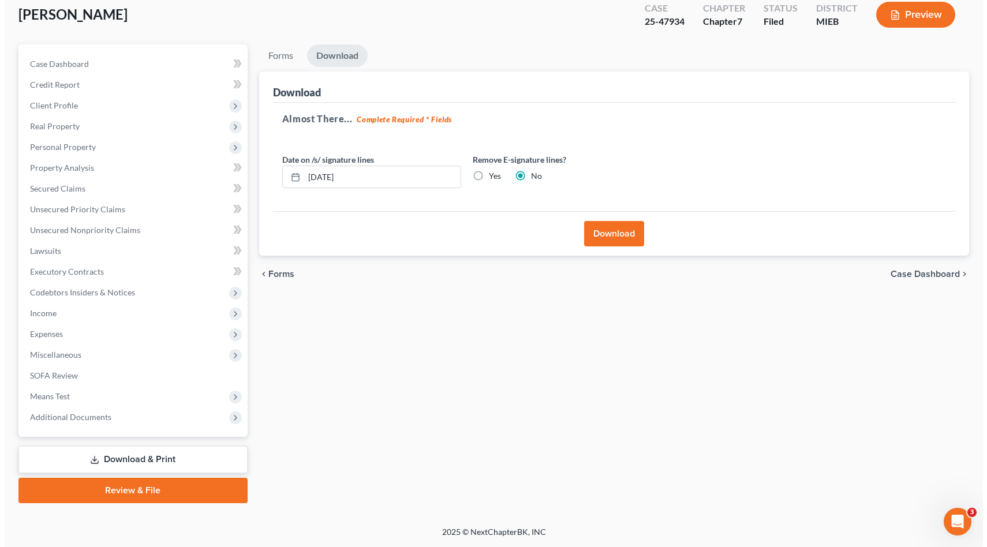
scroll to position [65, 0]
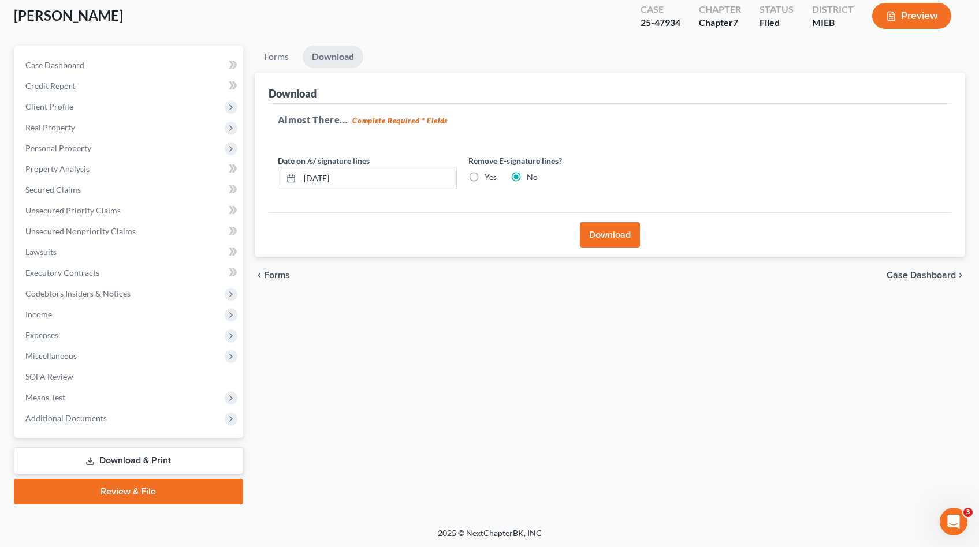
click at [609, 229] on button "Download" at bounding box center [610, 234] width 60 height 25
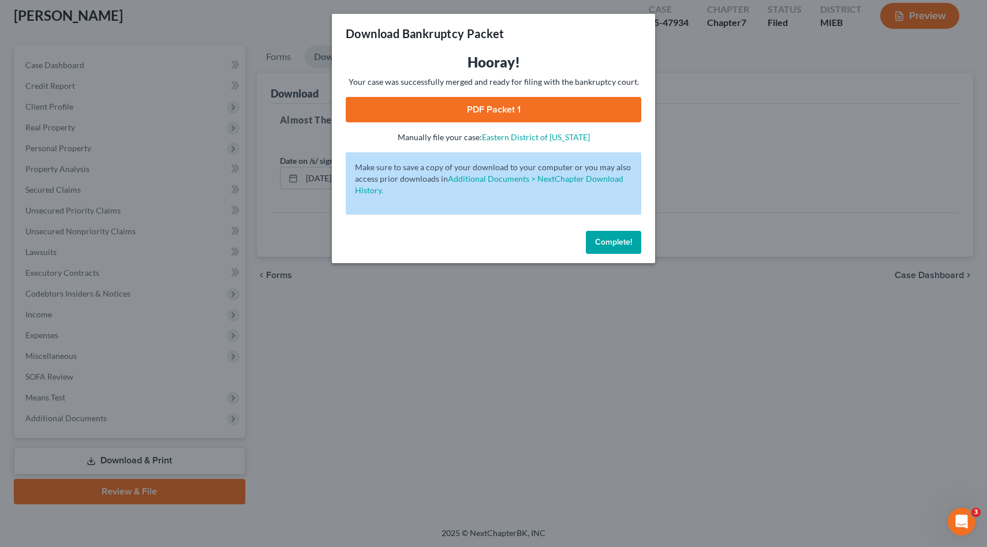
click at [581, 110] on link "PDF Packet 1" at bounding box center [494, 109] width 296 height 25
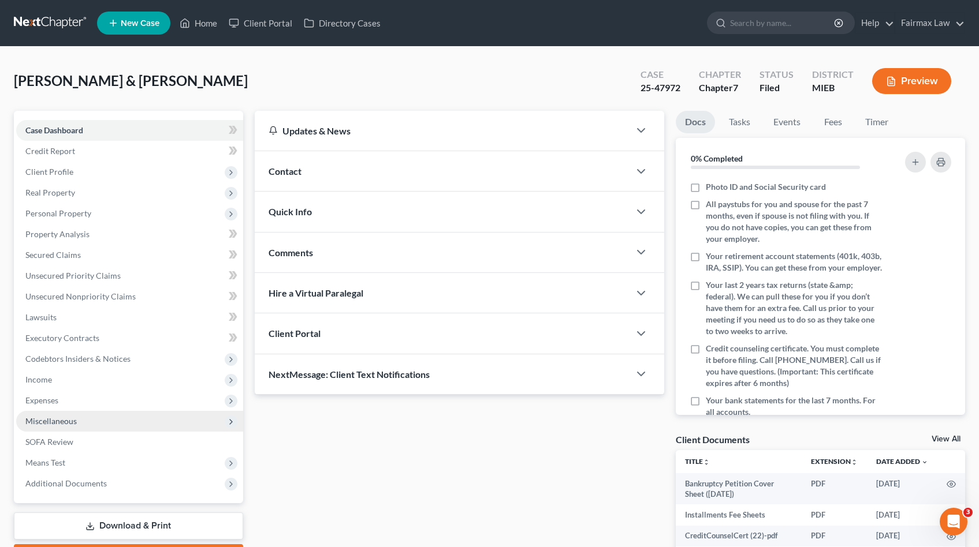
click at [67, 416] on span "Miscellaneous" at bounding box center [50, 421] width 51 height 10
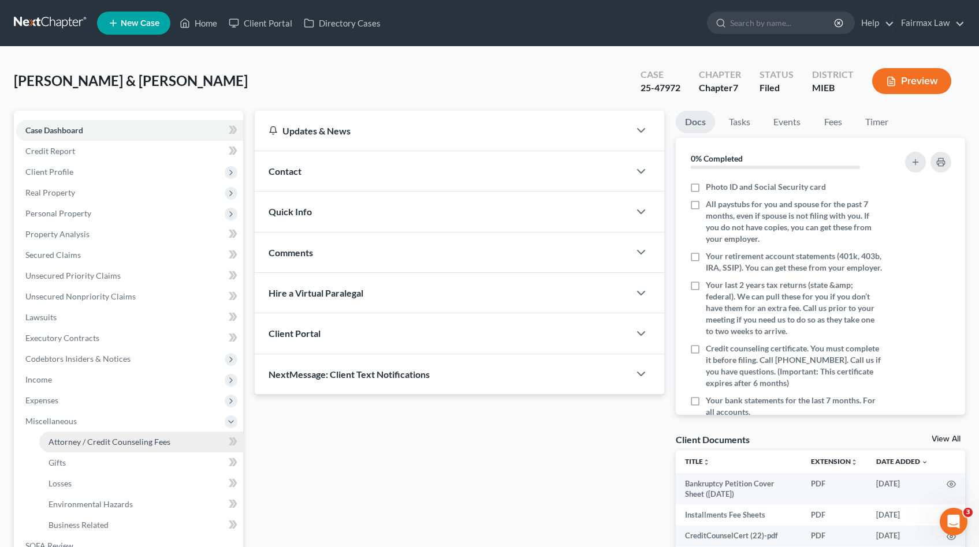
click at [92, 440] on span "Attorney / Credit Counseling Fees" at bounding box center [110, 442] width 122 height 10
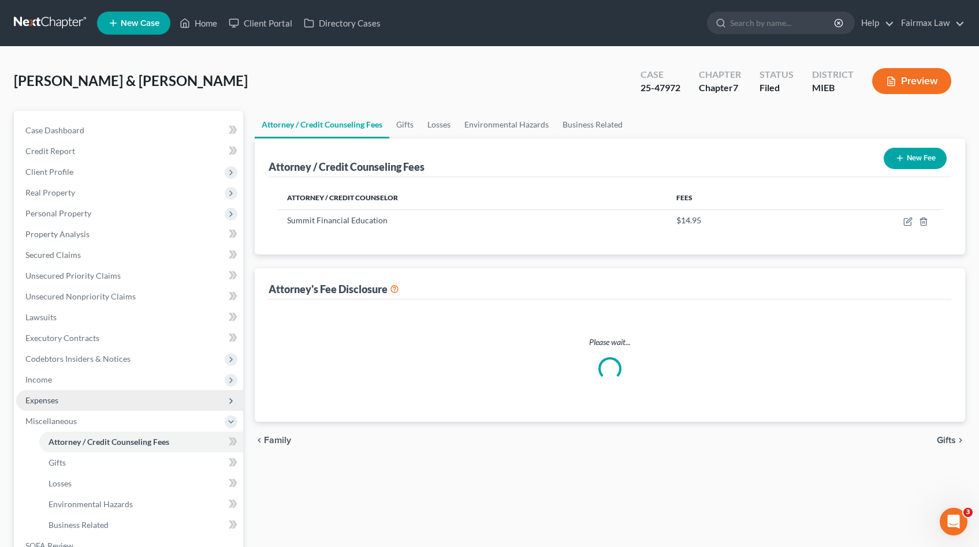
select select "2"
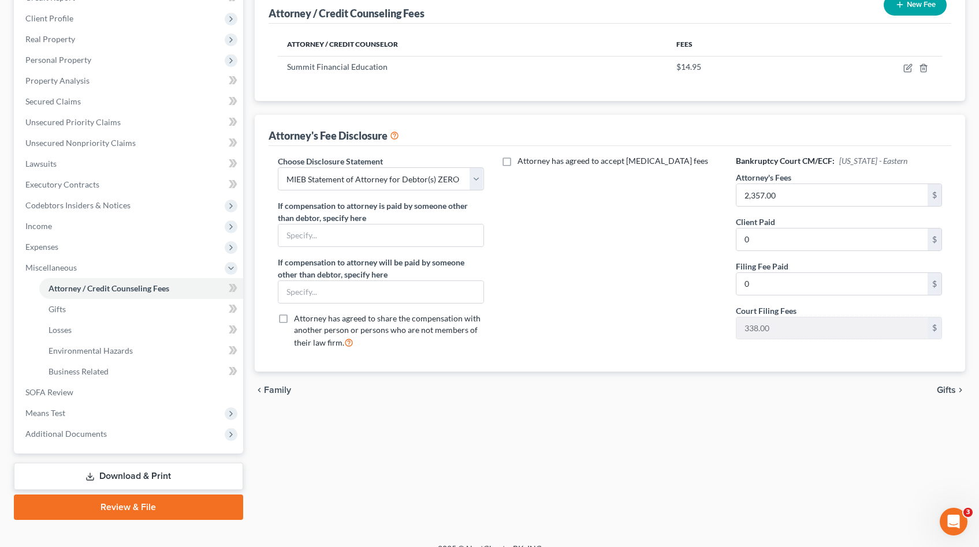
scroll to position [169, 0]
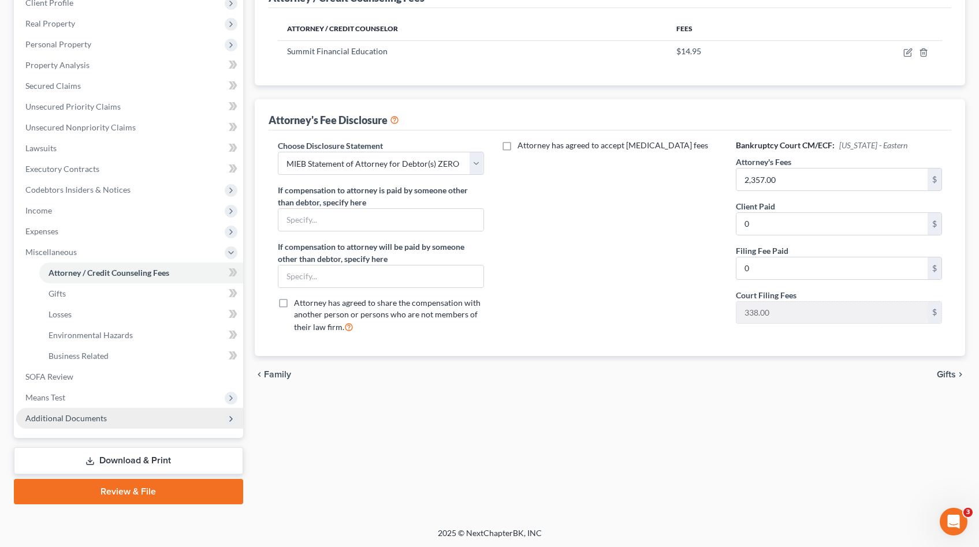
click at [93, 420] on span "Additional Documents" at bounding box center [65, 418] width 81 height 10
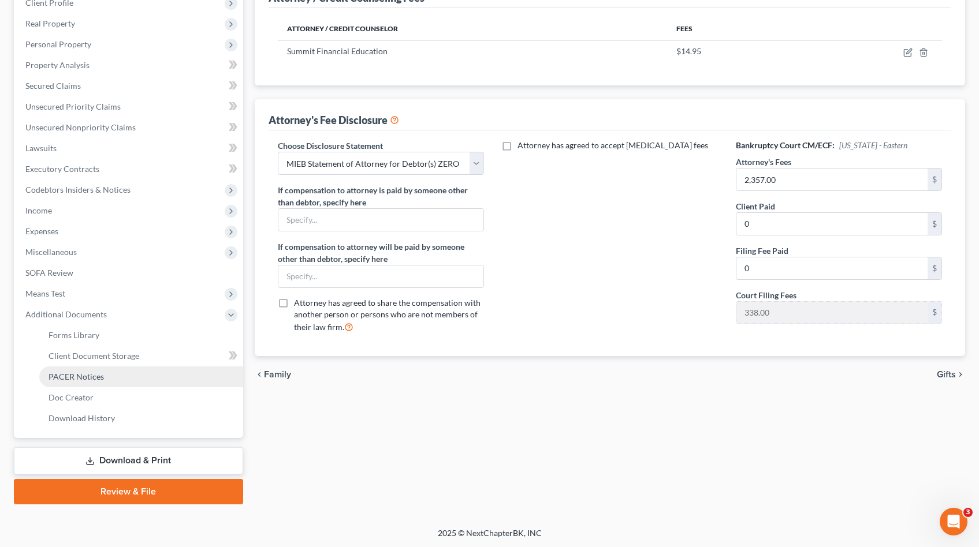
click at [102, 376] on link "PACER Notices" at bounding box center [141, 377] width 204 height 21
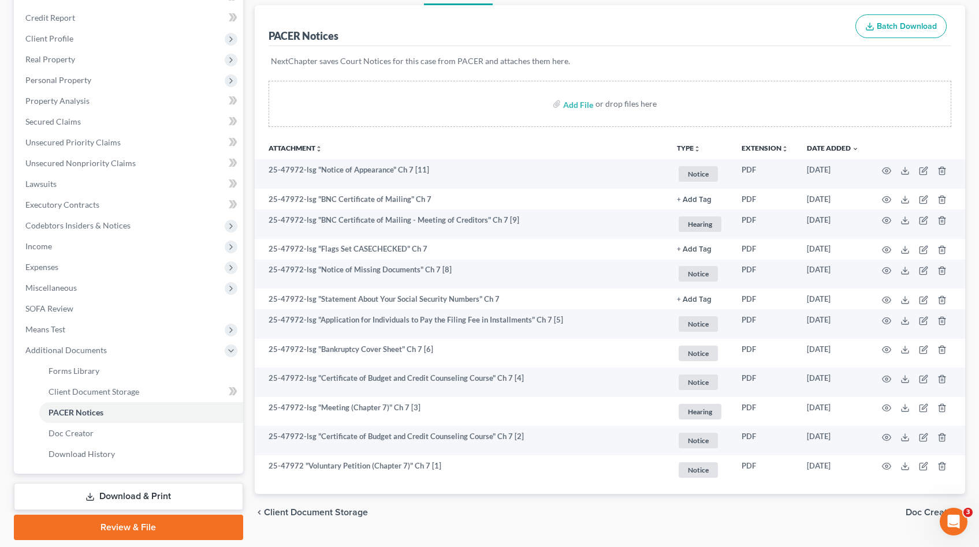
scroll to position [169, 0]
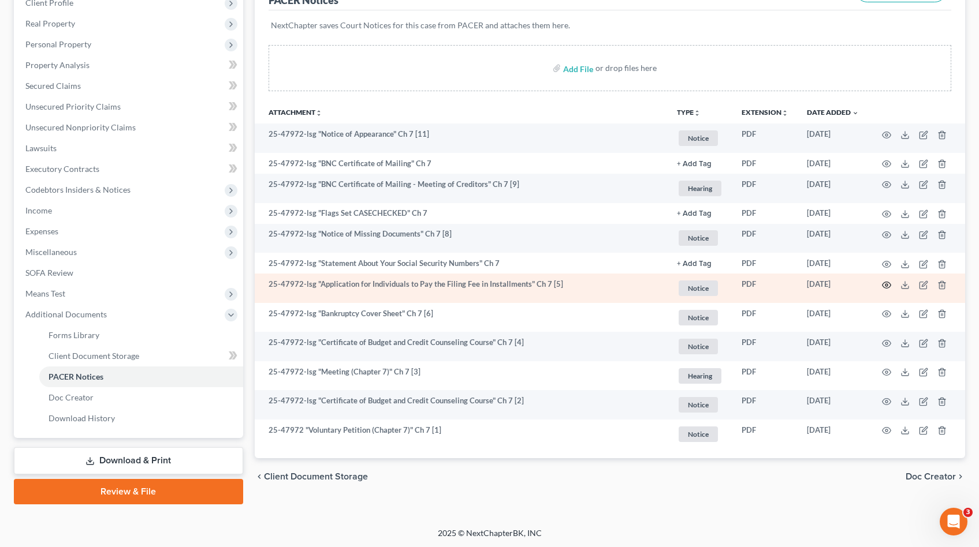
click at [886, 284] on icon "button" at bounding box center [886, 285] width 9 height 9
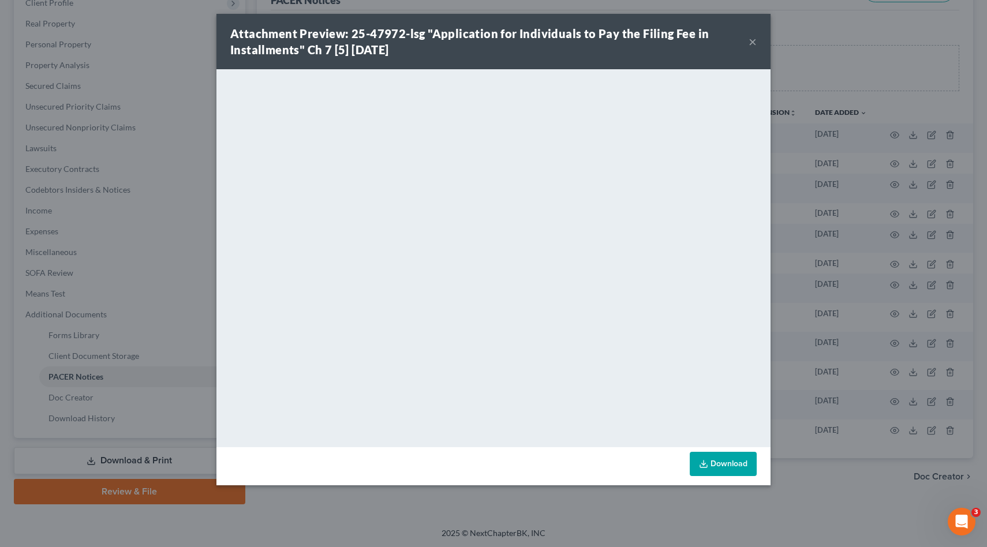
click at [860, 194] on div "Attachment Preview: 25-47972-lsg "Application for Individuals to Pay the Filing…" at bounding box center [493, 273] width 987 height 547
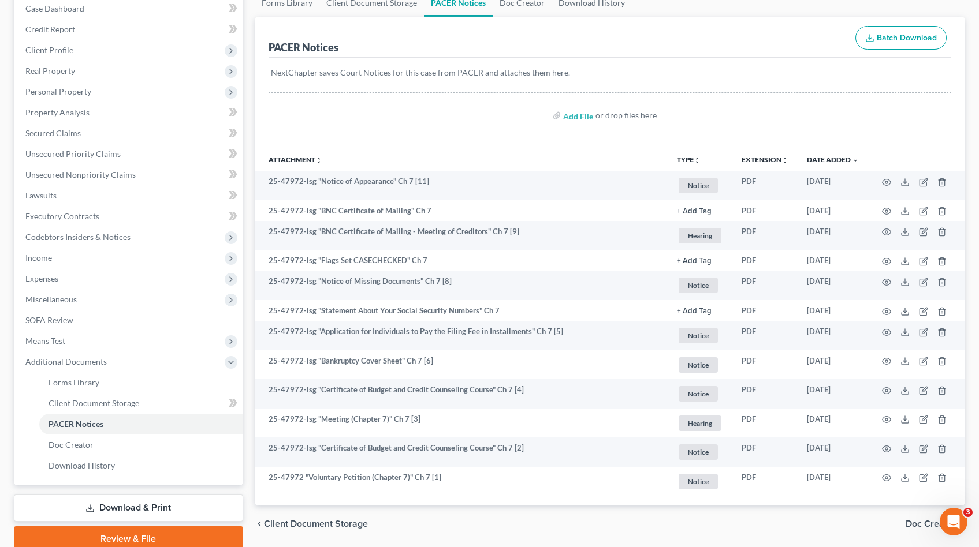
scroll to position [155, 0]
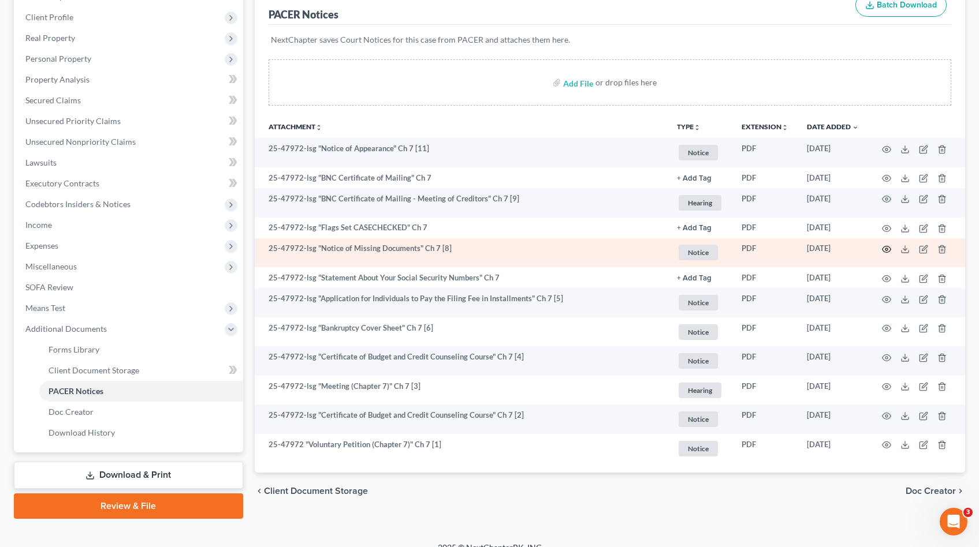
click at [882, 251] on icon "button" at bounding box center [886, 249] width 9 height 9
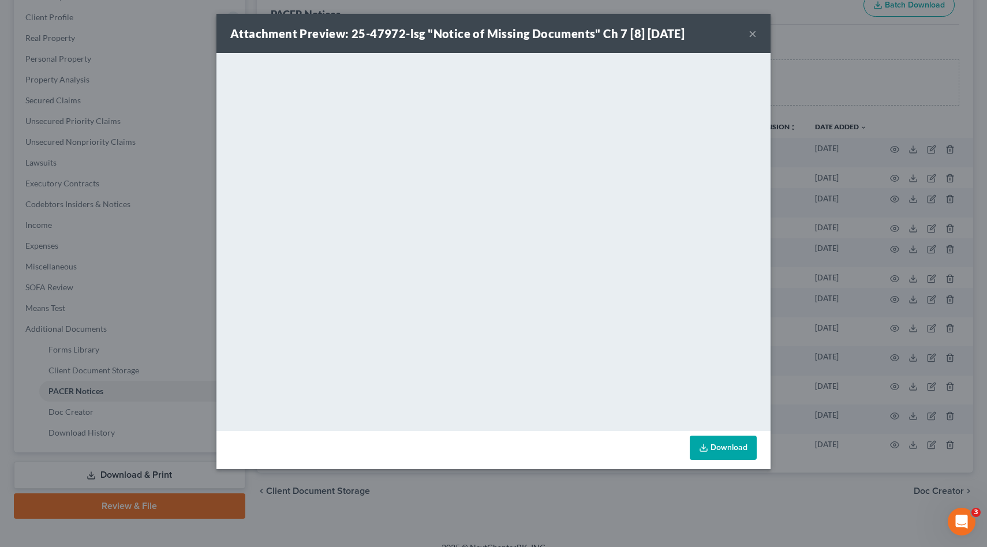
click at [839, 233] on div "Attachment Preview: 25-47972-lsg "Notice of Missing Documents" Ch 7 [8] 08/08/2…" at bounding box center [493, 273] width 987 height 547
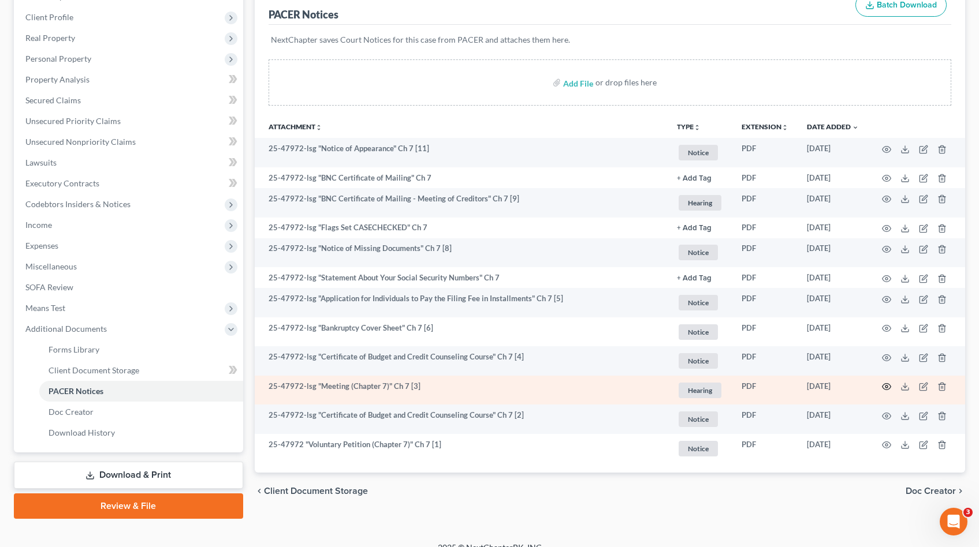
click at [887, 389] on icon "button" at bounding box center [886, 386] width 9 height 9
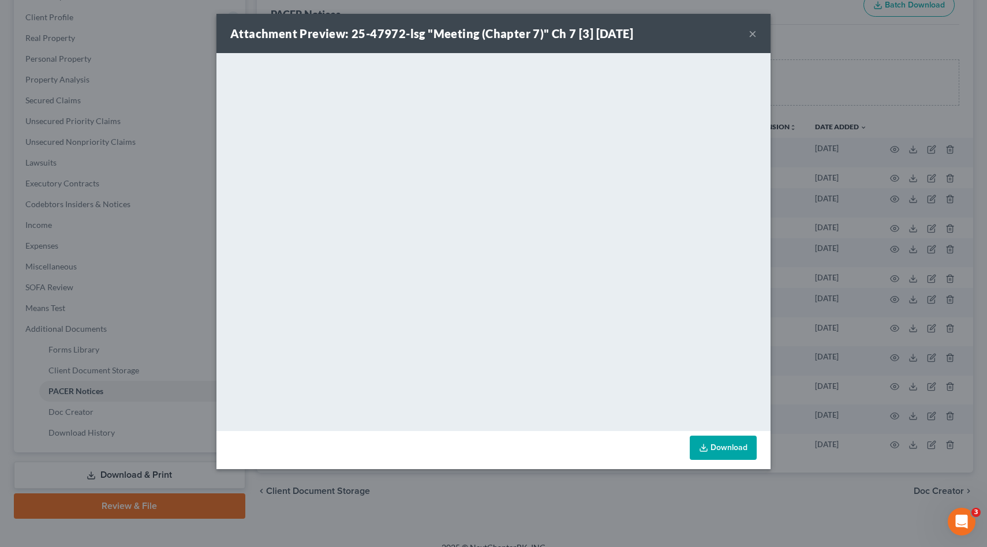
click at [811, 174] on div "Attachment Preview: 25-47972-lsg "Meeting (Chapter 7)" Ch 7 [3] 08/08/2025 × <o…" at bounding box center [493, 273] width 987 height 547
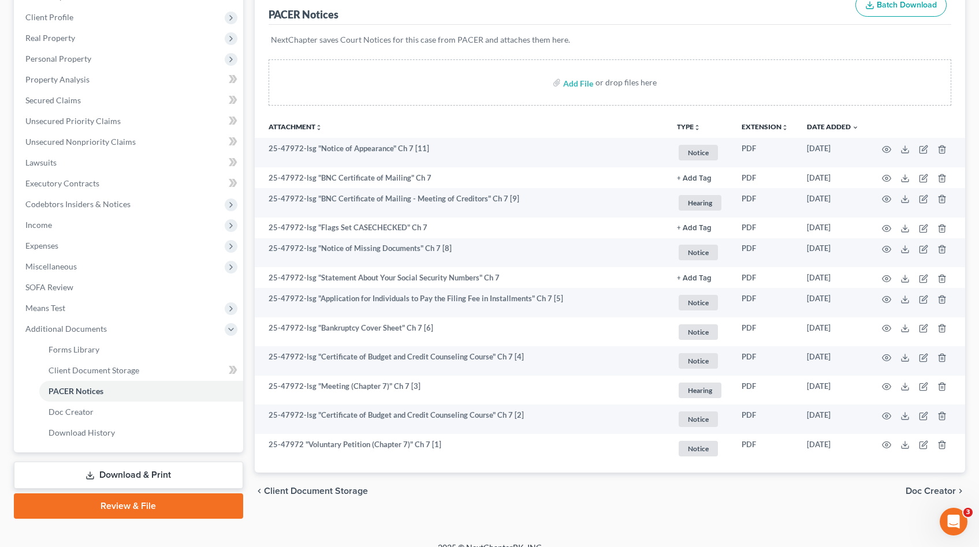
click at [90, 477] on icon at bounding box center [89, 475] width 9 height 9
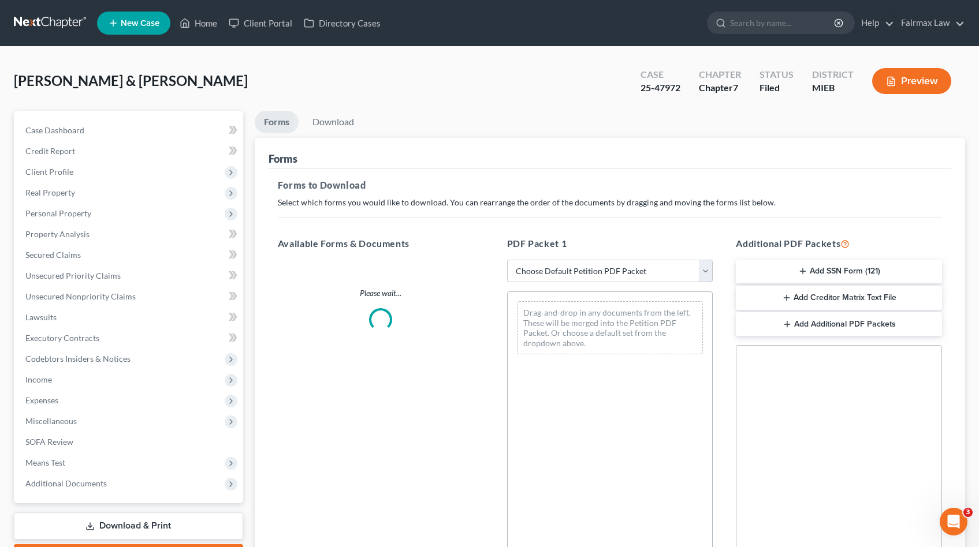
click at [599, 271] on select "Choose Default Petition PDF Packet Complete Bankruptcy Petition (all forms and …" at bounding box center [610, 271] width 206 height 23
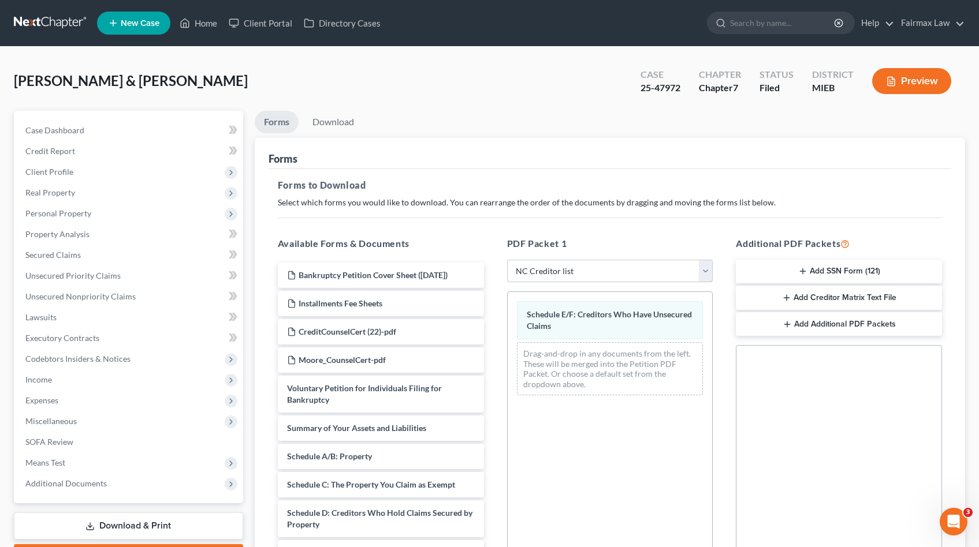
click at [569, 270] on select "Choose Default Petition PDF Packet Complete Bankruptcy Petition (all forms and …" at bounding box center [610, 271] width 206 height 23
select select "8"
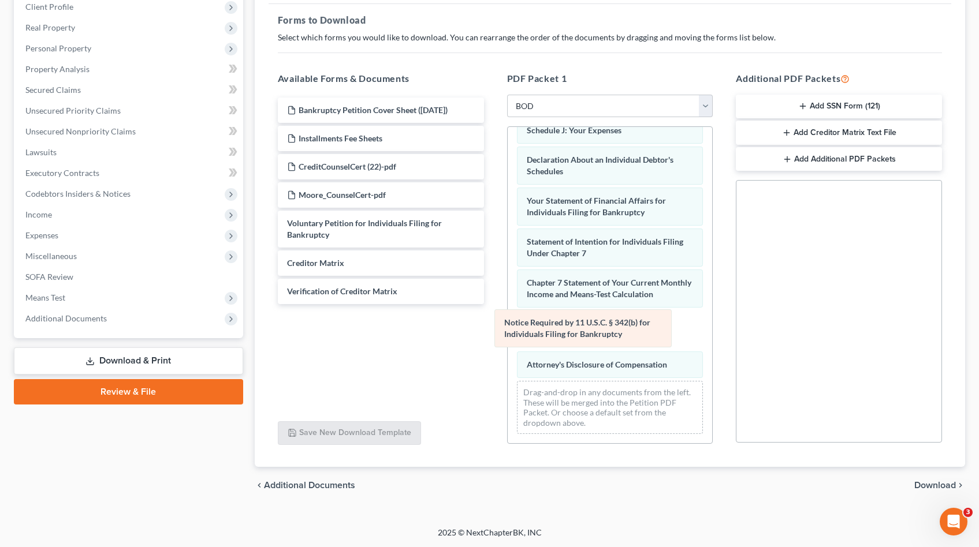
scroll to position [271, 0]
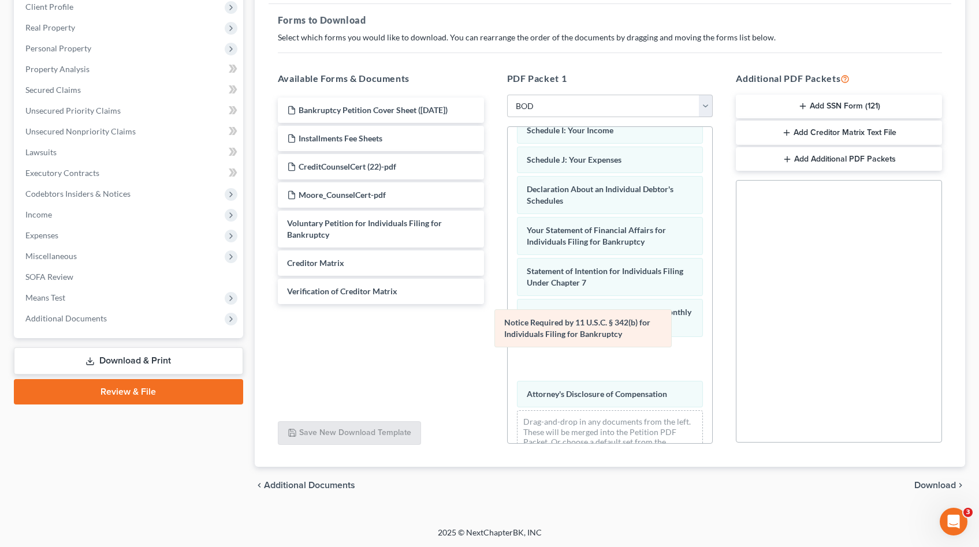
drag, startPoint x: 585, startPoint y: 328, endPoint x: 361, endPoint y: 312, distance: 224.6
click at [508, 312] on div "Notice Required by 11 U.S.C. § 342(b) for Individuals Filing for Bankruptcy Sum…" at bounding box center [610, 164] width 205 height 617
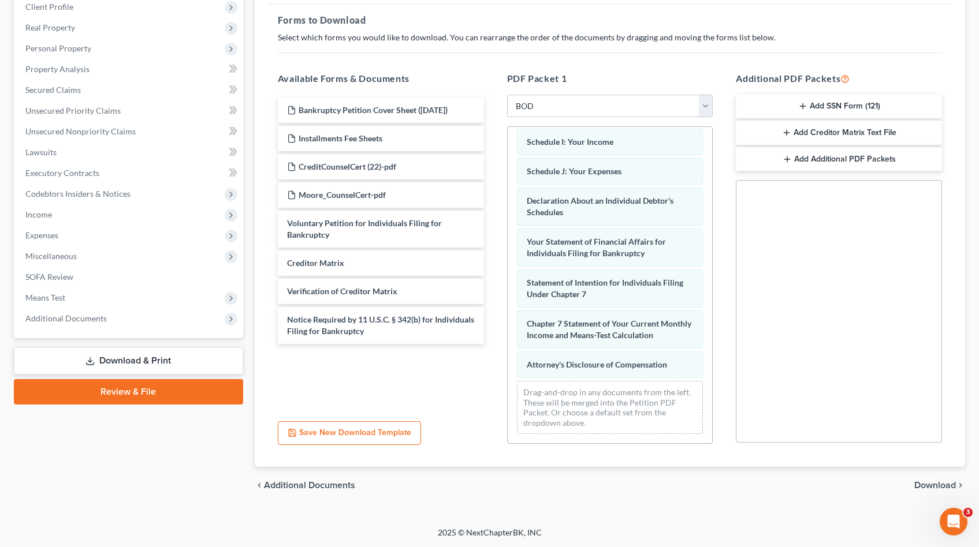
click at [935, 488] on span "Download" at bounding box center [935, 485] width 42 height 9
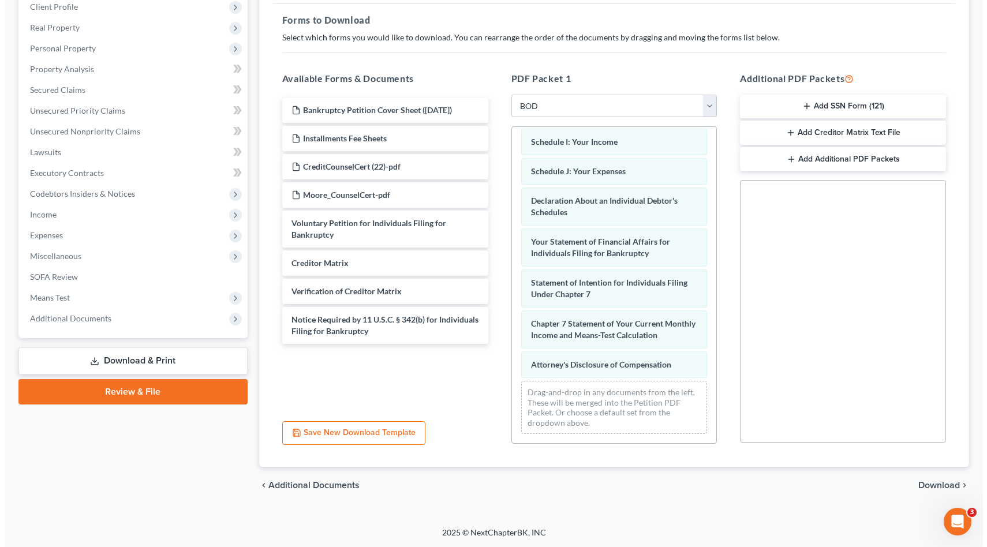
scroll to position [65, 0]
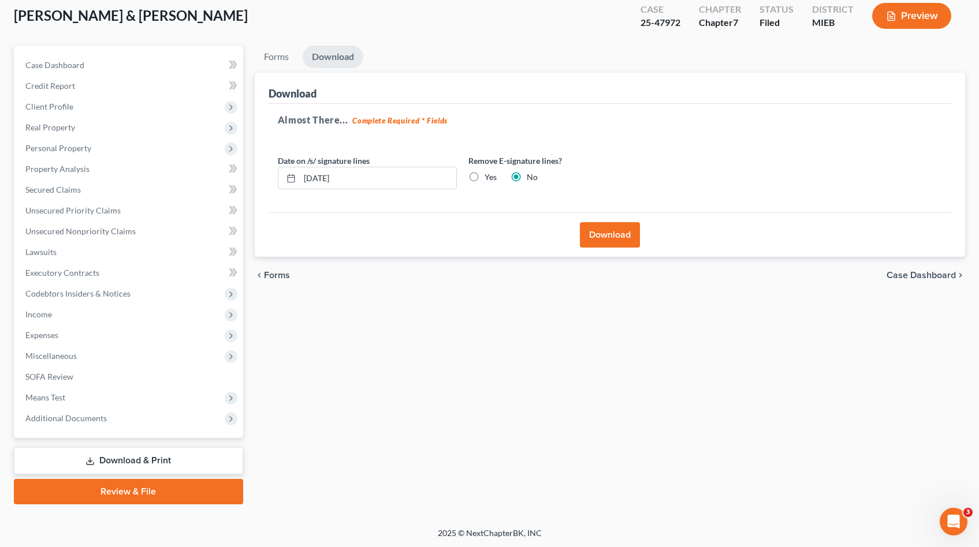
click at [598, 233] on button "Download" at bounding box center [610, 234] width 60 height 25
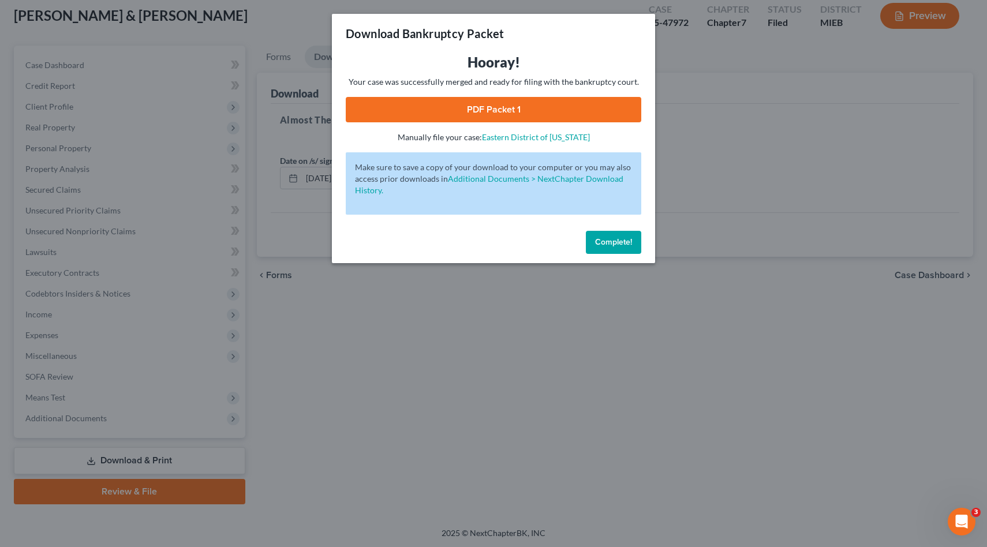
click at [556, 117] on link "PDF Packet 1" at bounding box center [494, 109] width 296 height 25
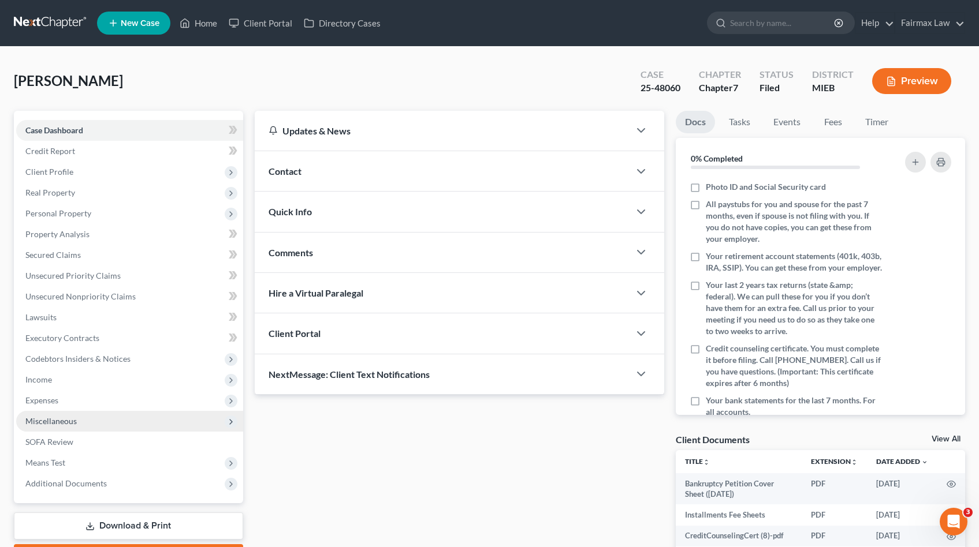
click at [72, 427] on span "Miscellaneous" at bounding box center [129, 421] width 227 height 21
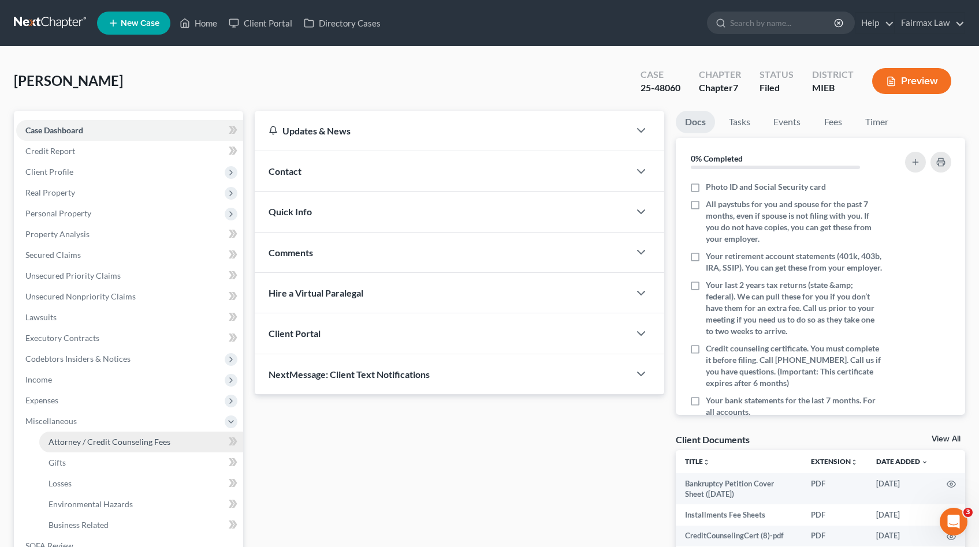
drag, startPoint x: 93, startPoint y: 440, endPoint x: 96, endPoint y: 435, distance: 6.2
click at [92, 440] on span "Attorney / Credit Counseling Fees" at bounding box center [110, 442] width 122 height 10
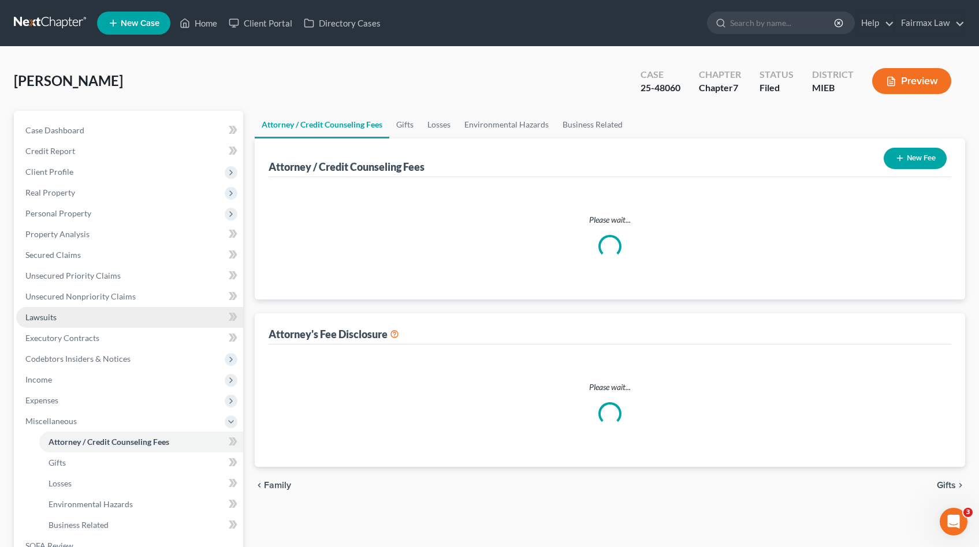
select select "2"
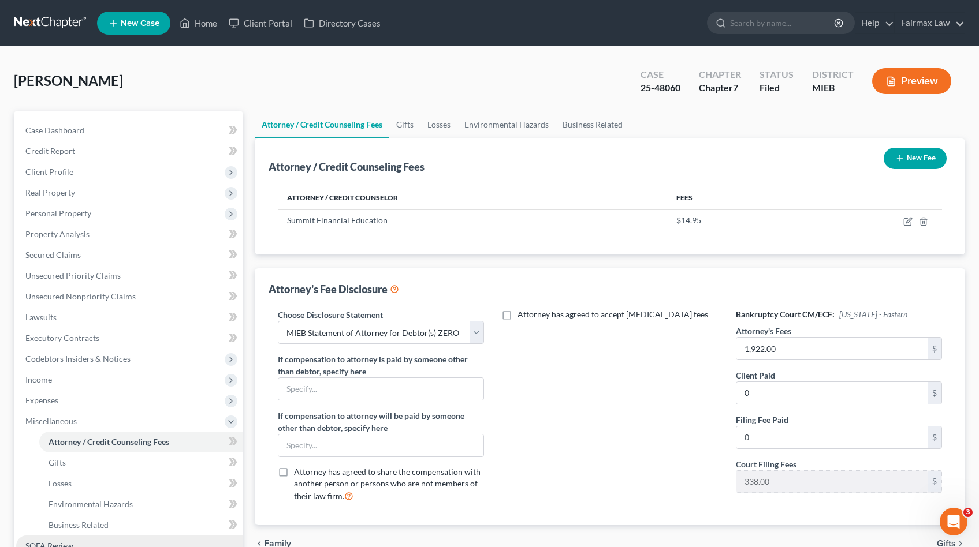
scroll to position [169, 0]
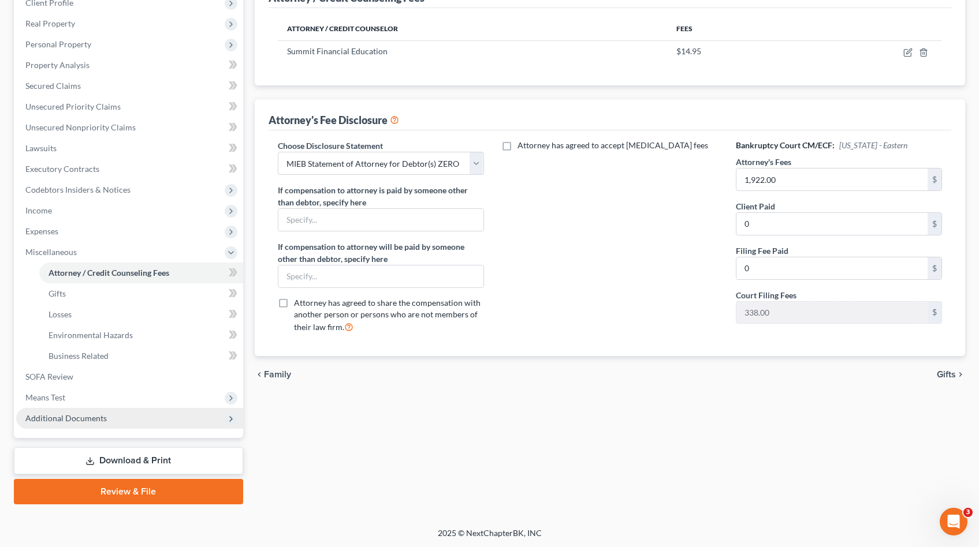
click at [79, 426] on span "Additional Documents" at bounding box center [129, 418] width 227 height 21
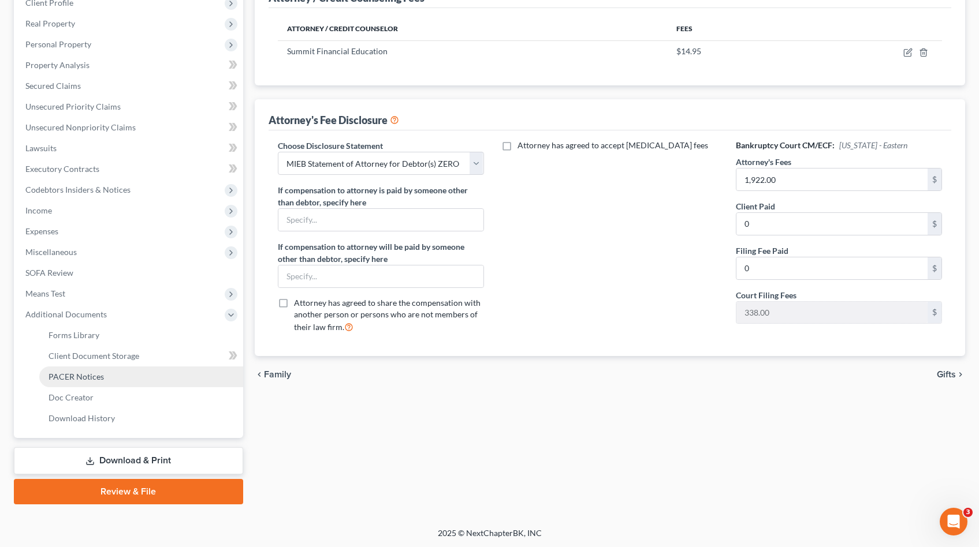
click at [72, 378] on span "PACER Notices" at bounding box center [76, 377] width 55 height 10
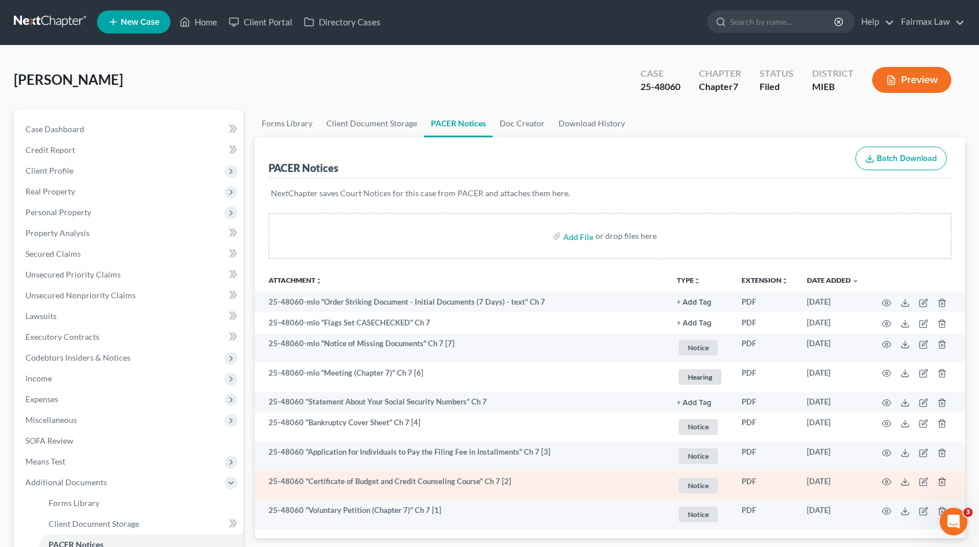
scroll to position [141, 0]
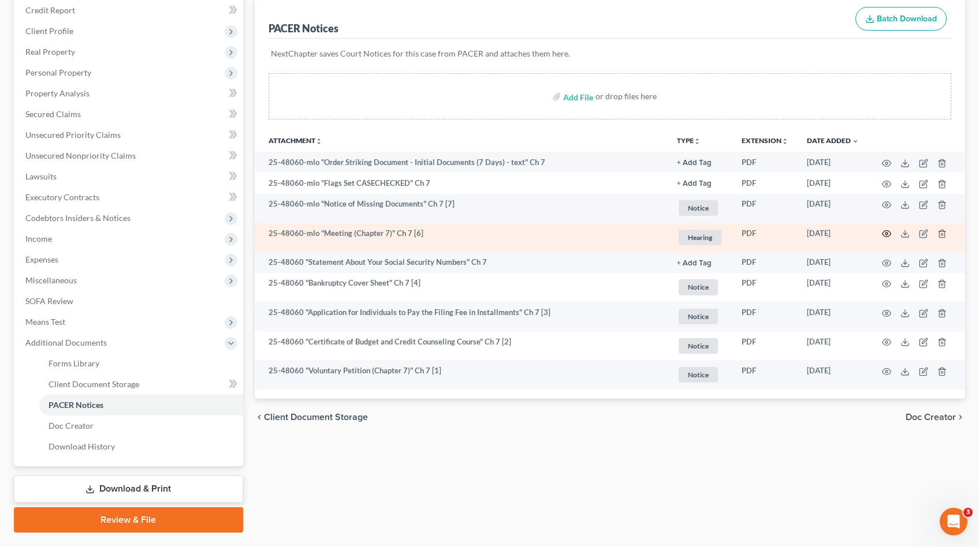
click at [886, 231] on icon "button" at bounding box center [886, 233] width 9 height 9
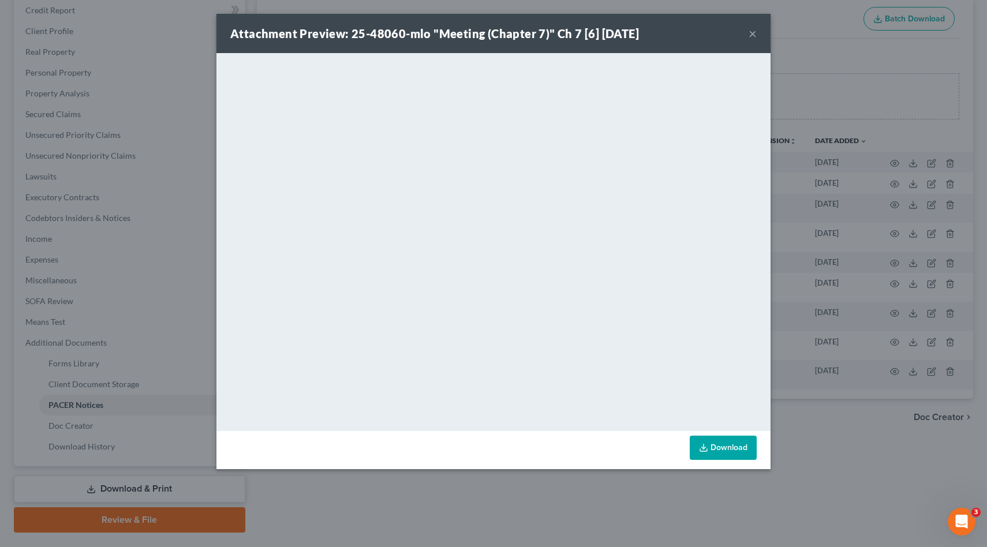
click at [841, 214] on div "Attachment Preview: 25-48060-mlo "Meeting (Chapter 7)" Ch 7 [6] 08/11/2025 × <o…" at bounding box center [493, 273] width 987 height 547
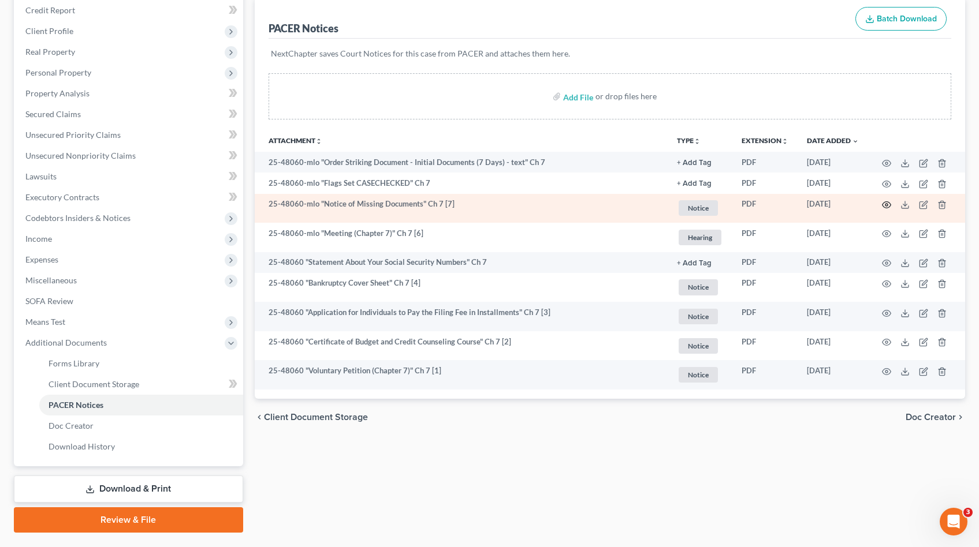
click at [887, 206] on icon "button" at bounding box center [886, 204] width 9 height 9
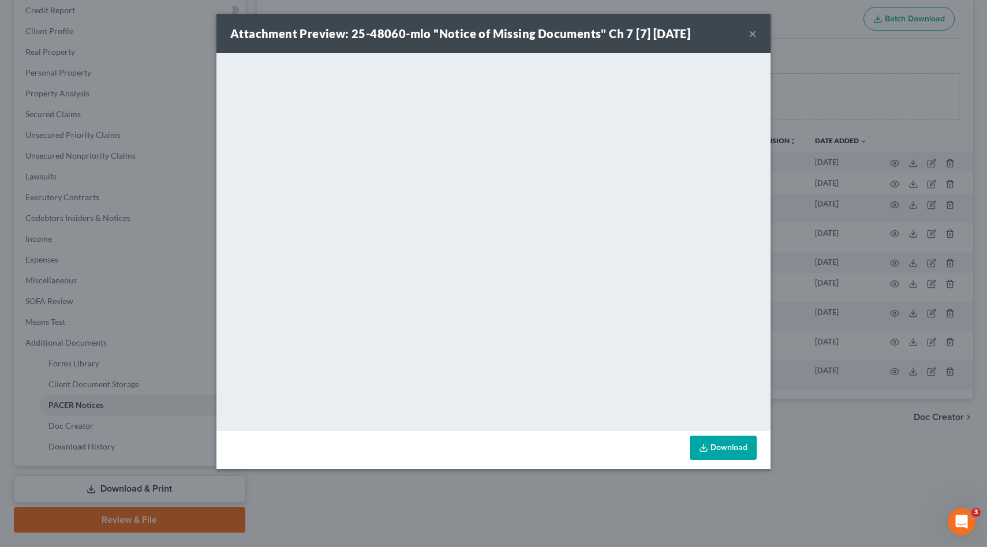
click at [813, 119] on div "Attachment Preview: 25-48060-mlo "Notice of Missing Documents" Ch 7 [7] 08/12/2…" at bounding box center [493, 273] width 987 height 547
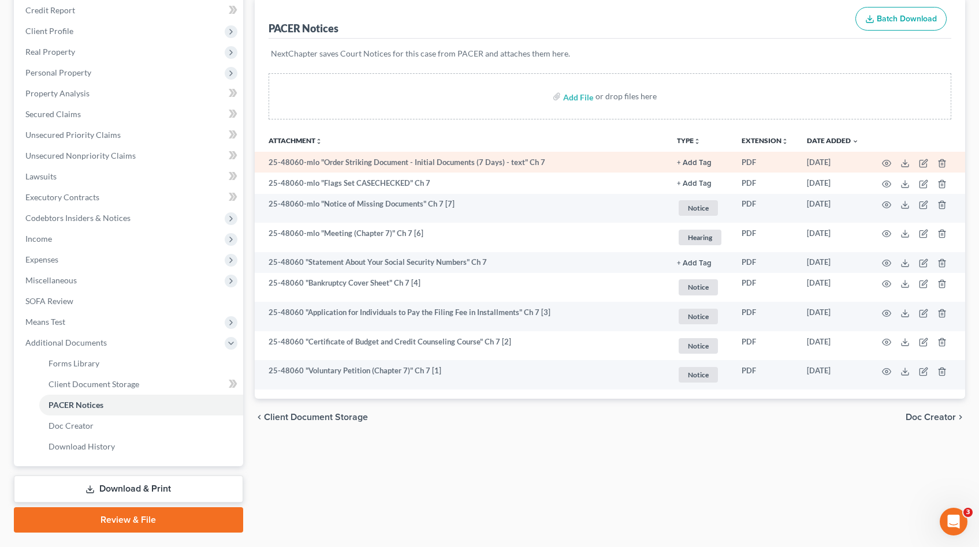
click at [891, 166] on td at bounding box center [916, 162] width 97 height 21
click at [889, 163] on icon "button" at bounding box center [886, 163] width 9 height 9
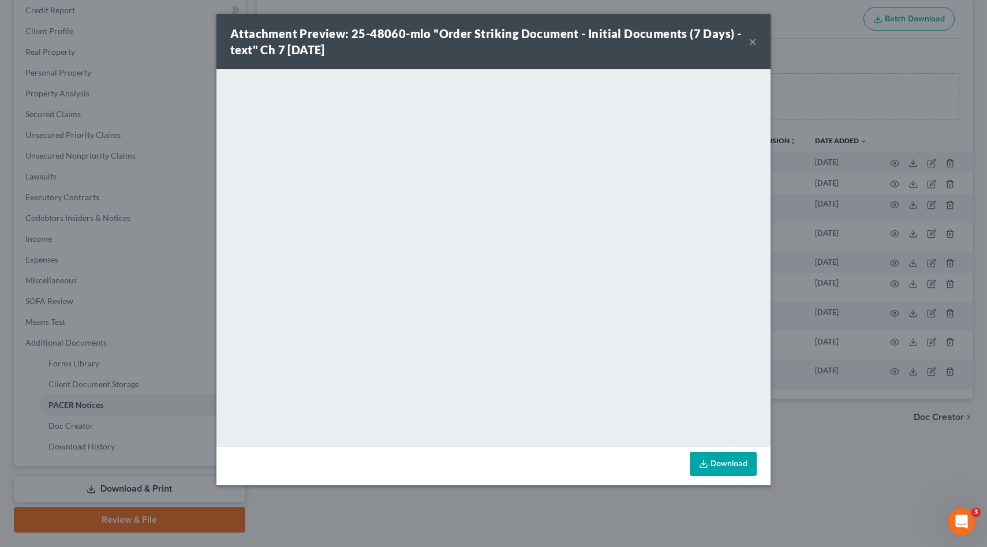
click at [873, 234] on div "Attachment Preview: 25-48060-mlo "Order Striking Document - Initial Documents (…" at bounding box center [493, 273] width 987 height 547
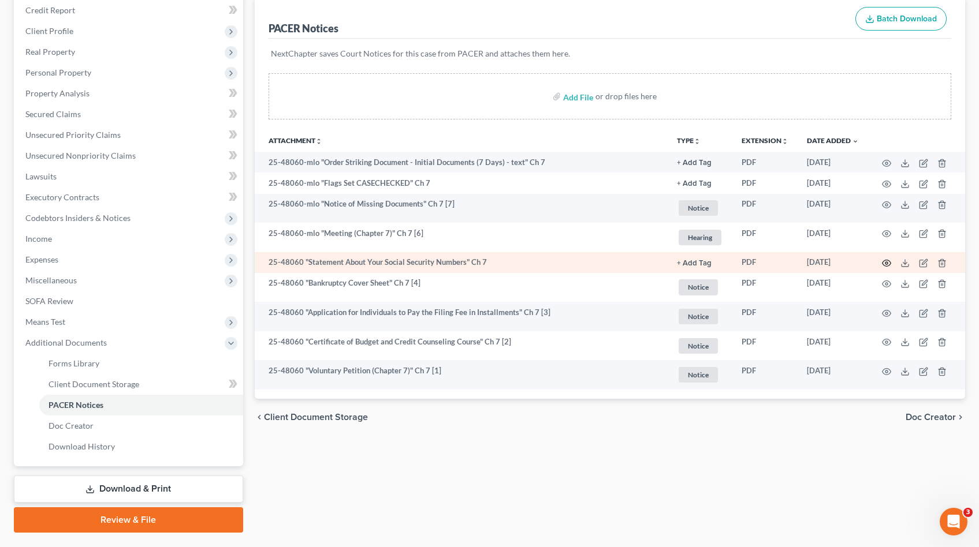
click at [883, 262] on icon "button" at bounding box center [886, 263] width 9 height 9
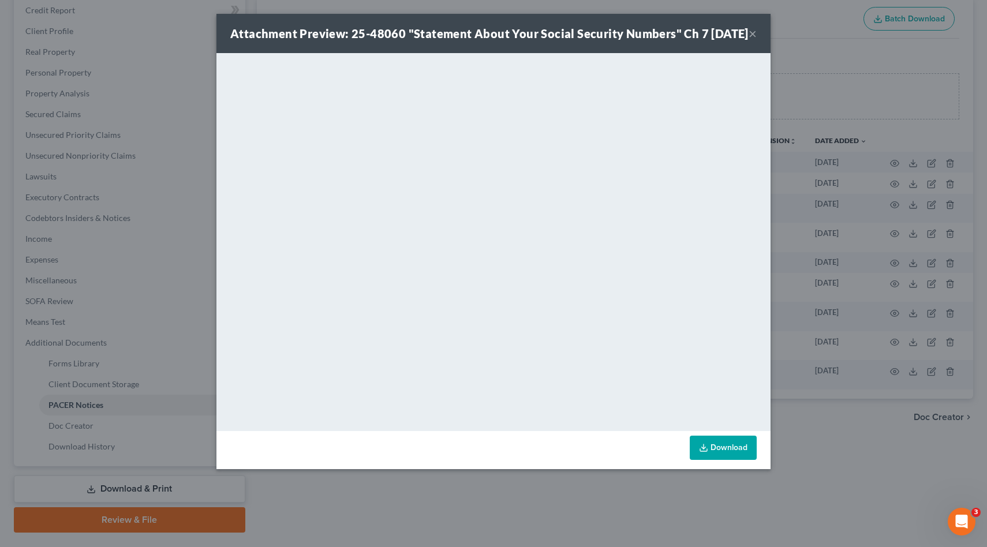
click at [857, 229] on div "Attachment Preview: 25-48060 "Statement About Your Social Security Numbers" Ch …" at bounding box center [493, 273] width 987 height 547
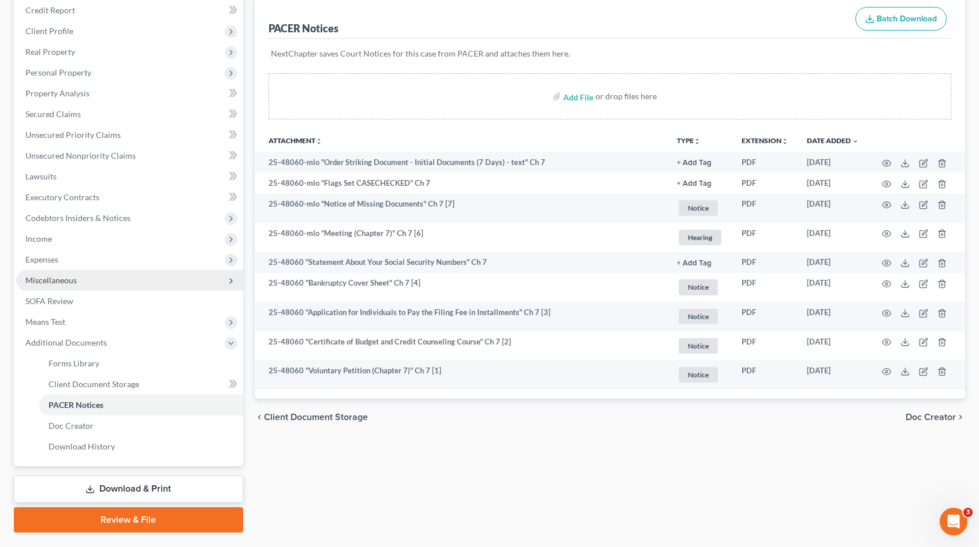
click at [100, 276] on span "Miscellaneous" at bounding box center [129, 280] width 227 height 21
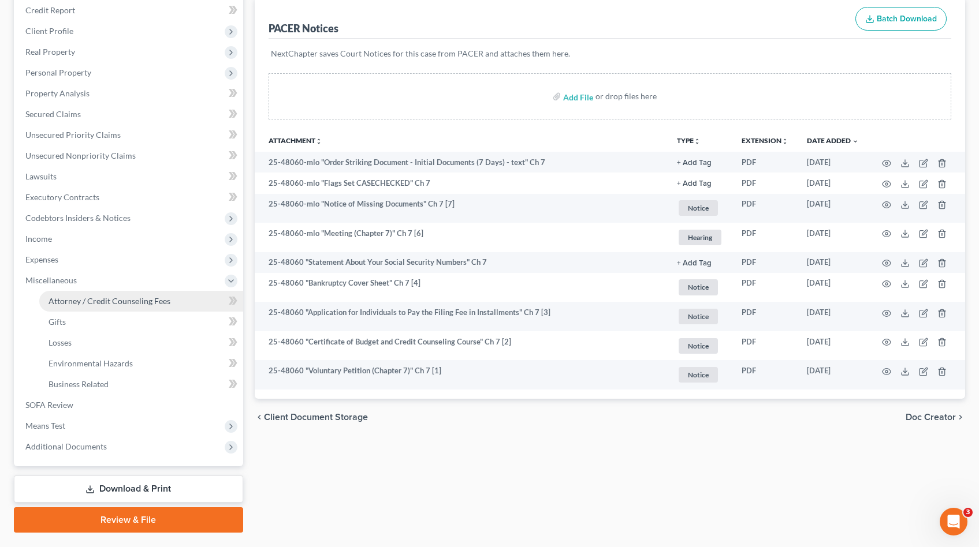
click at [107, 298] on span "Attorney / Credit Counseling Fees" at bounding box center [110, 301] width 122 height 10
select select "2"
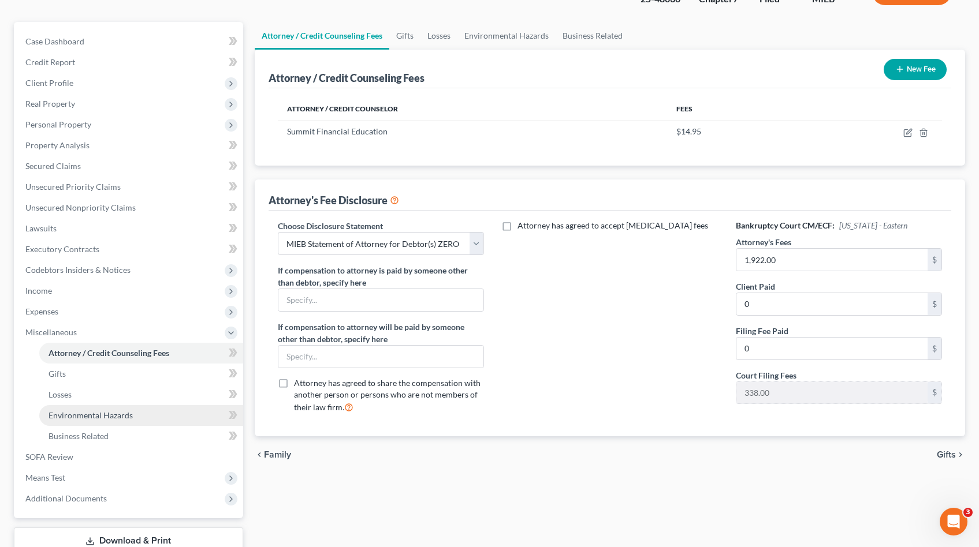
scroll to position [169, 0]
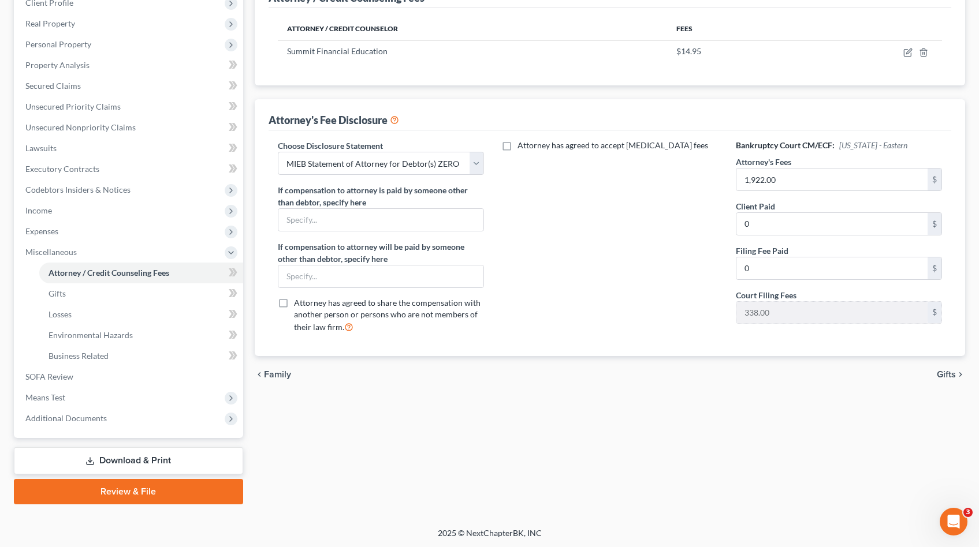
click at [107, 457] on link "Download & Print" at bounding box center [128, 460] width 229 height 27
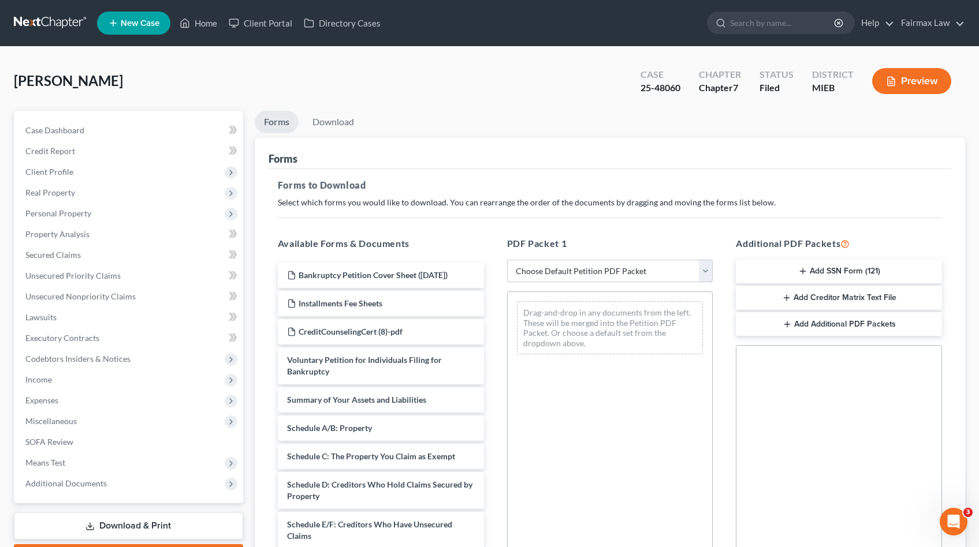
click at [559, 266] on select "Choose Default Petition PDF Packet Complete Bankruptcy Petition (all forms and …" at bounding box center [610, 271] width 206 height 23
select select "8"
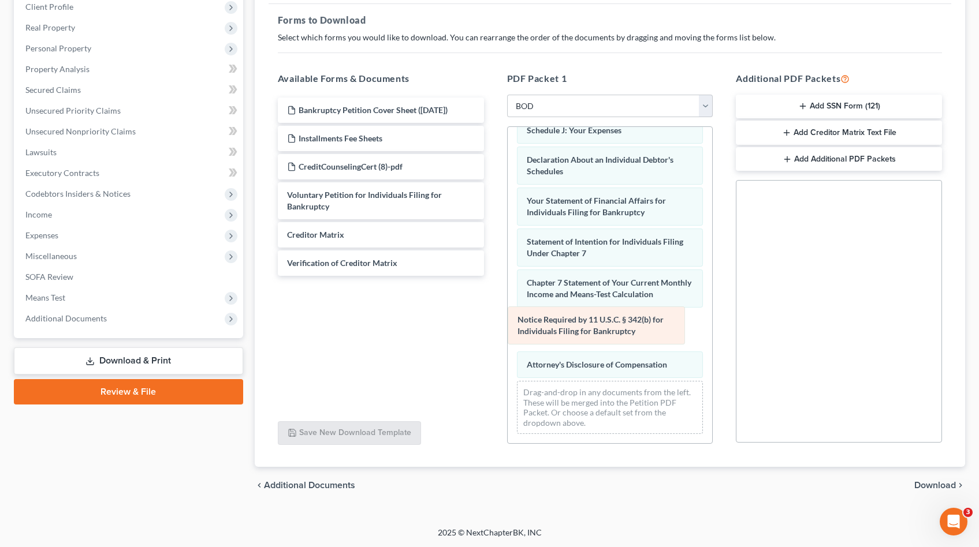
scroll to position [271, 0]
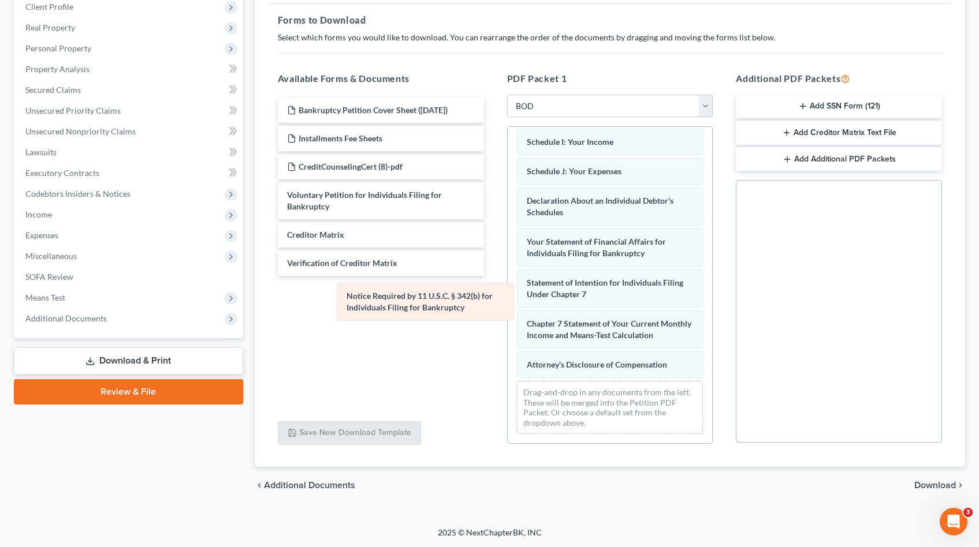
drag, startPoint x: 569, startPoint y: 334, endPoint x: 389, endPoint y: 307, distance: 182.2
click at [508, 307] on div "Notice Required by 11 U.S.C. § 342(b) for Individuals Filing for Bankruptcy Sum…" at bounding box center [610, 155] width 205 height 576
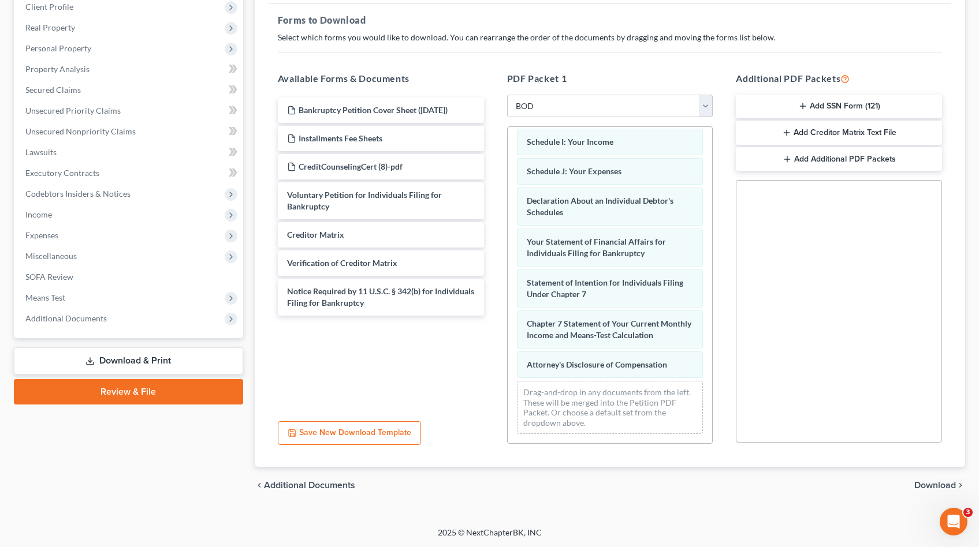
click at [934, 487] on span "Download" at bounding box center [935, 485] width 42 height 9
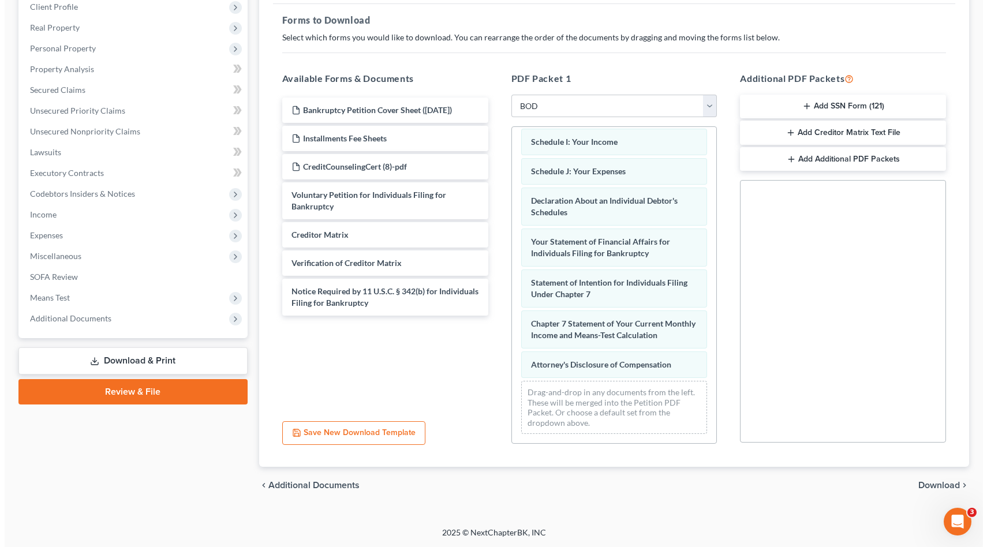
scroll to position [65, 0]
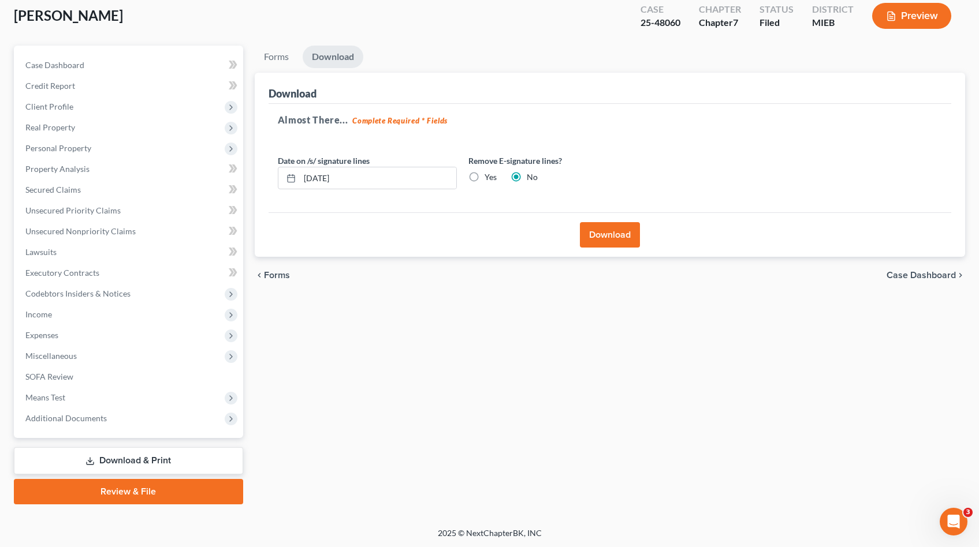
click at [610, 238] on button "Download" at bounding box center [610, 234] width 60 height 25
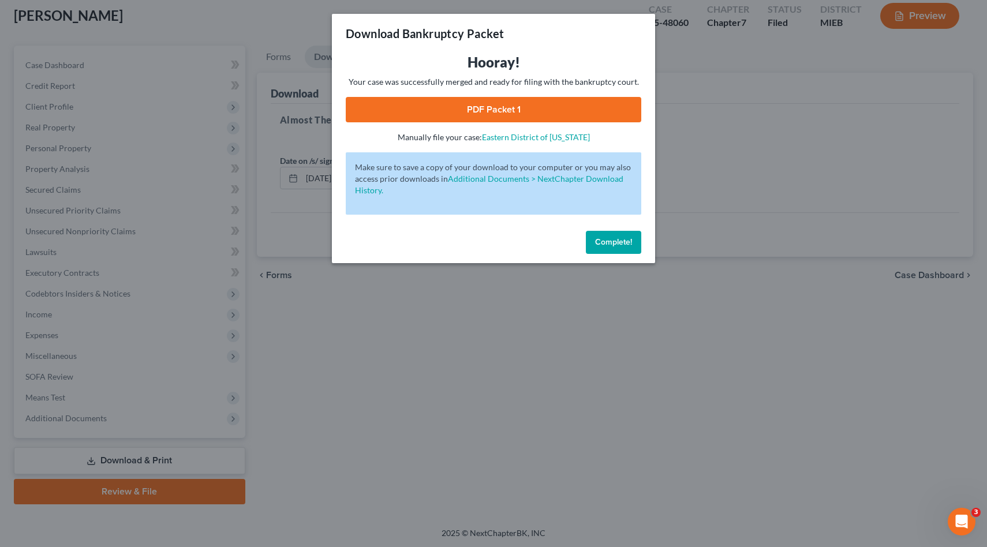
click at [581, 108] on link "PDF Packet 1" at bounding box center [494, 109] width 296 height 25
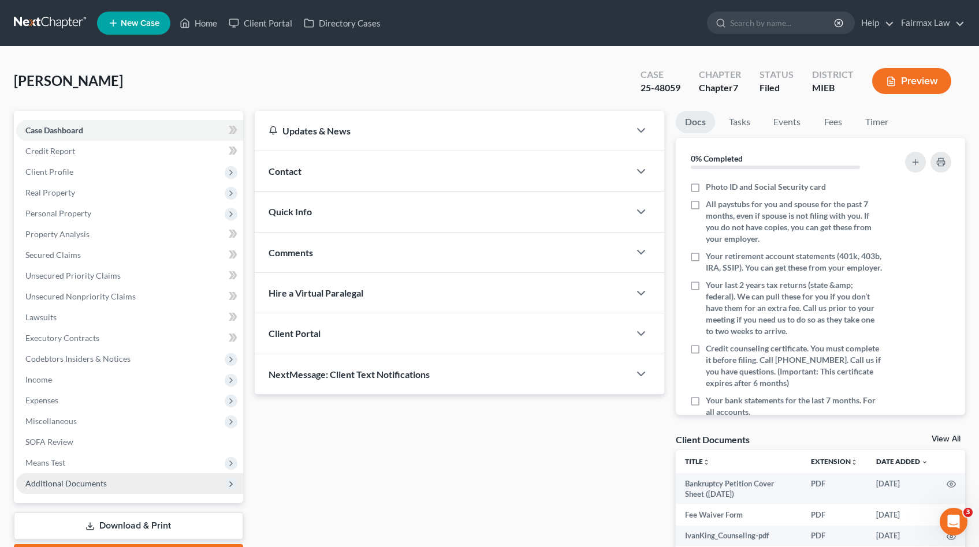
click at [87, 484] on span "Additional Documents" at bounding box center [65, 484] width 81 height 10
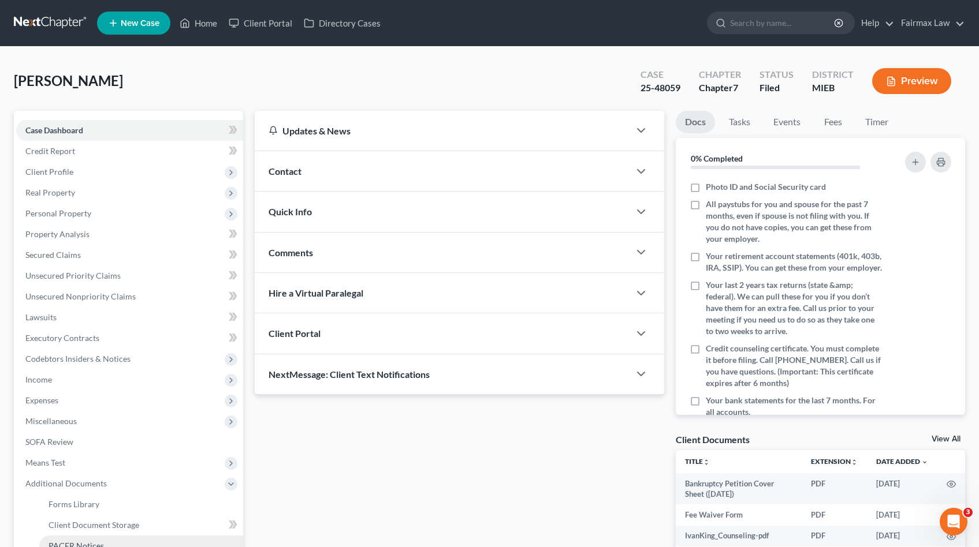
click at [77, 542] on span "PACER Notices" at bounding box center [76, 546] width 55 height 10
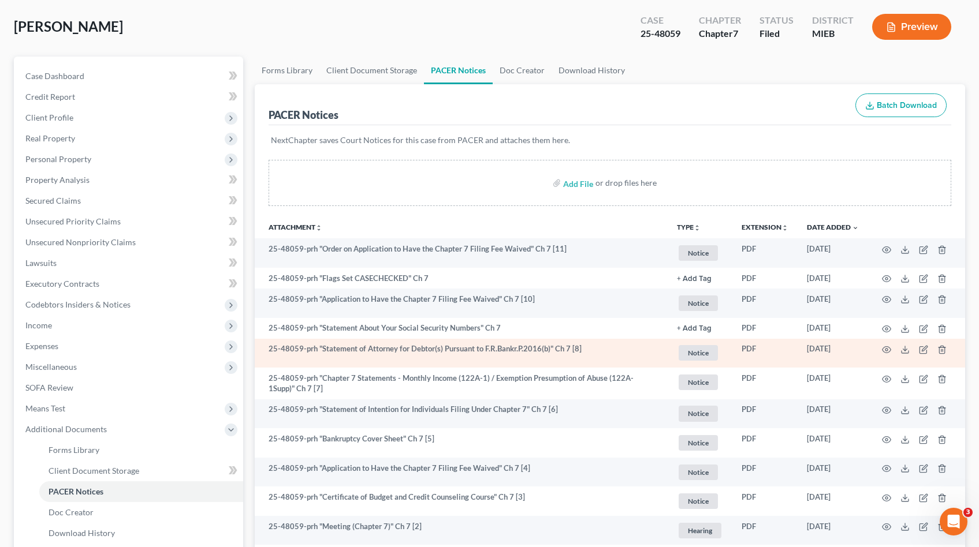
scroll to position [85, 0]
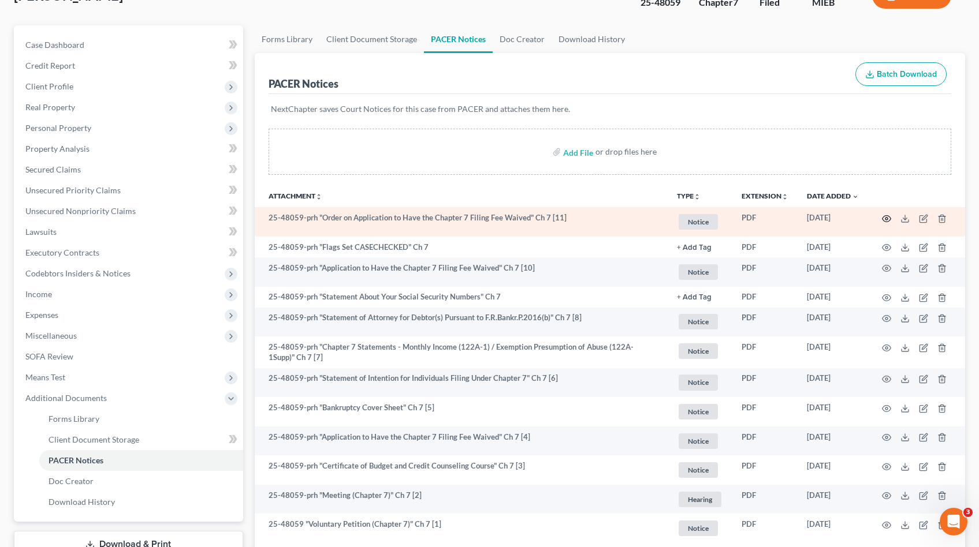
click at [887, 217] on icon "button" at bounding box center [886, 218] width 9 height 9
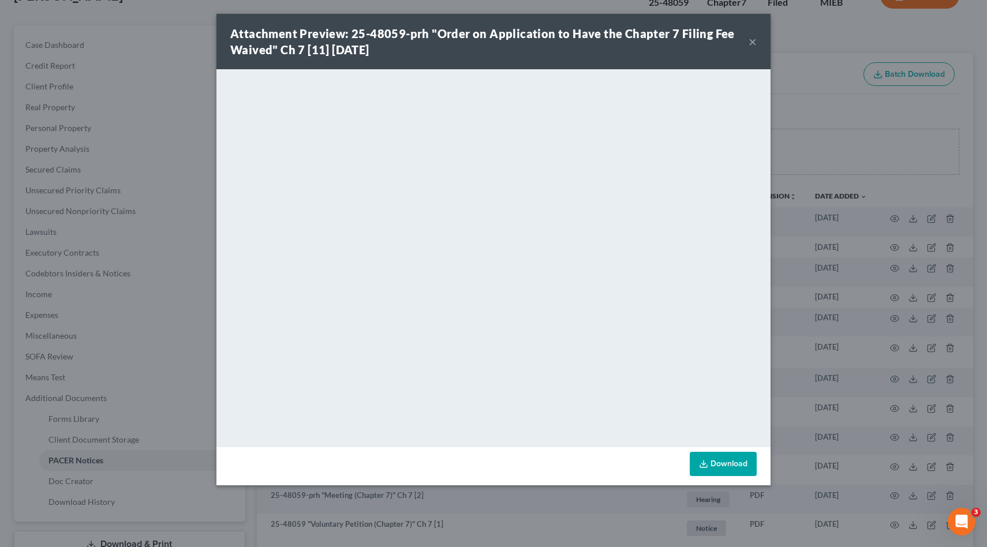
click at [850, 206] on div "Attachment Preview: 25-48059-prh "Order on Application to Have the Chapter 7 Fi…" at bounding box center [493, 273] width 987 height 547
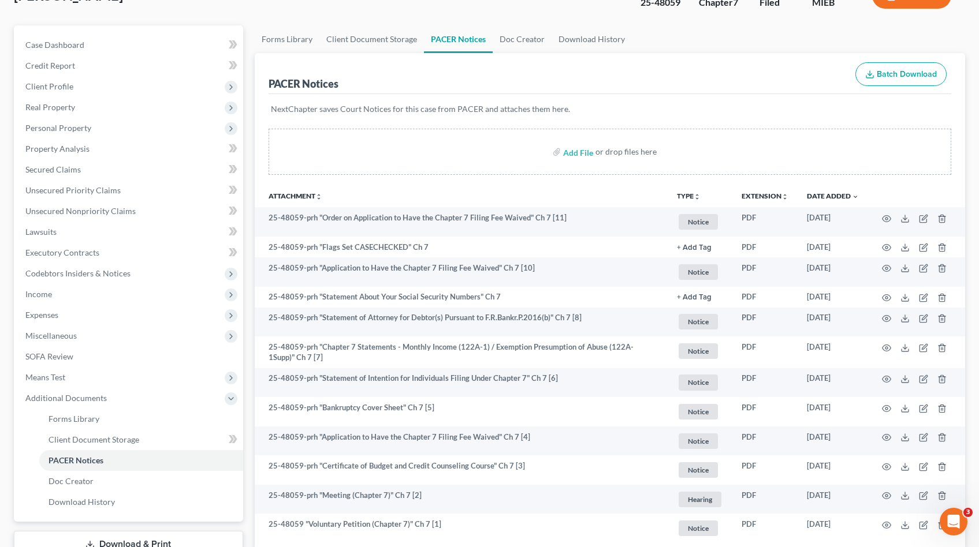
scroll to position [119, 0]
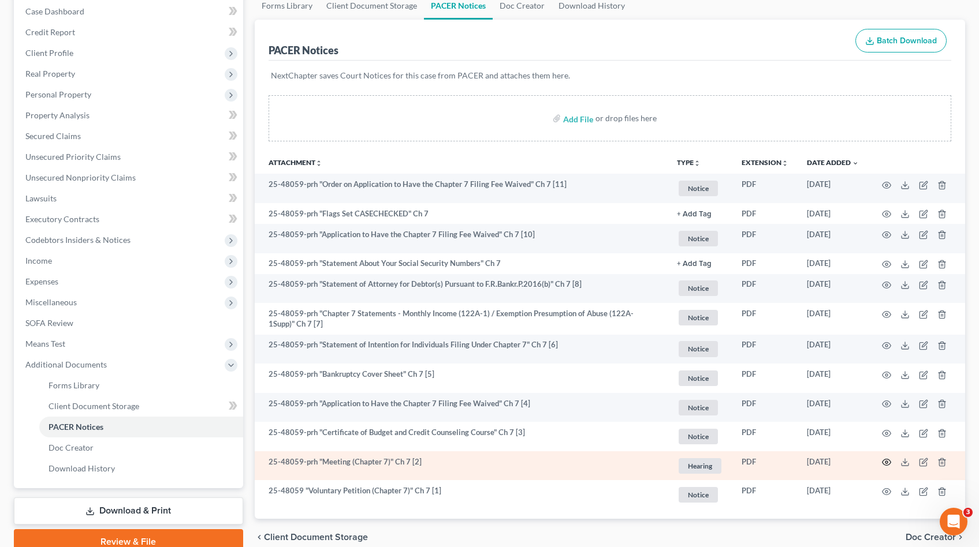
click at [887, 462] on circle "button" at bounding box center [886, 462] width 2 height 2
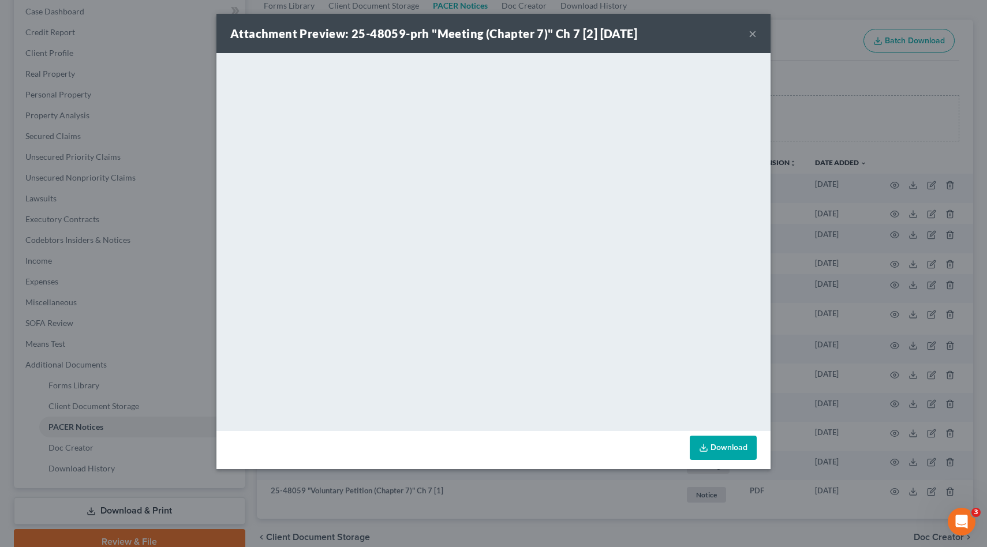
click at [840, 258] on div "Attachment Preview: 25-48059-prh "Meeting (Chapter 7)" Ch 7 [2] [DATE] × <objec…" at bounding box center [493, 273] width 987 height 547
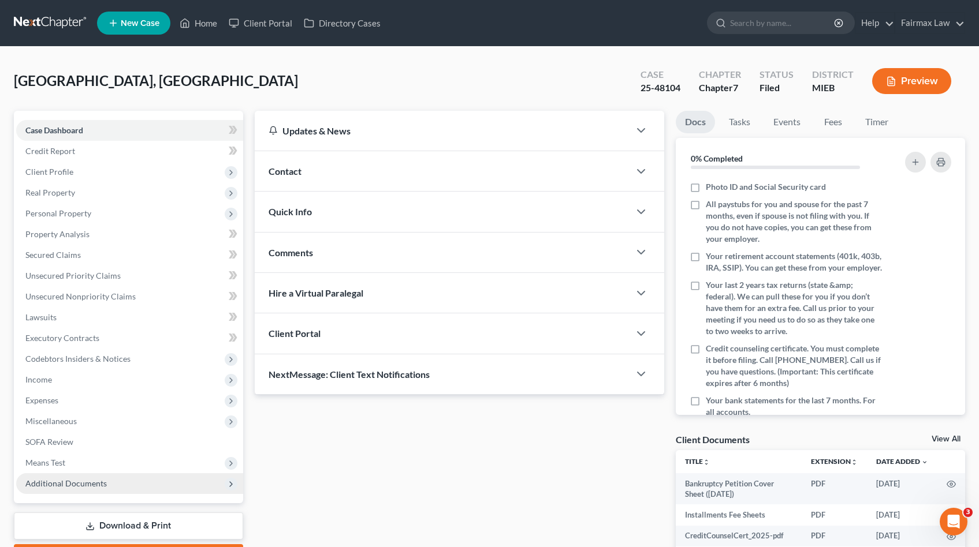
click at [82, 488] on span "Additional Documents" at bounding box center [65, 484] width 81 height 10
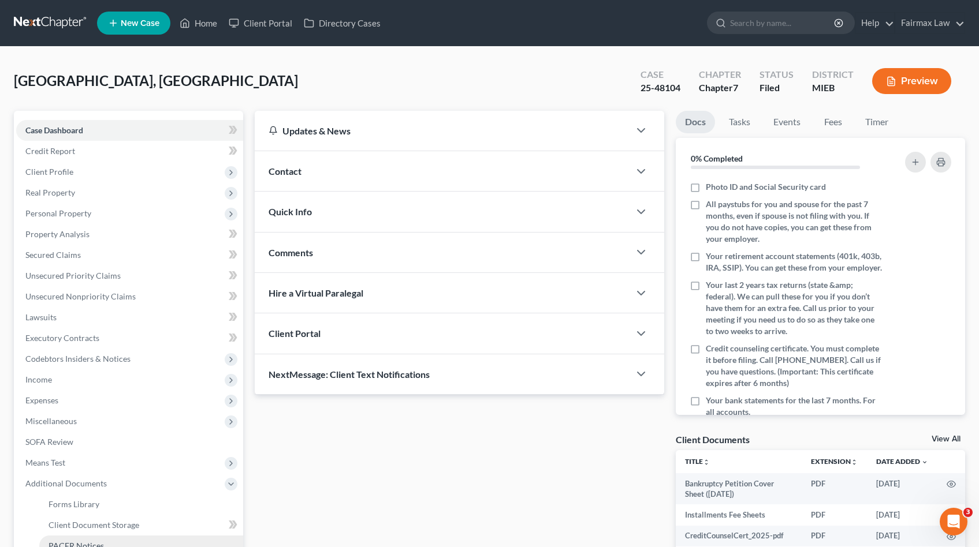
click at [87, 542] on span "PACER Notices" at bounding box center [76, 546] width 55 height 10
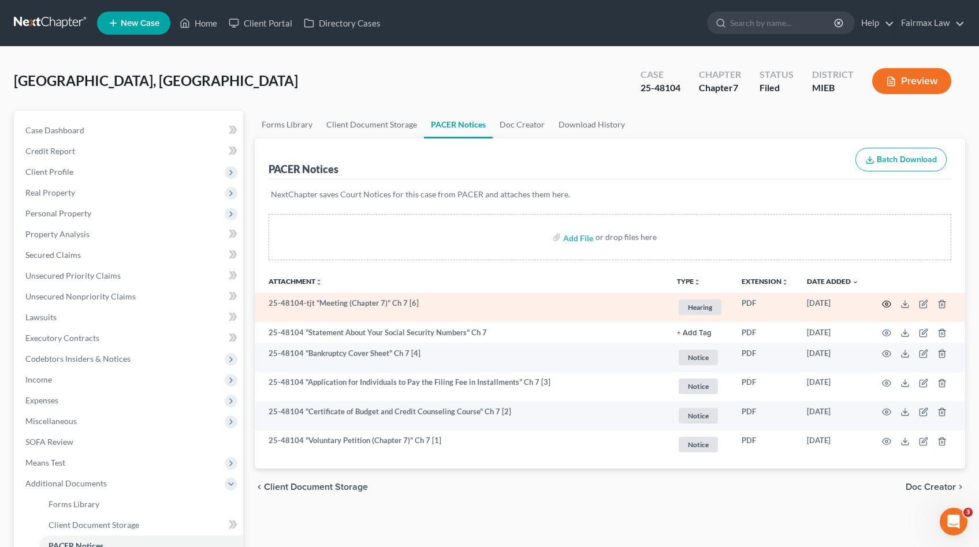
click at [882, 303] on icon "button" at bounding box center [886, 304] width 9 height 6
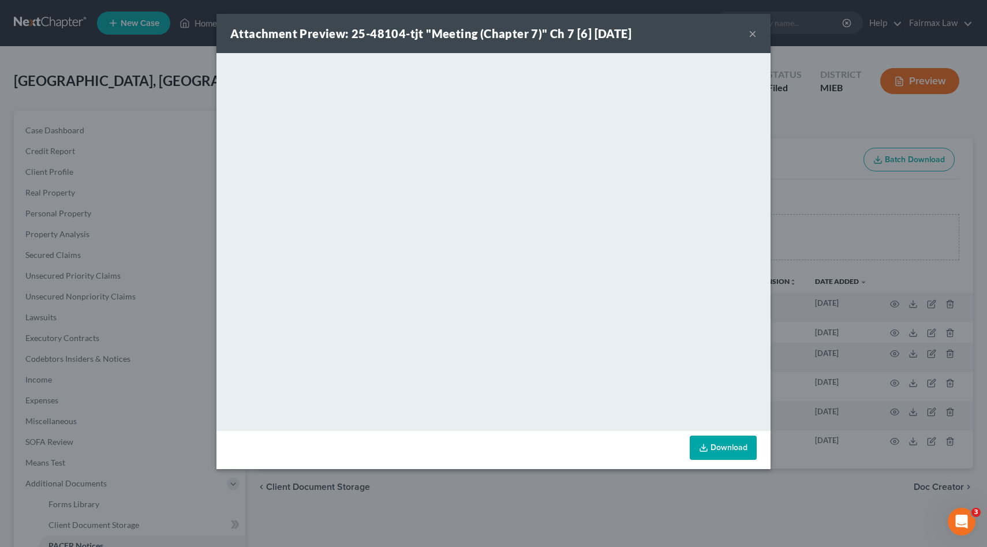
drag, startPoint x: 866, startPoint y: 291, endPoint x: 810, endPoint y: 290, distance: 55.4
click at [865, 291] on div "Attachment Preview: 25-48104-tjt "Meeting (Chapter 7)" Ch 7 [6] [DATE] × <objec…" at bounding box center [493, 273] width 987 height 547
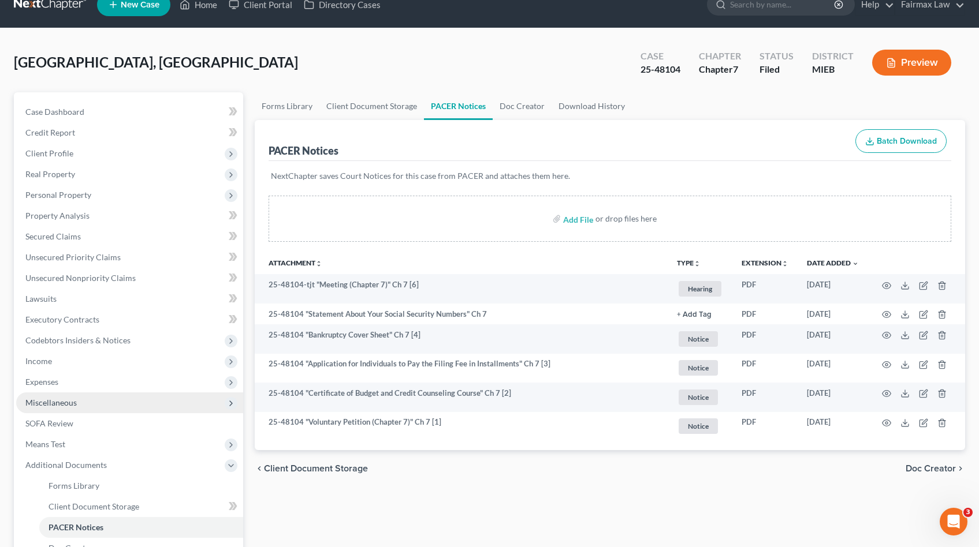
scroll to position [33, 0]
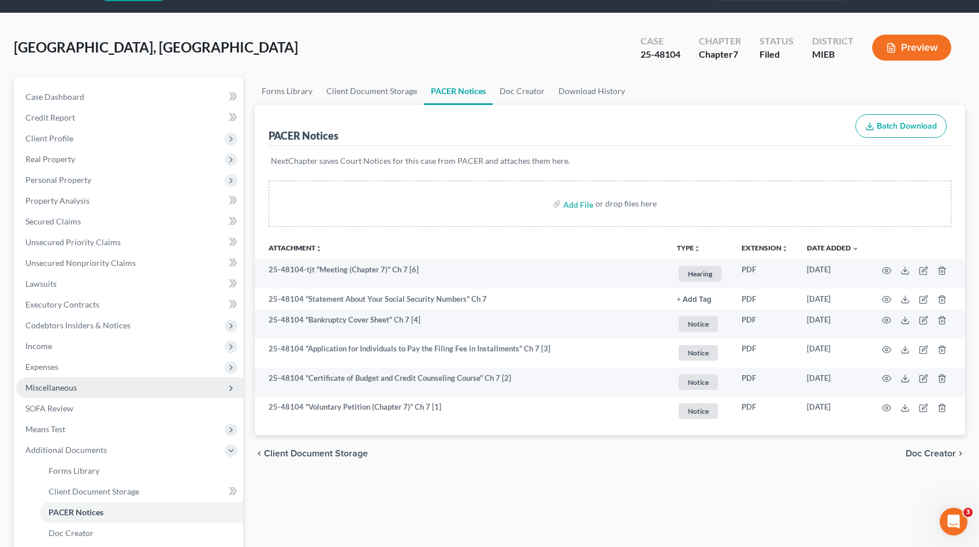
click at [81, 392] on span "Miscellaneous" at bounding box center [129, 388] width 227 height 21
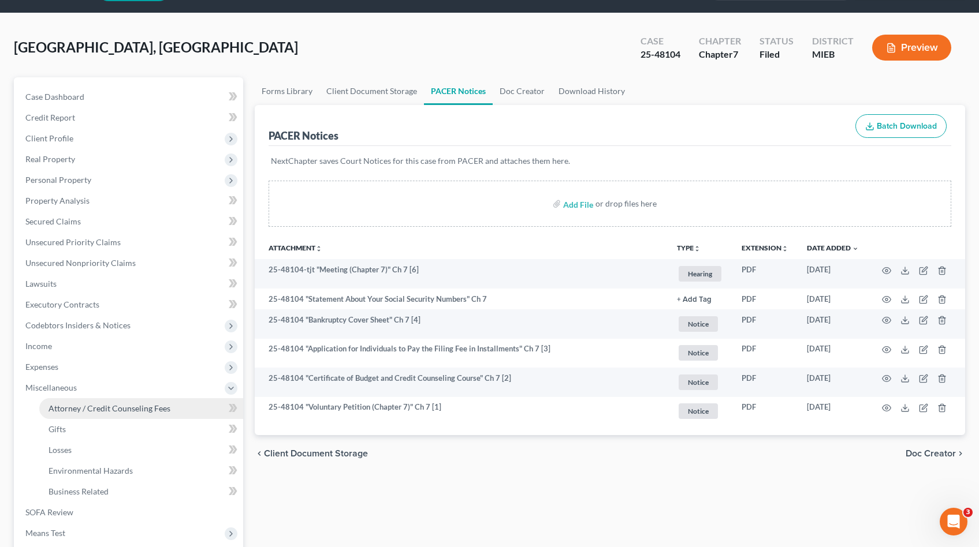
click at [89, 406] on span "Attorney / Credit Counseling Fees" at bounding box center [110, 409] width 122 height 10
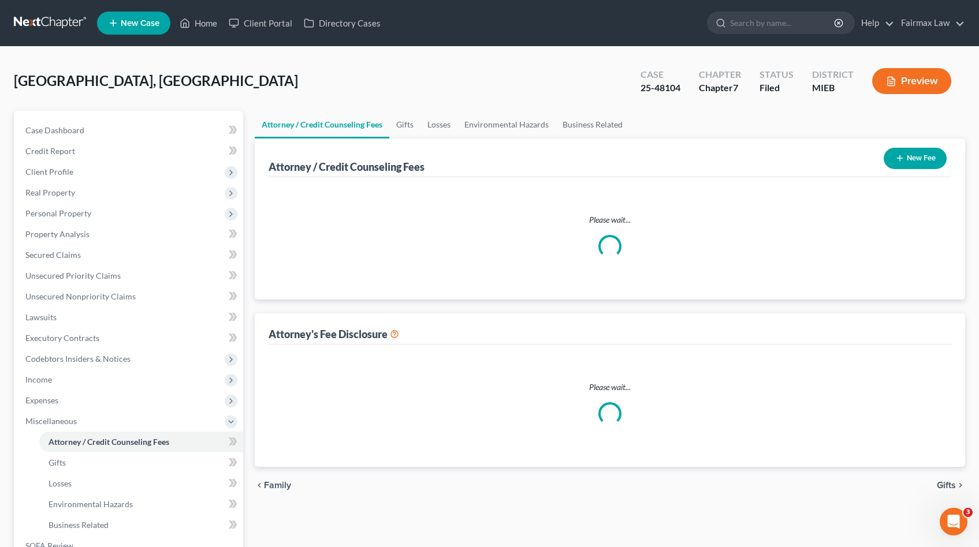
select select "2"
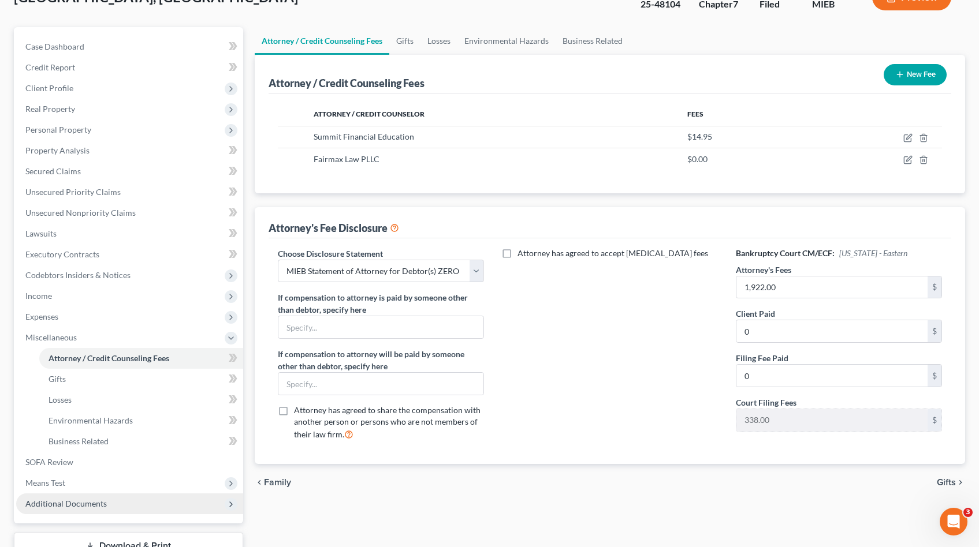
scroll to position [106, 0]
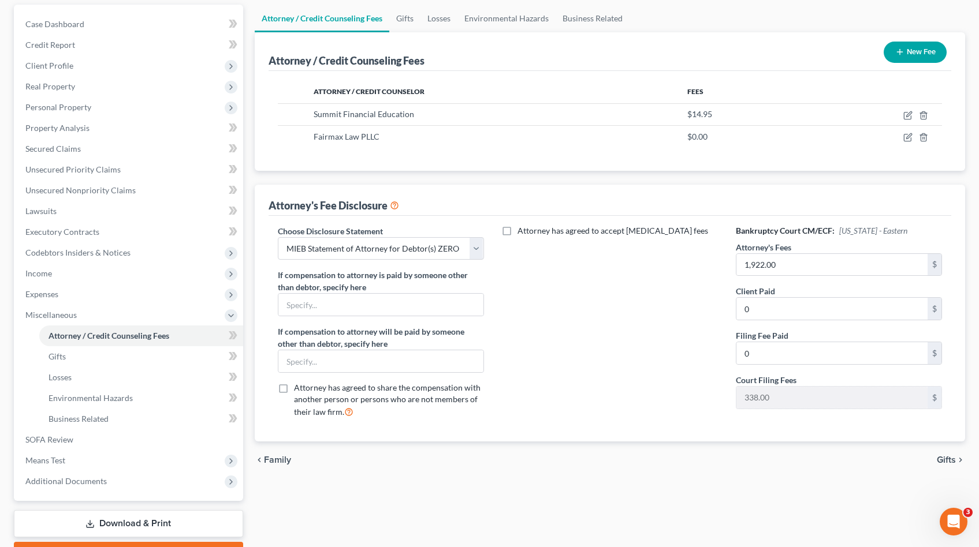
click at [95, 523] on icon at bounding box center [89, 524] width 9 height 9
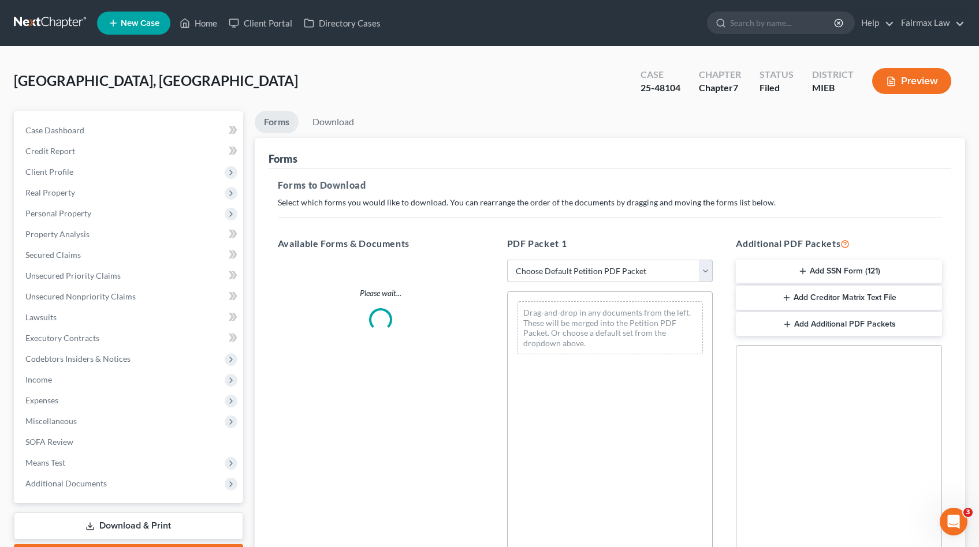
click at [577, 277] on select "Choose Default Petition PDF Packet Complete Bankruptcy Petition (all forms and …" at bounding box center [610, 271] width 206 height 23
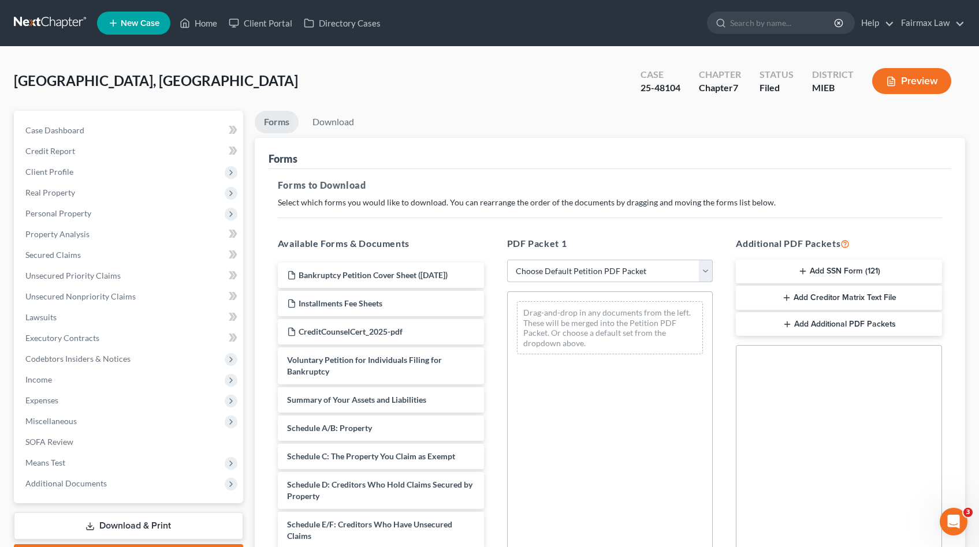
select select "8"
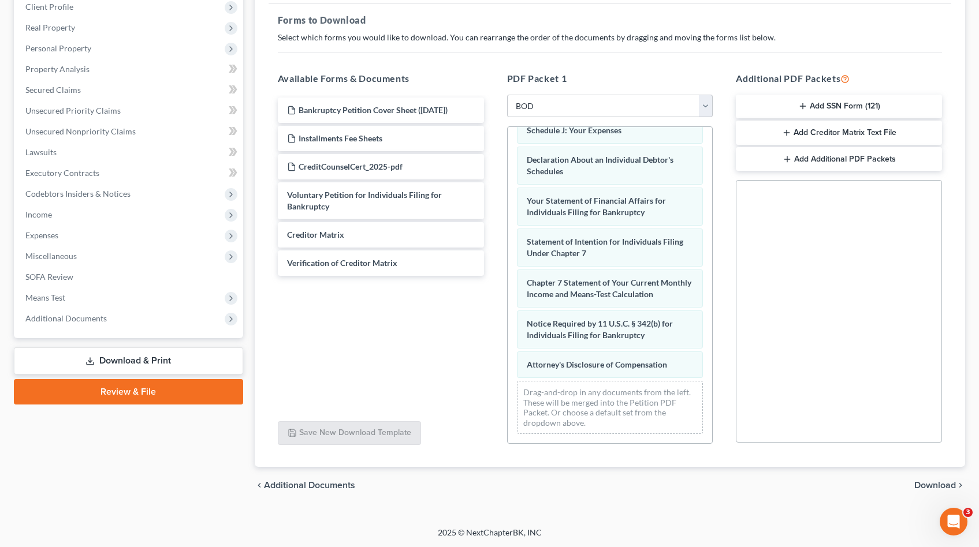
scroll to position [271, 0]
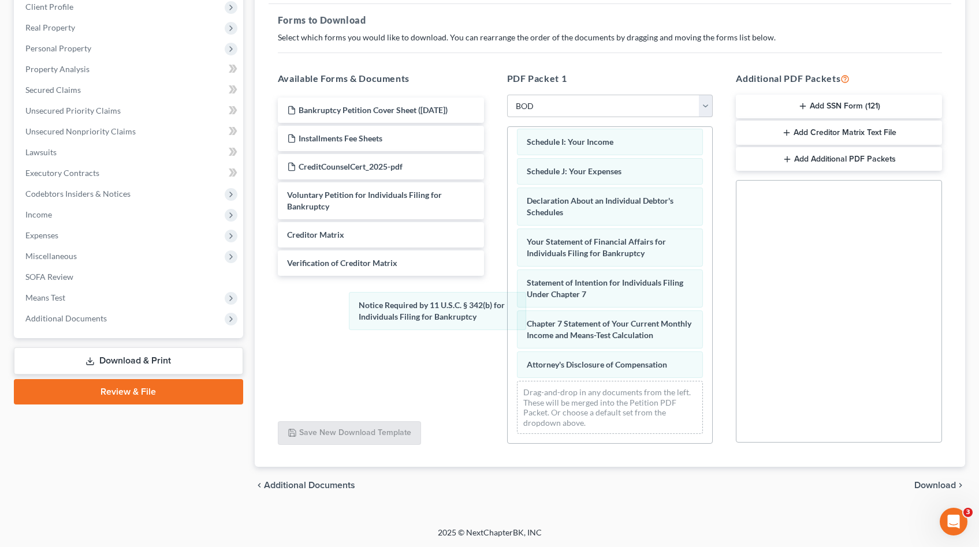
drag, startPoint x: 419, startPoint y: 310, endPoint x: 584, endPoint y: 421, distance: 198.9
click at [508, 301] on div "Notice Required by 11 U.S.C. § 342(b) for Individuals Filing for Bankruptcy Sum…" at bounding box center [610, 155] width 205 height 576
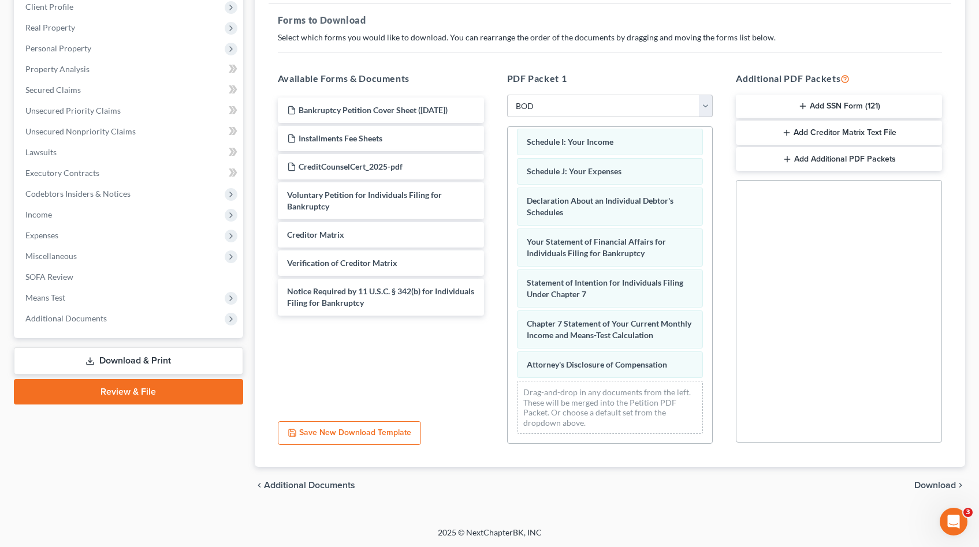
click at [928, 483] on span "Download" at bounding box center [935, 485] width 42 height 9
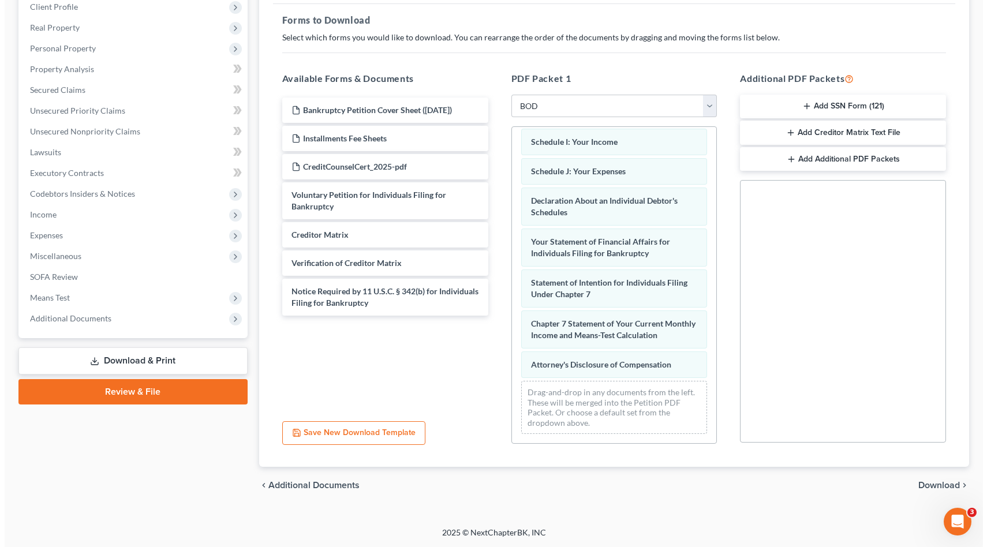
scroll to position [65, 0]
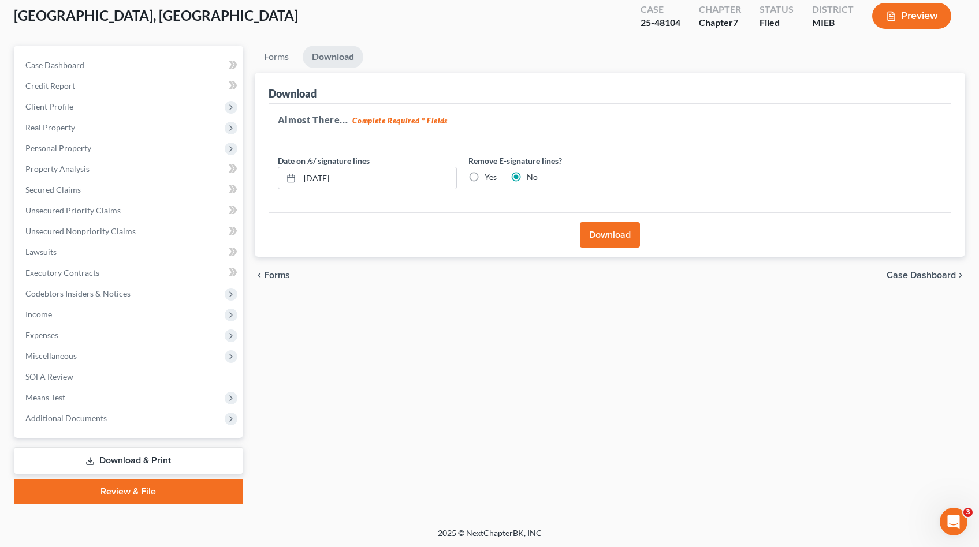
click at [619, 242] on button "Download" at bounding box center [610, 234] width 60 height 25
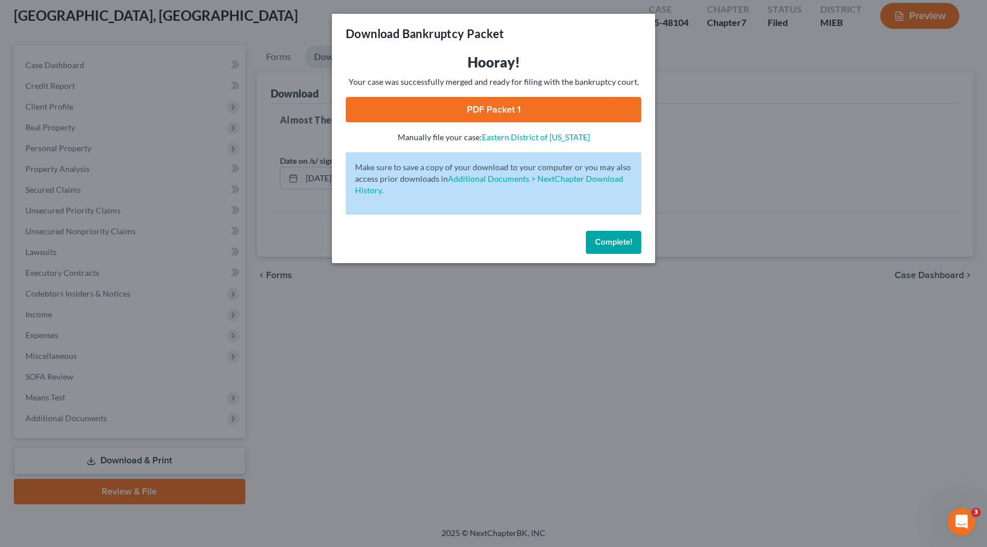
click at [559, 111] on link "PDF Packet 1" at bounding box center [494, 109] width 296 height 25
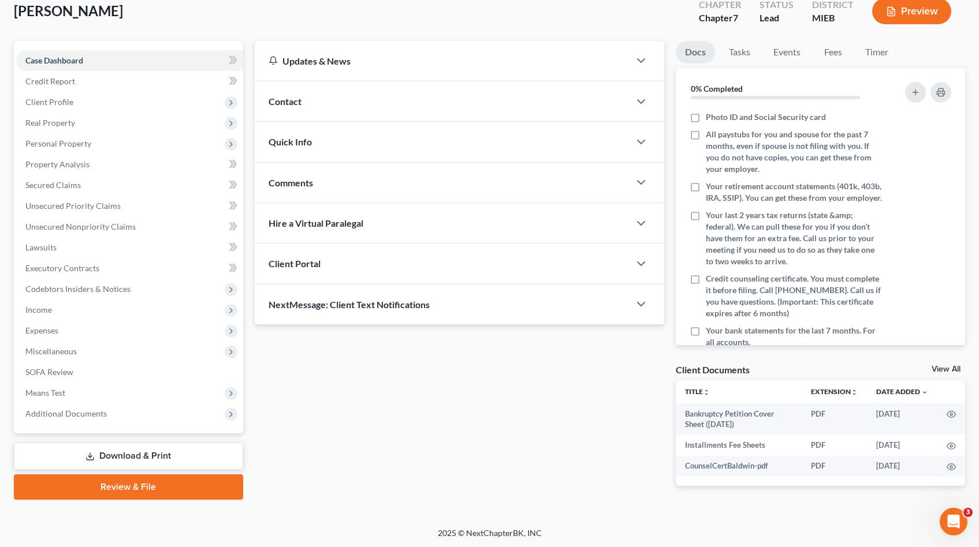
scroll to position [70, 0]
click at [120, 458] on link "Download & Print" at bounding box center [128, 456] width 229 height 27
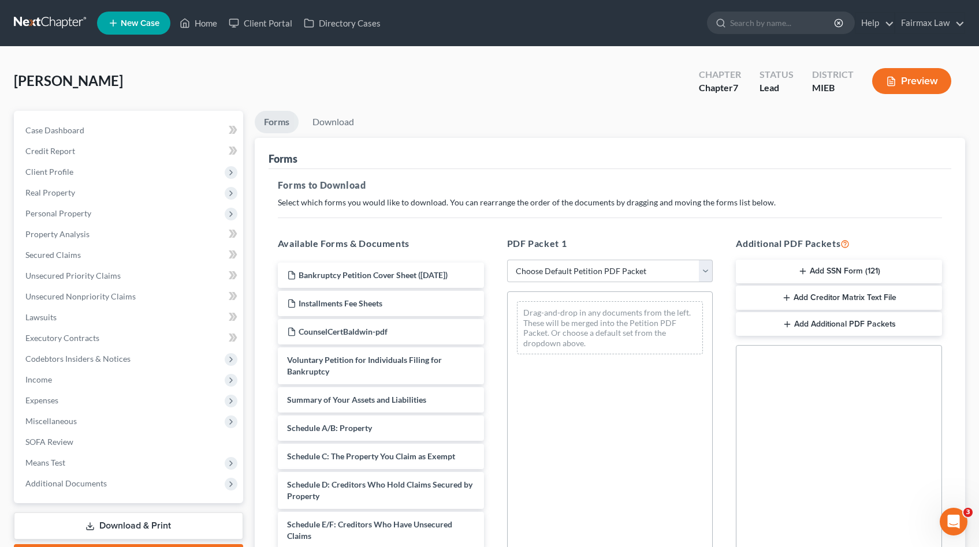
click at [811, 270] on button "Add SSN Form (121)" at bounding box center [839, 272] width 206 height 24
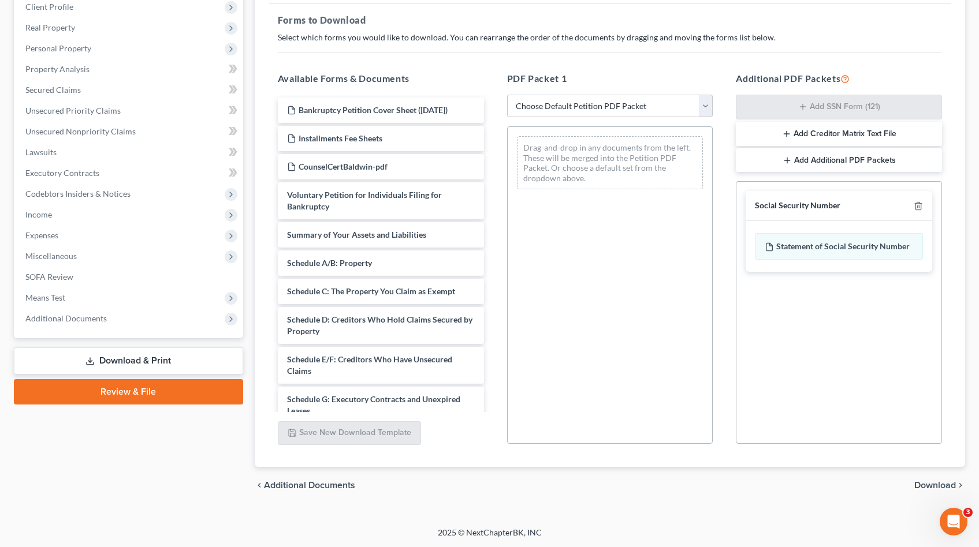
click at [926, 483] on span "Download" at bounding box center [935, 485] width 42 height 9
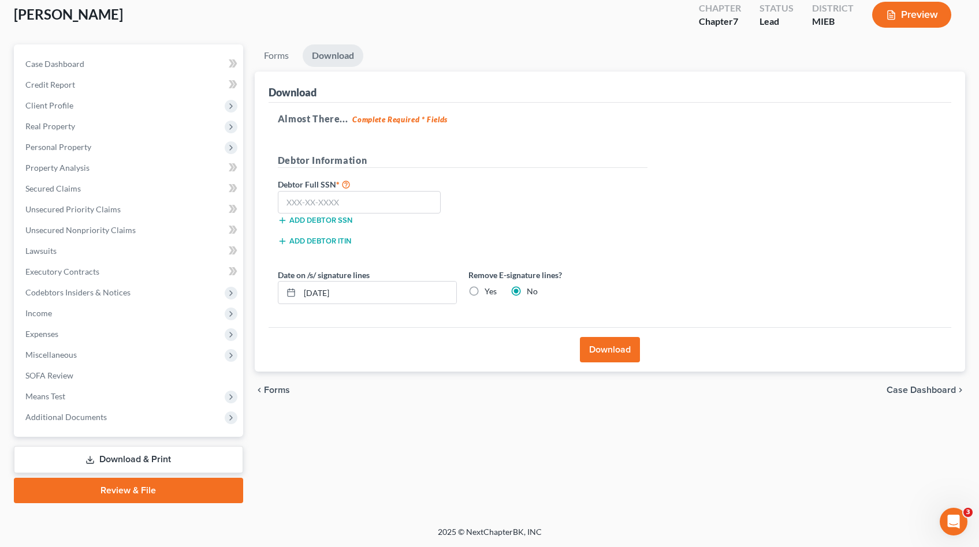
scroll to position [65, 0]
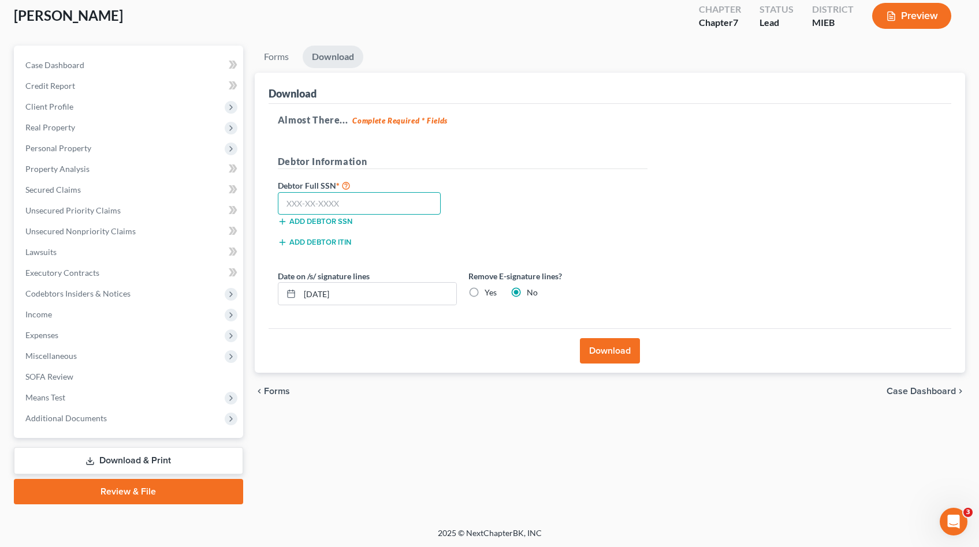
click at [383, 198] on input "text" at bounding box center [359, 203] width 163 height 23
paste input "082-80-0515"
type input "082-80-0515"
click at [617, 348] on button "Download" at bounding box center [610, 350] width 60 height 25
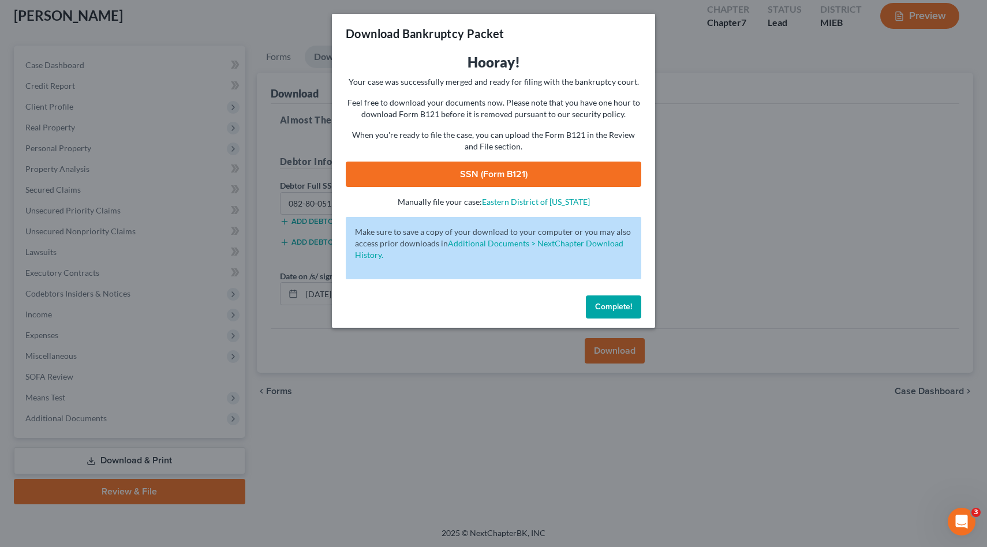
click at [524, 183] on link "SSN (Form B121)" at bounding box center [494, 174] width 296 height 25
drag, startPoint x: 606, startPoint y: 311, endPoint x: 599, endPoint y: 306, distance: 8.3
click at [605, 311] on span "Complete!" at bounding box center [613, 307] width 37 height 10
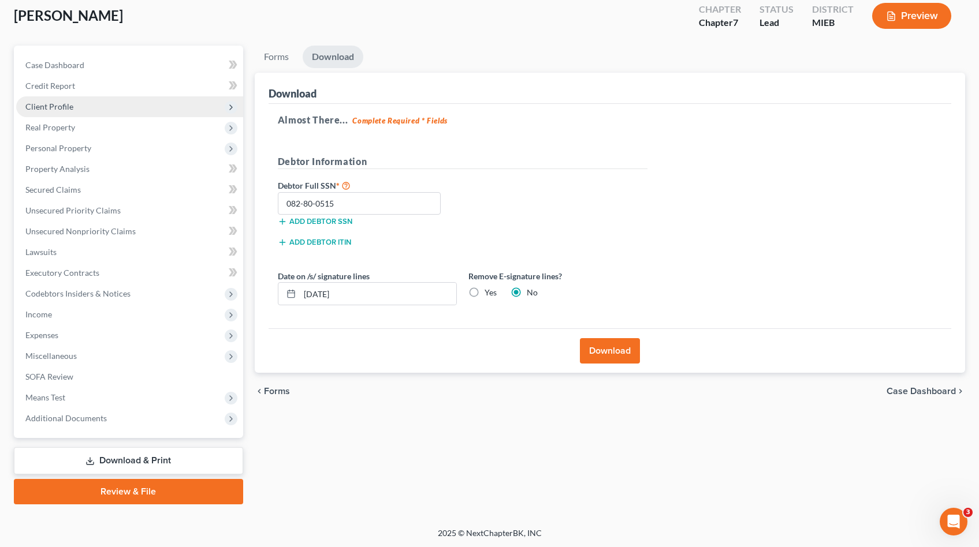
click at [83, 101] on span "Client Profile" at bounding box center [129, 106] width 227 height 21
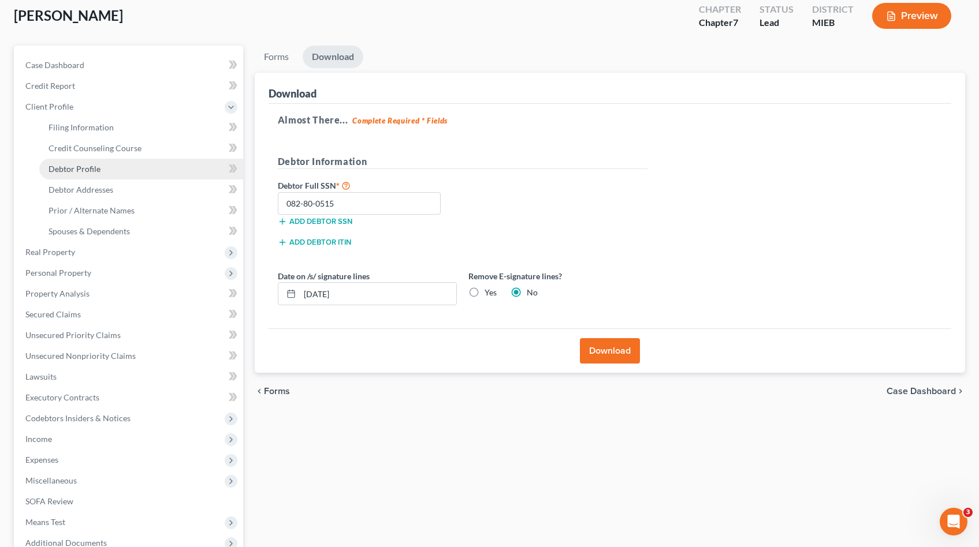
click at [88, 173] on span "Debtor Profile" at bounding box center [75, 169] width 52 height 10
select select "0"
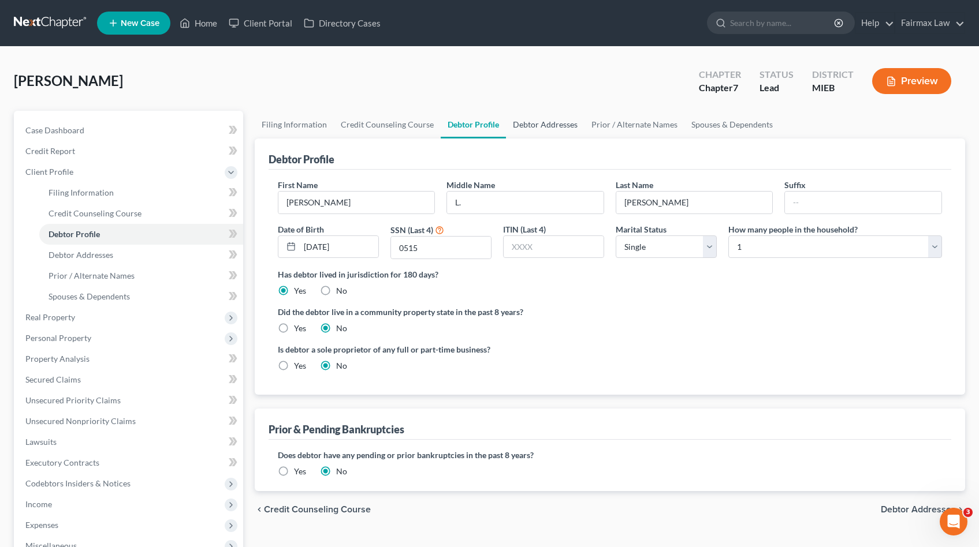
click at [552, 121] on link "Debtor Addresses" at bounding box center [545, 125] width 79 height 28
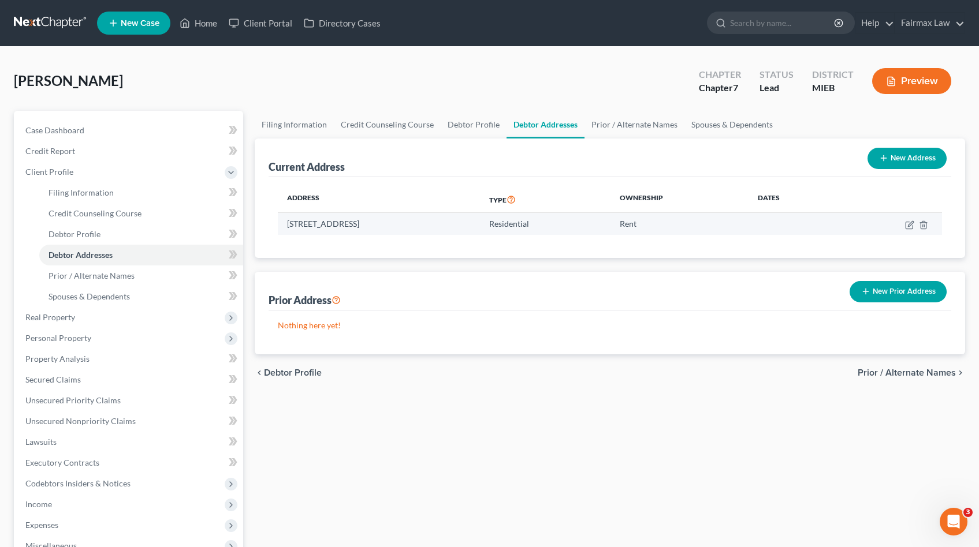
click at [904, 224] on td at bounding box center [889, 224] width 103 height 22
click at [906, 224] on icon "button" at bounding box center [909, 225] width 9 height 9
select select "23"
select select "0"
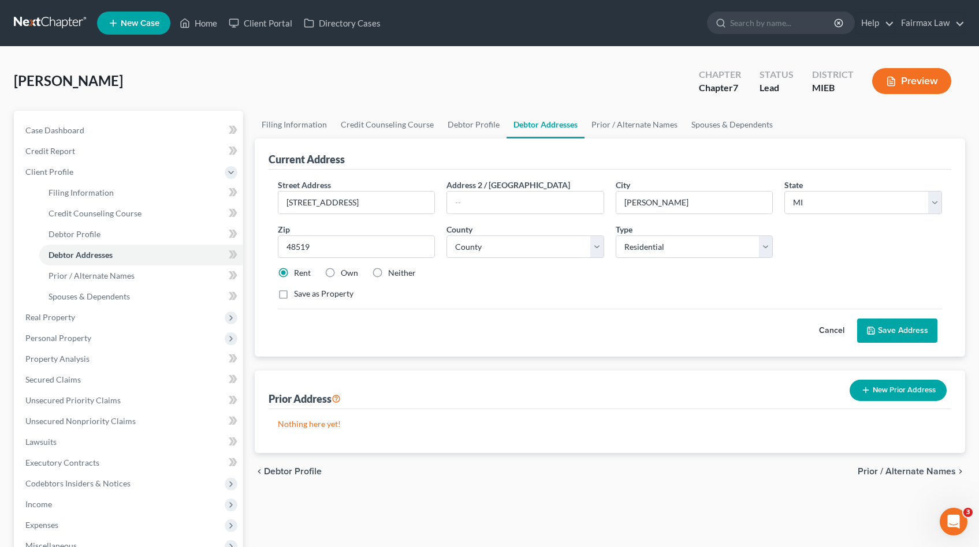
scroll to position [190, 0]
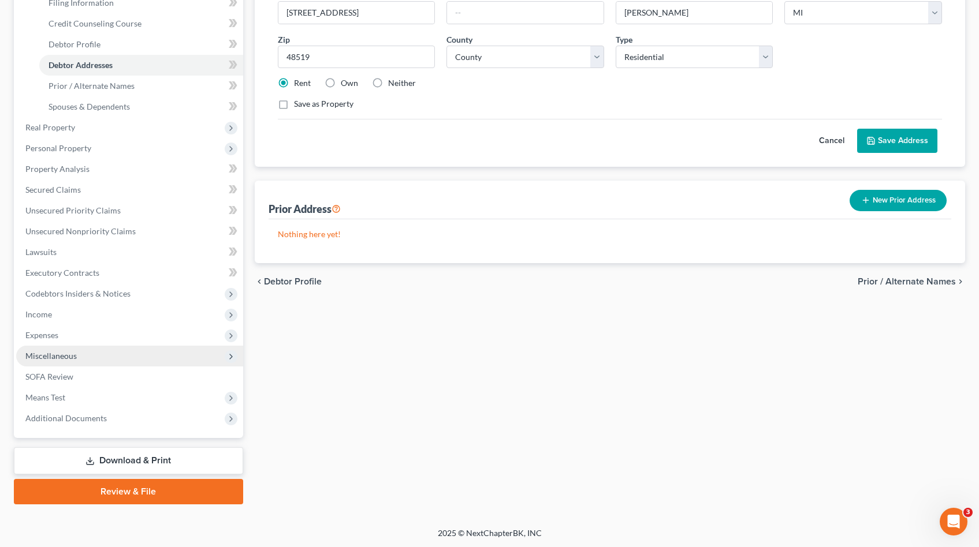
click at [66, 356] on span "Miscellaneous" at bounding box center [50, 356] width 51 height 10
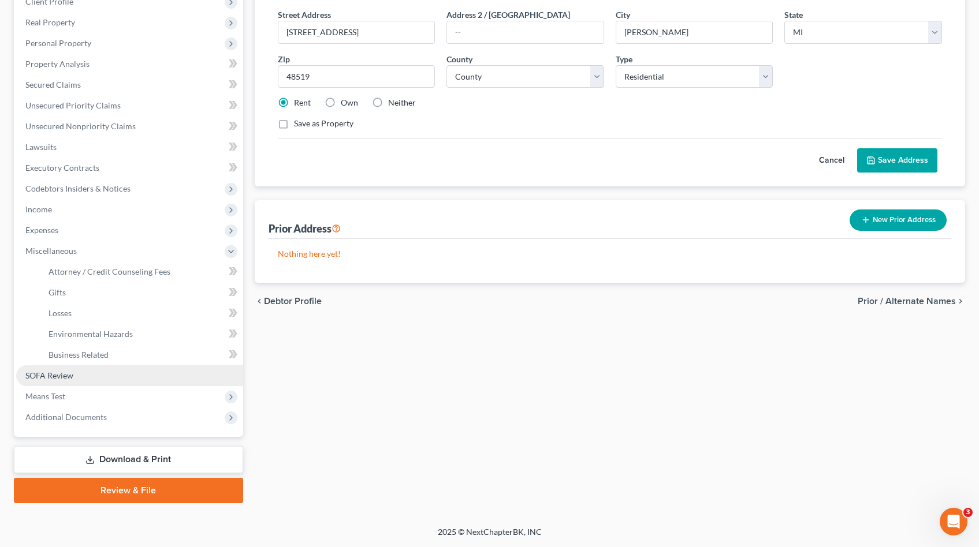
scroll to position [169, 0]
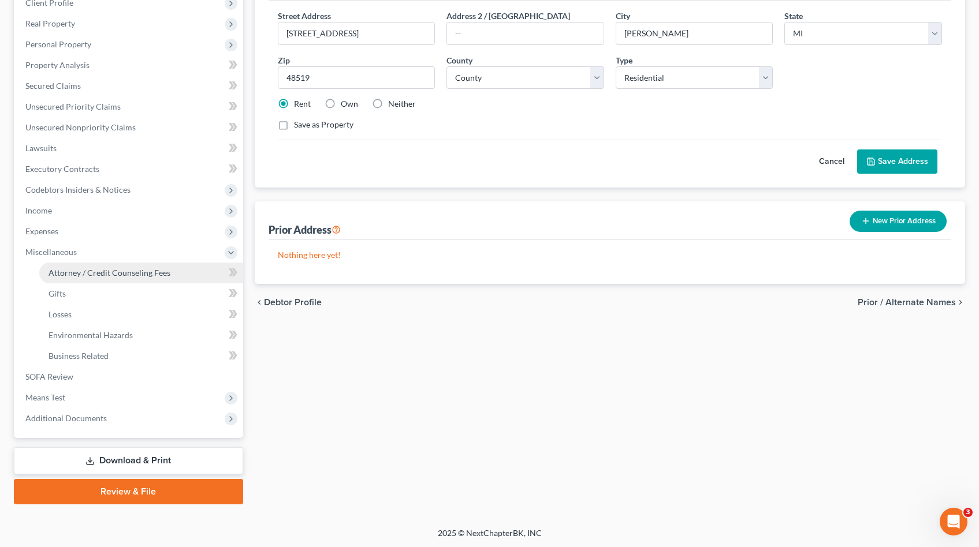
click at [140, 268] on span "Attorney / Credit Counseling Fees" at bounding box center [110, 273] width 122 height 10
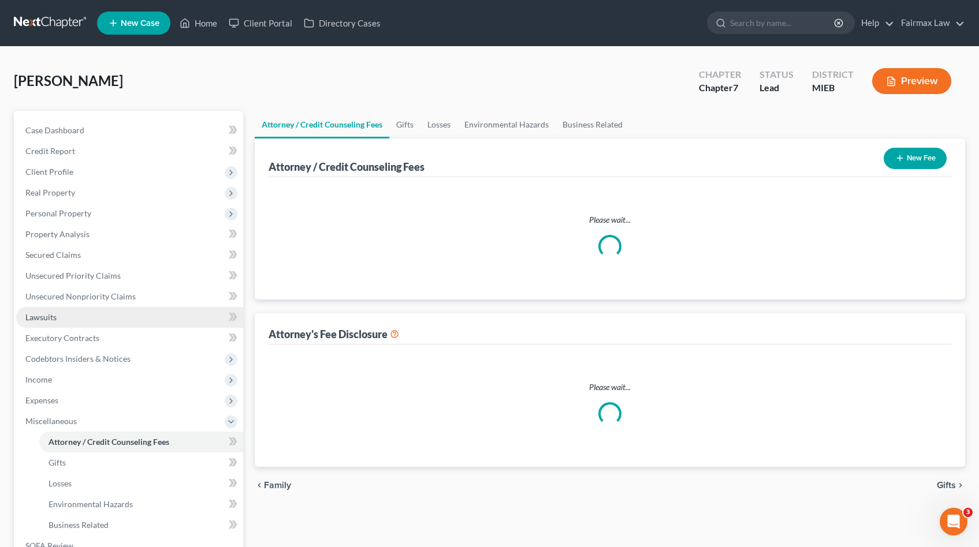
select select "2"
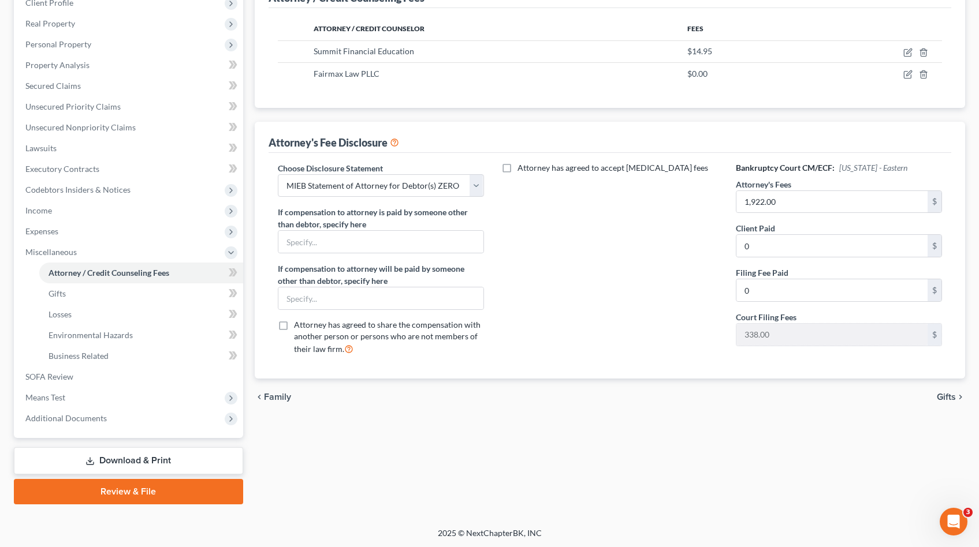
click at [104, 470] on link "Download & Print" at bounding box center [128, 460] width 229 height 27
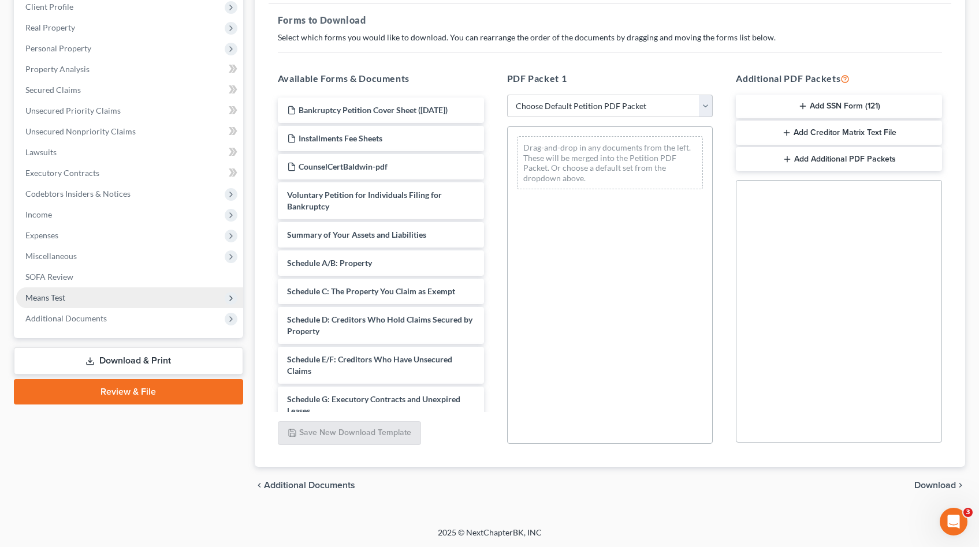
click at [174, 395] on link "Review & File" at bounding box center [128, 391] width 229 height 25
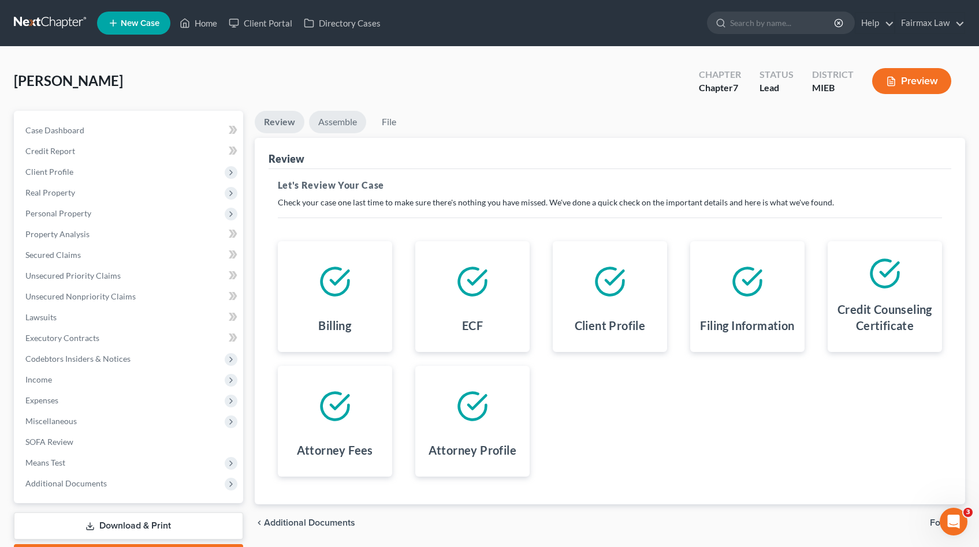
click at [344, 119] on link "Assemble" at bounding box center [337, 122] width 57 height 23
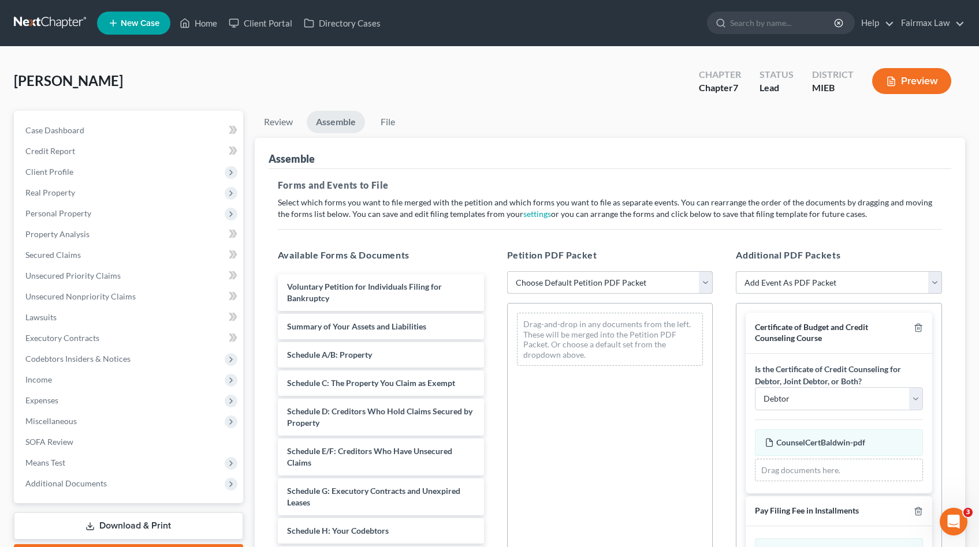
click at [561, 277] on select "Choose Default Petition PDF Packet Emergency Filing (Voluntary Petition and Cre…" at bounding box center [610, 282] width 206 height 23
select select "0"
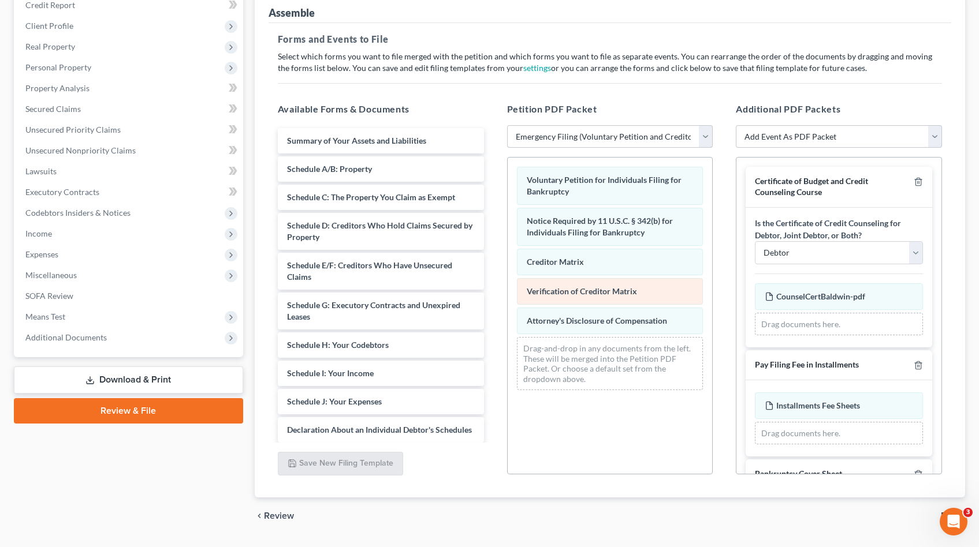
scroll to position [177, 0]
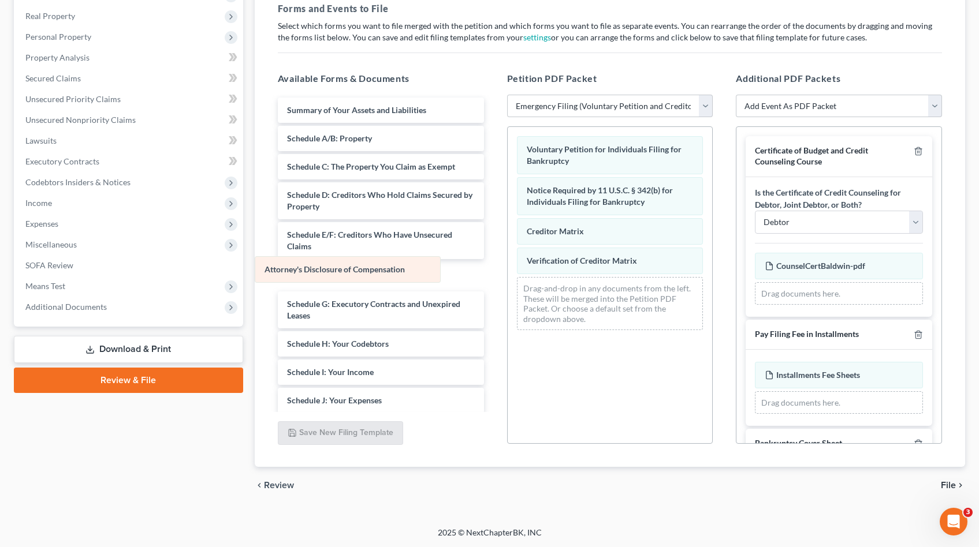
drag, startPoint x: 635, startPoint y: 289, endPoint x: 374, endPoint y: 268, distance: 261.2
click at [508, 268] on div "Attorney's Disclosure of Compensation Voluntary Petition for Individuals Filing…" at bounding box center [610, 233] width 205 height 212
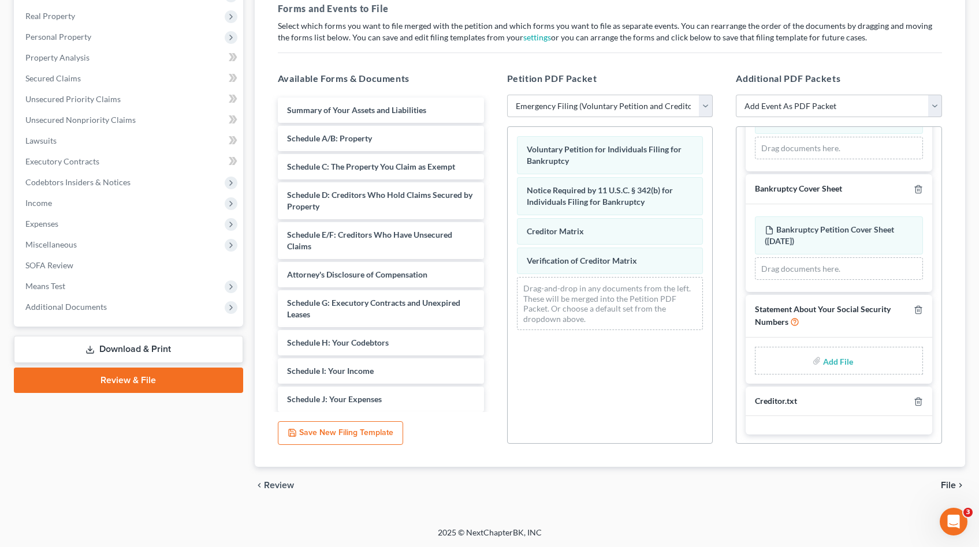
scroll to position [255, 0]
type input "C:\fakepath\[PERSON_NAME] SSN.pdf"
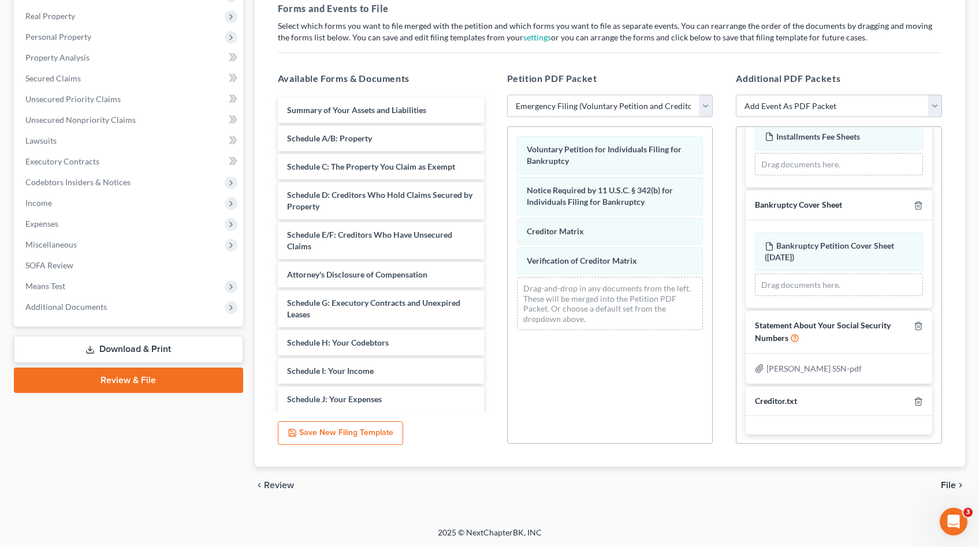
click at [948, 483] on span "File" at bounding box center [948, 485] width 15 height 9
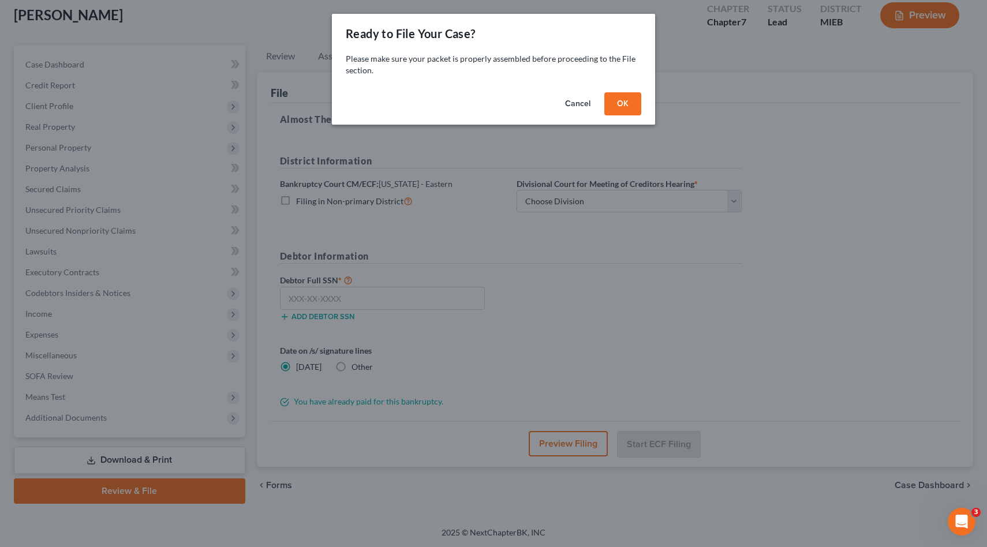
click at [612, 105] on button "OK" at bounding box center [623, 103] width 37 height 23
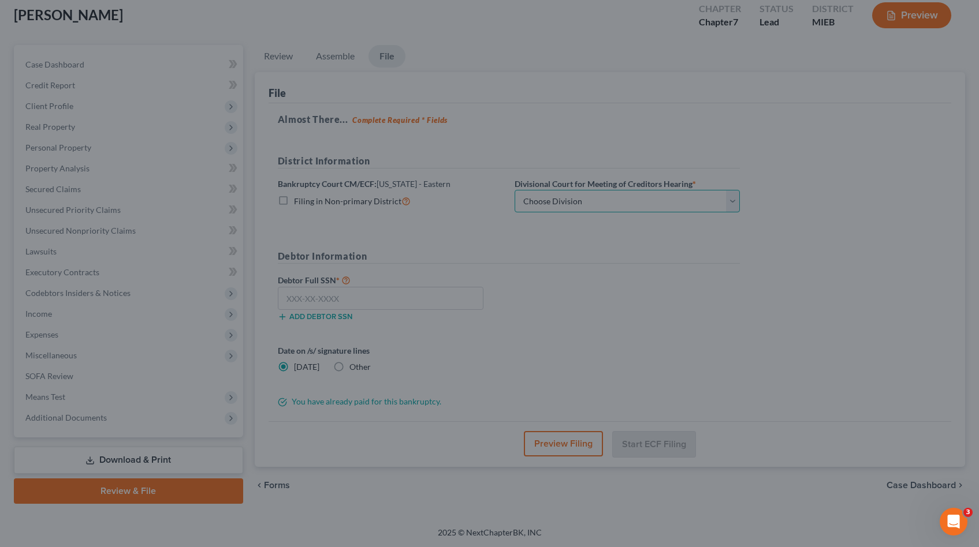
click at [579, 209] on select "Choose Division [GEOGRAPHIC_DATA] [GEOGRAPHIC_DATA] [GEOGRAPHIC_DATA]" at bounding box center [626, 201] width 225 height 23
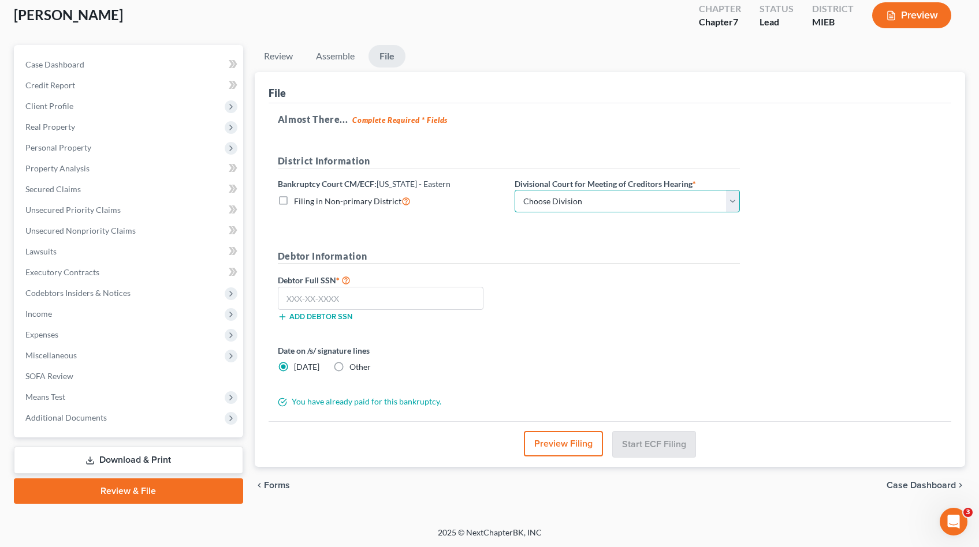
select select "2"
click at [402, 299] on input "text" at bounding box center [381, 298] width 206 height 23
paste input "082-80-0515"
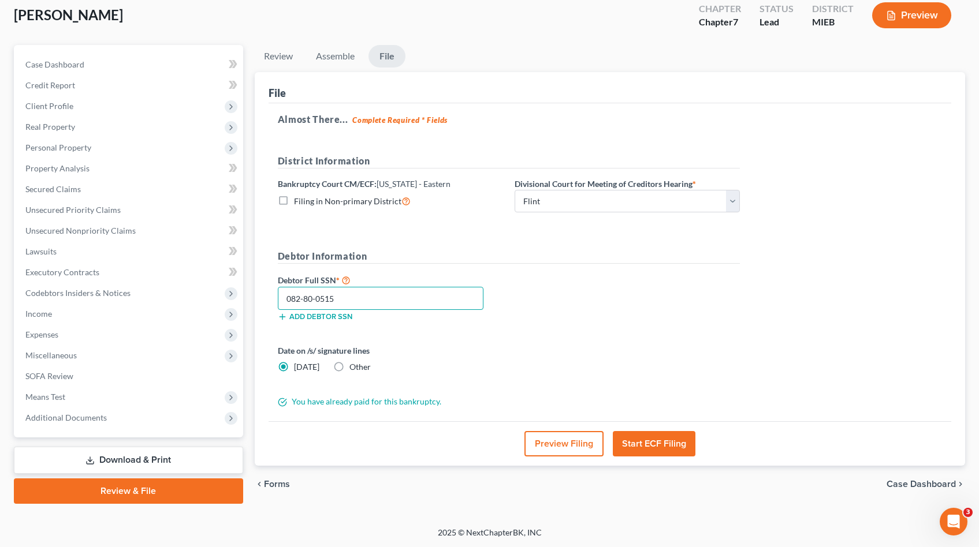
scroll to position [65, 0]
type input "082-80-0515"
click at [640, 456] on div "Start ECF Filing" at bounding box center [654, 444] width 83 height 25
click at [651, 448] on button "Start ECF Filing" at bounding box center [654, 444] width 83 height 25
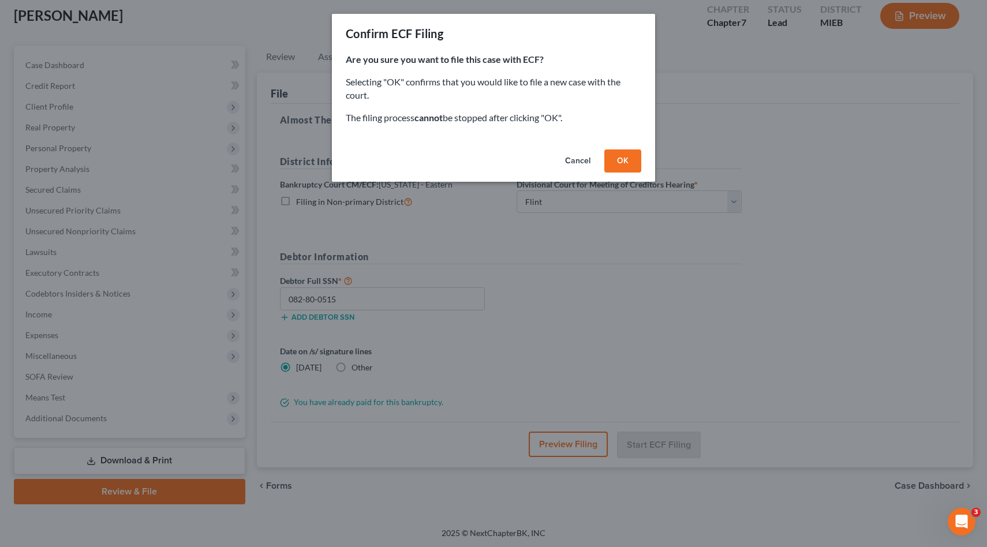
click at [632, 167] on button "OK" at bounding box center [623, 161] width 37 height 23
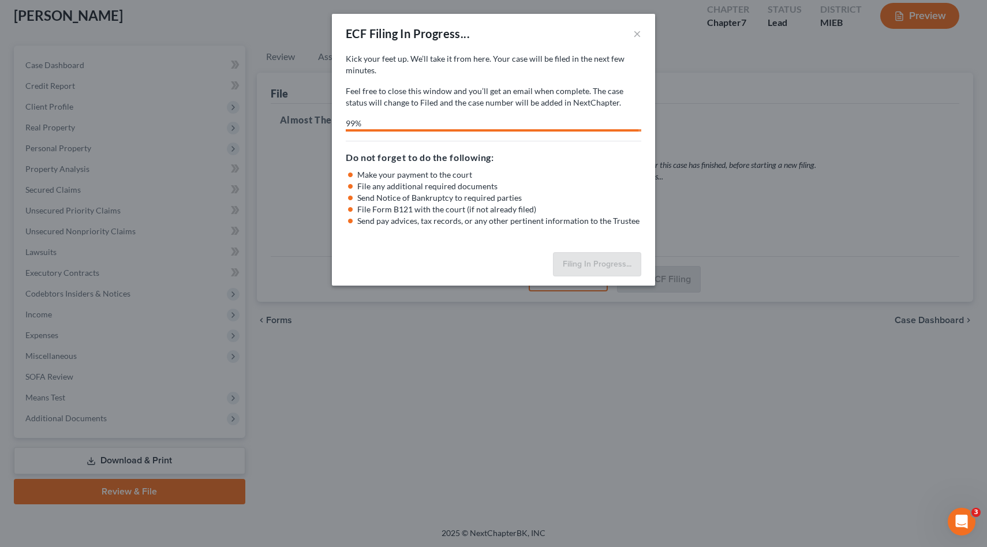
select select "2"
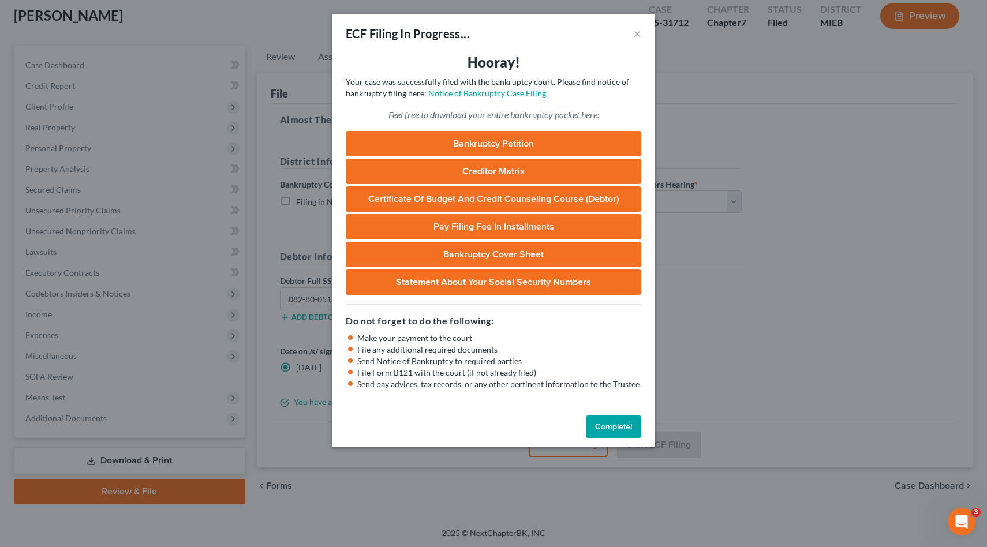
click at [815, 88] on div "ECF Filing In Progress... × Hooray! Your case was successfully filed with the b…" at bounding box center [493, 273] width 987 height 547
click at [625, 421] on button "Complete!" at bounding box center [613, 427] width 55 height 23
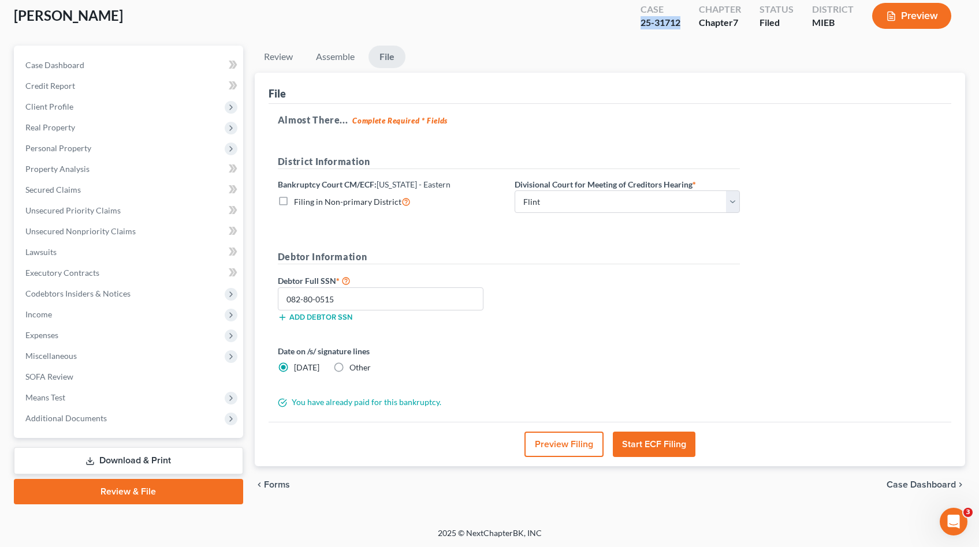
drag, startPoint x: 642, startPoint y: 19, endPoint x: 685, endPoint y: 24, distance: 43.5
click at [685, 24] on div "Case 25-31712" at bounding box center [660, 17] width 58 height 34
copy div "25-31712"
